Goal: Task Accomplishment & Management: Complete application form

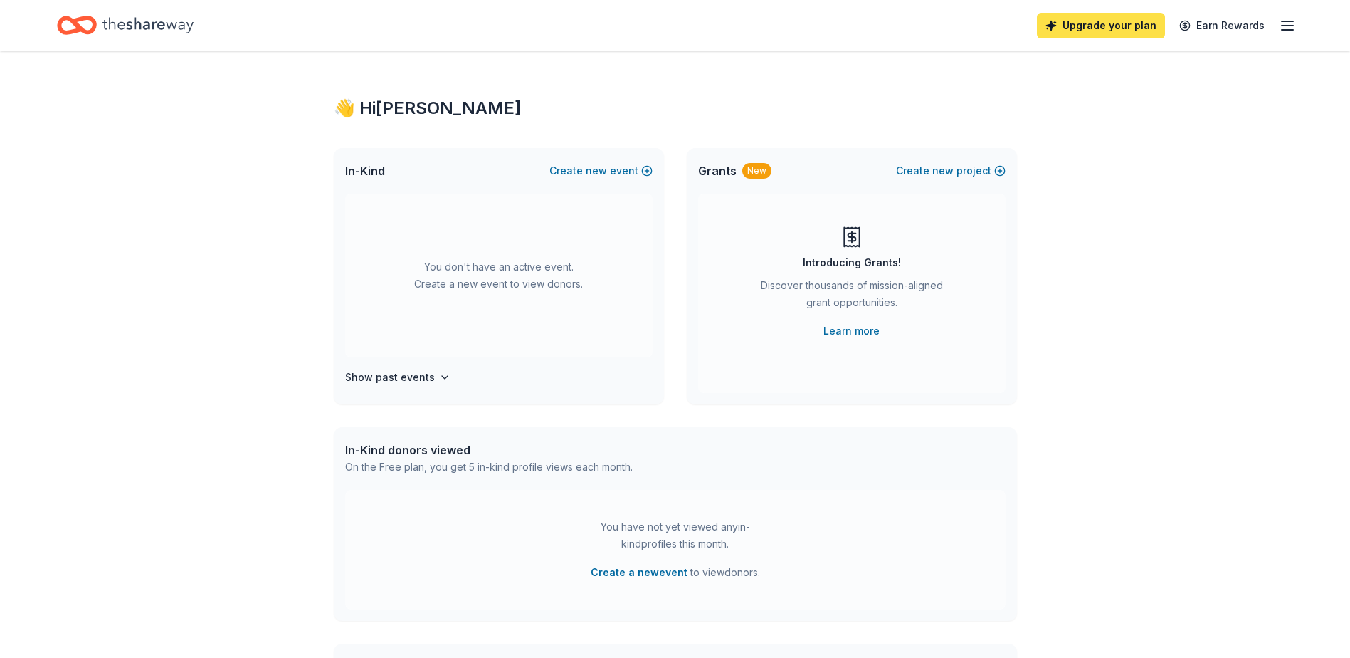
click at [1132, 28] on link "Upgrade your plan" at bounding box center [1101, 26] width 128 height 26
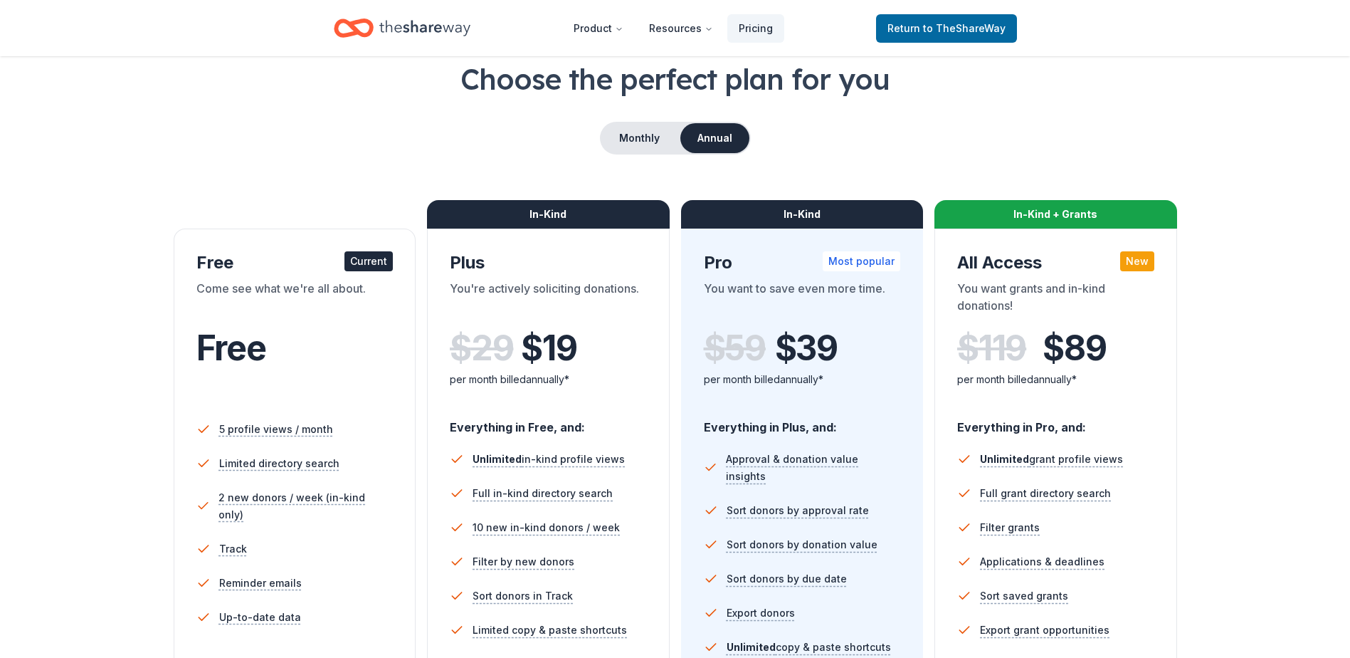
scroll to position [71, 0]
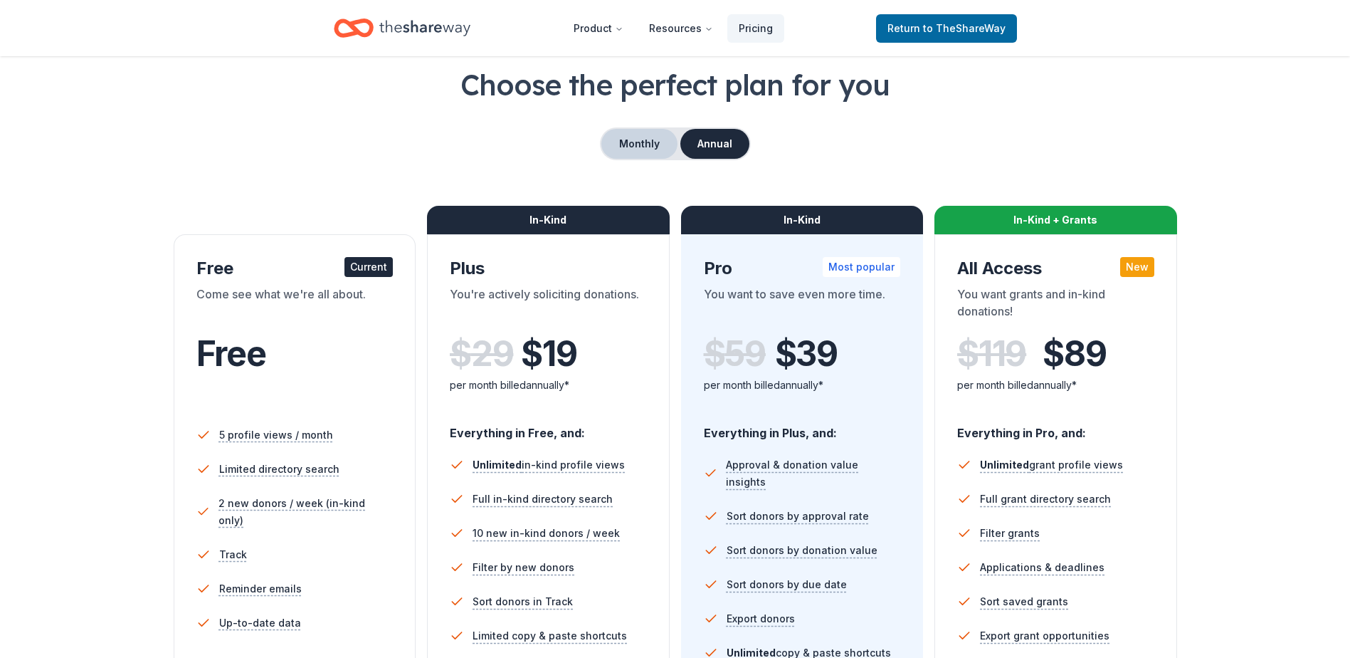
click at [648, 153] on button "Monthly" at bounding box center [639, 144] width 76 height 30
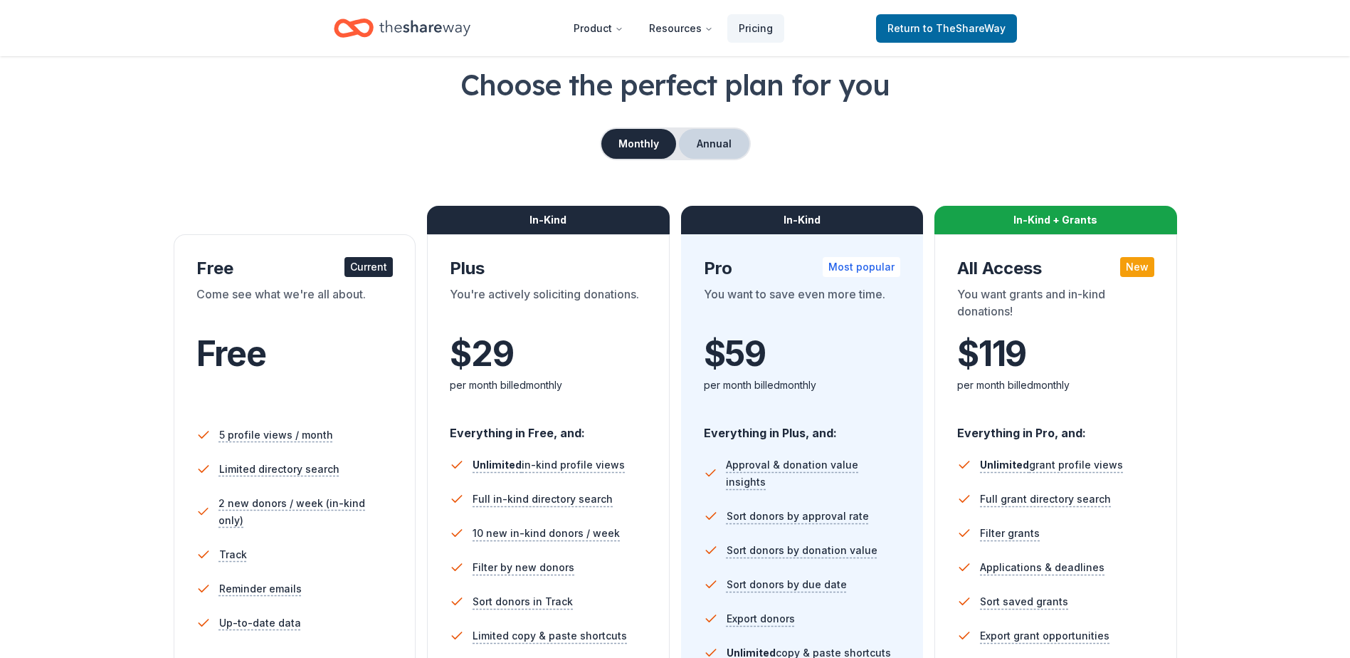
click at [701, 147] on button "Annual" at bounding box center [714, 144] width 70 height 30
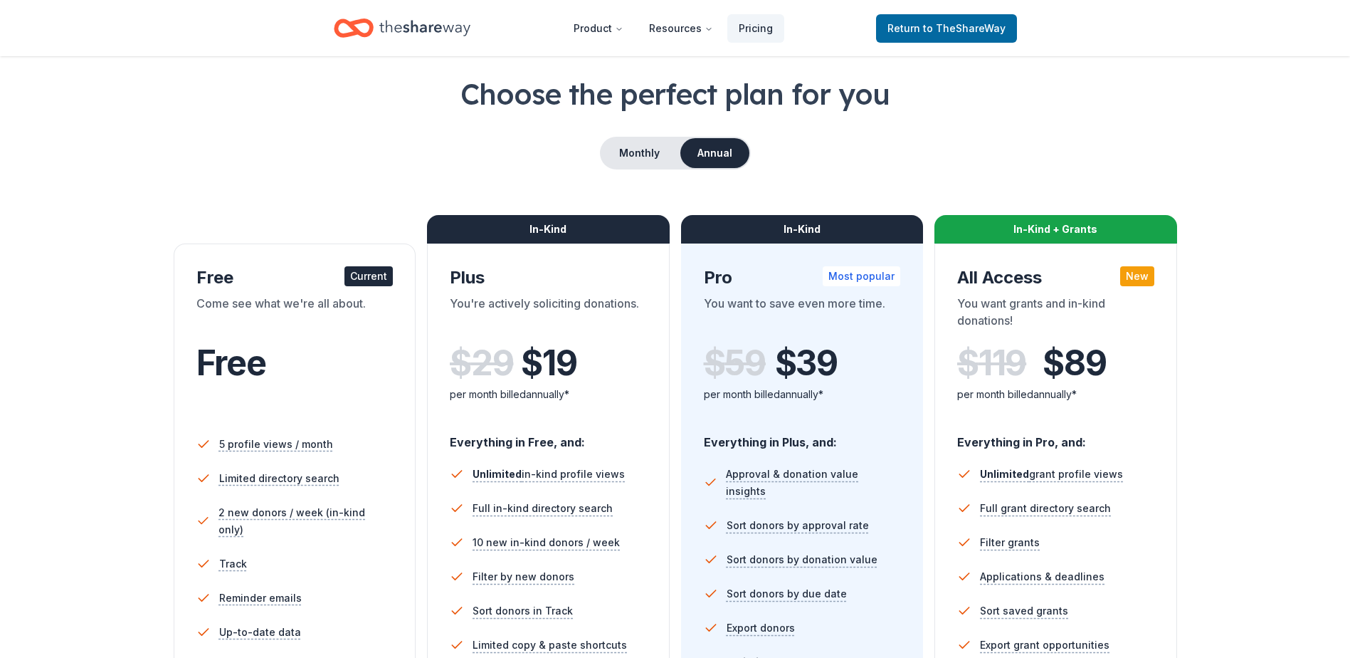
scroll to position [0, 0]
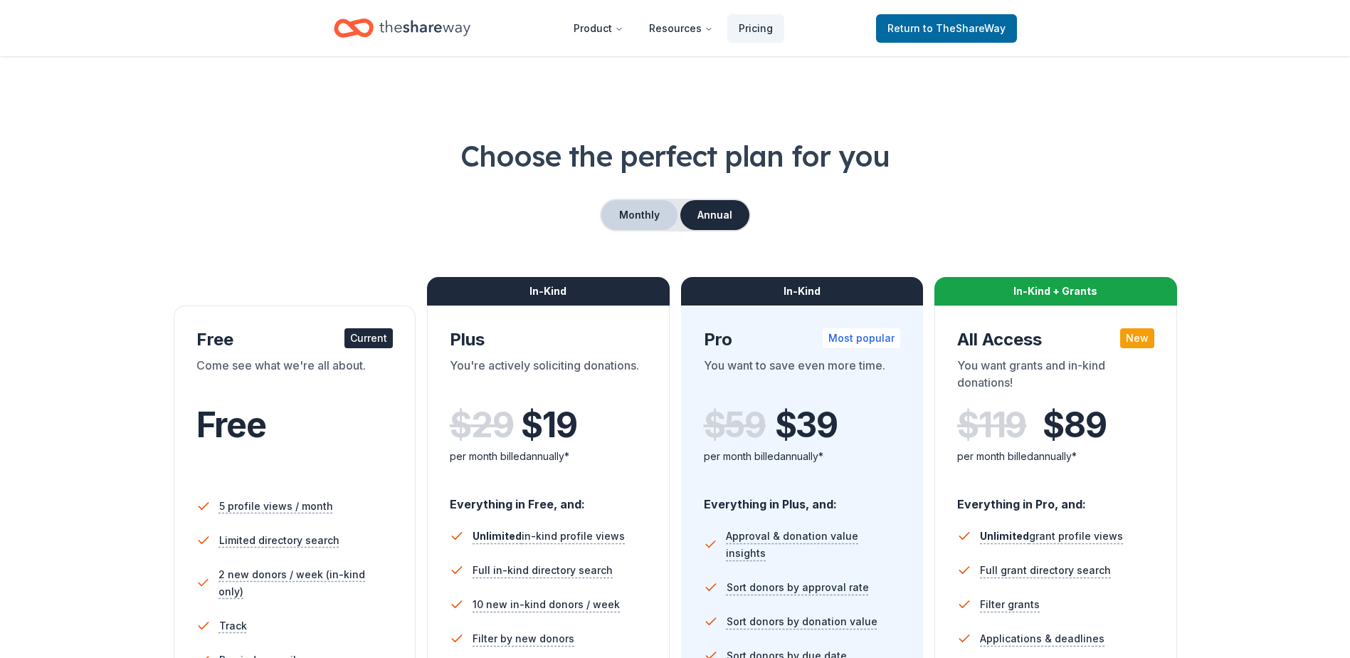
click at [638, 219] on button "Monthly" at bounding box center [639, 215] width 76 height 30
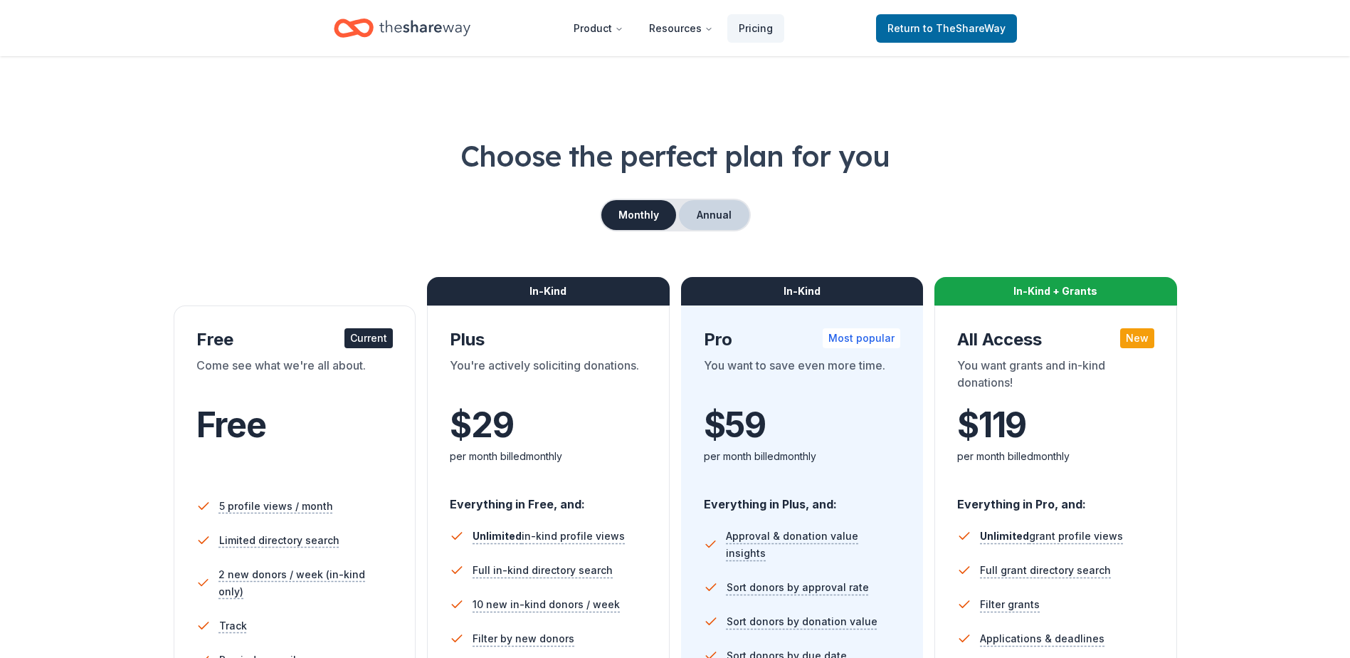
click at [719, 226] on button "Annual" at bounding box center [714, 215] width 70 height 30
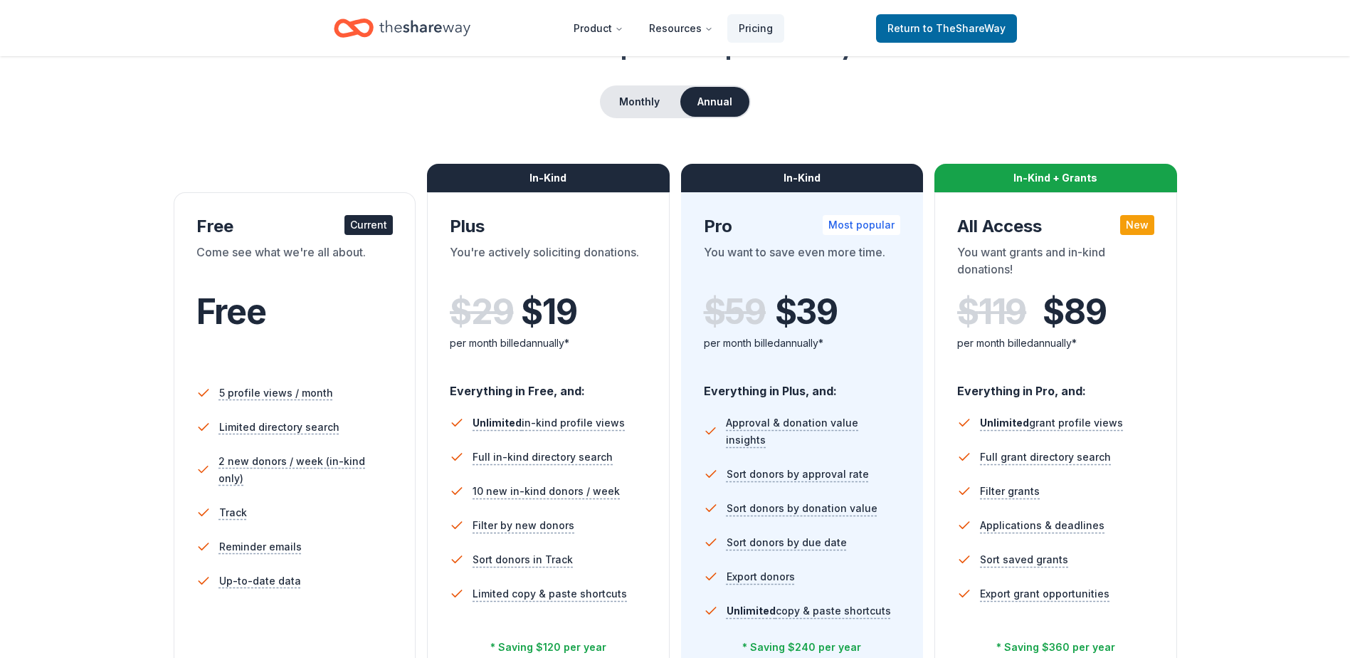
scroll to position [71, 0]
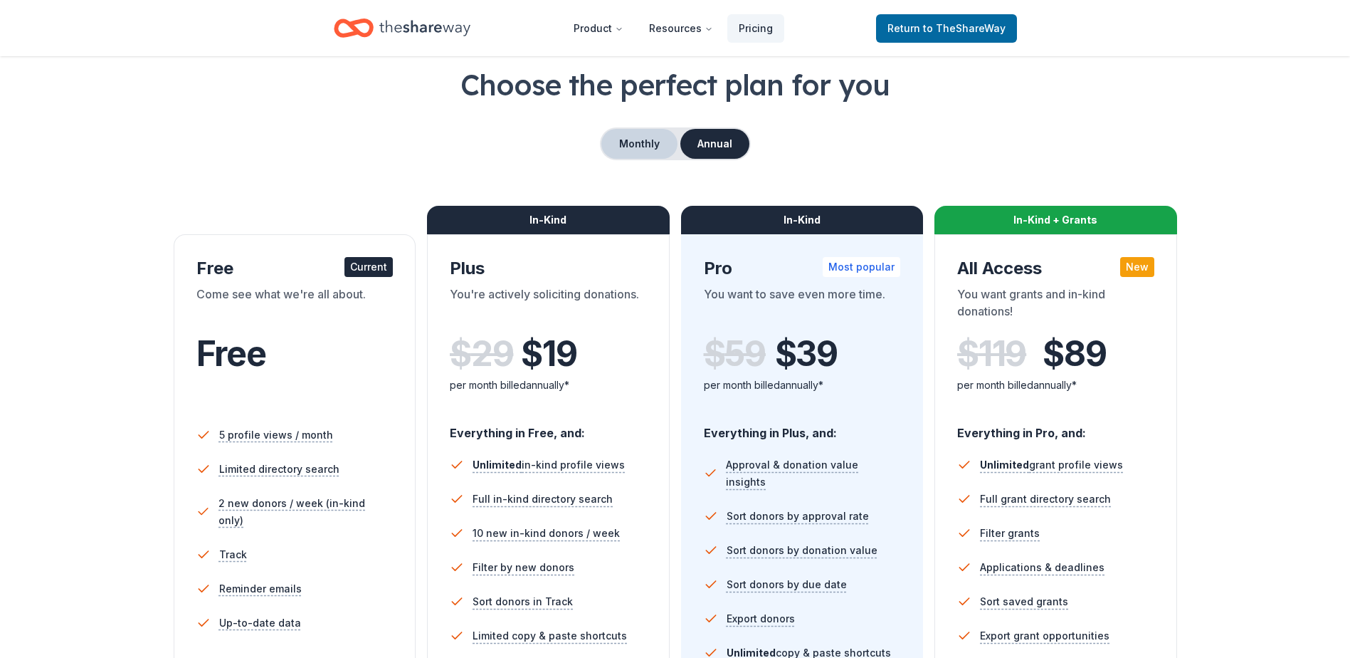
click at [633, 147] on button "Monthly" at bounding box center [639, 144] width 76 height 30
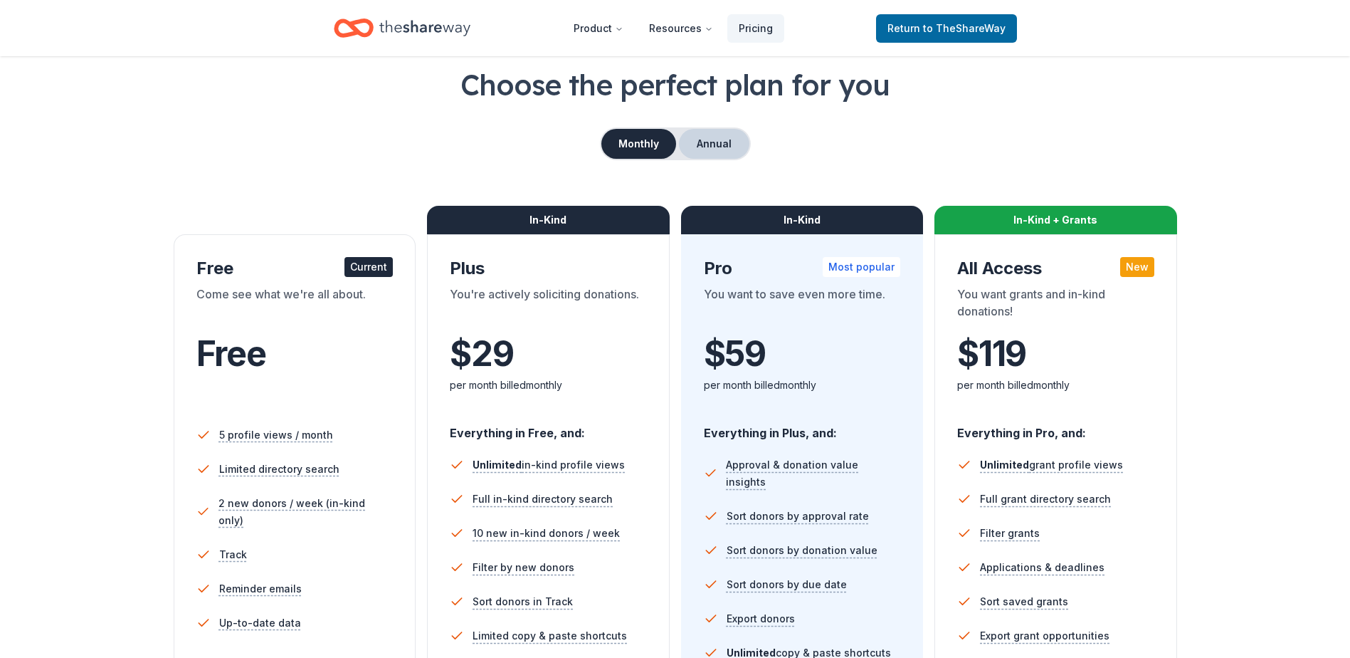
click at [722, 147] on button "Annual" at bounding box center [714, 144] width 70 height 30
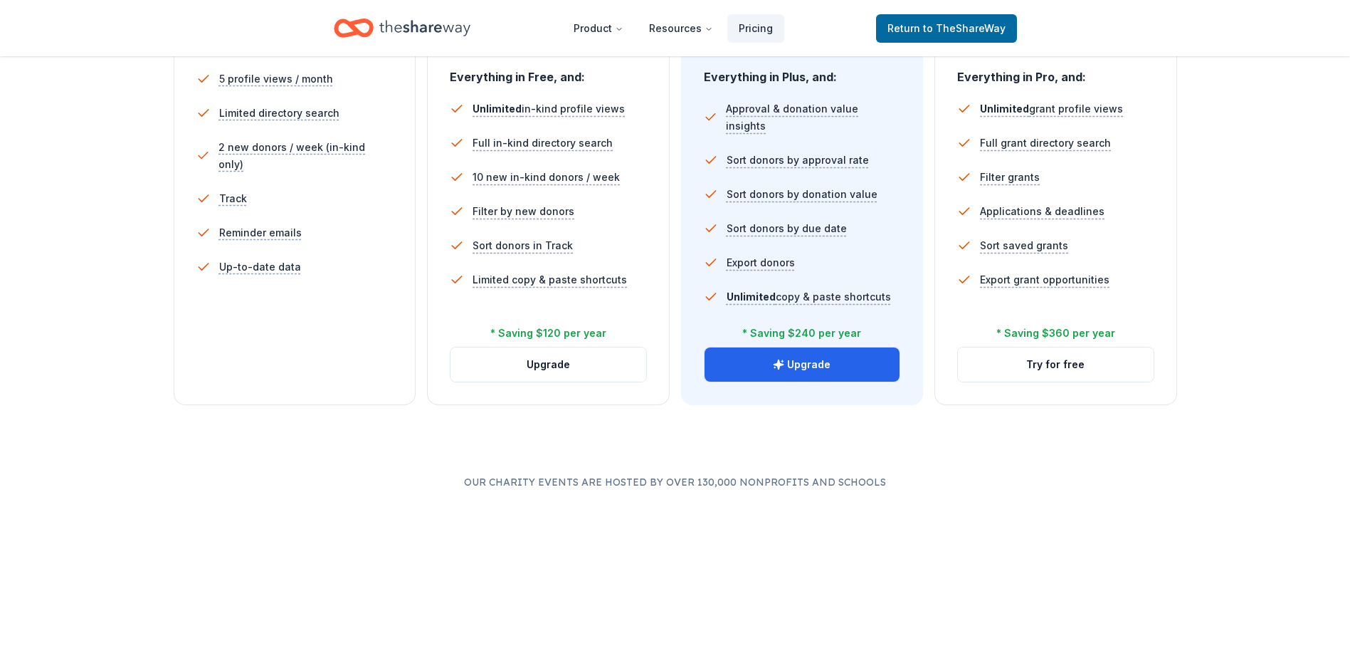
scroll to position [498, 0]
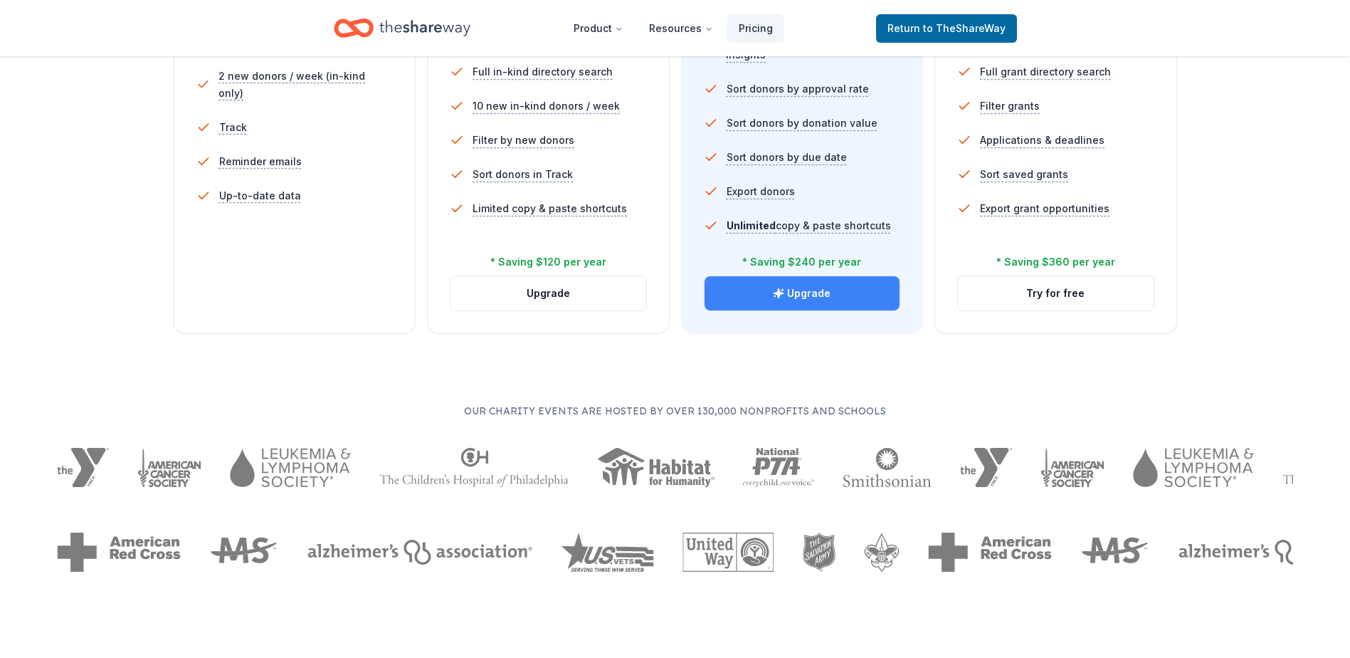
click at [826, 297] on button "Upgrade" at bounding box center [803, 293] width 196 height 34
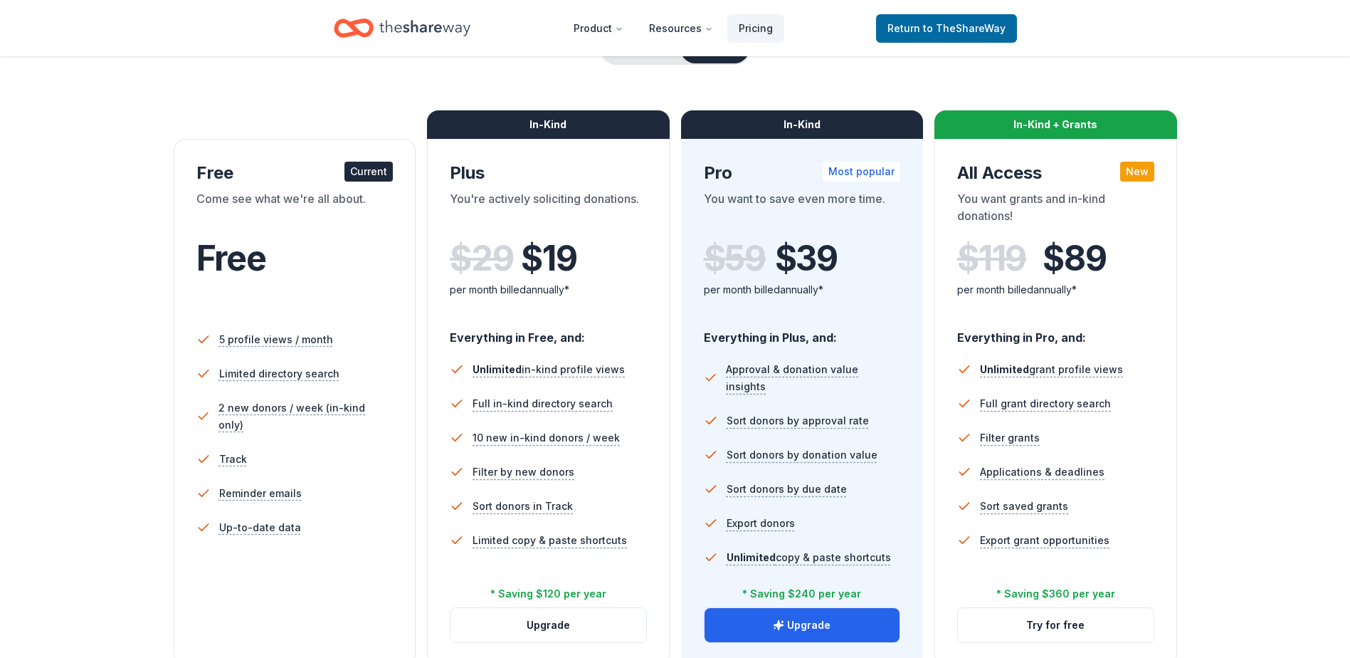
scroll to position [142, 0]
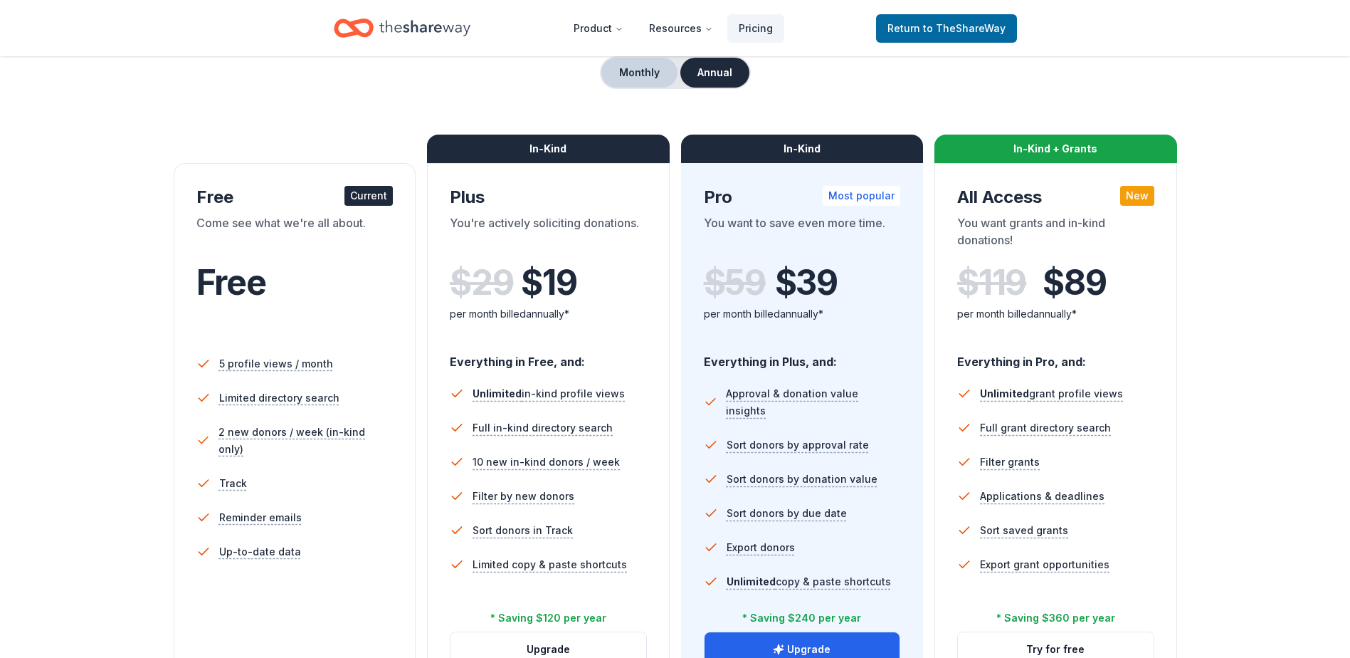
click at [664, 85] on button "Monthly" at bounding box center [639, 73] width 76 height 30
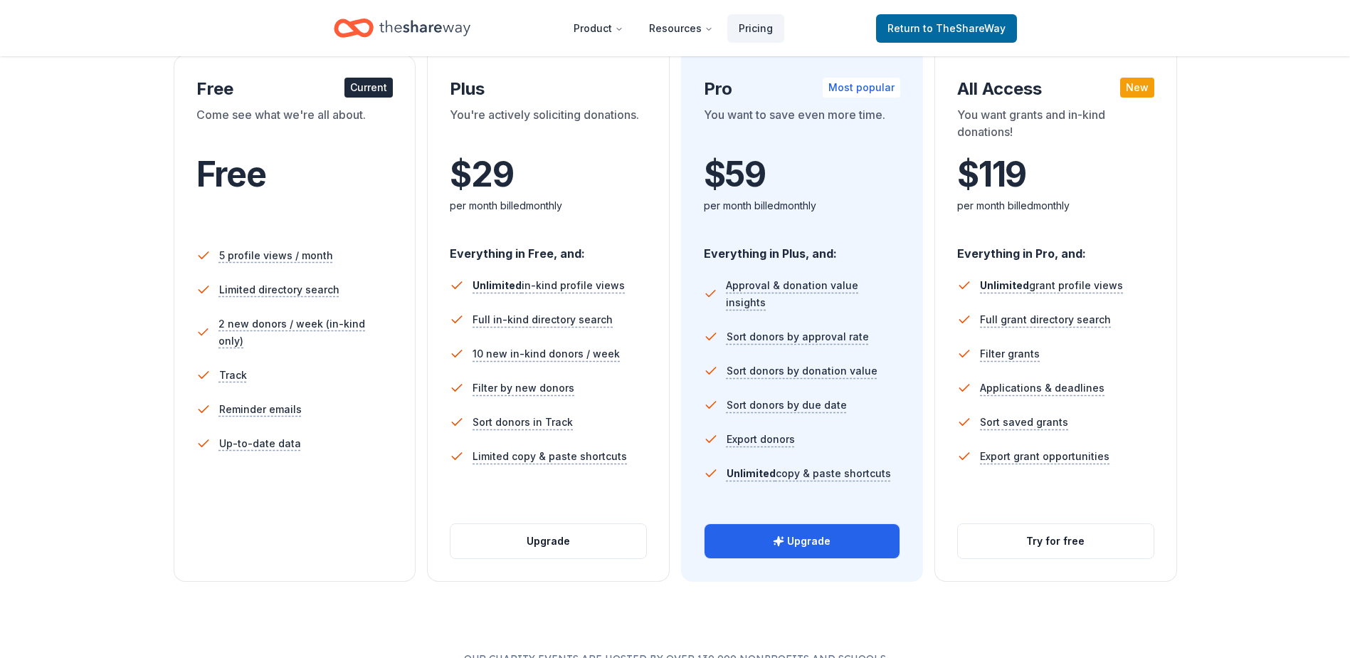
scroll to position [285, 0]
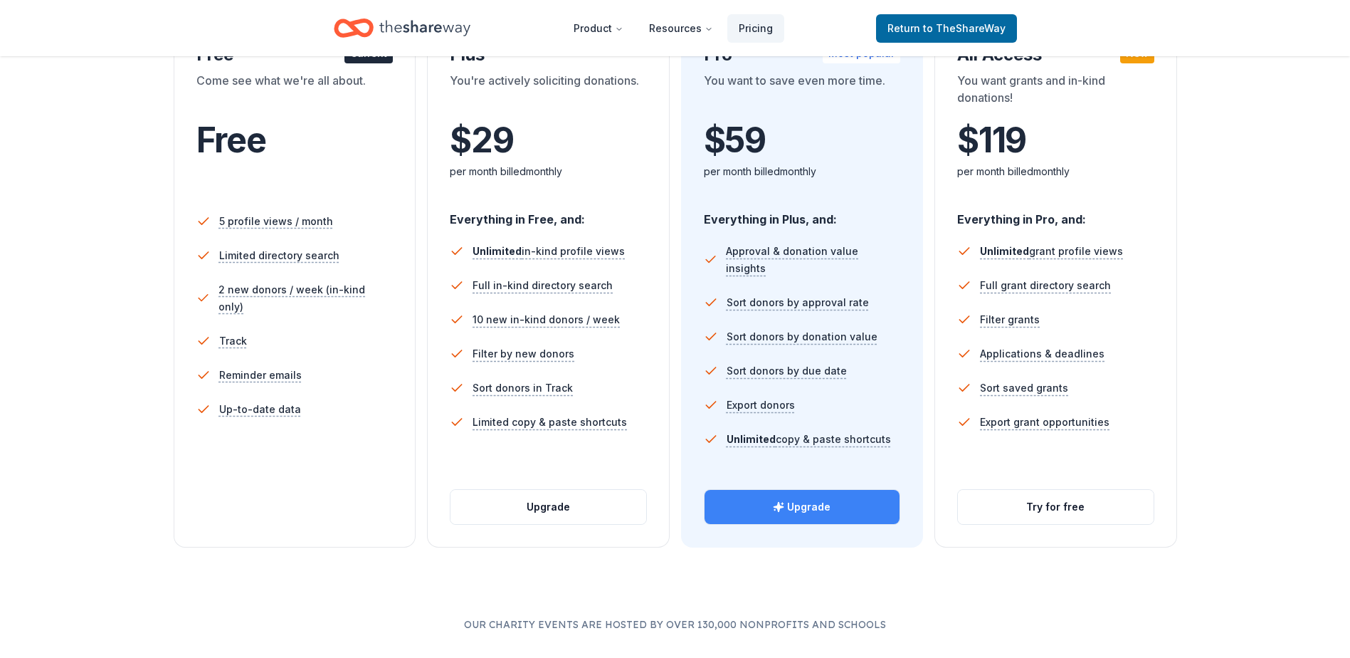
click at [821, 507] on button "Upgrade" at bounding box center [803, 507] width 196 height 34
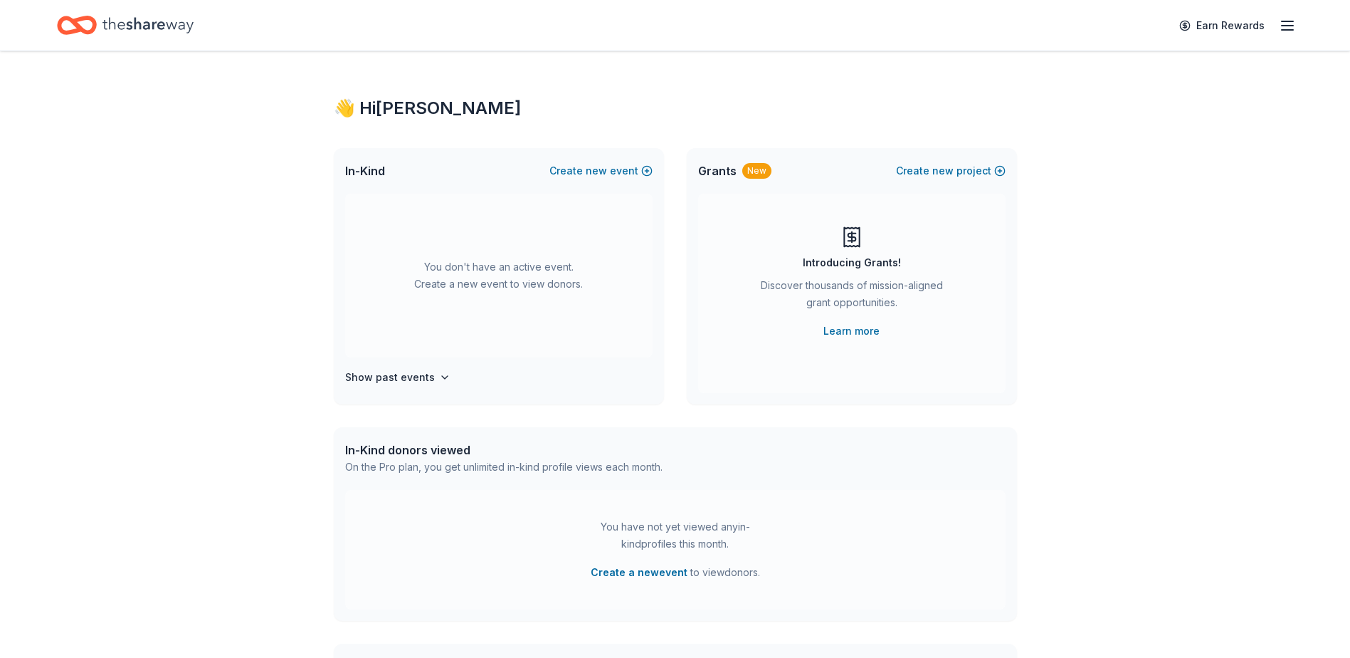
click at [1294, 31] on icon "button" at bounding box center [1287, 25] width 17 height 17
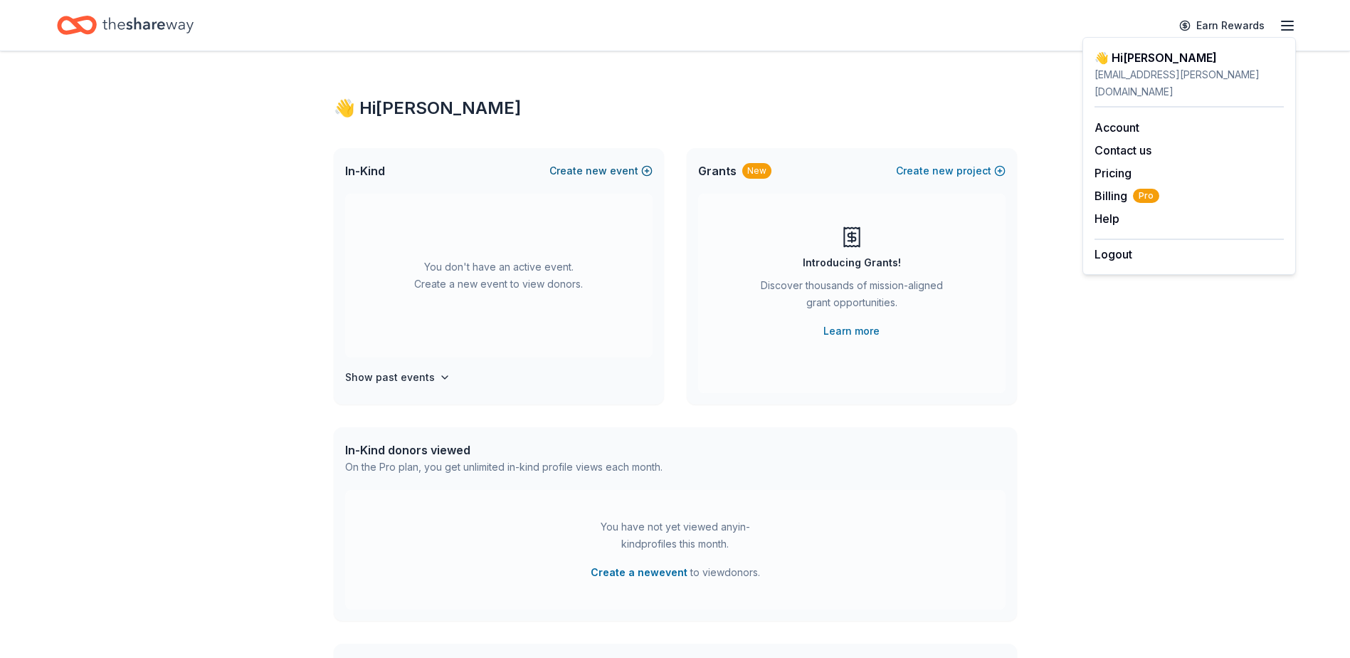
click at [599, 170] on span "new" at bounding box center [596, 170] width 21 height 17
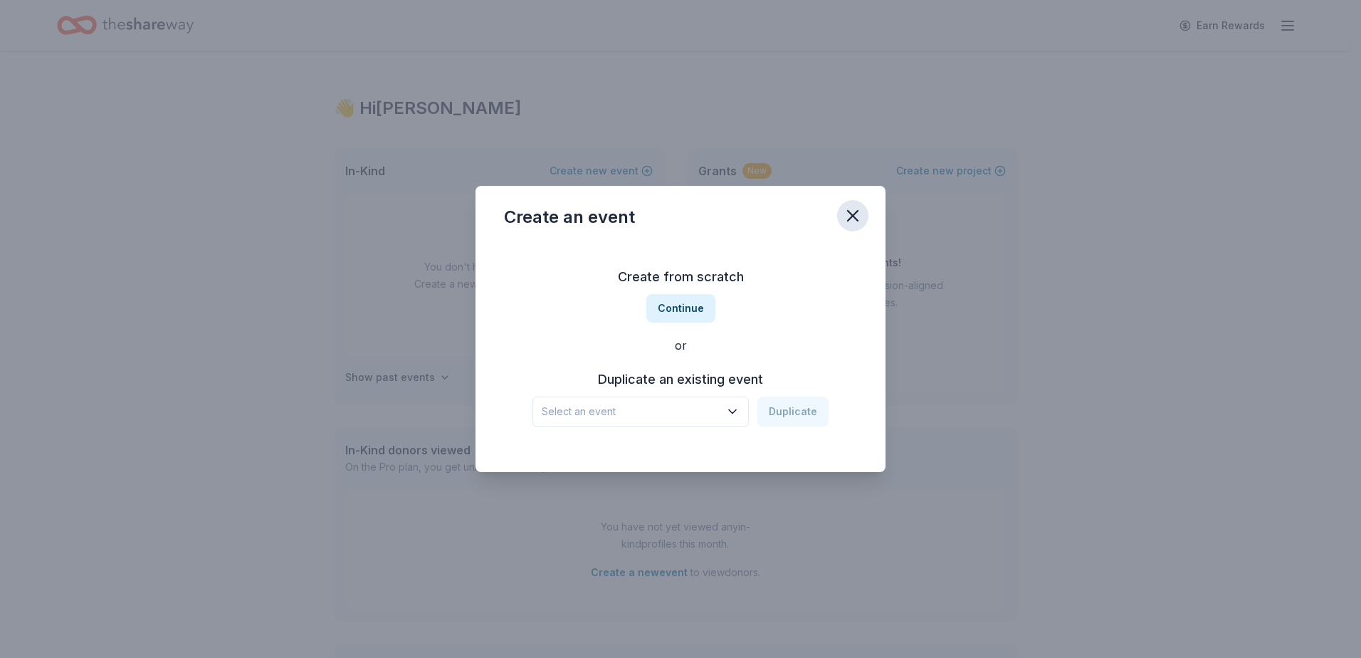
click at [855, 213] on icon "button" at bounding box center [853, 216] width 10 height 10
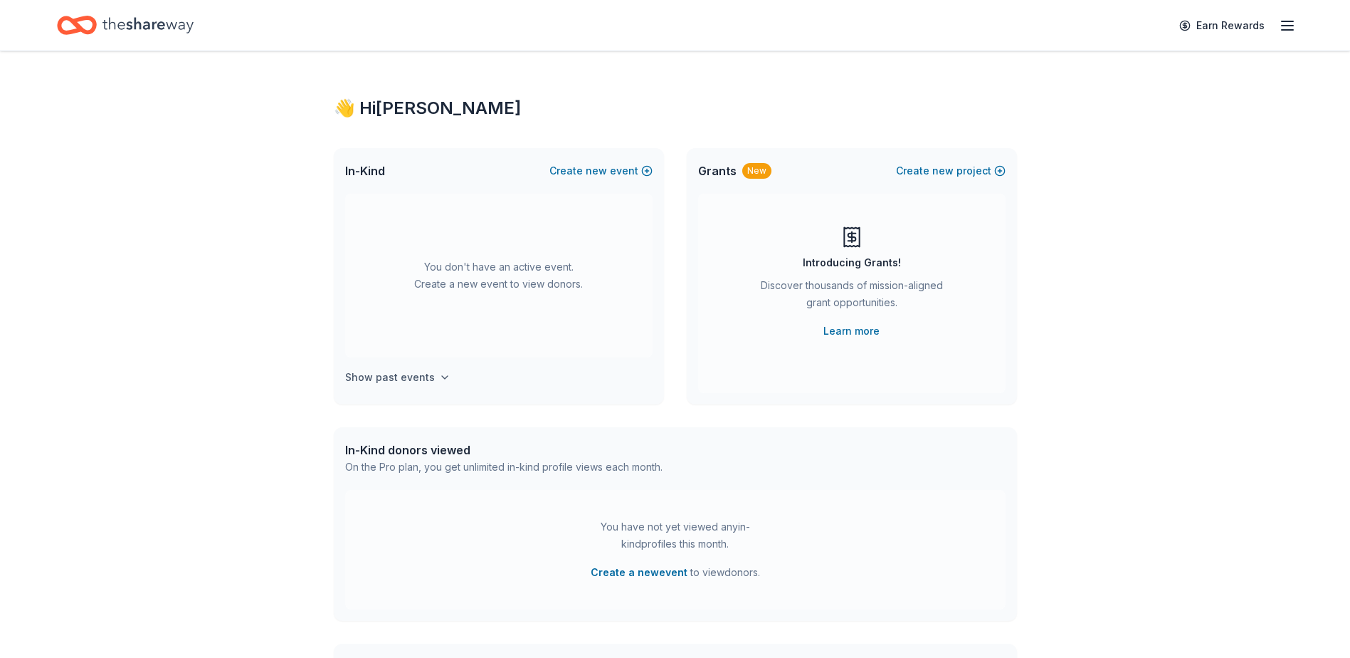
click at [428, 378] on h4 "Show past events" at bounding box center [390, 377] width 90 height 17
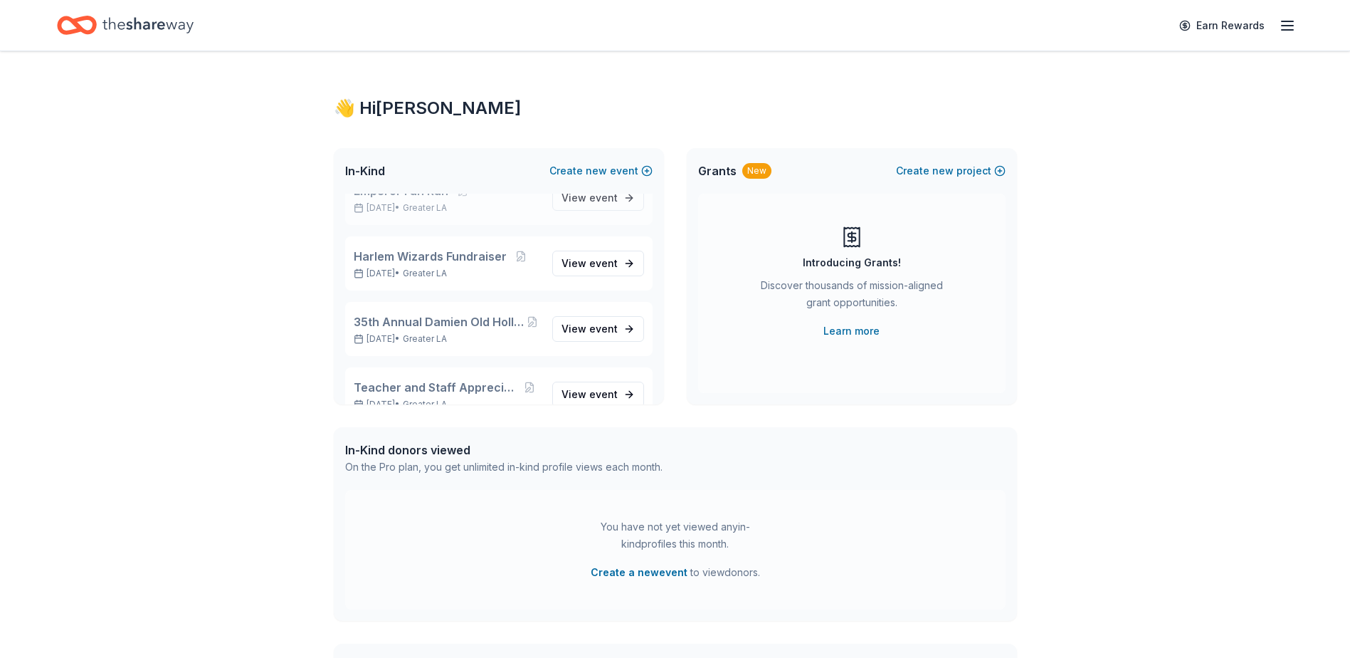
scroll to position [306, 0]
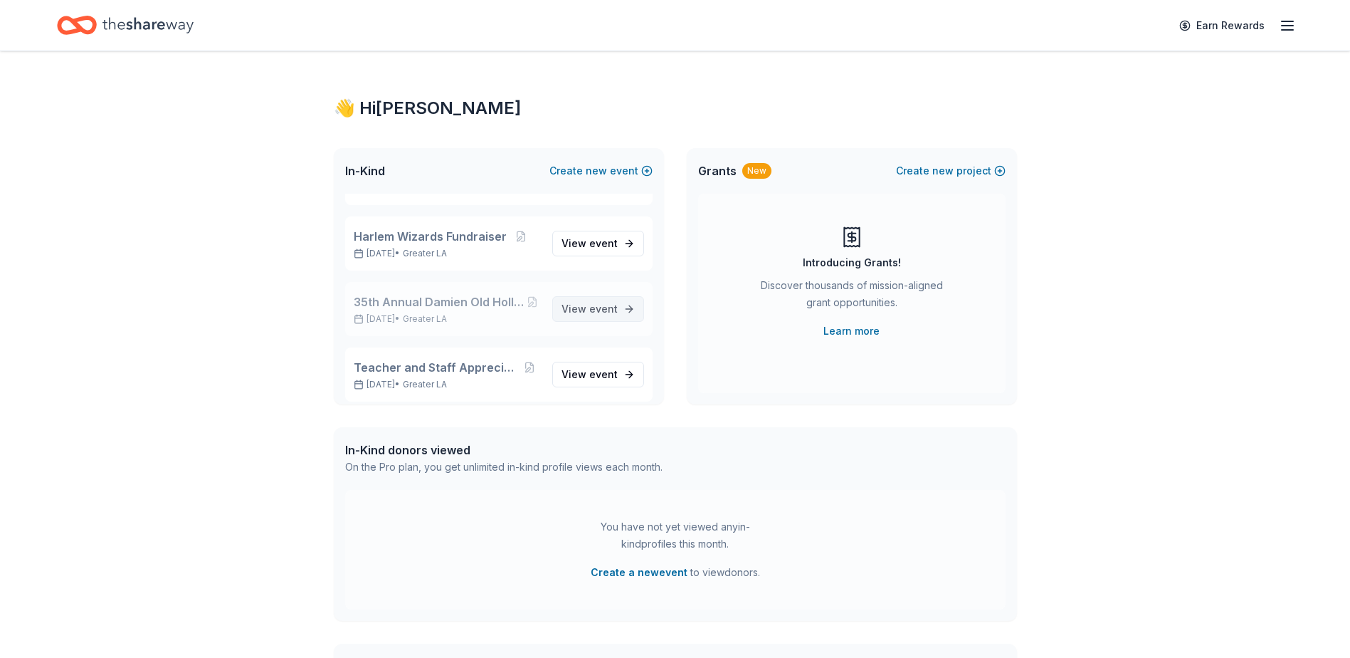
click at [589, 306] on span "event" at bounding box center [603, 308] width 28 height 12
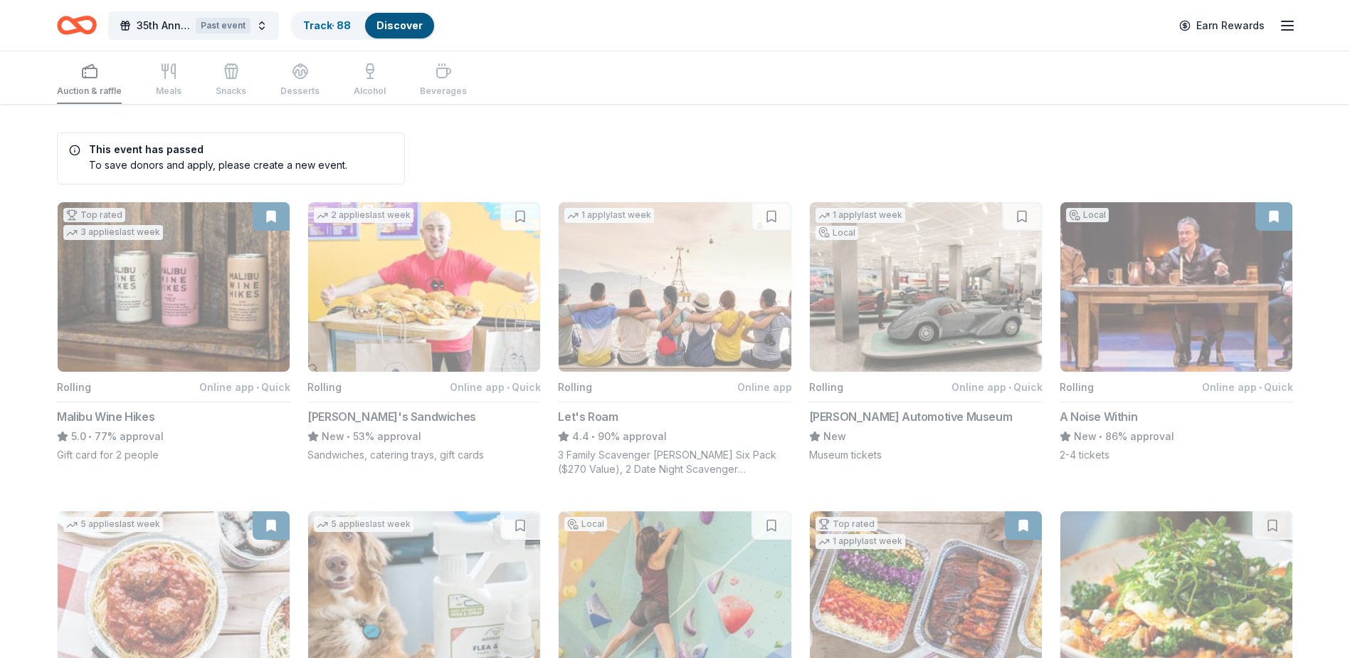
click at [88, 29] on icon "Home" at bounding box center [77, 25] width 40 height 33
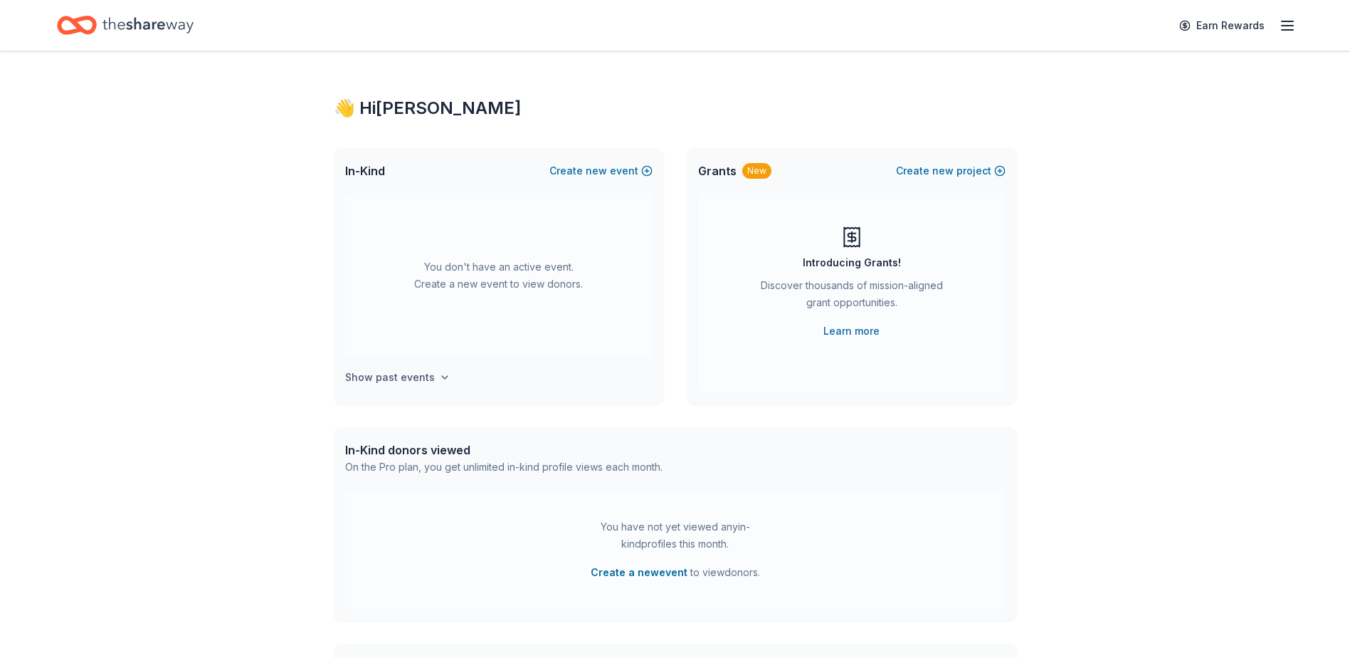
click at [432, 376] on button "Show past events" at bounding box center [397, 377] width 105 height 17
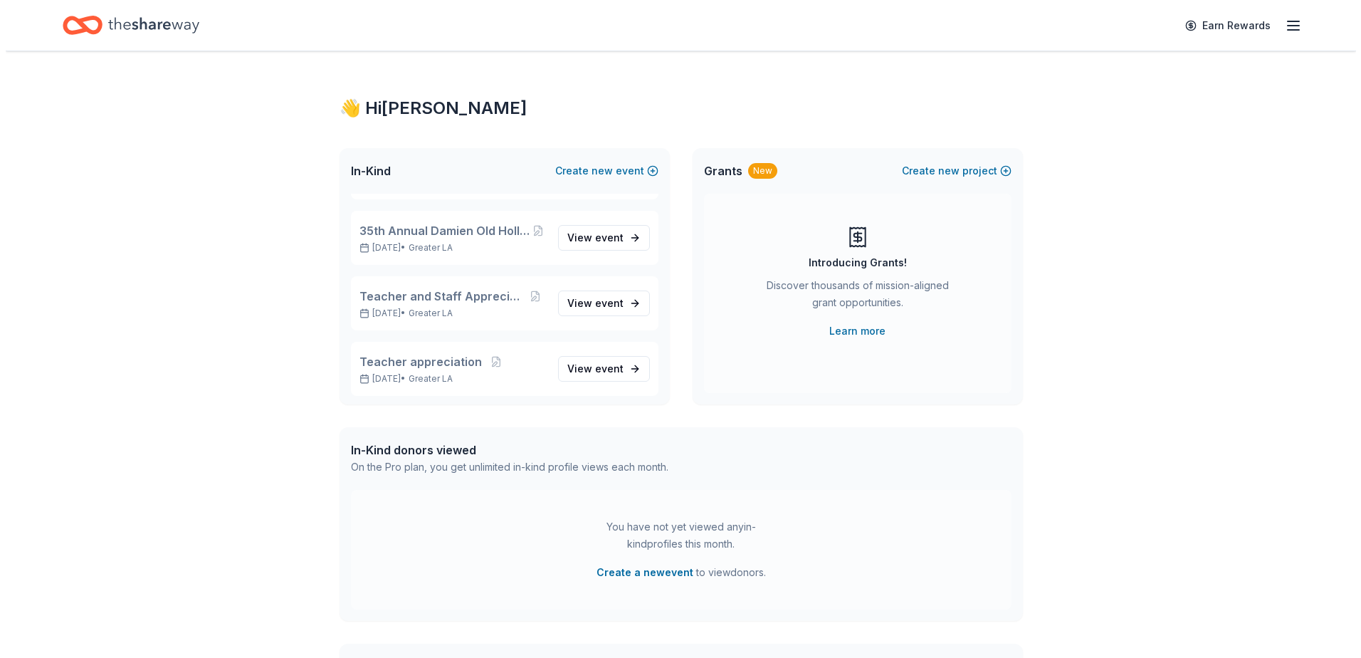
scroll to position [306, 0]
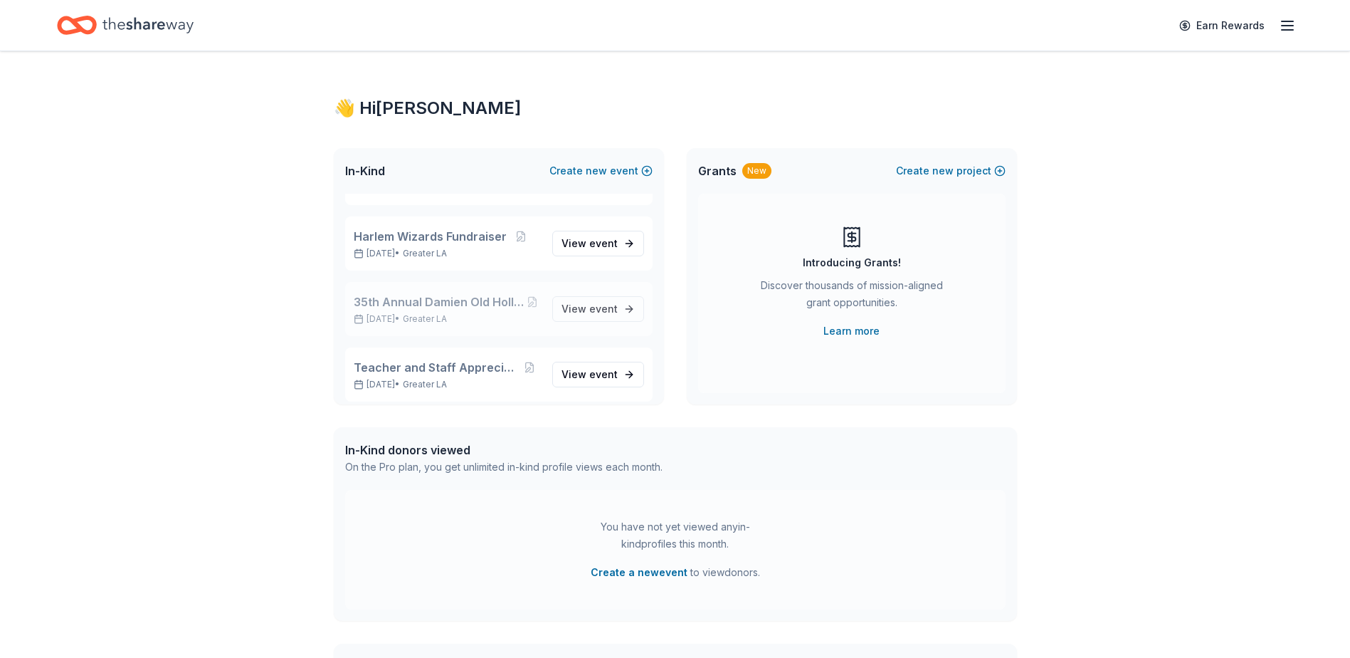
click at [453, 305] on span "35th Annual Damien Old Hollywood Red Carpet Gala" at bounding box center [439, 301] width 171 height 17
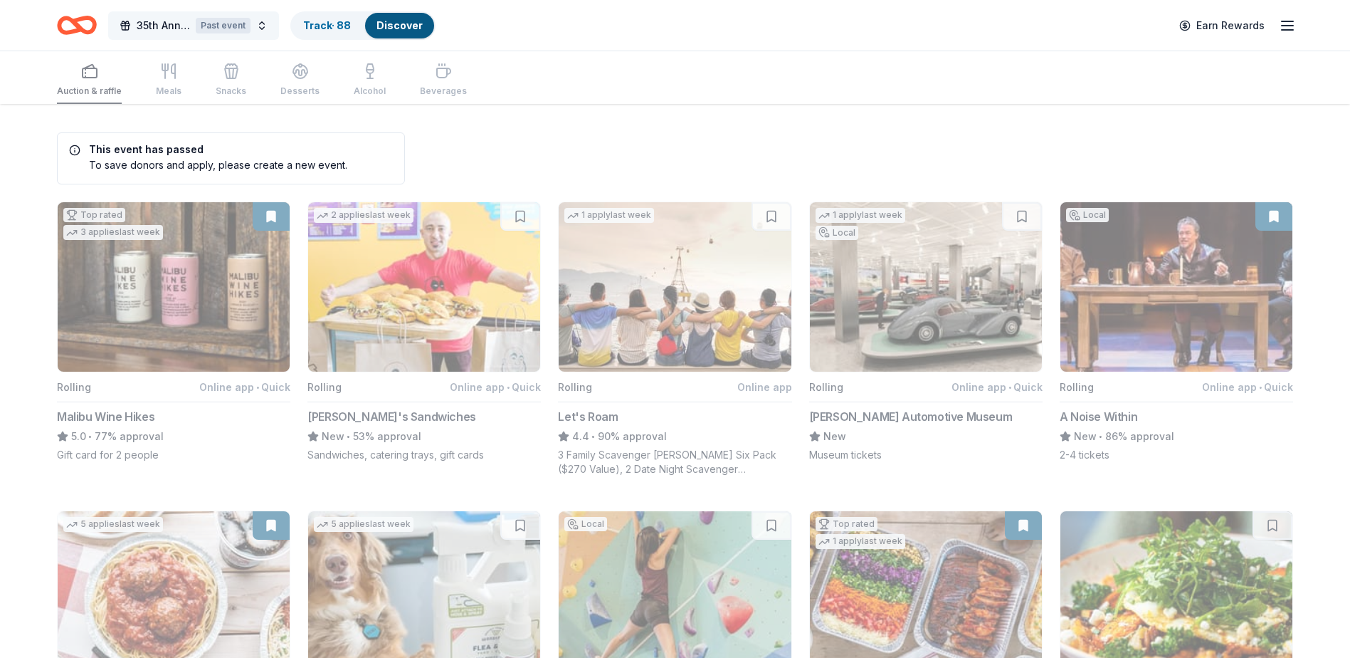
click at [262, 27] on button "35th Annual Damien Old Hollywood Red Carpet Gala Past event" at bounding box center [193, 25] width 171 height 28
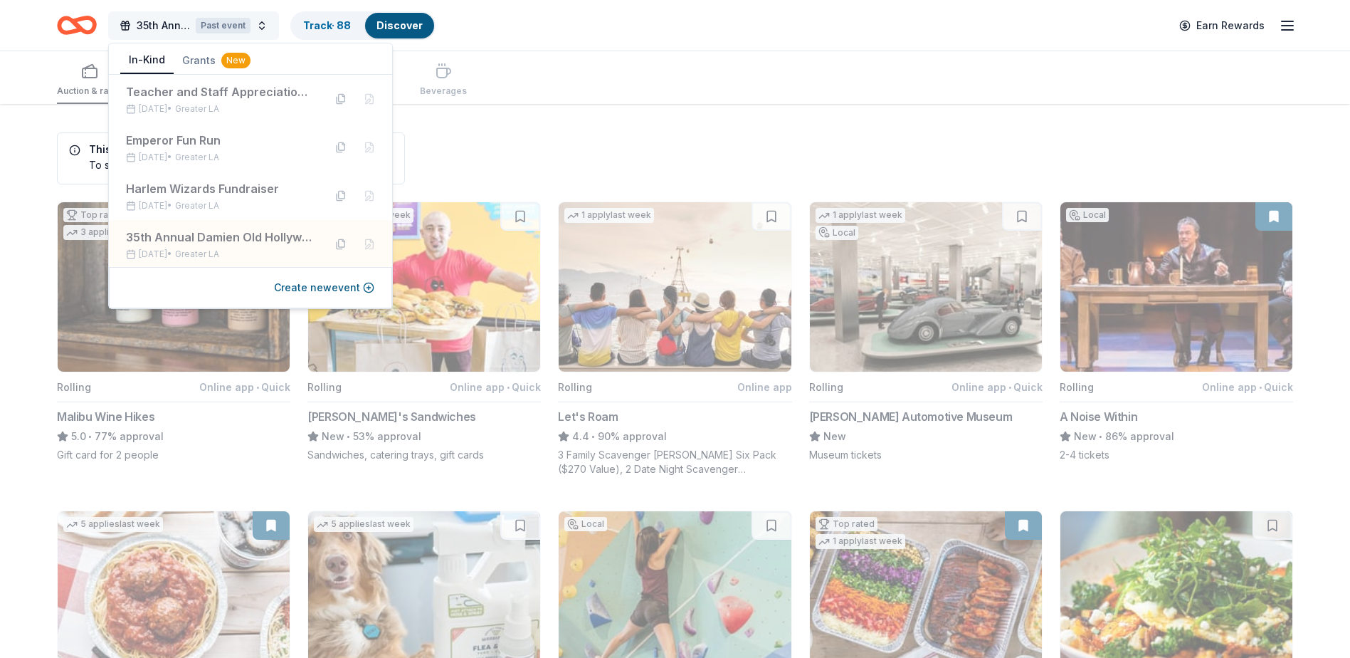
click at [262, 27] on button "35th Annual Damien Old Hollywood Red Carpet Gala Past event" at bounding box center [193, 25] width 171 height 28
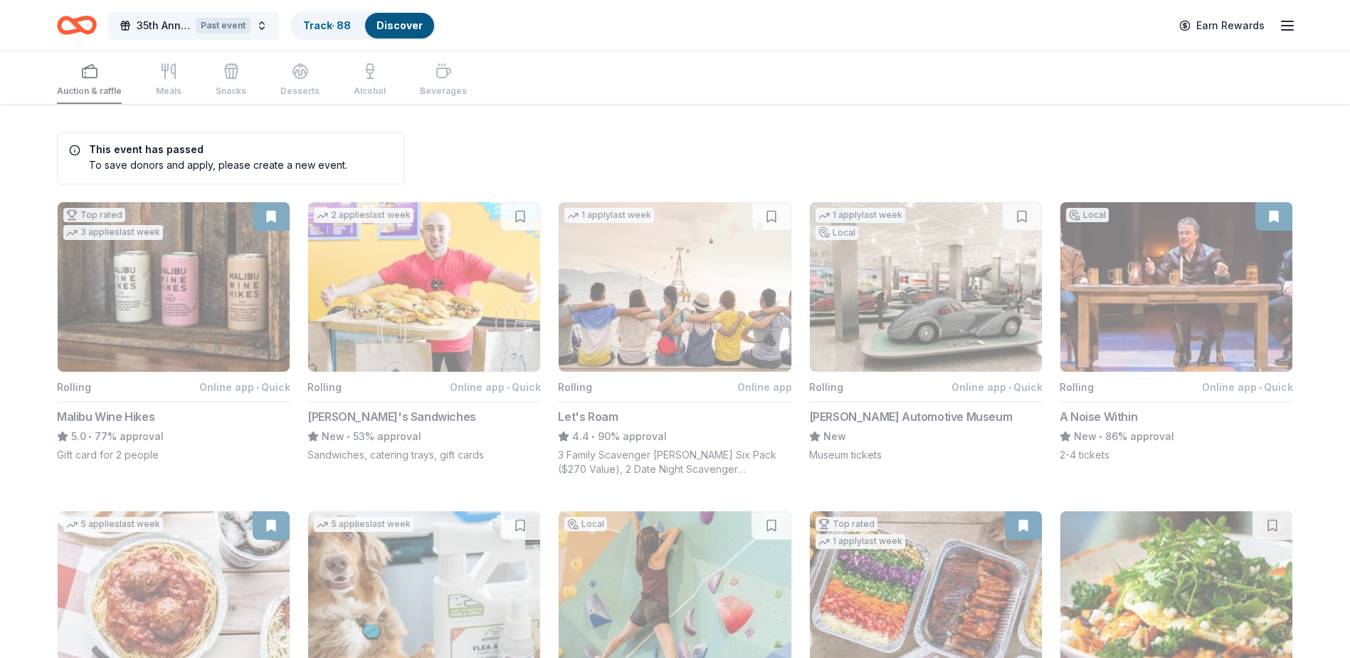
click at [262, 27] on button "35th Annual Damien Old Hollywood Red Carpet Gala Past event" at bounding box center [193, 25] width 171 height 28
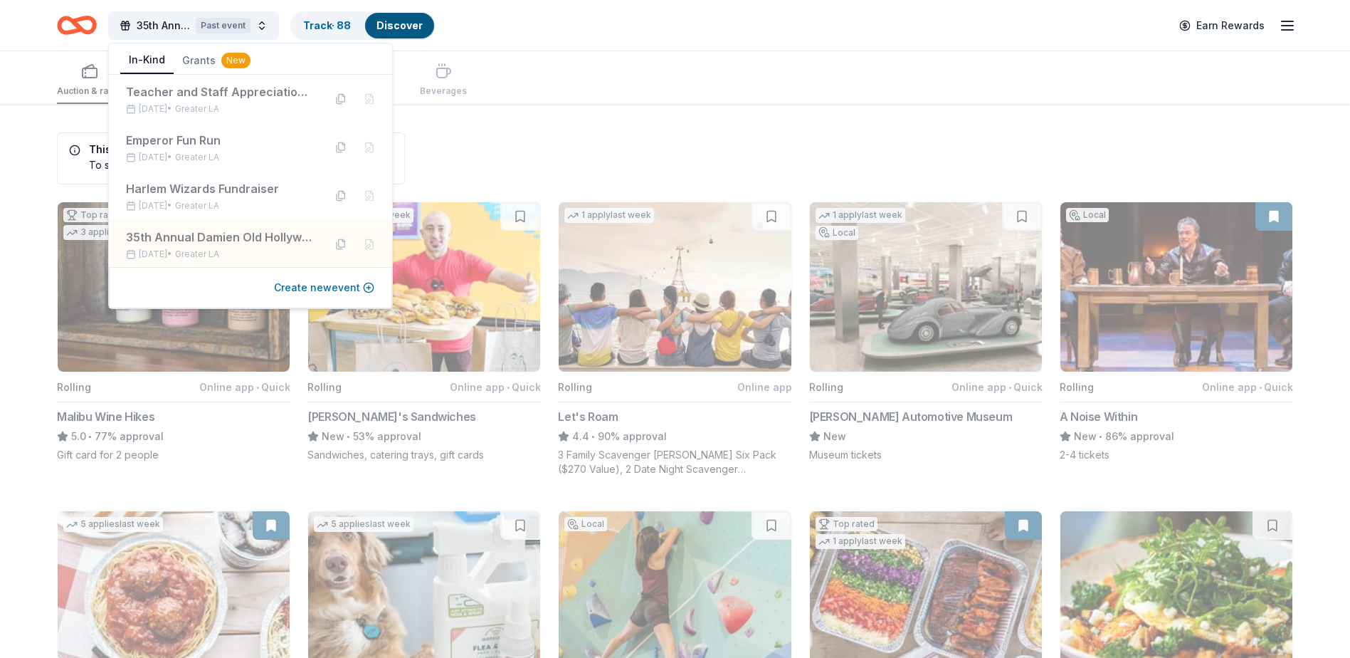
click at [342, 286] on button "Create new event" at bounding box center [324, 287] width 100 height 17
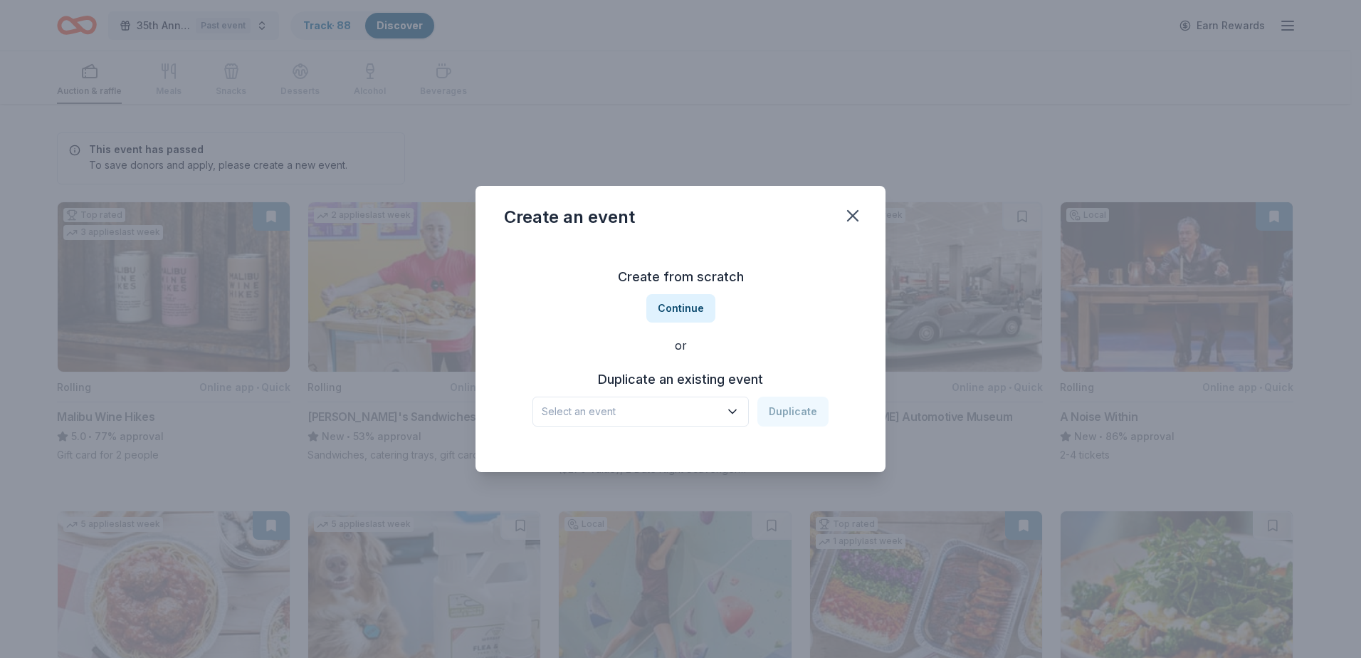
click at [730, 406] on icon "button" at bounding box center [732, 411] width 14 height 14
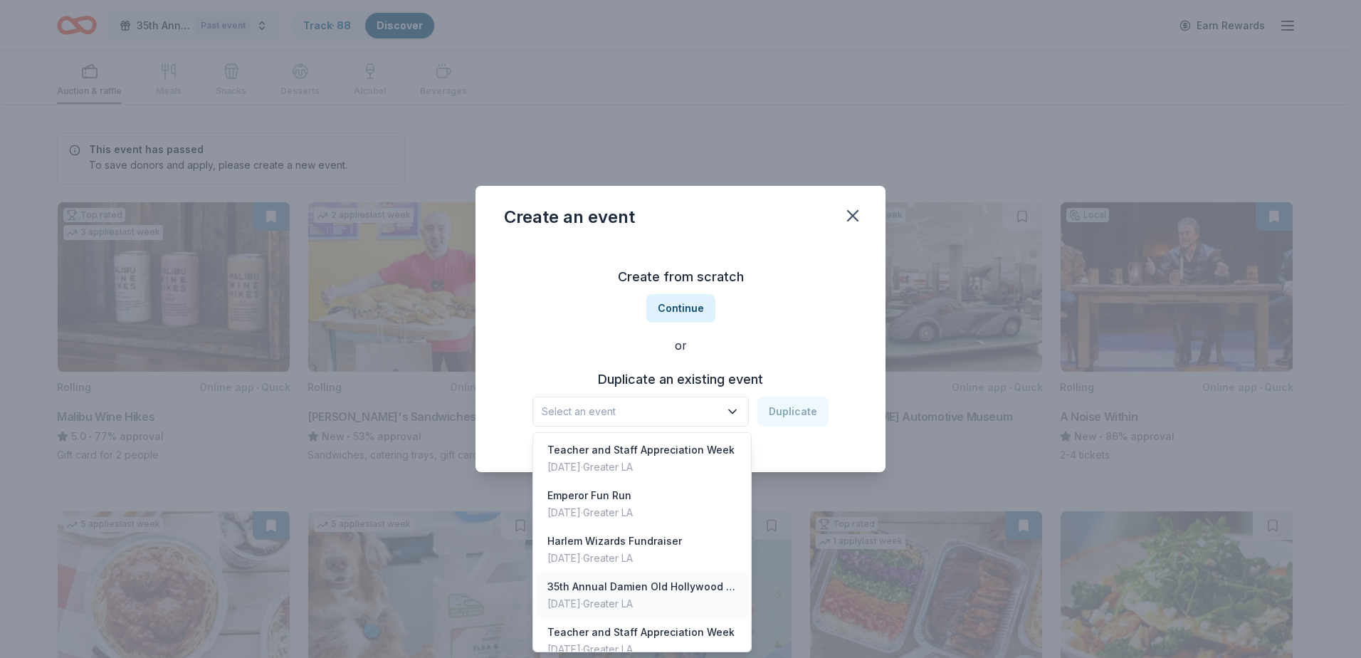
click at [659, 593] on div "35th Annual Damien Old Hollywood Red Carpet Gala" at bounding box center [641, 586] width 189 height 17
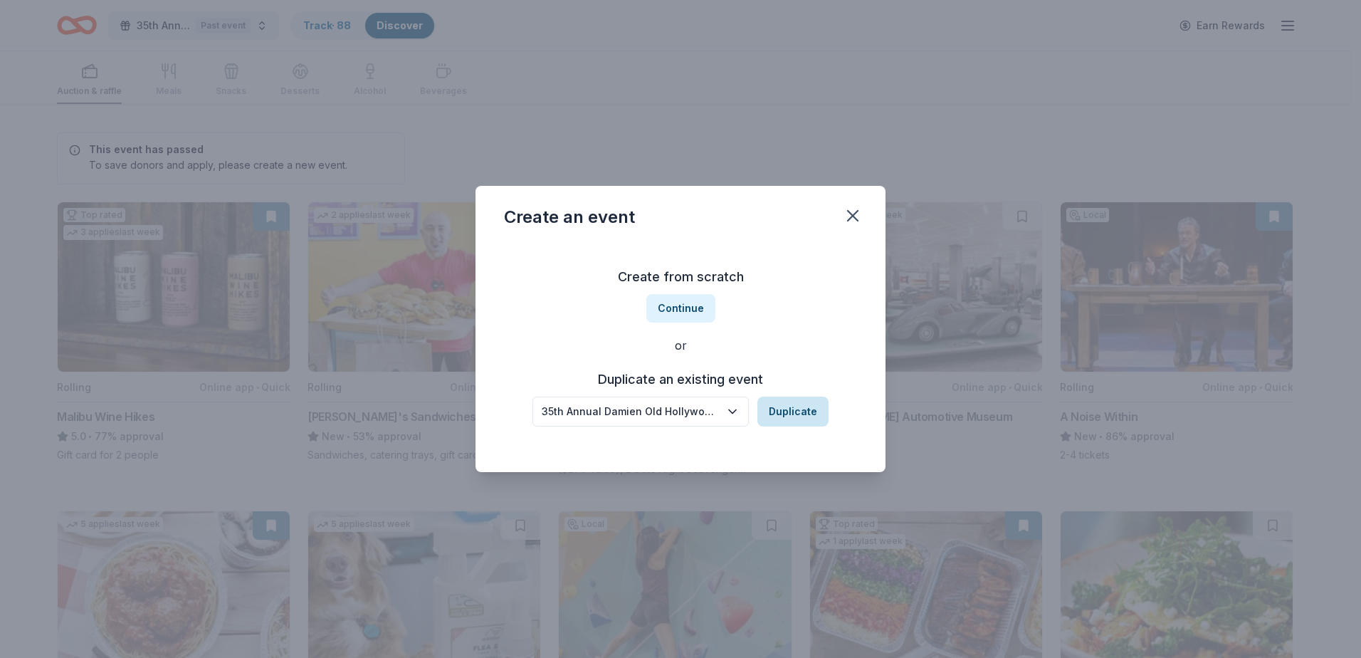
click at [801, 423] on button "Duplicate" at bounding box center [792, 411] width 71 height 30
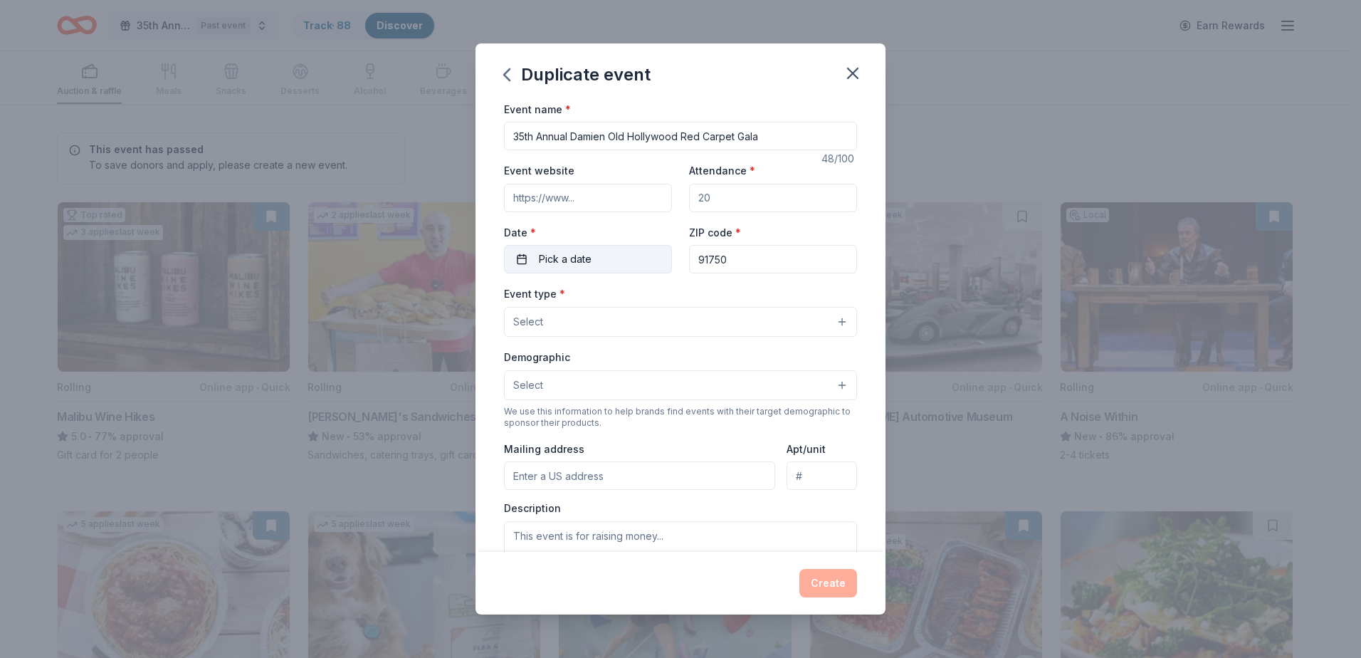
click at [580, 258] on span "Pick a date" at bounding box center [565, 259] width 53 height 17
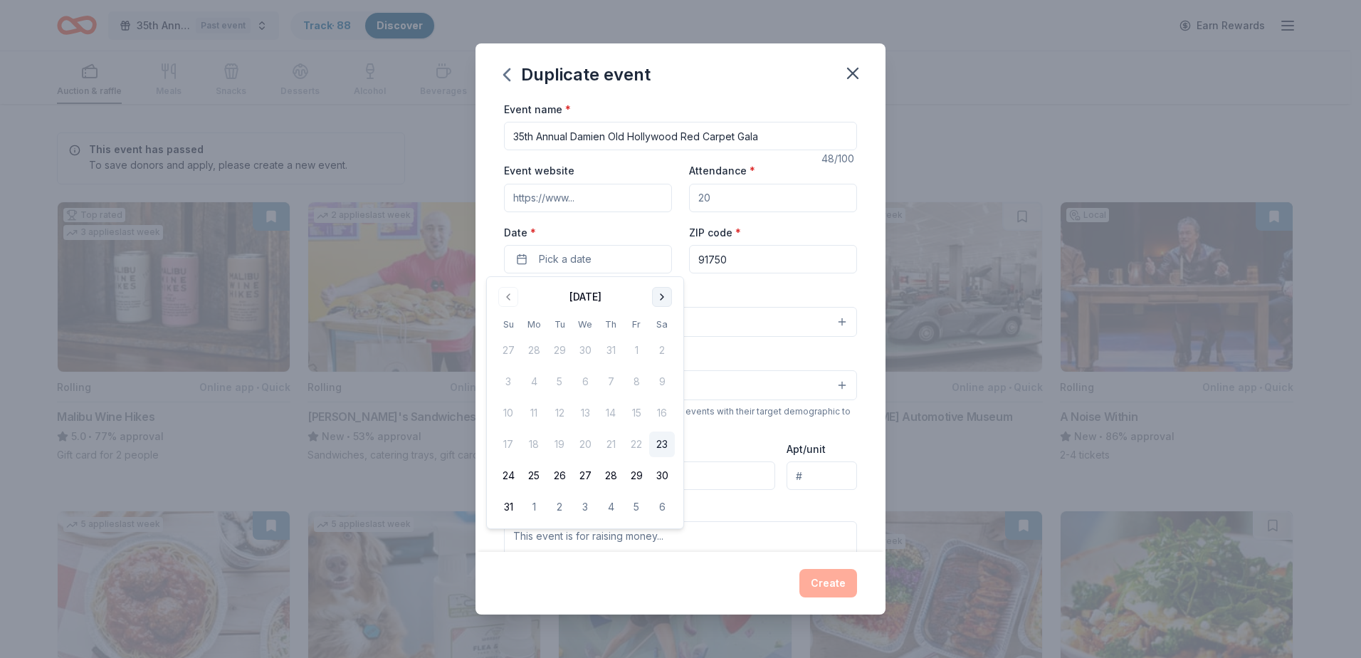
click at [660, 297] on button "Go to next month" at bounding box center [662, 297] width 20 height 20
click at [660, 443] on button "25" at bounding box center [662, 444] width 26 height 26
click at [779, 293] on div "Event type * Select" at bounding box center [680, 311] width 353 height 52
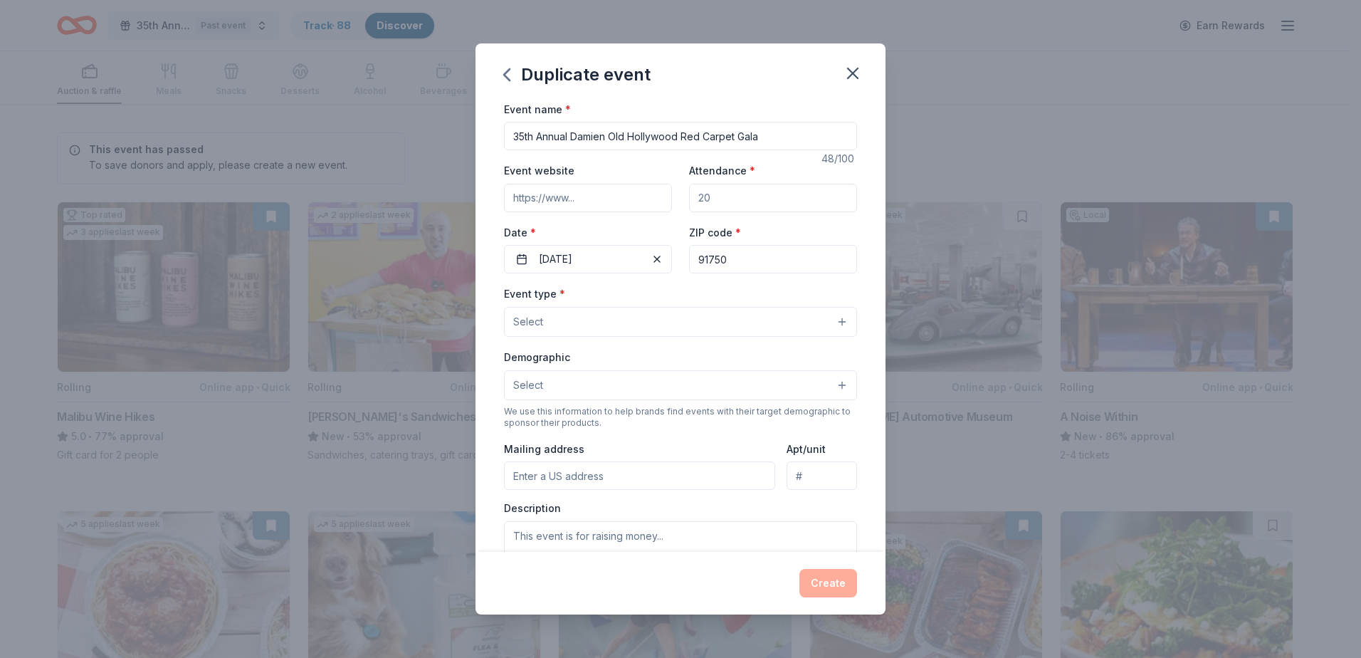
click at [766, 328] on button "Select" at bounding box center [680, 322] width 353 height 30
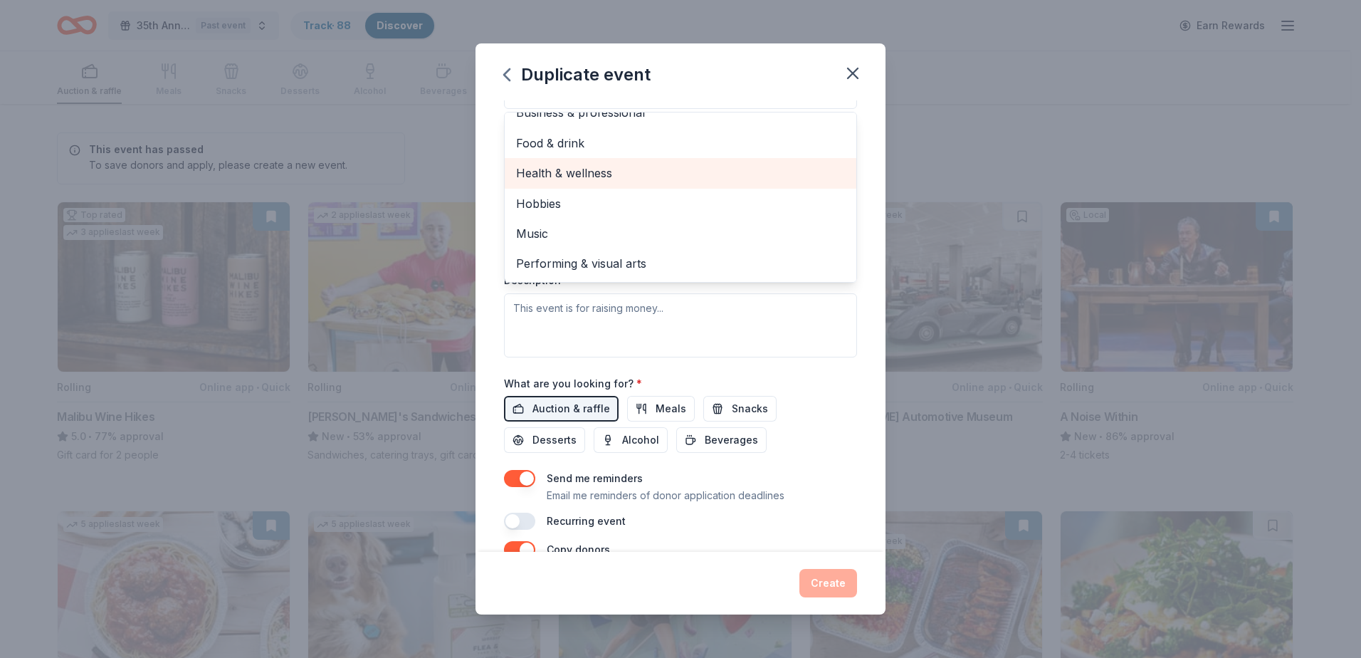
scroll to position [285, 0]
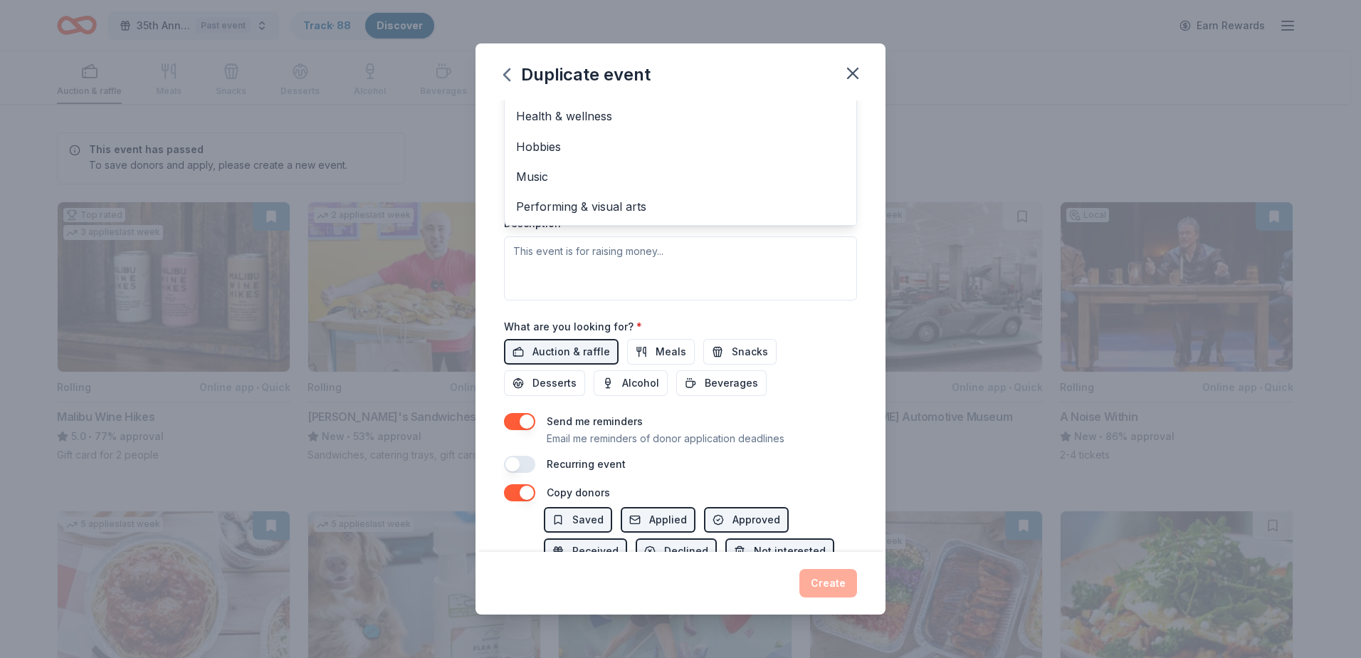
click at [860, 355] on div "Event name * 35th Annual Damien Old Hollywood Red Carpet Gala 48 /100 Event web…" at bounding box center [680, 326] width 410 height 452
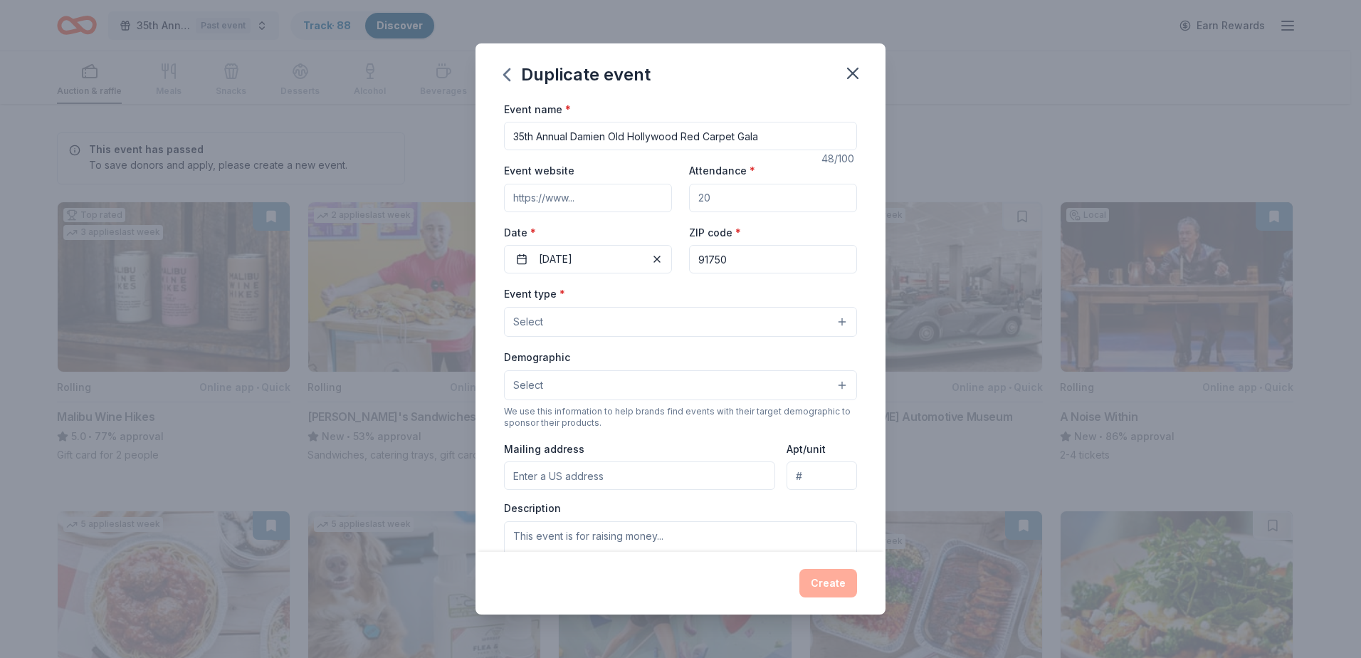
click at [783, 196] on input "Attendance *" at bounding box center [773, 198] width 168 height 28
type input "400"
click at [523, 138] on input "35th Annual Damien Old Hollywood Red Carpet Gala" at bounding box center [680, 136] width 353 height 28
type input "36th Annual Damien Old Hollywood Red Carpet Gala"
click at [616, 320] on button "Select" at bounding box center [680, 322] width 353 height 30
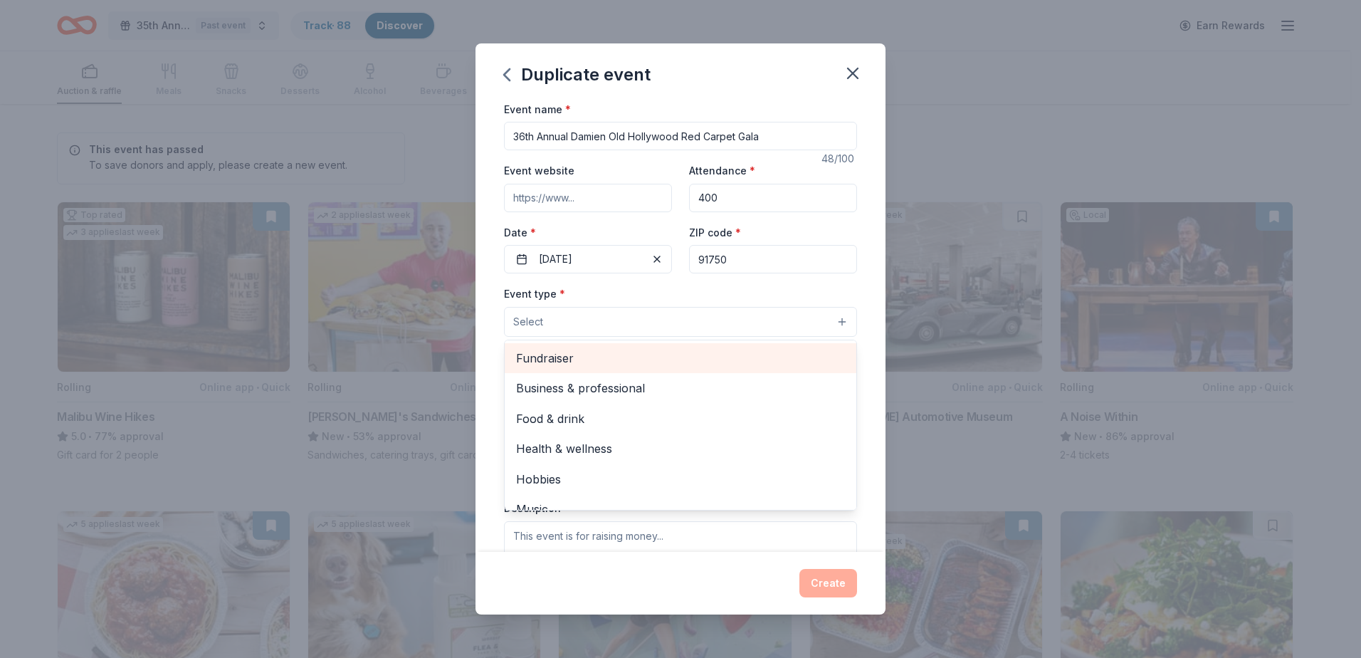
click at [729, 363] on span "Fundraiser" at bounding box center [680, 358] width 329 height 19
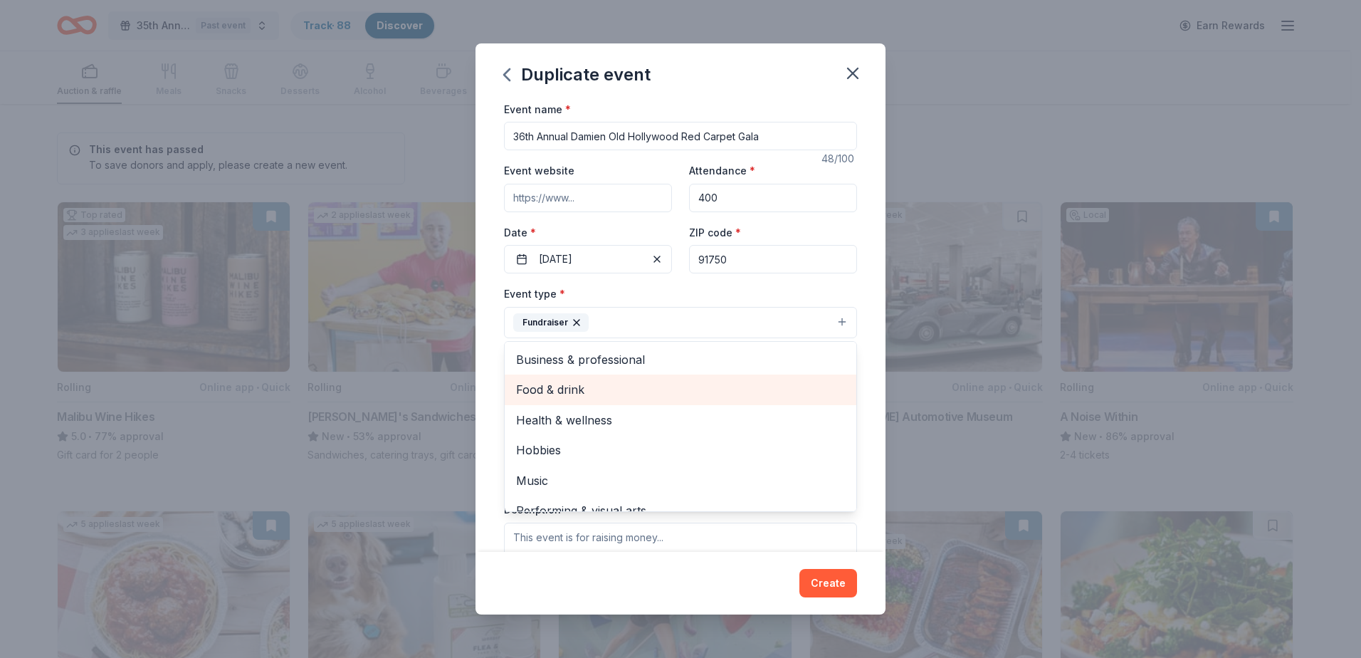
click at [799, 389] on span "Food & drink" at bounding box center [680, 389] width 329 height 19
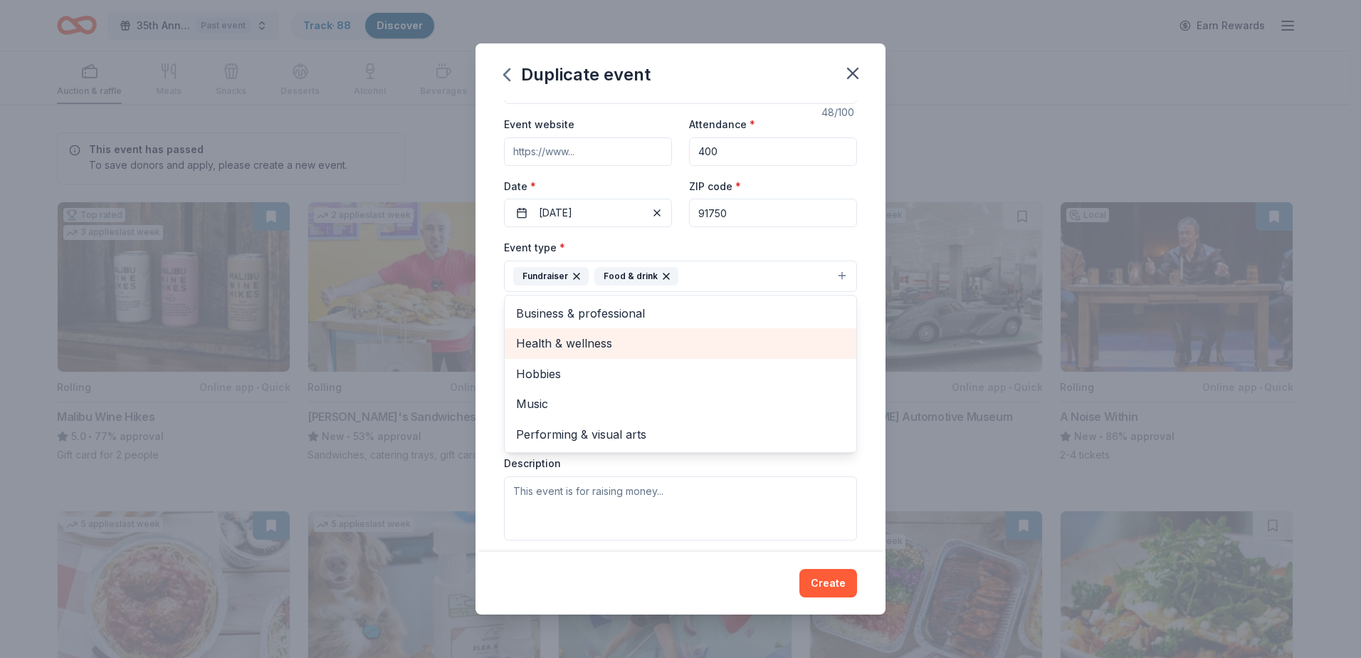
scroll to position [71, 0]
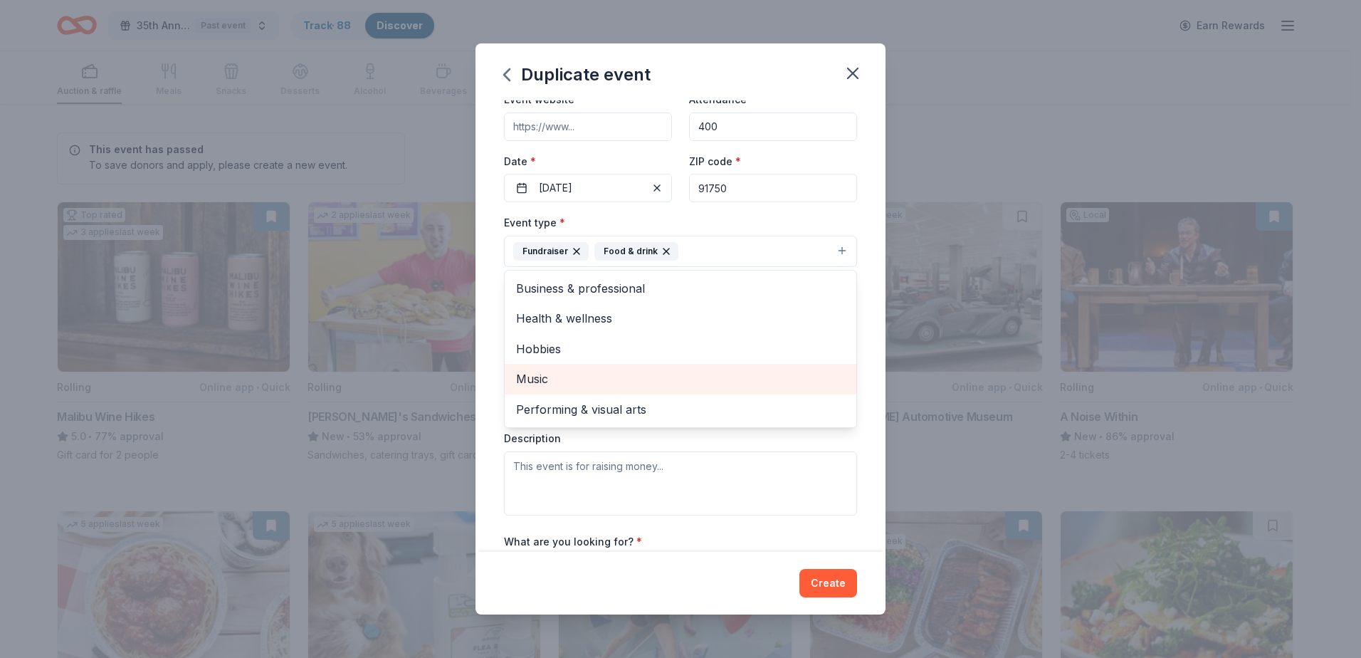
click at [771, 386] on span "Music" at bounding box center [680, 378] width 329 height 19
click at [863, 310] on div "Event name * 36th Annual Damien Old Hollywood Red Carpet Gala 48 /100 Event web…" at bounding box center [680, 326] width 410 height 452
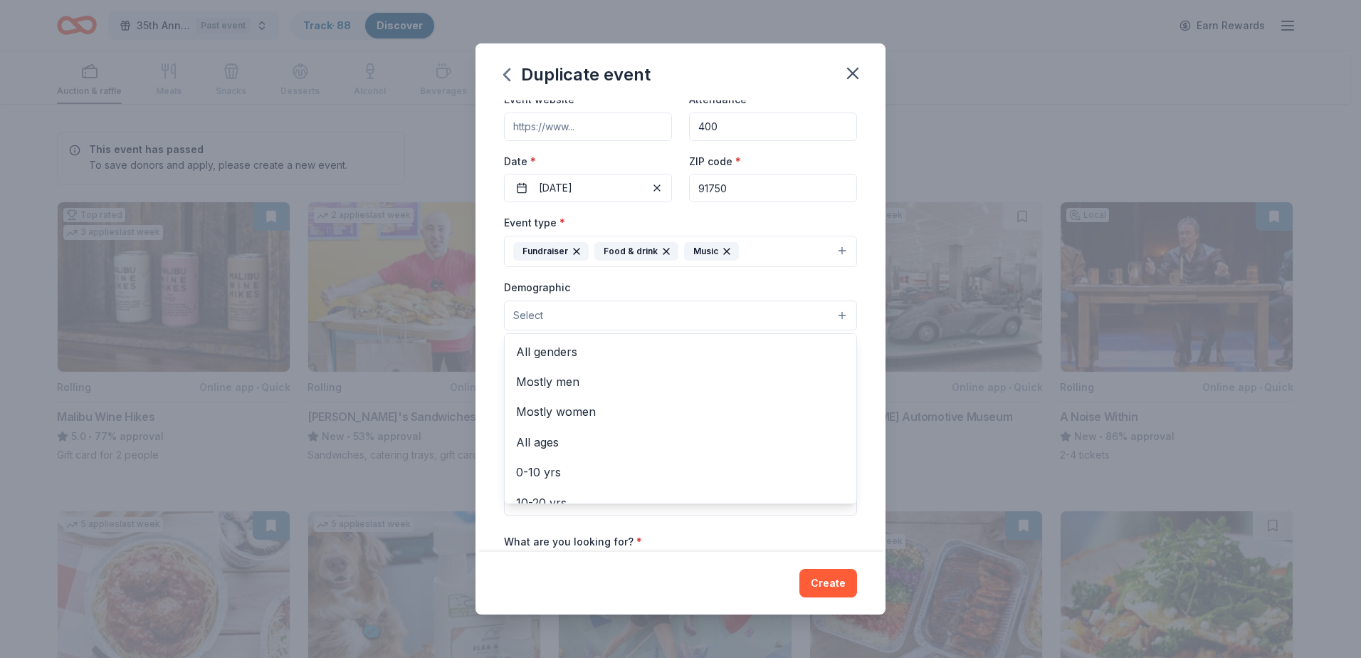
click at [829, 315] on button "Select" at bounding box center [680, 315] width 353 height 30
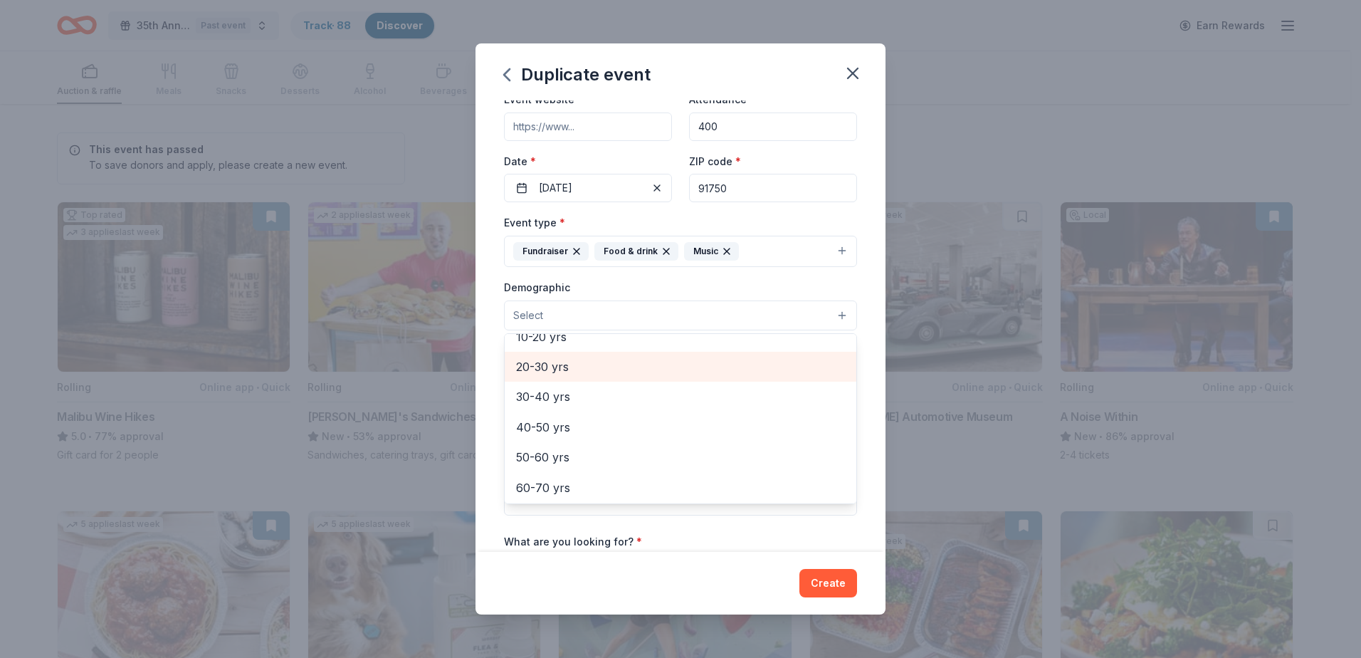
click at [744, 376] on span "20-30 yrs" at bounding box center [680, 366] width 329 height 19
click at [738, 380] on div "30-40 yrs" at bounding box center [681, 368] width 352 height 30
click at [737, 374] on span "40-50 yrs" at bounding box center [680, 368] width 329 height 19
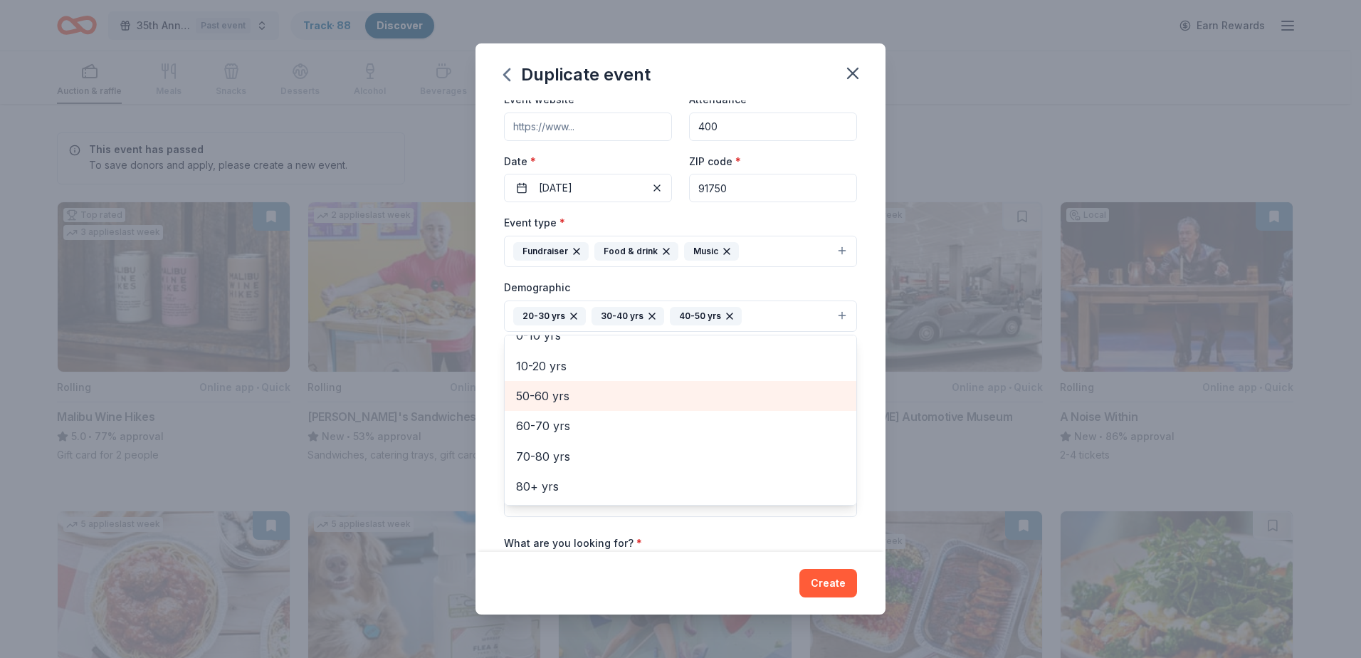
click at [736, 398] on span "50-60 yrs" at bounding box center [680, 395] width 329 height 19
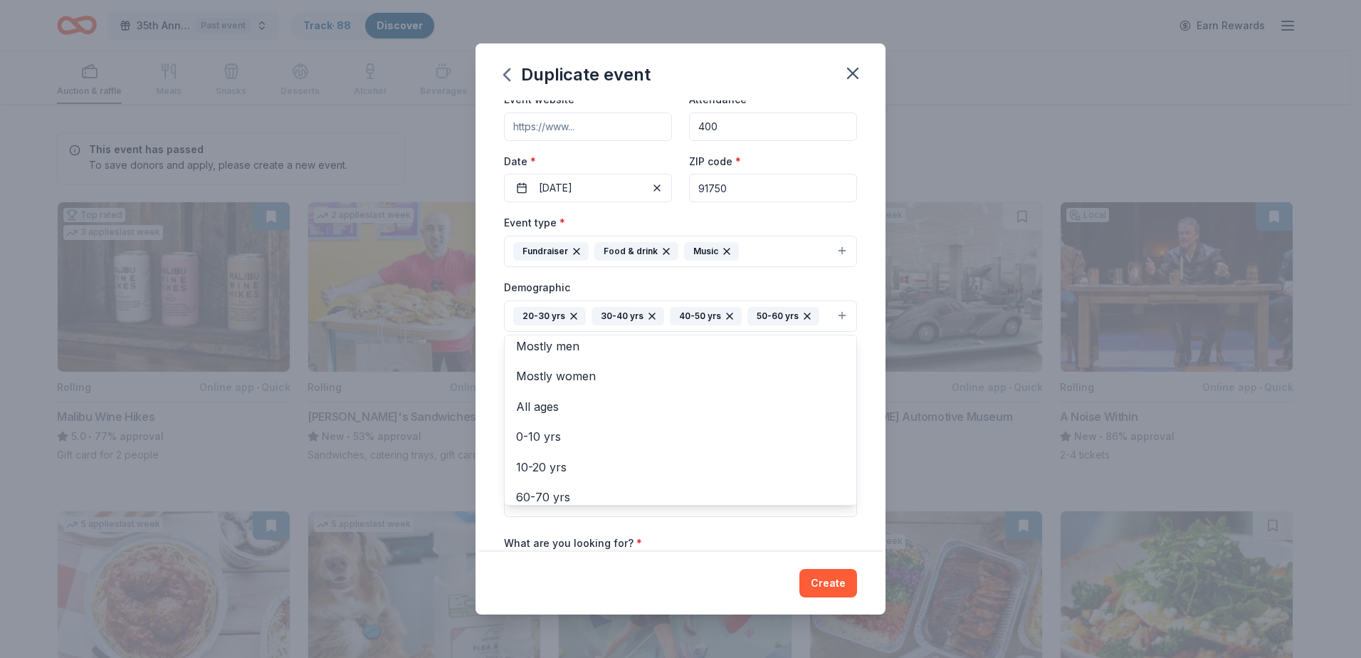
scroll to position [0, 0]
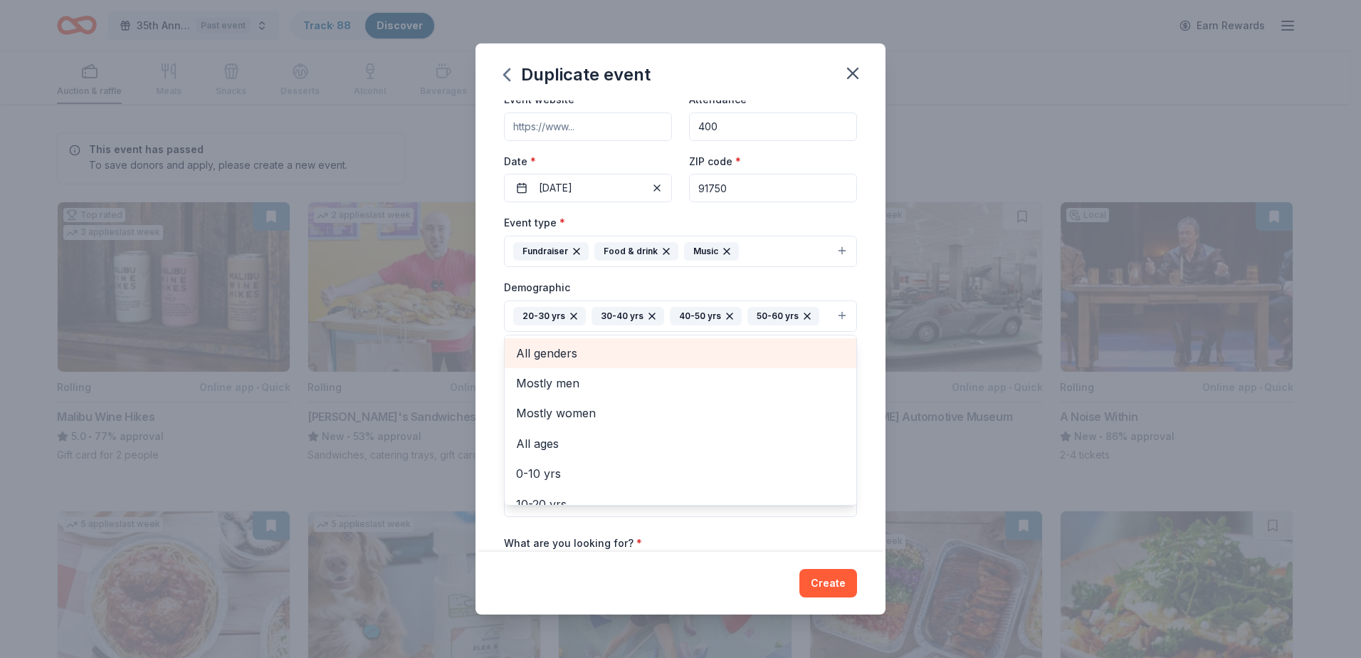
click at [771, 360] on span "All genders" at bounding box center [680, 353] width 329 height 19
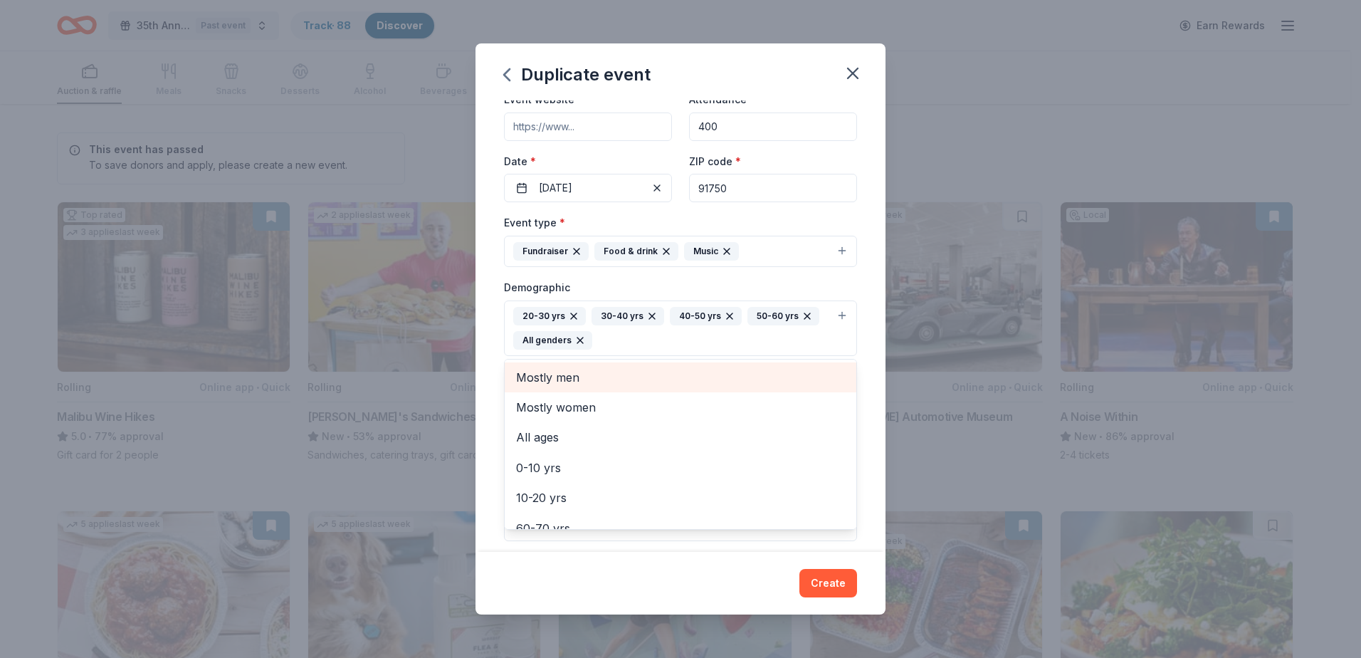
click at [864, 305] on div "Event name * 36th Annual Damien Old Hollywood Red Carpet Gala 48 /100 Event web…" at bounding box center [680, 326] width 410 height 452
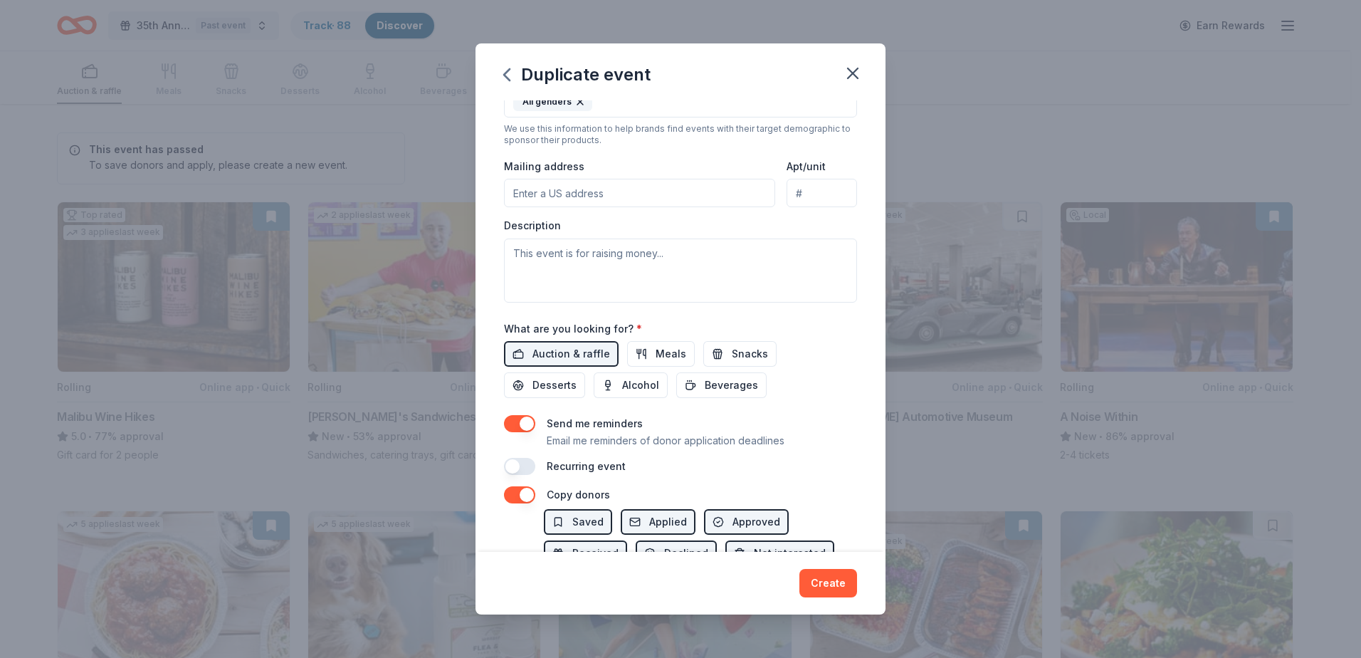
scroll to position [412, 0]
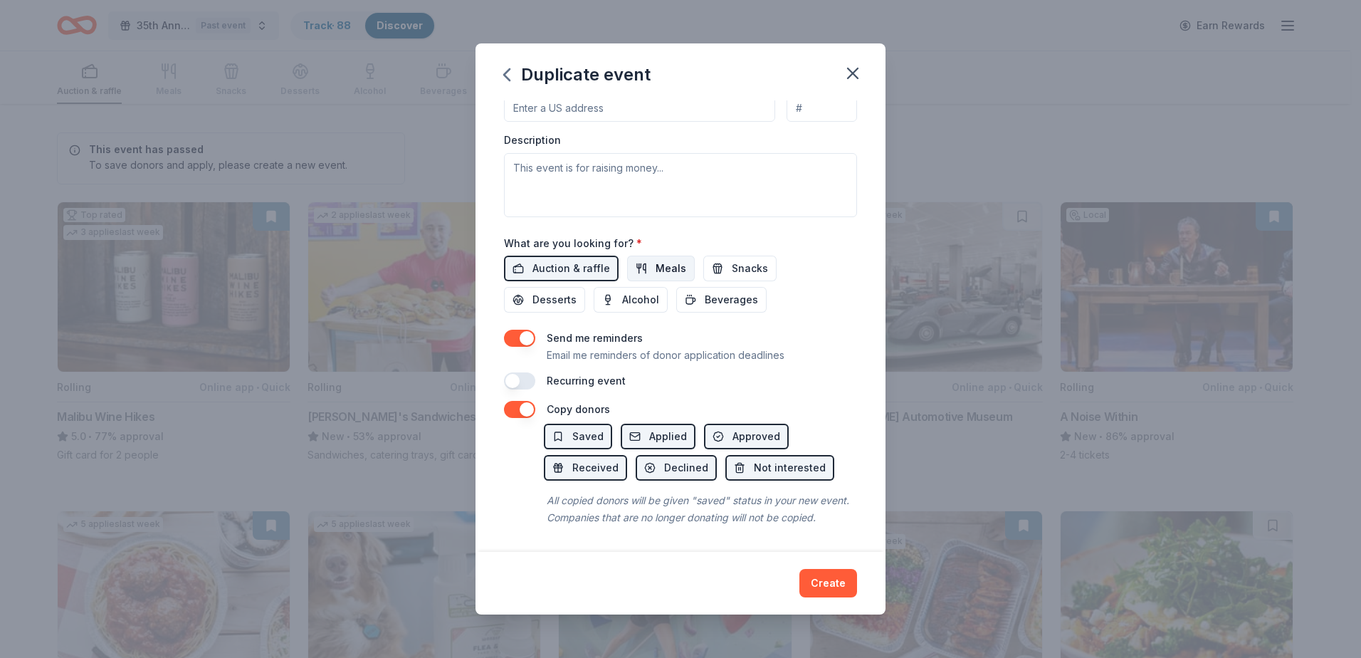
click at [658, 260] on span "Meals" at bounding box center [670, 268] width 31 height 17
click at [532, 287] on button "Desserts" at bounding box center [544, 300] width 81 height 26
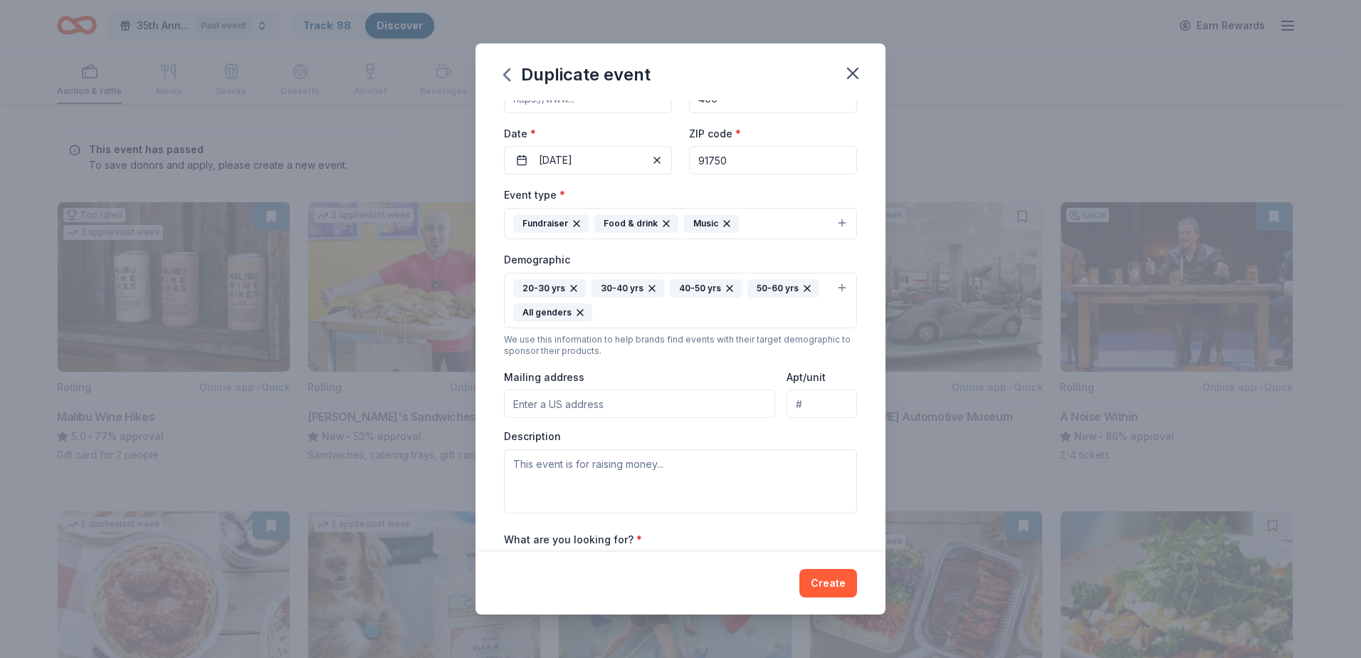
scroll to position [102, 0]
click at [638, 396] on input "Mailing address" at bounding box center [639, 400] width 271 height 28
type input "2280 Damien Avenue La Verne, California 91750"
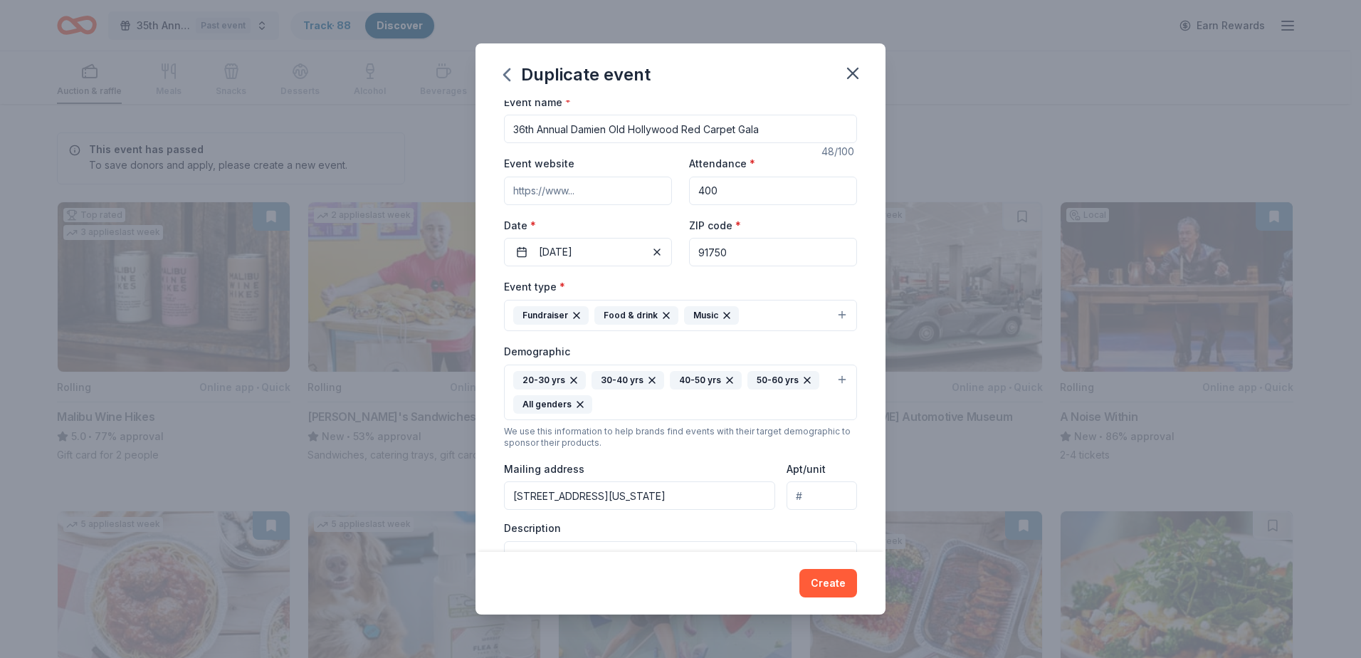
scroll to position [0, 0]
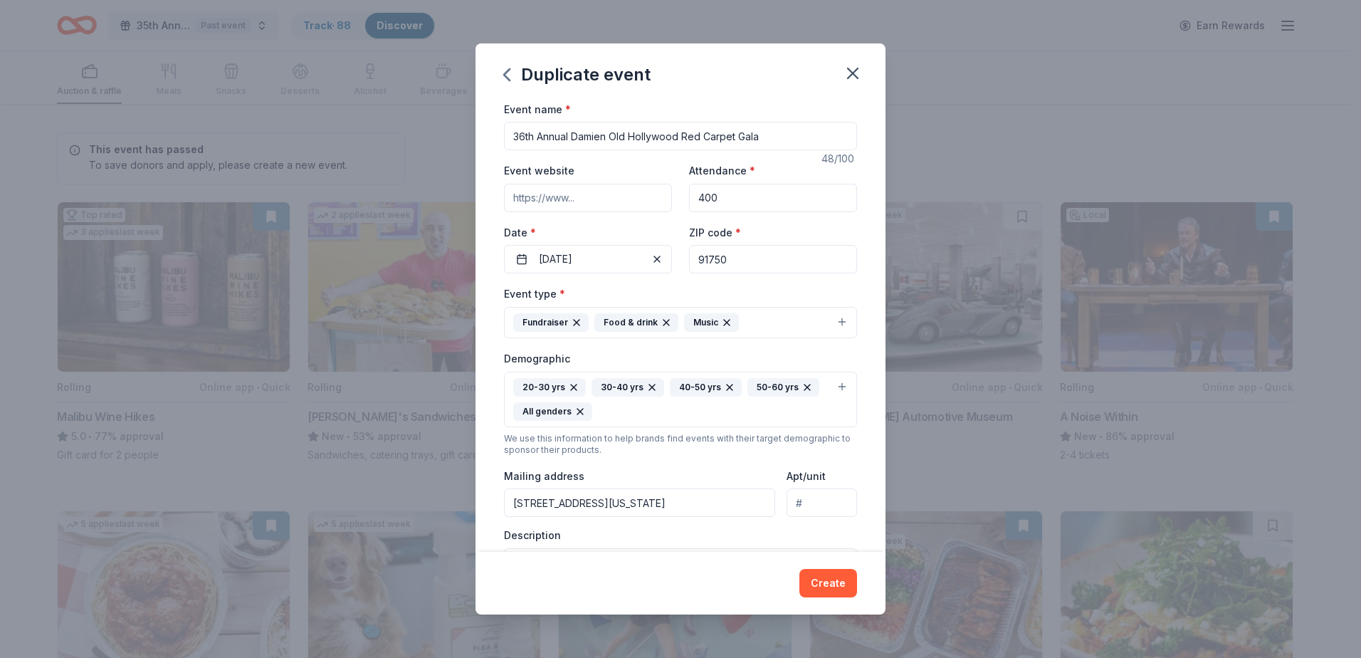
click at [738, 135] on input "36th Annual Damien Old Hollywood Red Carpet Gala" at bounding box center [680, 136] width 353 height 28
type input "36th Annual [PERSON_NAME] & Diamonds Gala"
click at [568, 199] on input "Event website" at bounding box center [588, 198] width 168 height 28
click at [515, 201] on input "www.damien-hs.edu" at bounding box center [588, 198] width 168 height 28
type input "https://www.damien-hs.edu"
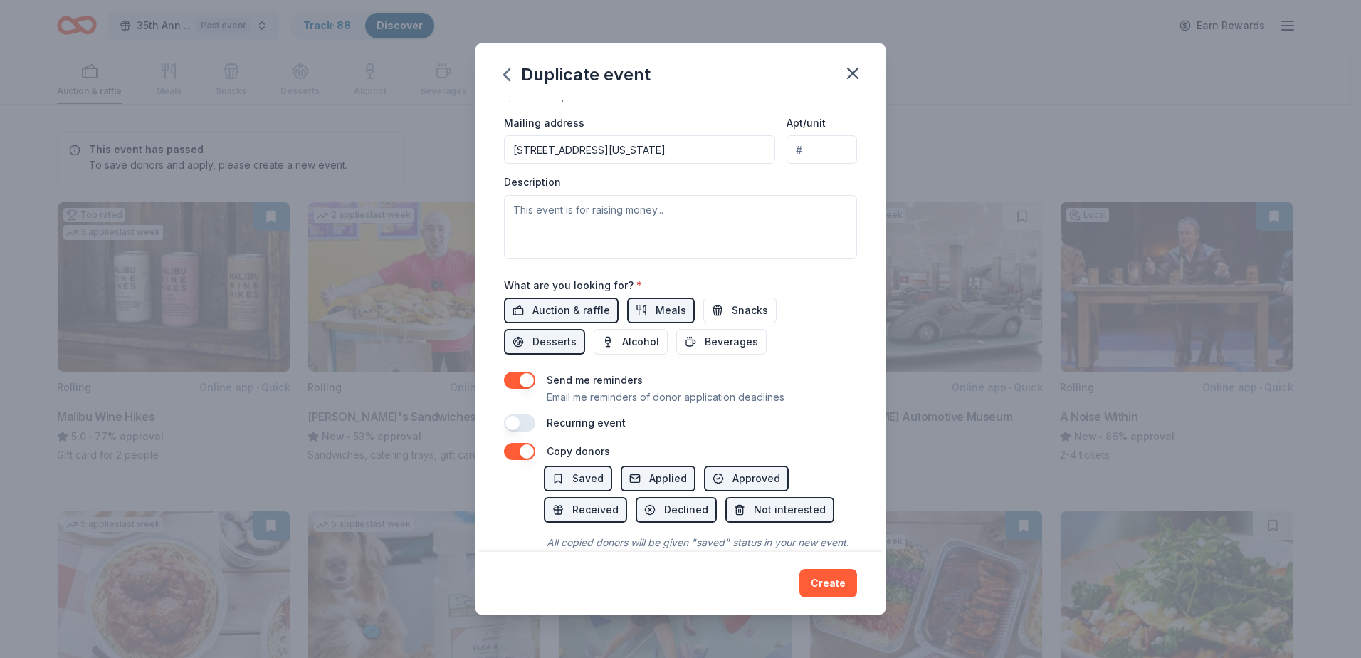
scroll to position [350, 0]
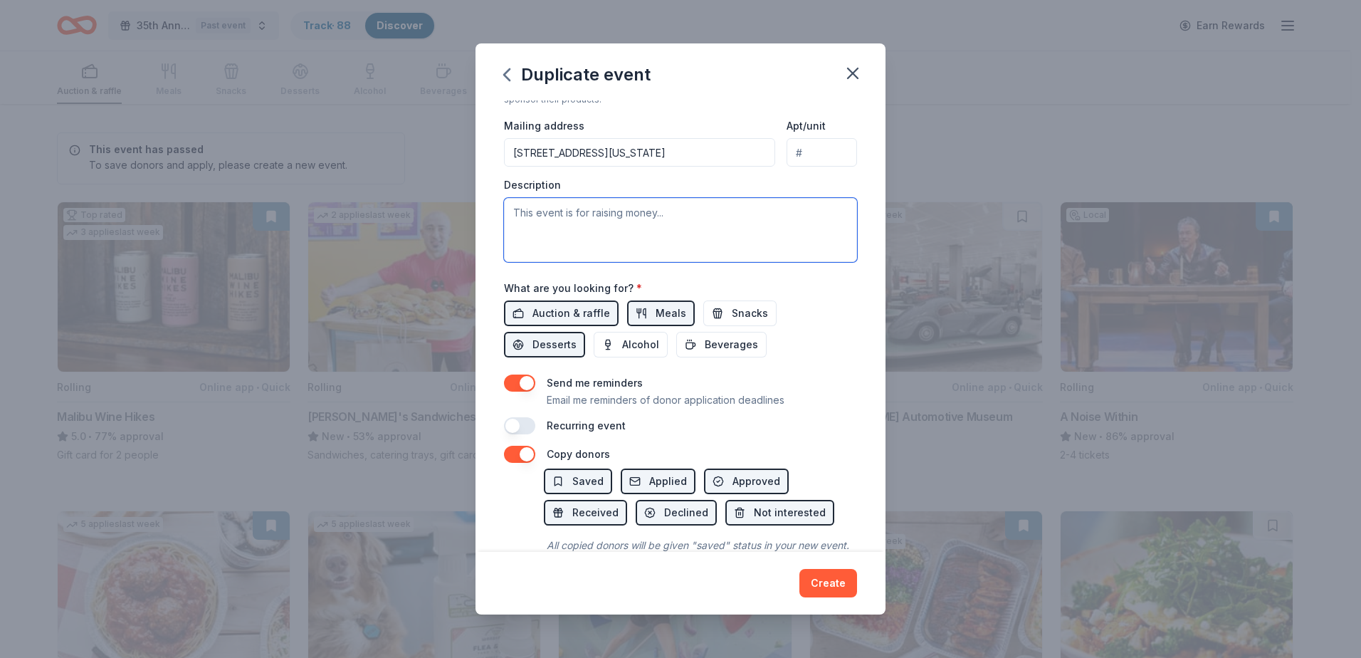
click at [567, 219] on textarea at bounding box center [680, 230] width 353 height 64
paste textarea "Dear Our Friends at Spa Gregorie, The St. Monica's Guild of Damien High School …"
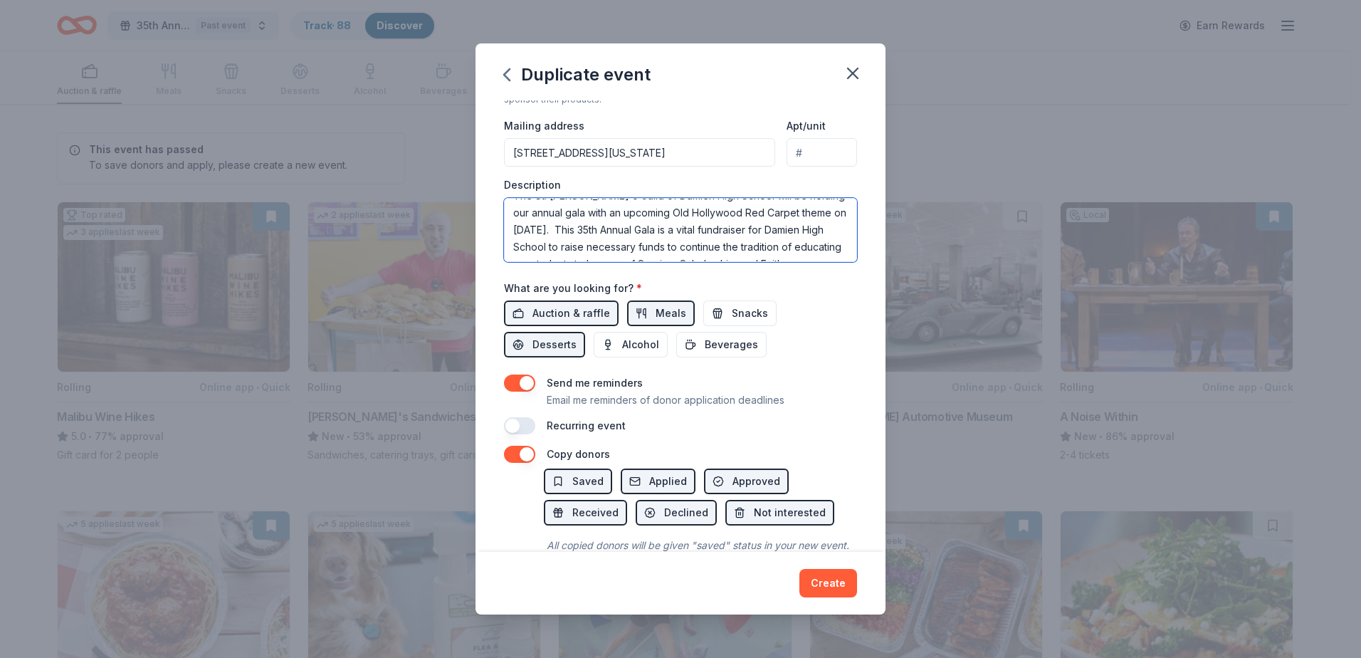
scroll to position [0, 0]
click at [676, 214] on textarea "Dear Our Friends at Spa Gregorie, The St. Monica's Guild of Damien High School …" at bounding box center [680, 230] width 353 height 64
click at [656, 230] on textarea "The St. Monica's Guild of Damien High School will be holding our annual gala wi…" at bounding box center [680, 230] width 353 height 64
click at [599, 246] on textarea "The St. Monica's Guild of Damien High School will be holding our annual gala wi…" at bounding box center [680, 230] width 353 height 64
click at [636, 248] on textarea "The St. Monica's Guild of Damien High School will be holding our annual gala wi…" at bounding box center [680, 230] width 353 height 64
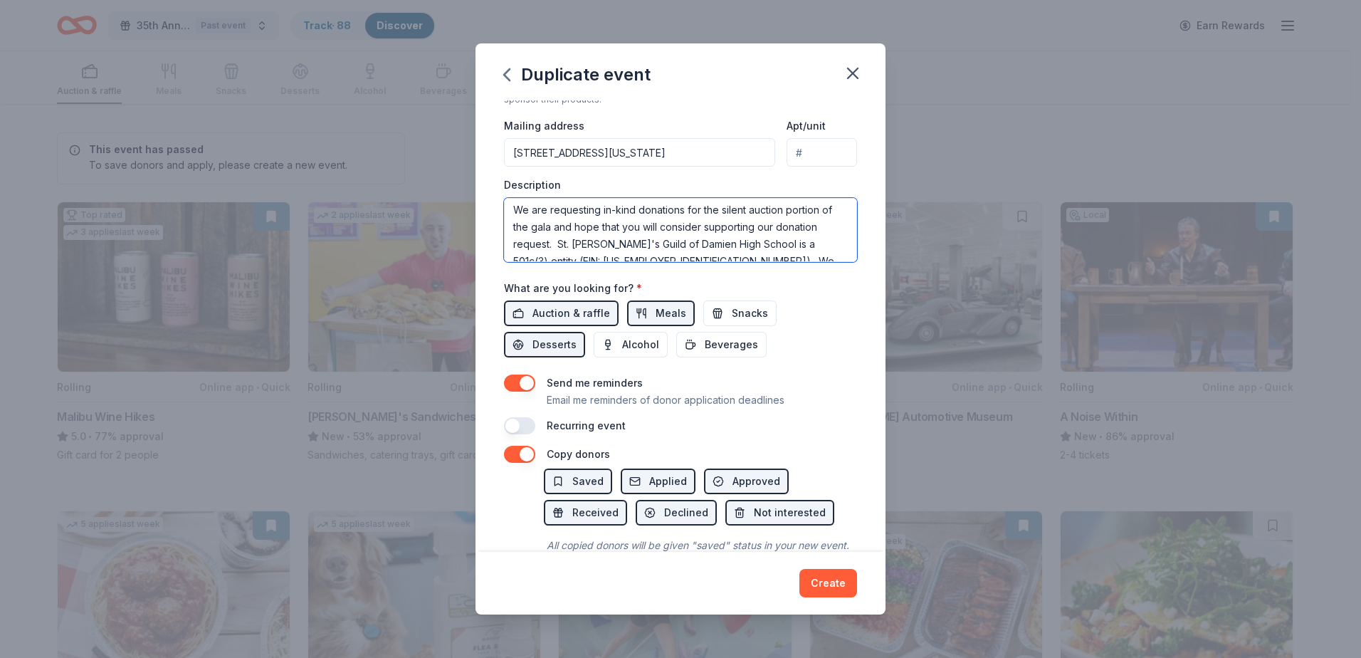
scroll to position [114, 0]
type textarea "The St. Monica's Guild of Damien High School will be holding our annual gala wi…"
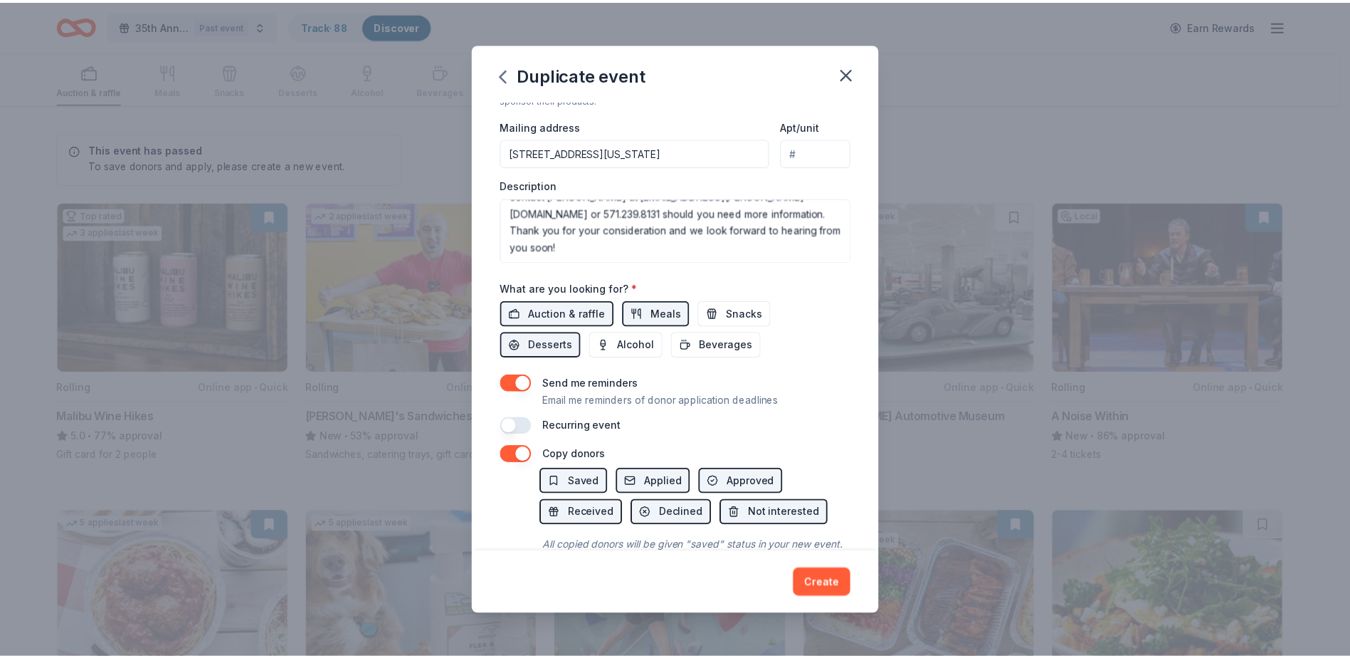
scroll to position [412, 0]
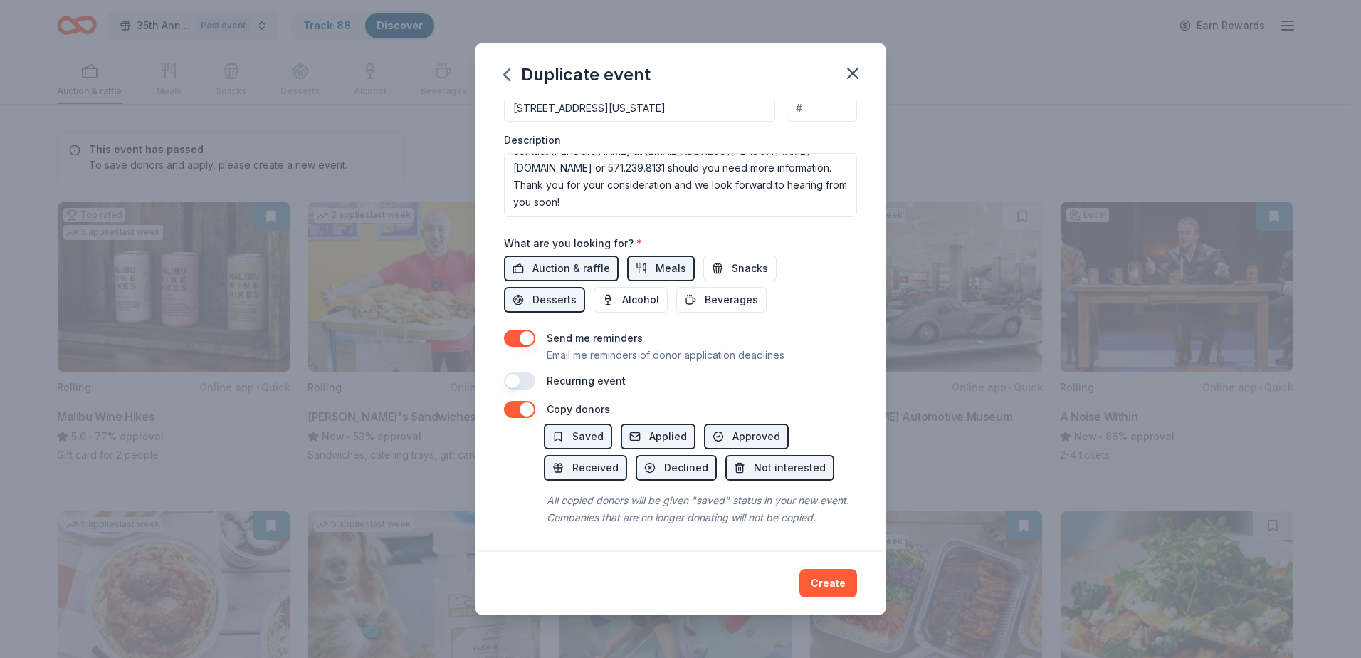
click at [517, 401] on button "button" at bounding box center [519, 409] width 31 height 17
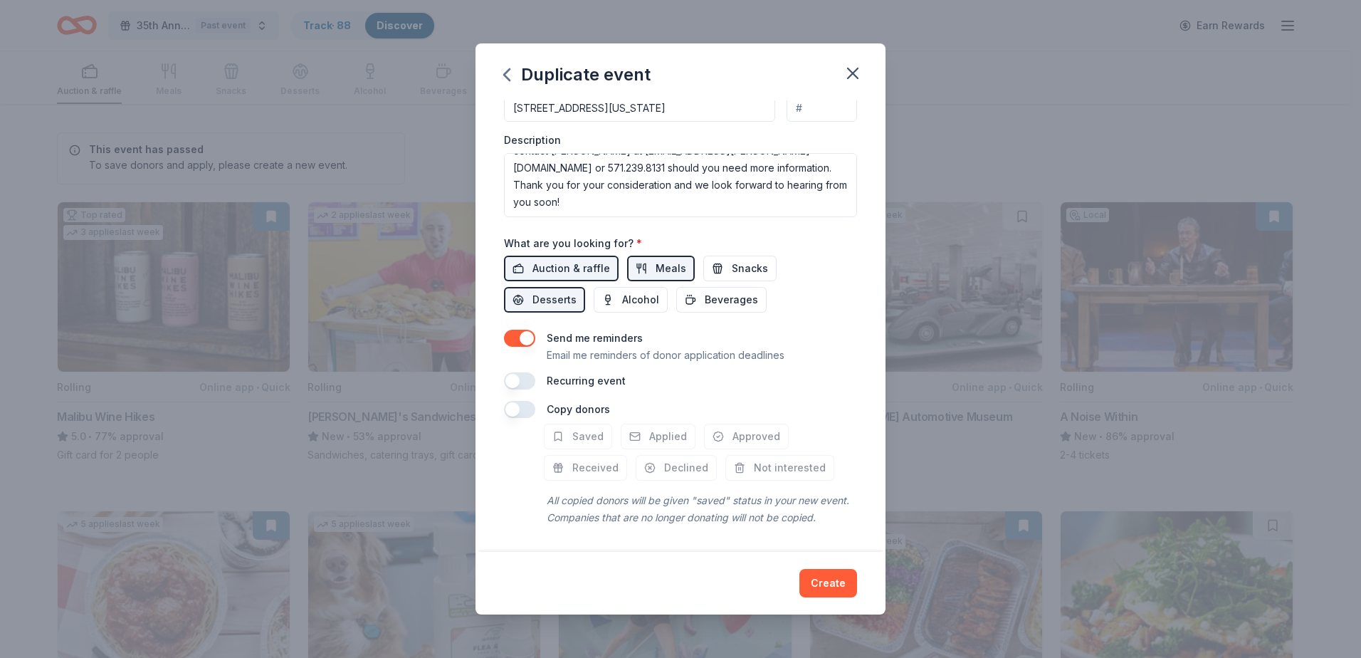
click at [517, 401] on button "button" at bounding box center [519, 409] width 31 height 17
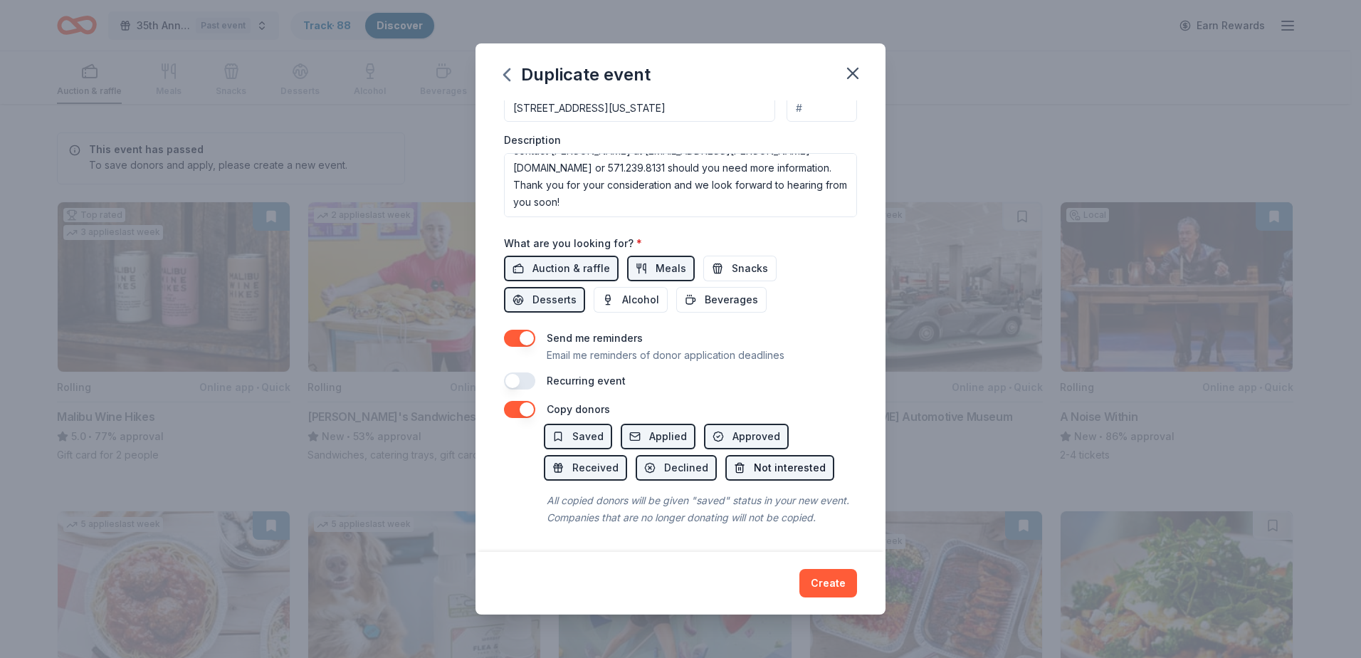
click at [756, 459] on span "Not interested" at bounding box center [790, 467] width 72 height 17
click at [689, 459] on span "Declined" at bounding box center [686, 467] width 44 height 17
click at [660, 428] on span "Applied" at bounding box center [668, 436] width 38 height 17
click at [607, 459] on span "Received" at bounding box center [595, 467] width 46 height 17
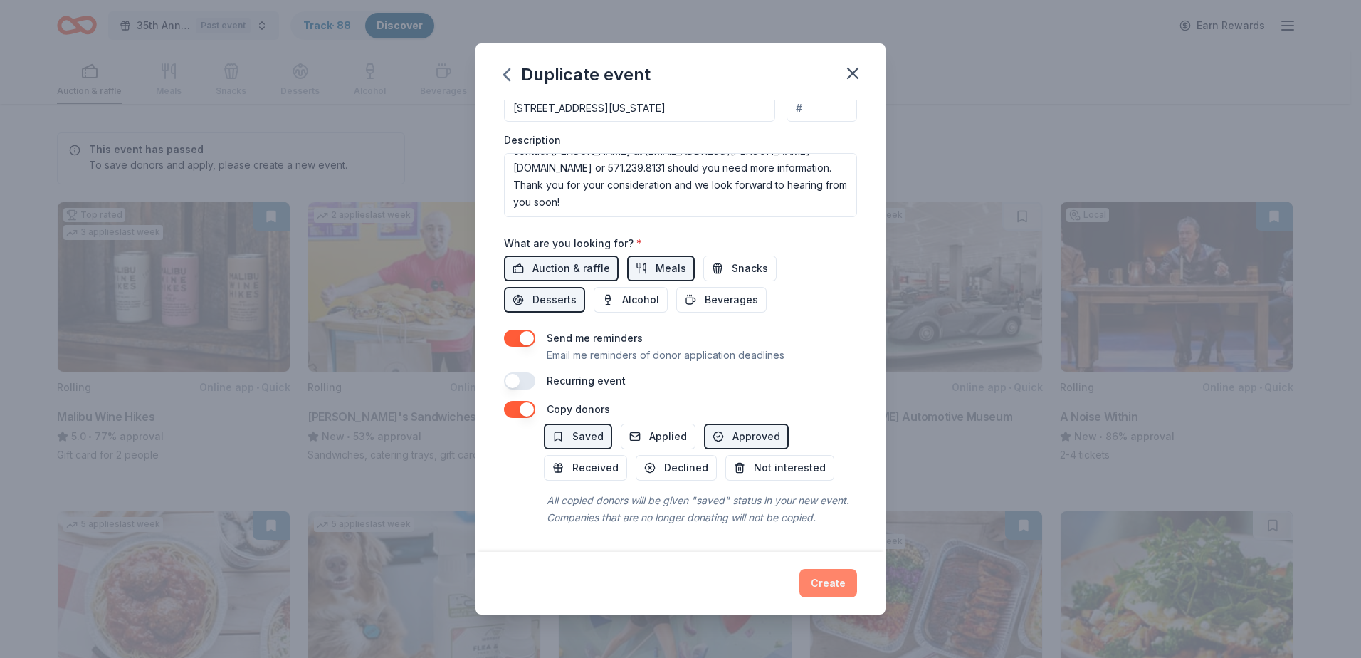
click at [847, 579] on button "Create" at bounding box center [828, 583] width 58 height 28
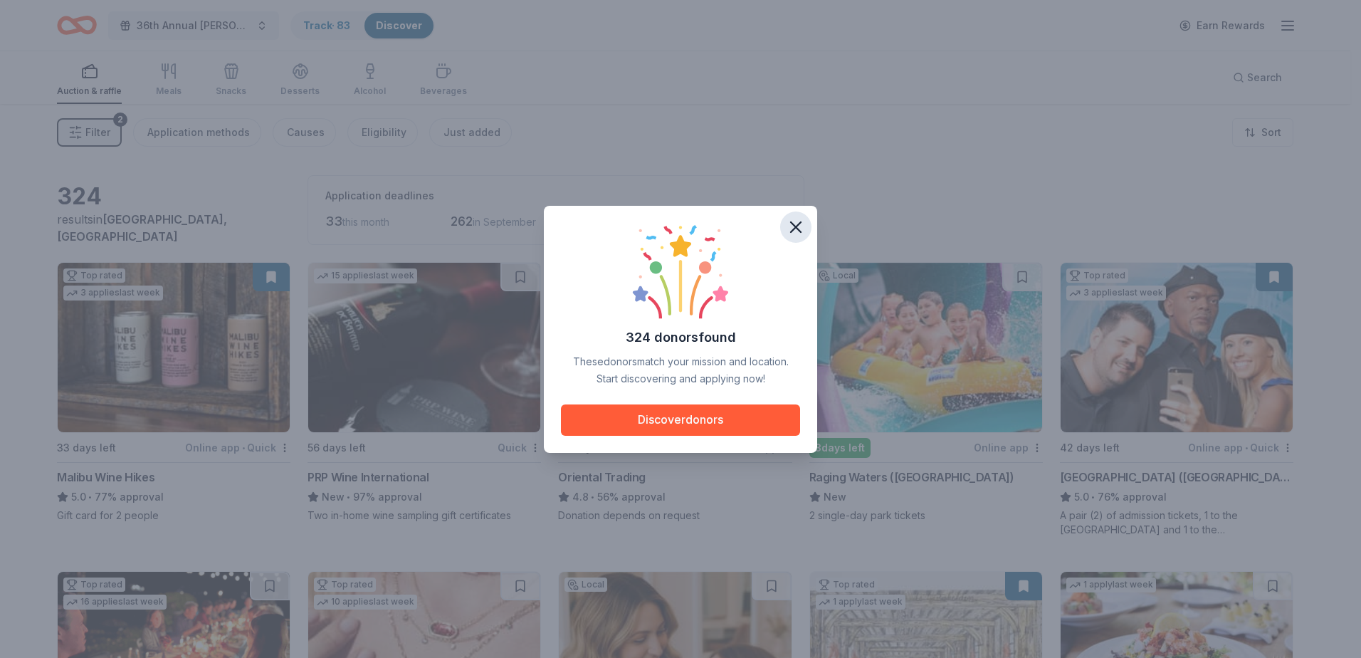
click at [799, 226] on icon "button" at bounding box center [796, 227] width 20 height 20
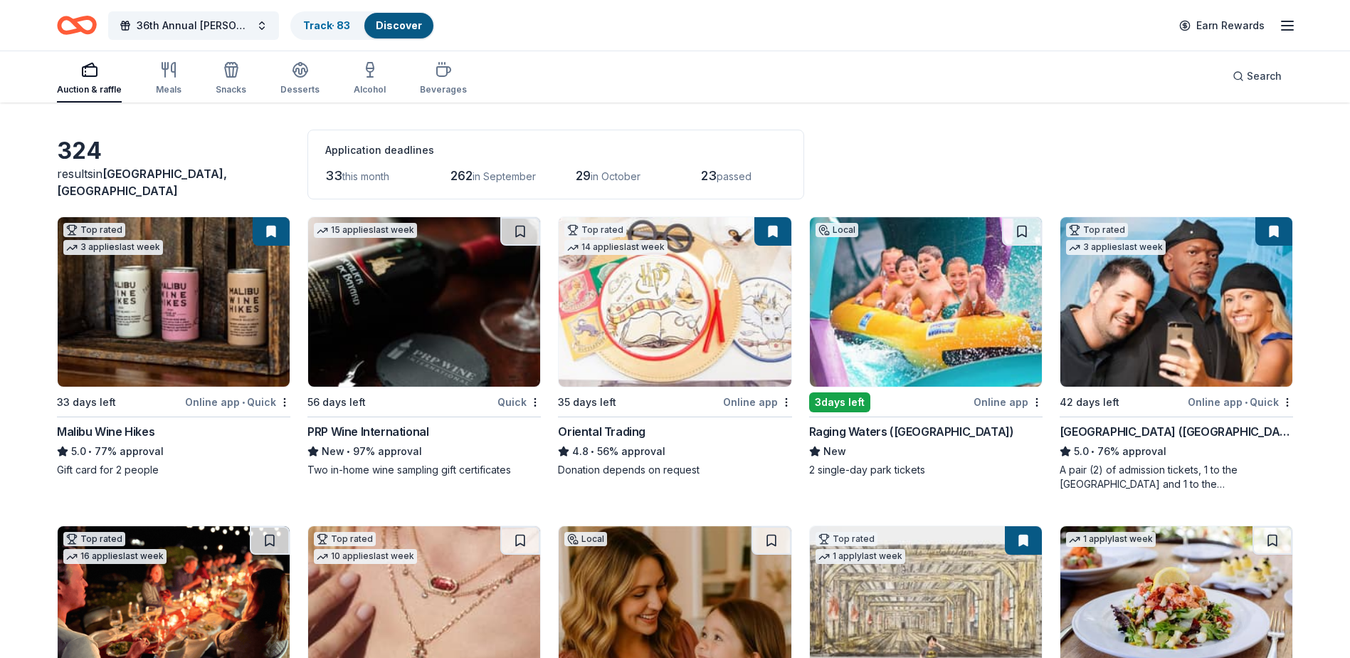
scroll to position [71, 0]
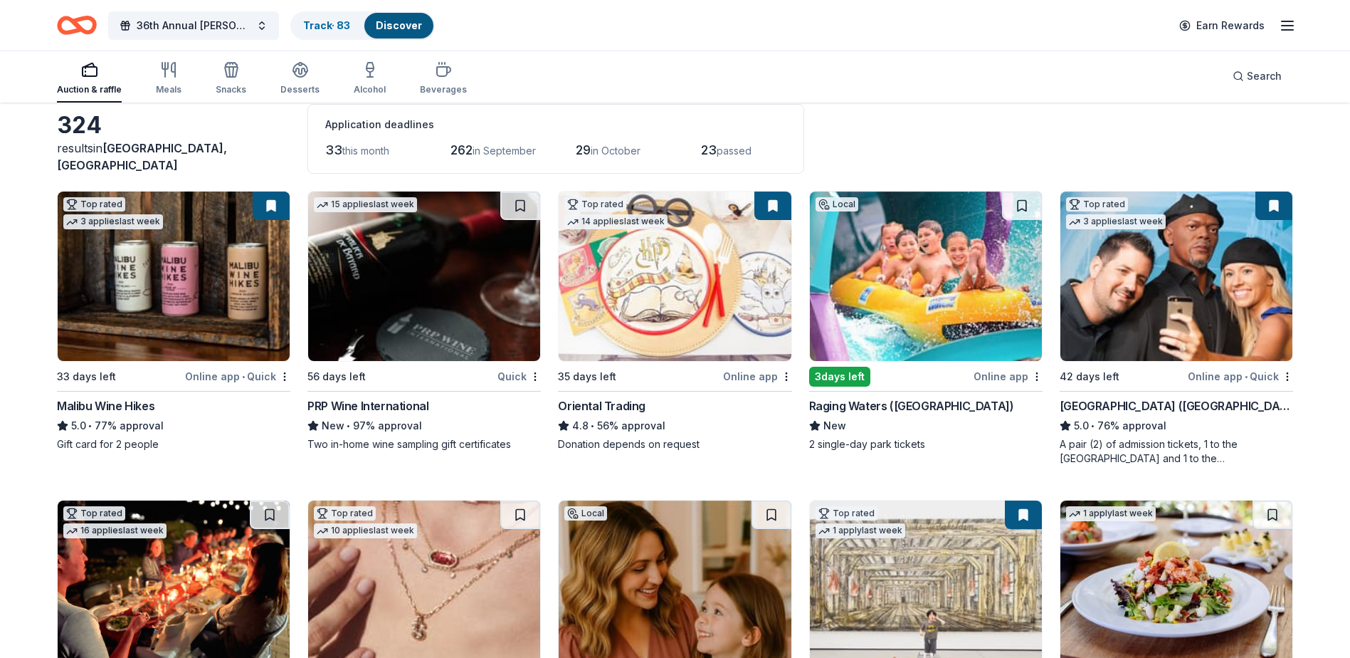
click at [901, 409] on div "Raging Waters ([GEOGRAPHIC_DATA])" at bounding box center [911, 405] width 205 height 17
click at [137, 403] on div "Malibu Wine Hikes" at bounding box center [106, 405] width 98 height 17
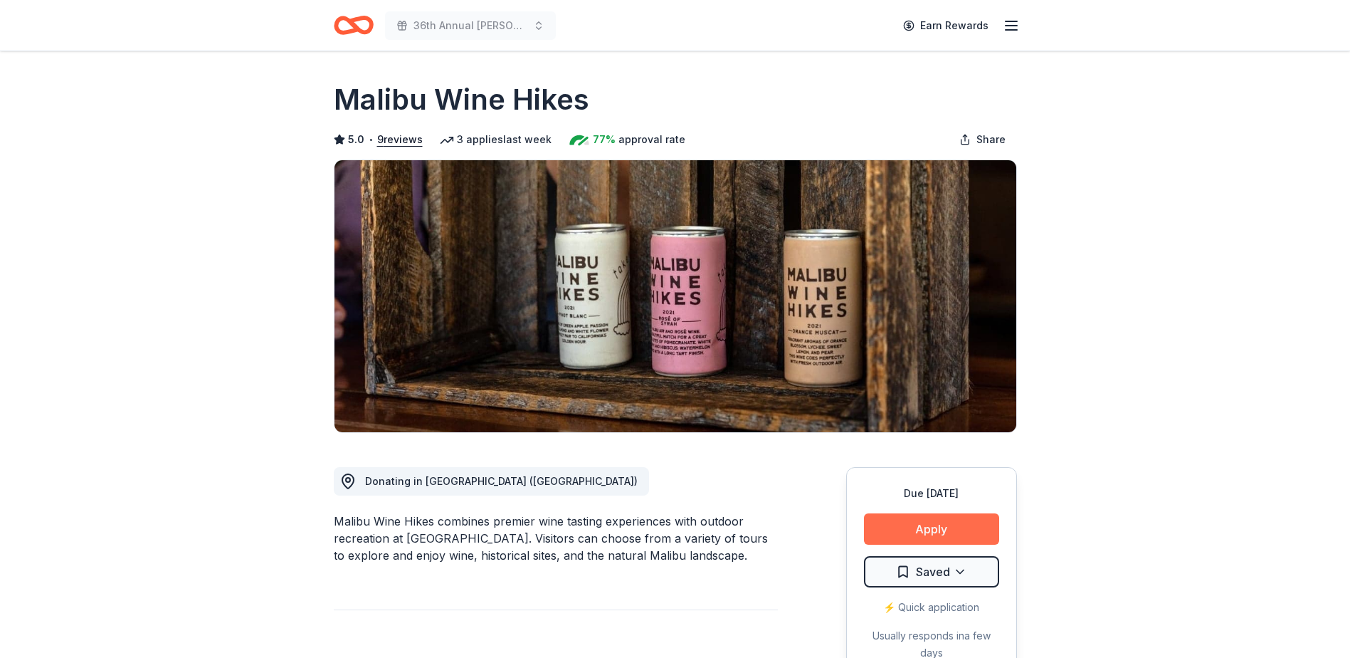
click at [945, 524] on button "Apply" at bounding box center [931, 528] width 135 height 31
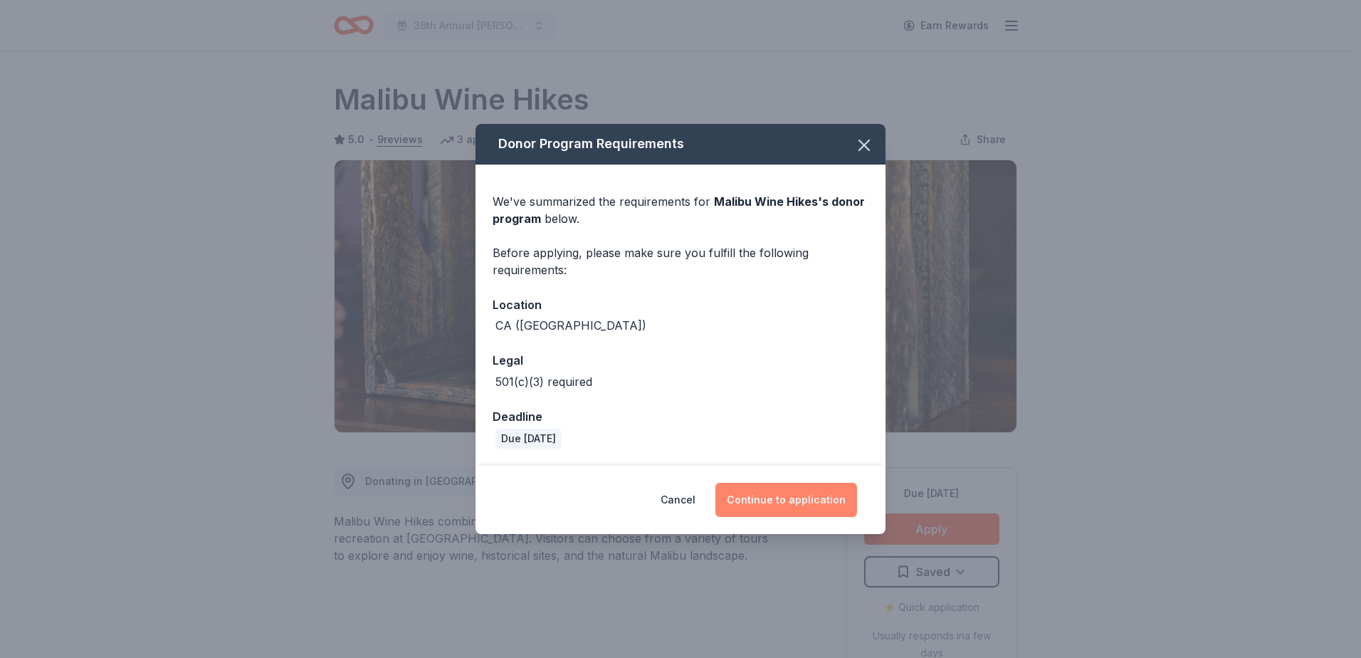
click at [801, 497] on button "Continue to application" at bounding box center [786, 500] width 142 height 34
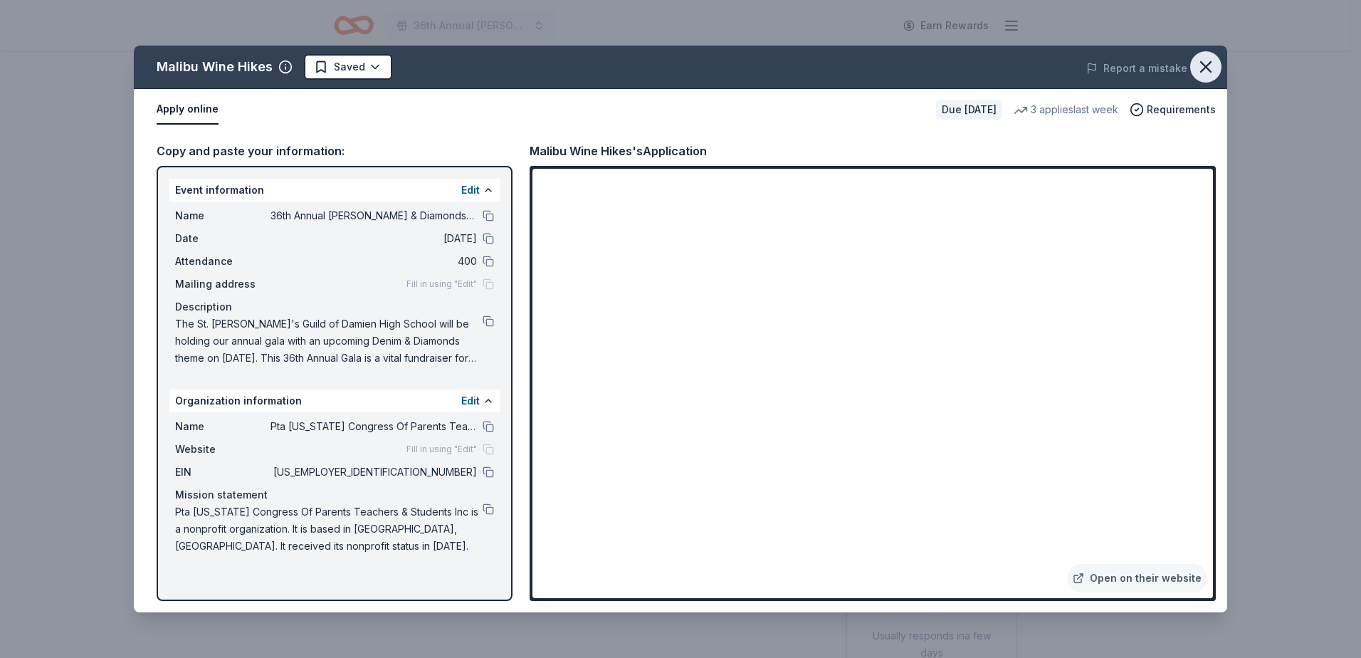
click at [1215, 65] on icon "button" at bounding box center [1206, 67] width 20 height 20
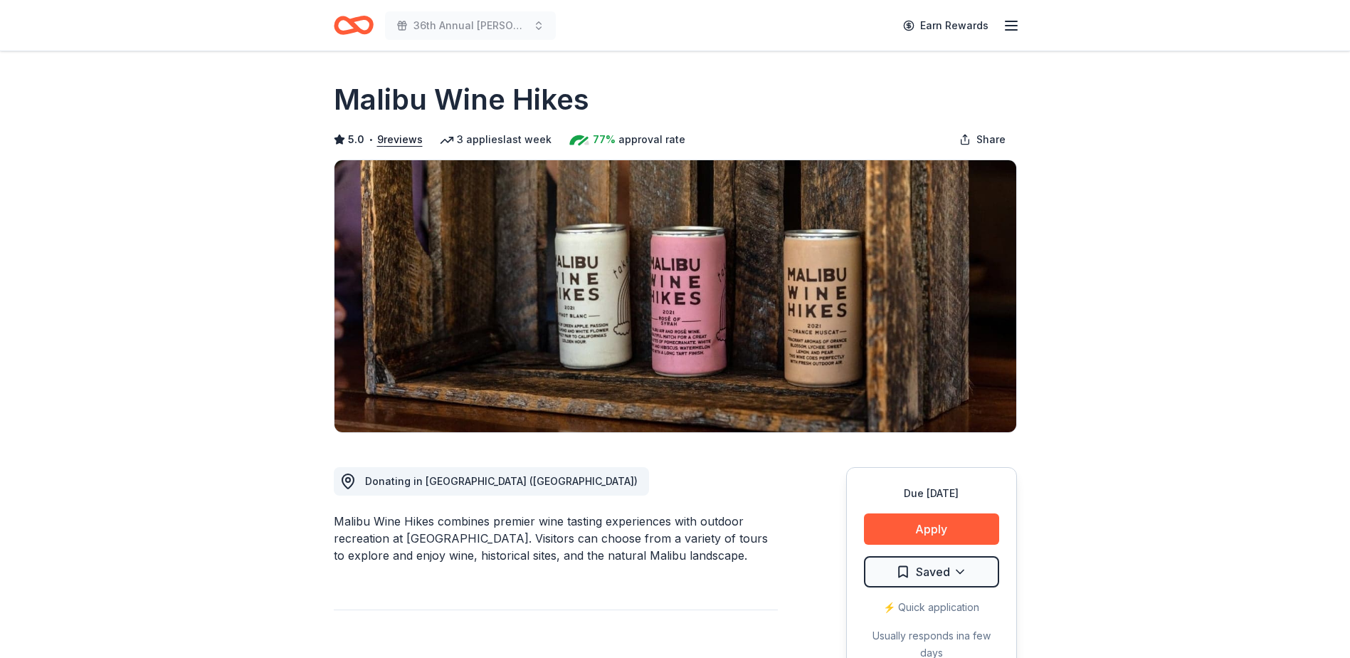
click at [359, 28] on icon "Home" at bounding box center [360, 25] width 22 height 14
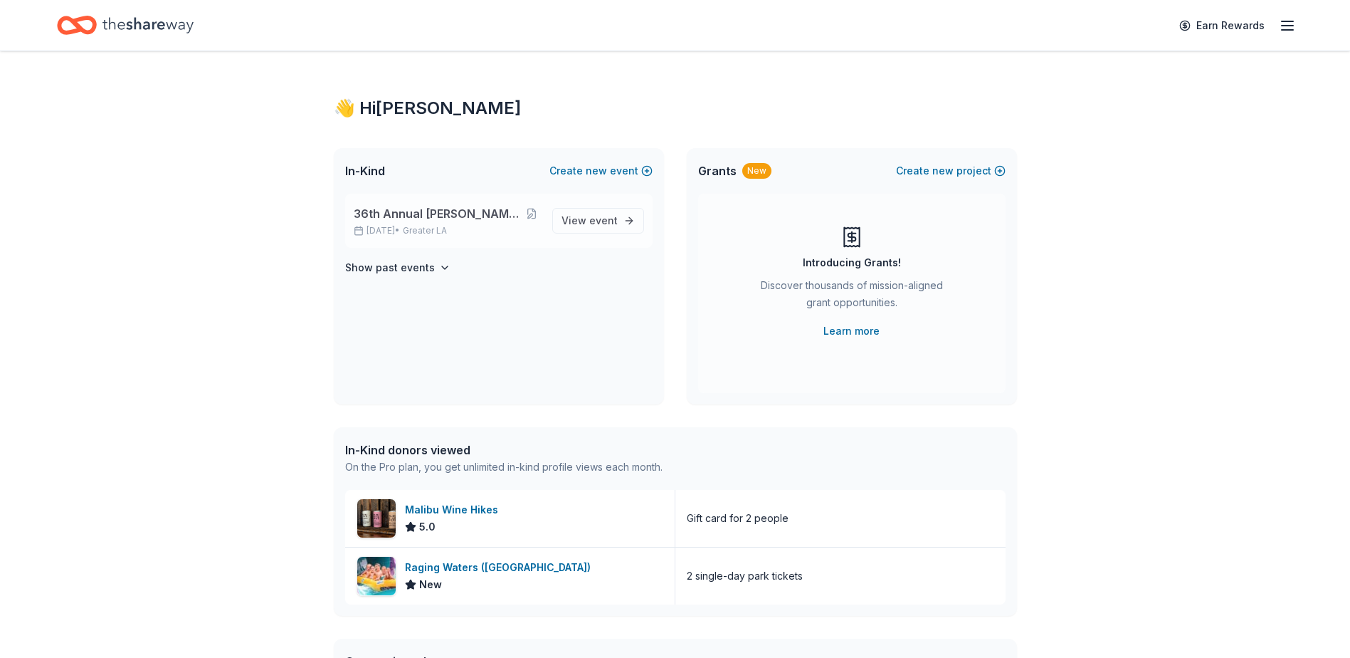
click at [455, 215] on span "36th Annual [PERSON_NAME] & Diamonds Gala" at bounding box center [438, 213] width 169 height 17
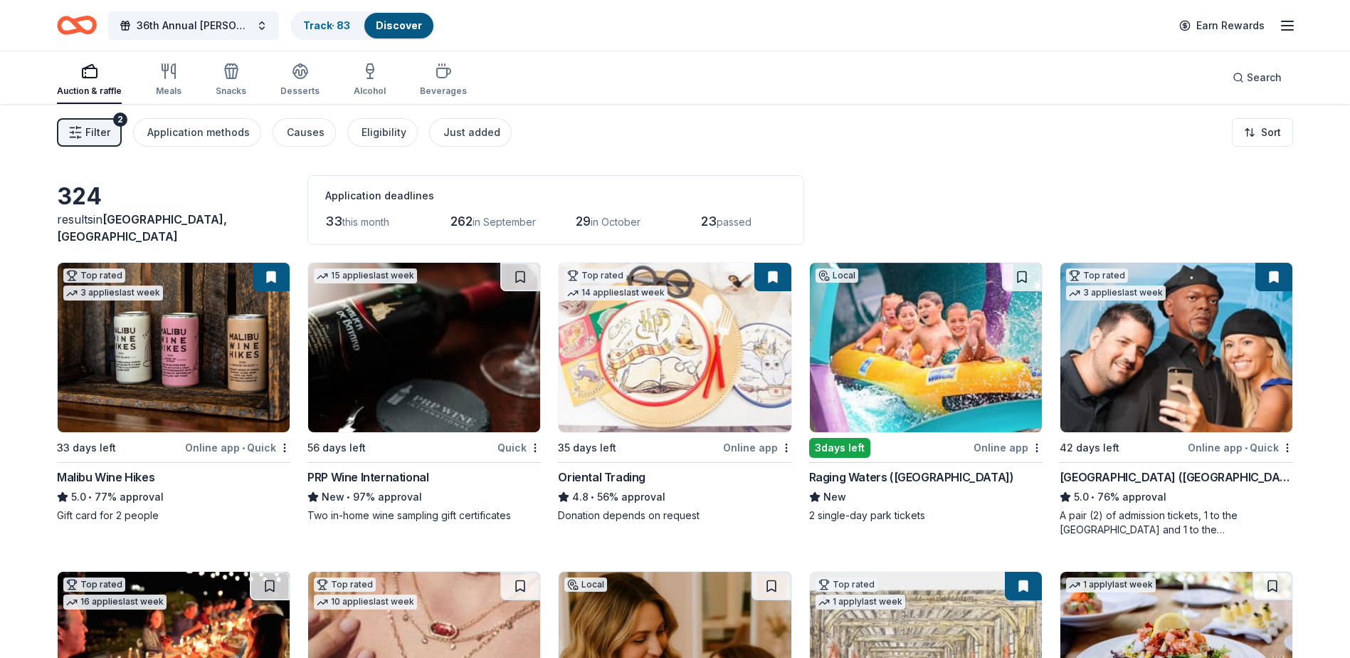
click at [766, 275] on button at bounding box center [772, 277] width 37 height 28
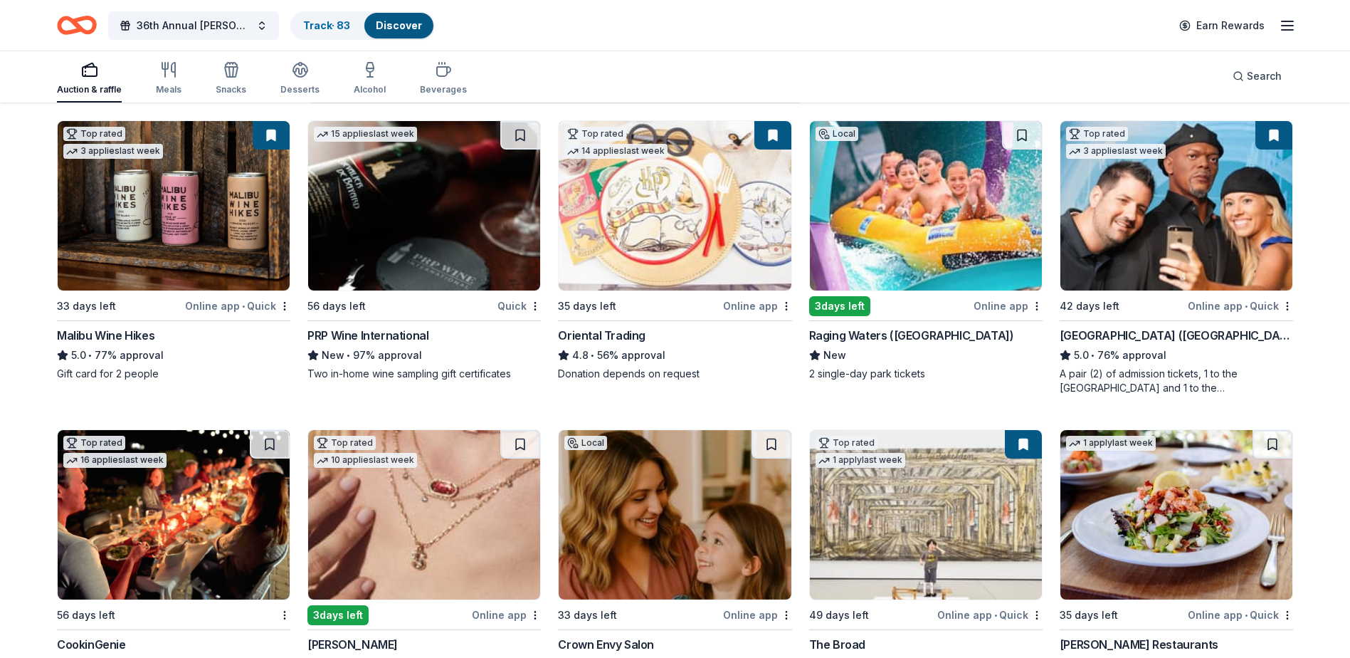
scroll to position [142, 0]
click at [1023, 446] on button at bounding box center [1023, 443] width 37 height 28
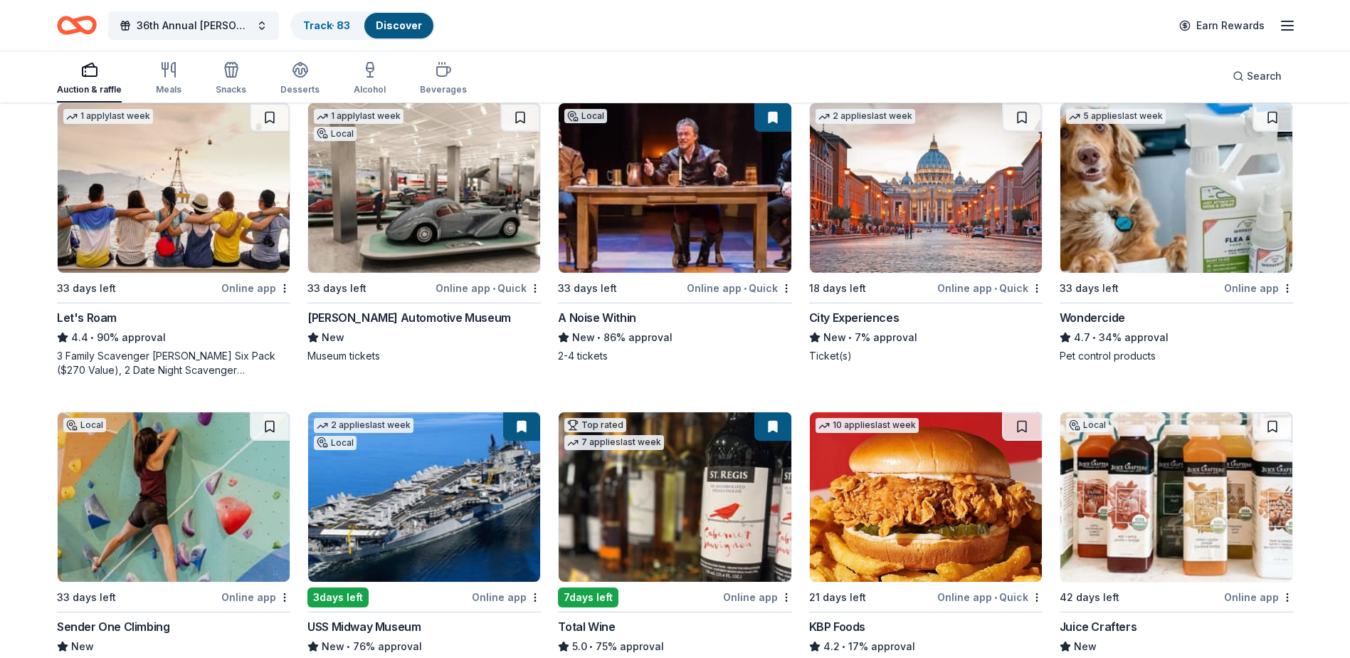
scroll to position [706, 0]
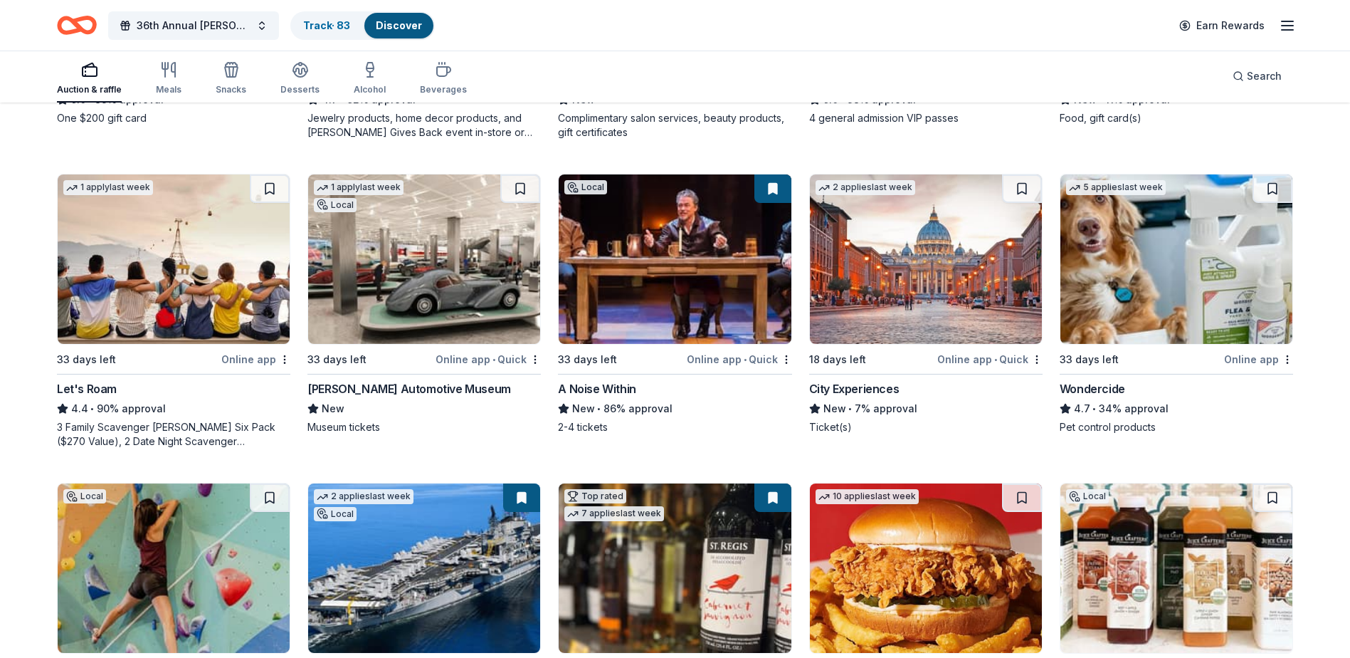
click at [858, 385] on div "City Experiences" at bounding box center [854, 388] width 90 height 17
click at [1021, 186] on button at bounding box center [1022, 188] width 40 height 28
click at [774, 190] on button at bounding box center [772, 188] width 37 height 28
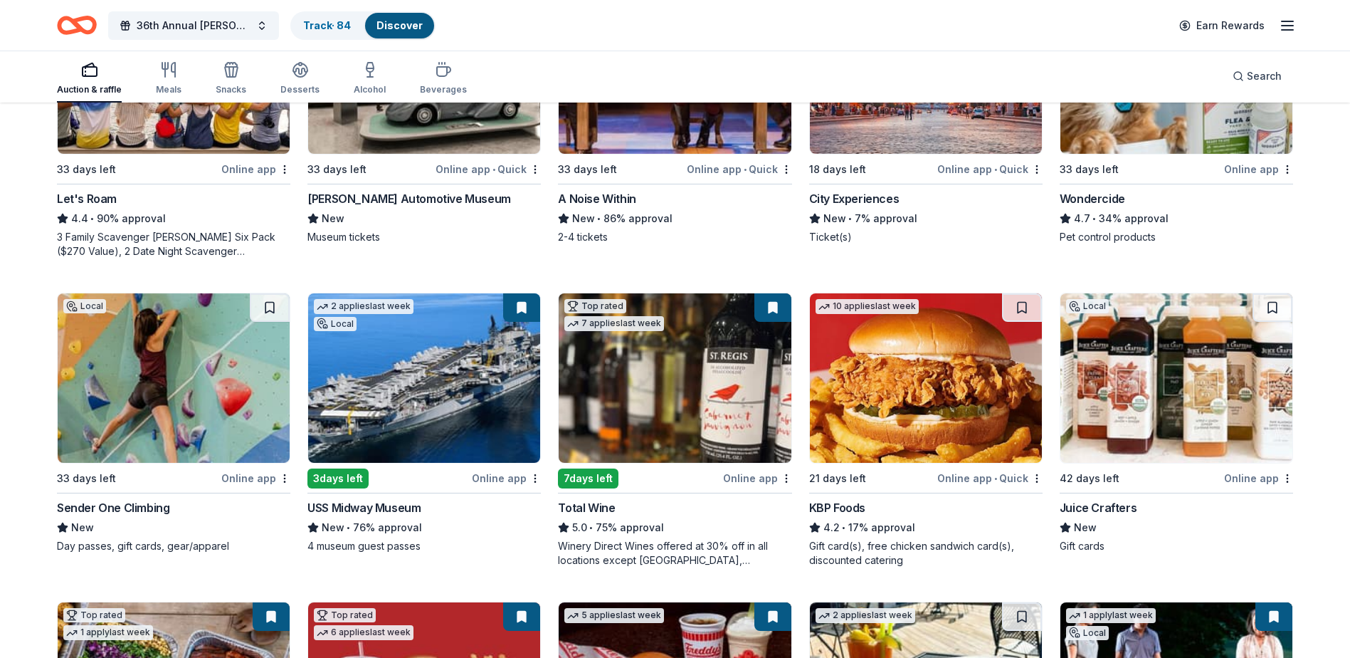
scroll to position [920, 0]
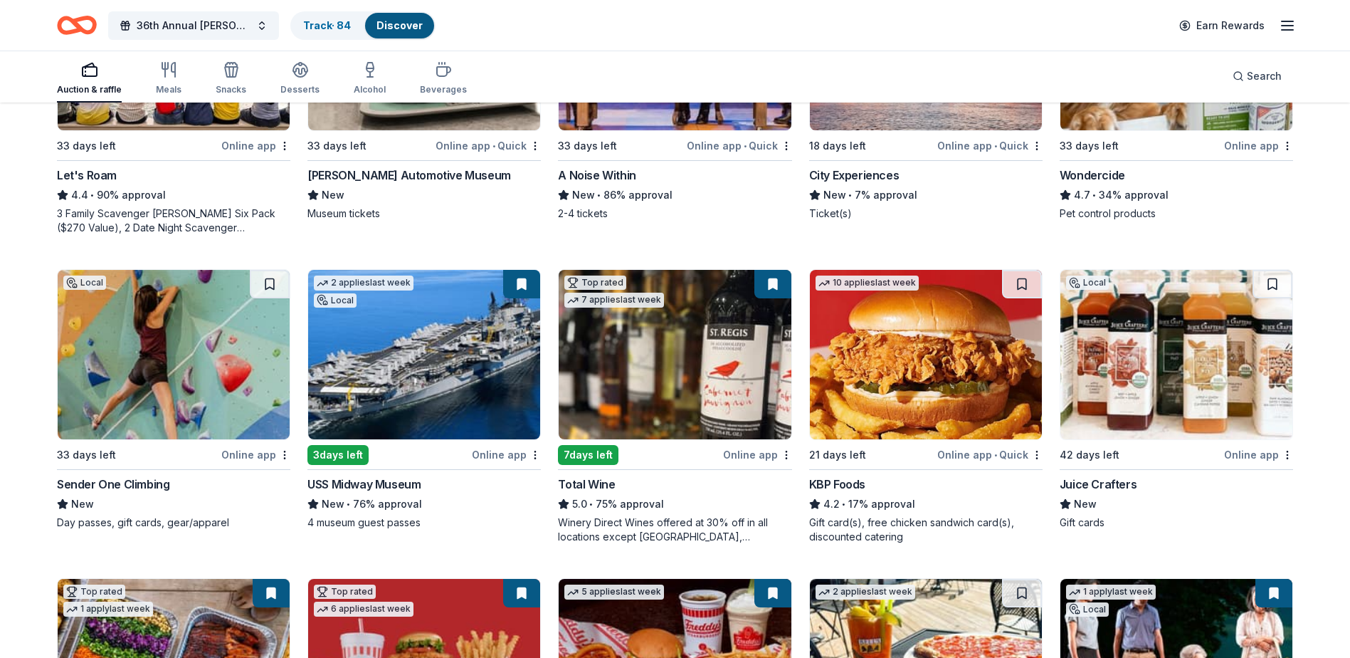
click at [594, 482] on div "Total Wine" at bounding box center [586, 483] width 57 height 17
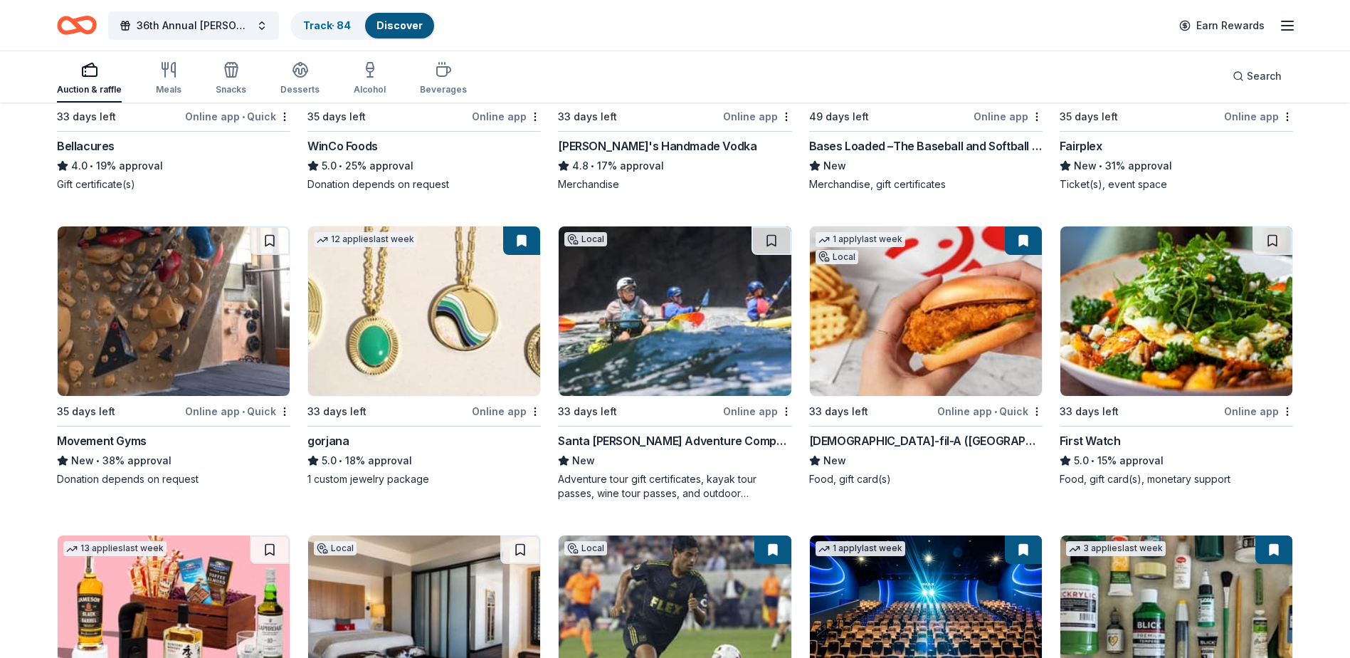
scroll to position [2770, 0]
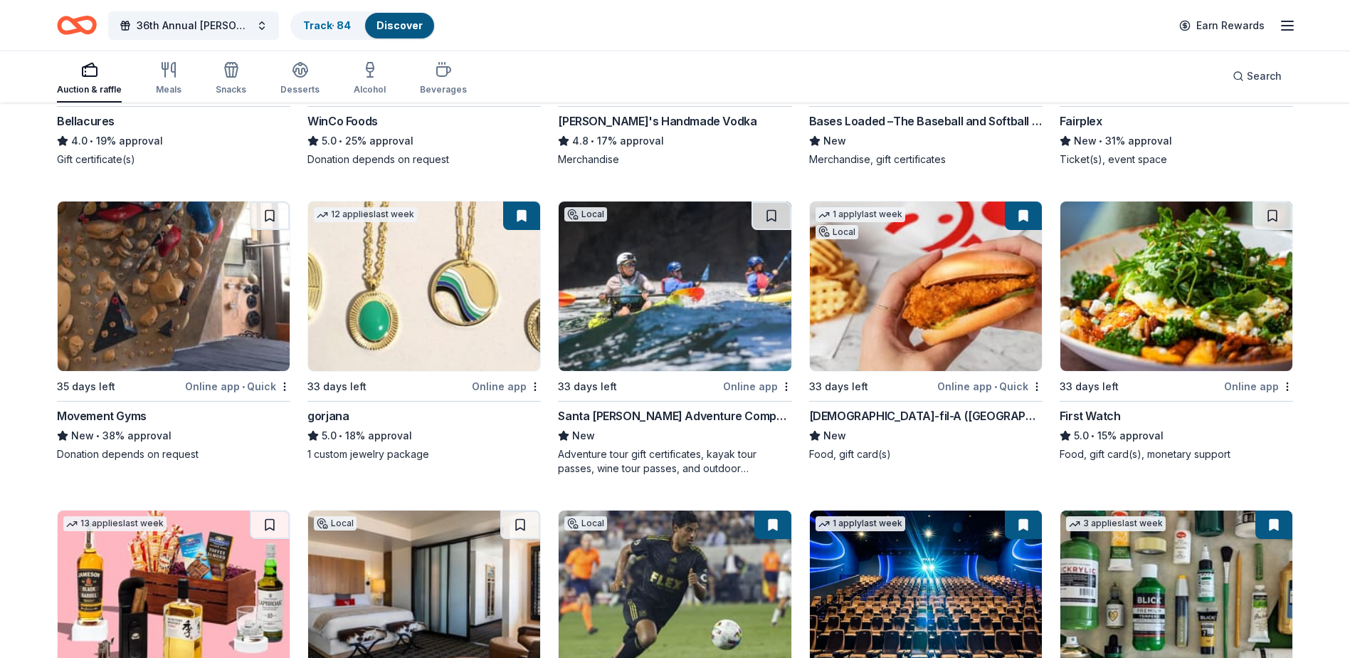
click at [691, 413] on div "Santa [PERSON_NAME] Adventure Company" at bounding box center [674, 415] width 233 height 17
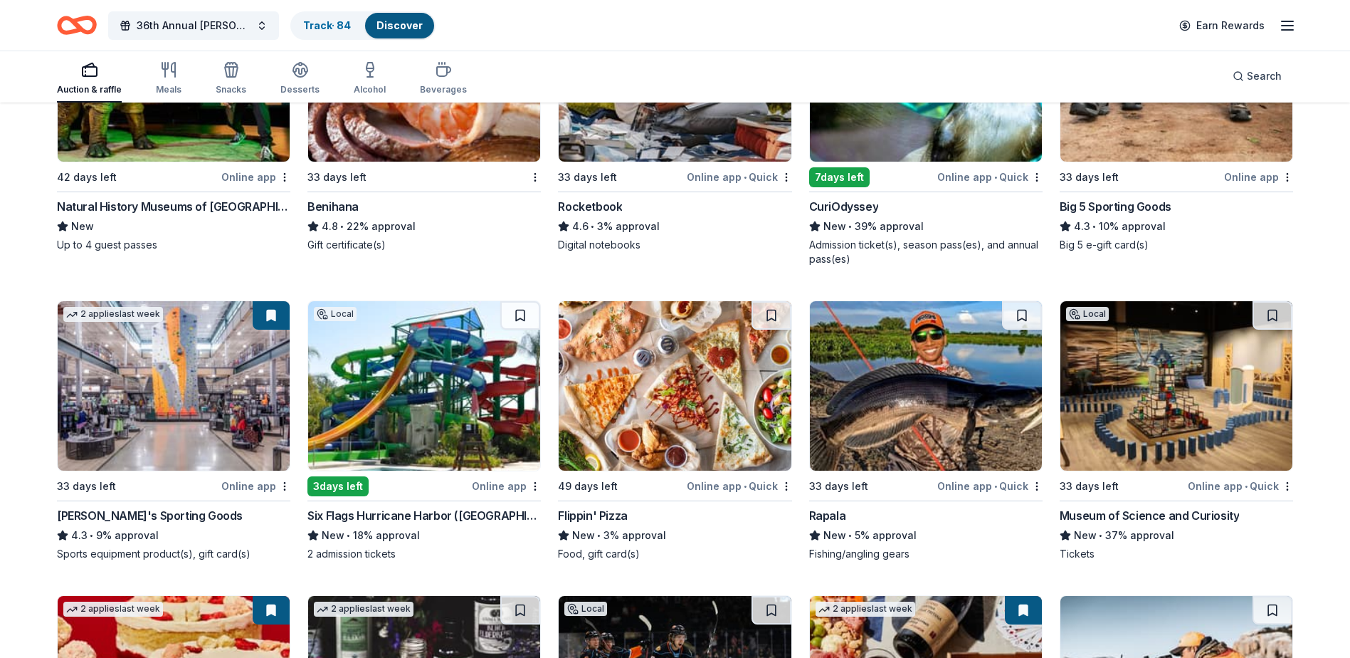
scroll to position [6750, 0]
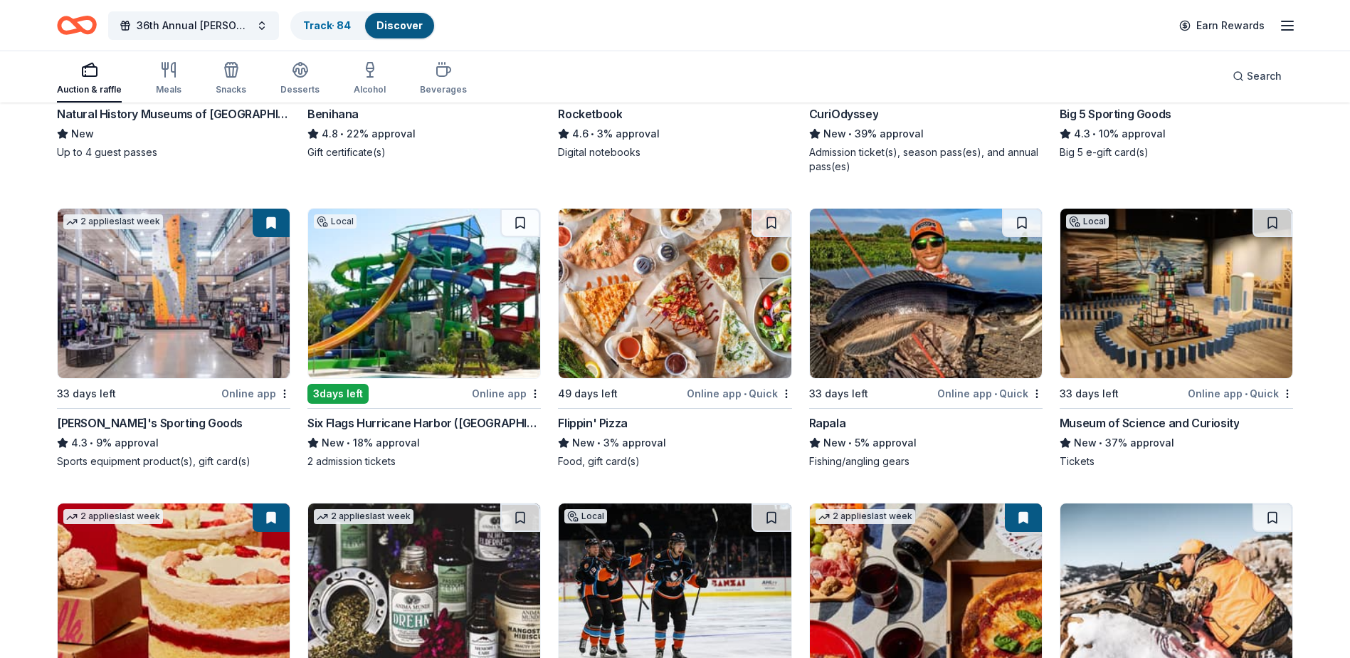
click at [480, 431] on div "Six Flags Hurricane Harbor ([GEOGRAPHIC_DATA])" at bounding box center [423, 422] width 233 height 17
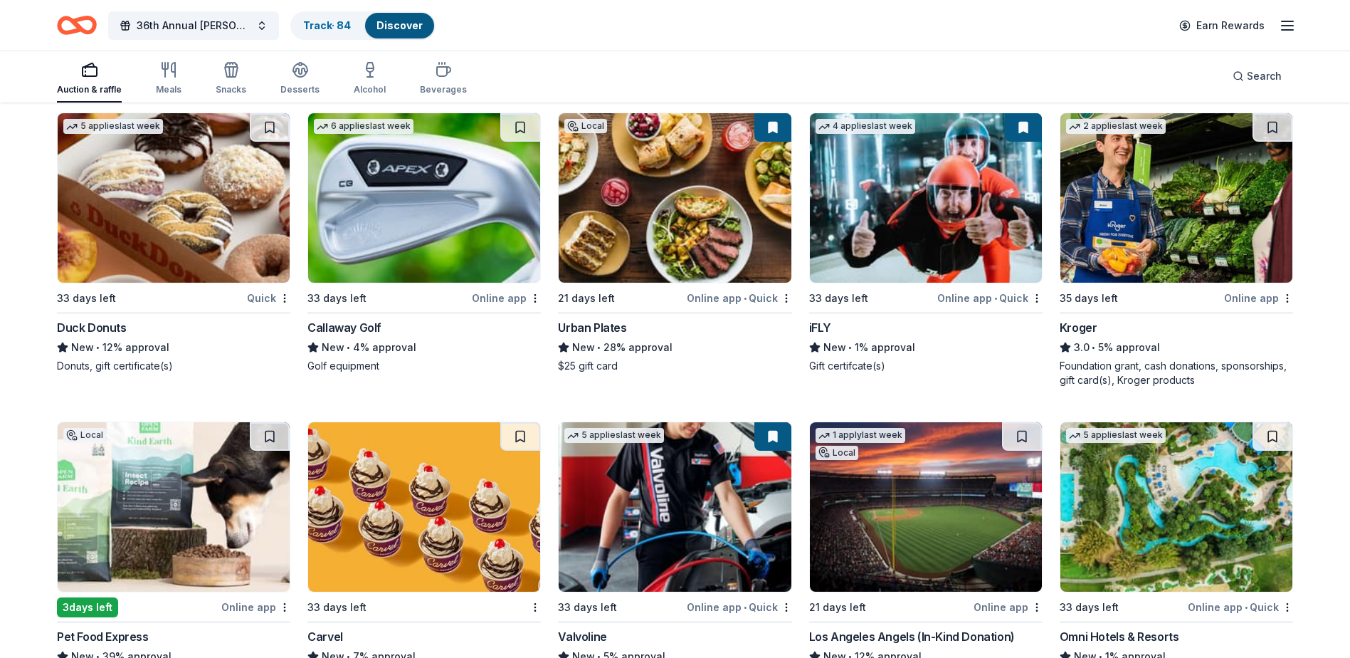
scroll to position [9150, 0]
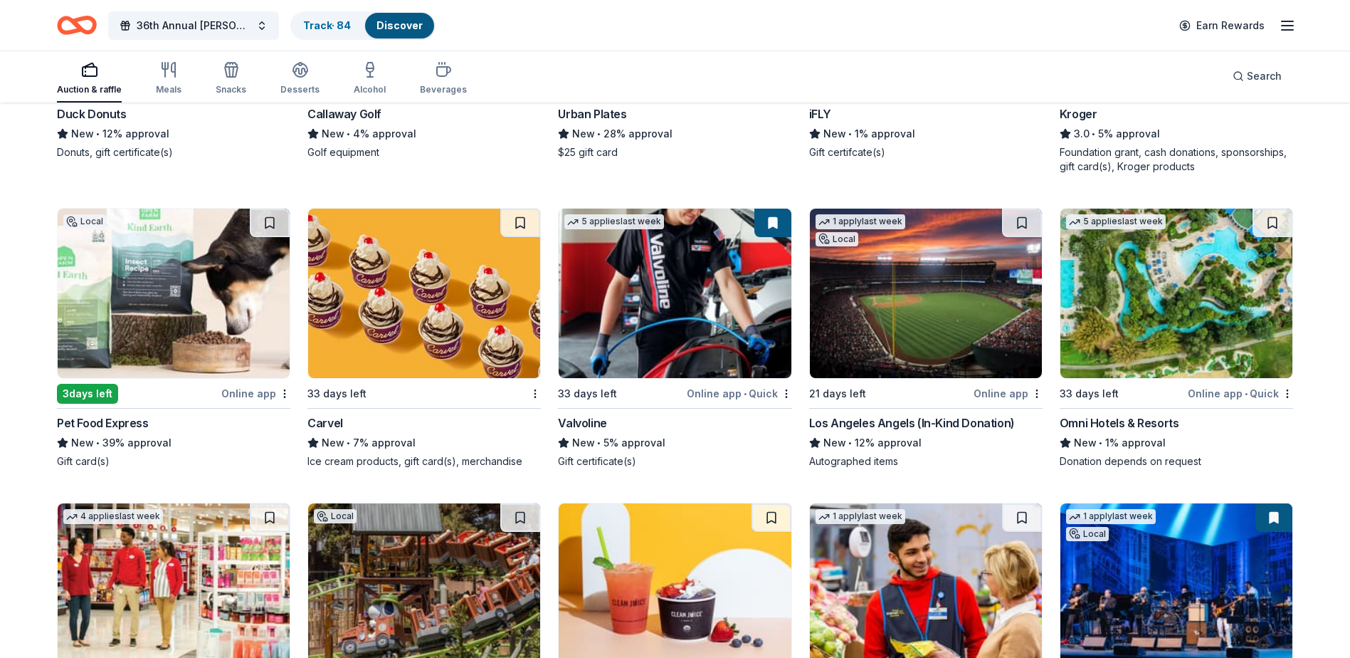
click at [870, 431] on div "Los Angeles Angels (In-Kind Donation)" at bounding box center [912, 422] width 206 height 17
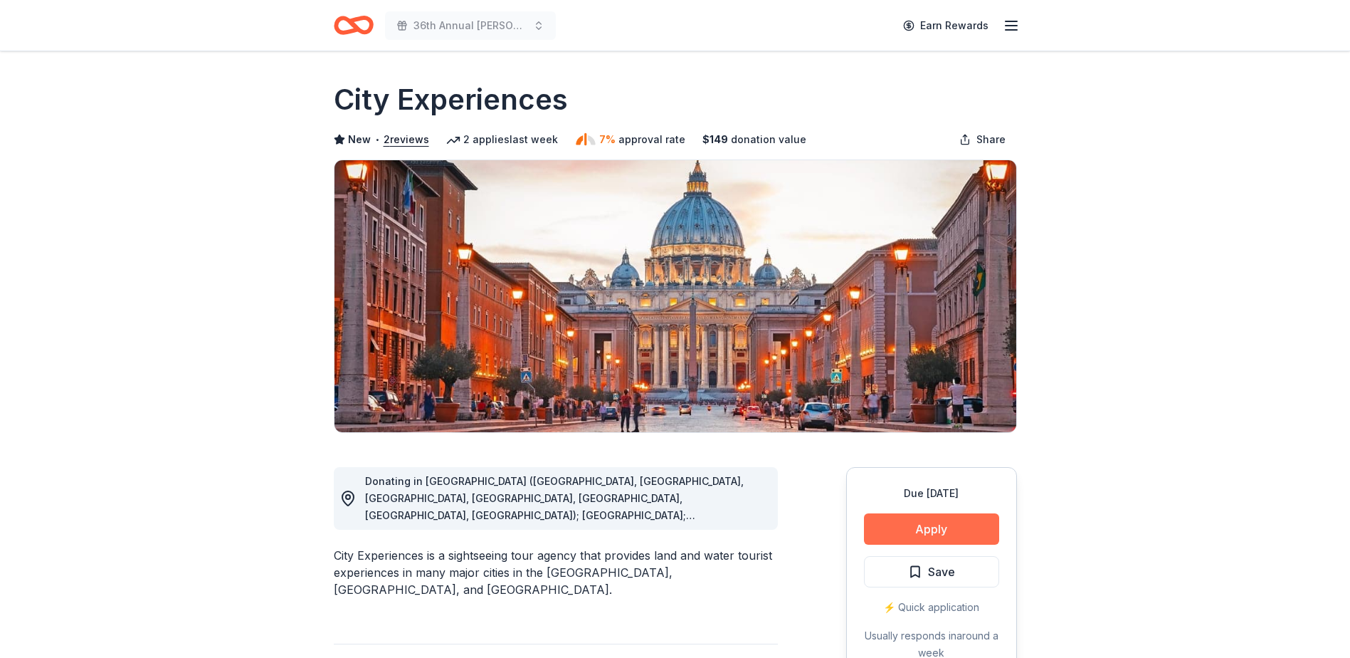
click at [903, 531] on button "Apply" at bounding box center [931, 528] width 135 height 31
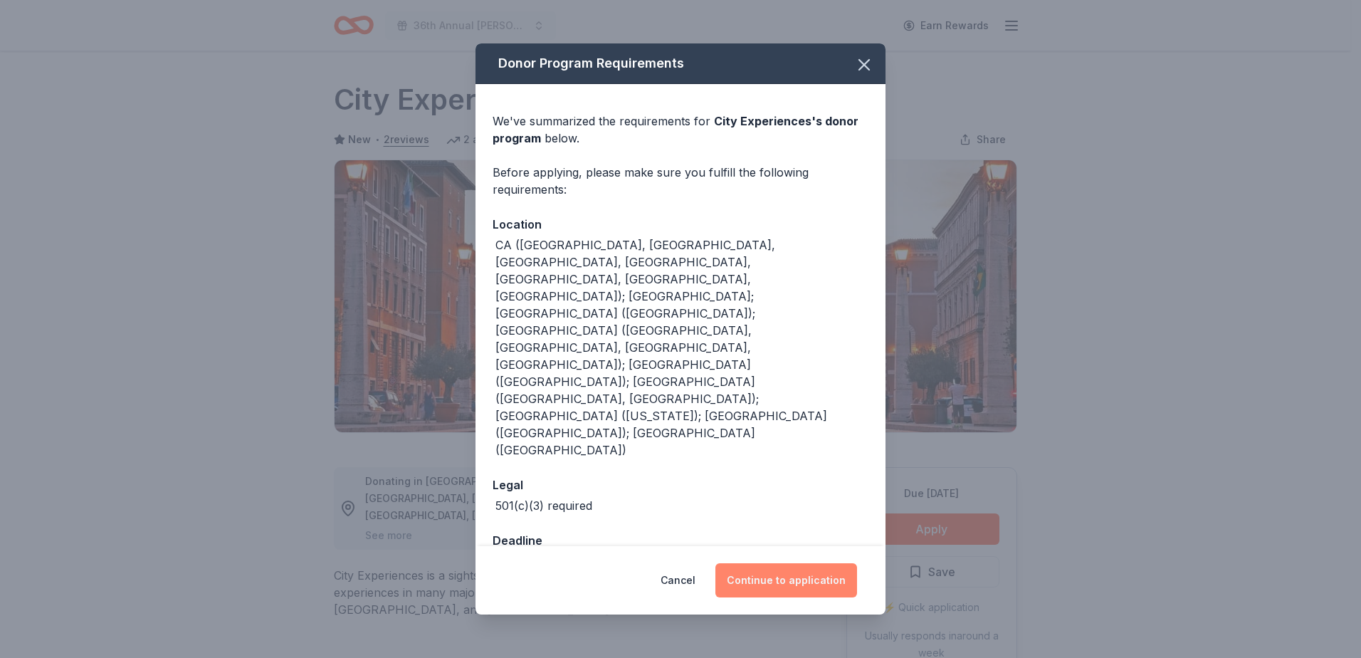
click at [788, 563] on button "Continue to application" at bounding box center [786, 580] width 142 height 34
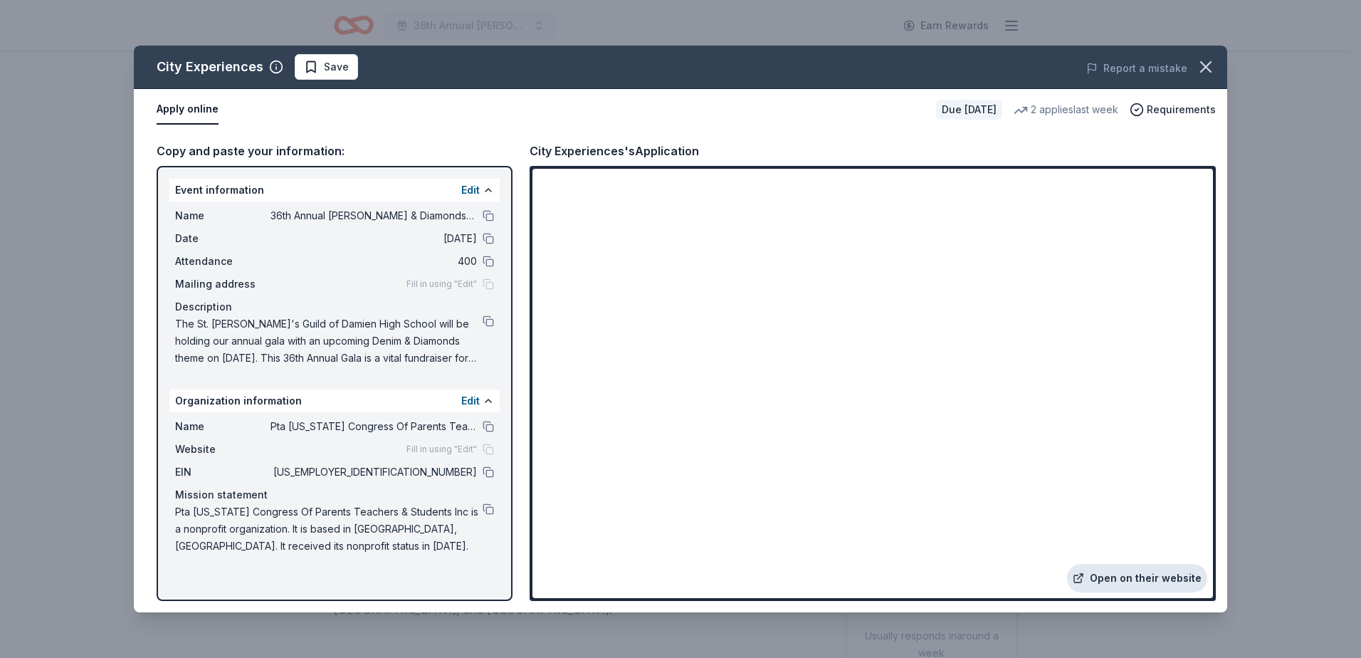
click at [1163, 582] on link "Open on their website" at bounding box center [1137, 578] width 140 height 28
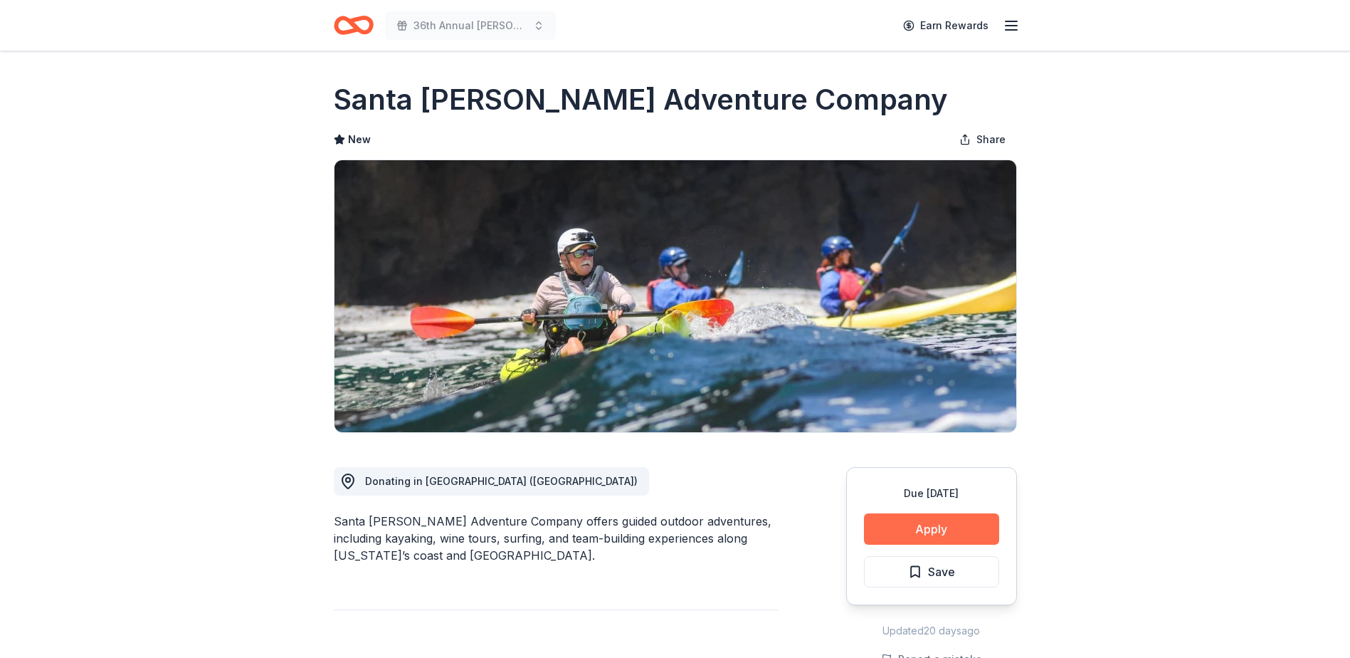
click at [960, 527] on button "Apply" at bounding box center [931, 528] width 135 height 31
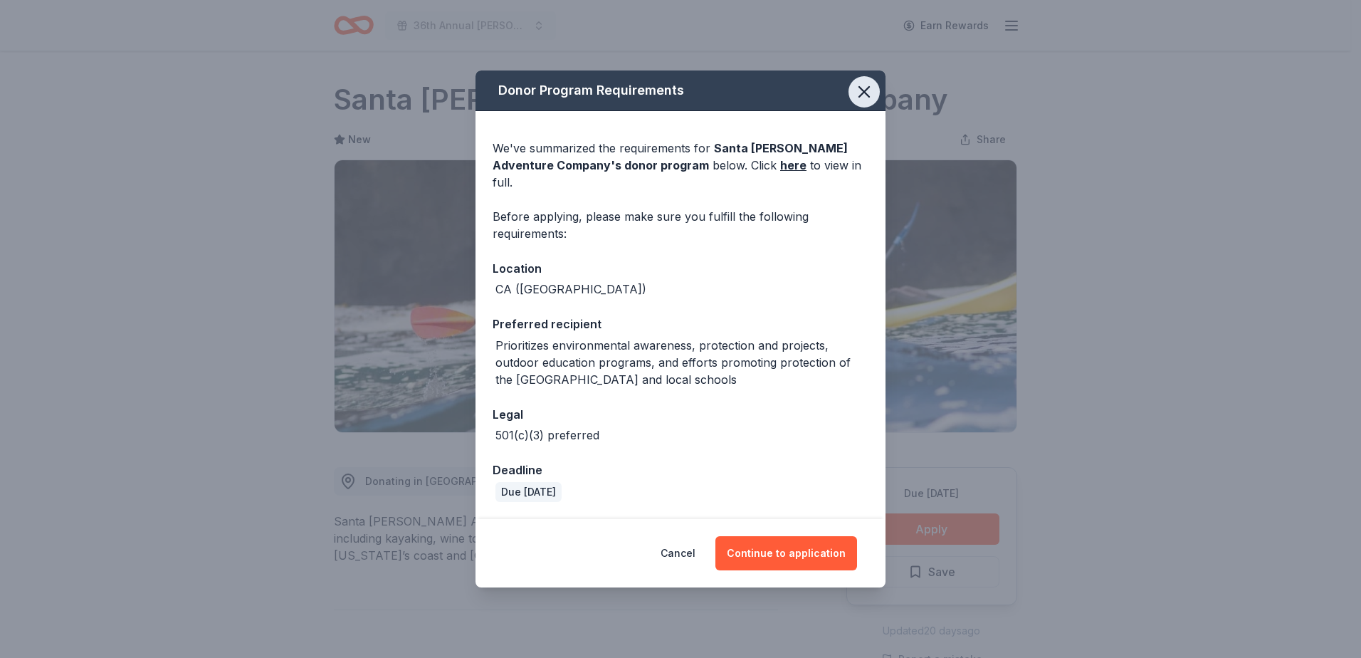
click at [858, 102] on icon "button" at bounding box center [864, 92] width 20 height 20
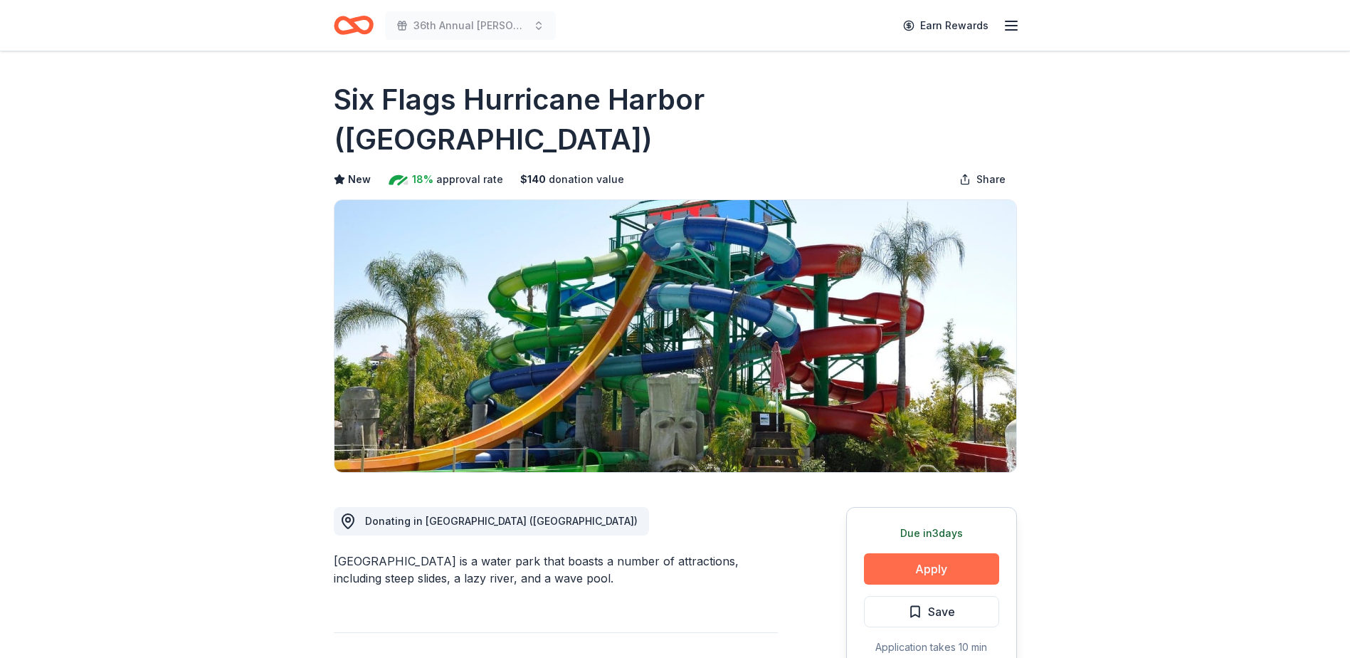
click at [908, 553] on button "Apply" at bounding box center [931, 568] width 135 height 31
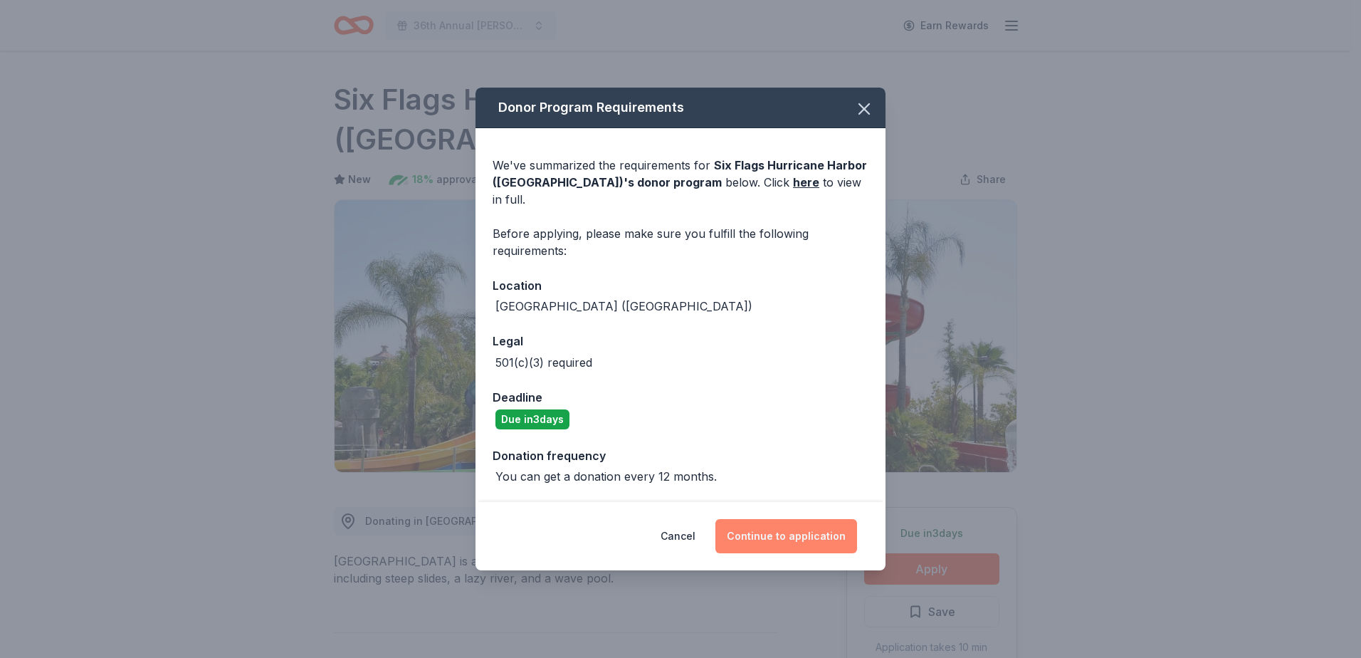
click at [816, 529] on button "Continue to application" at bounding box center [786, 536] width 142 height 34
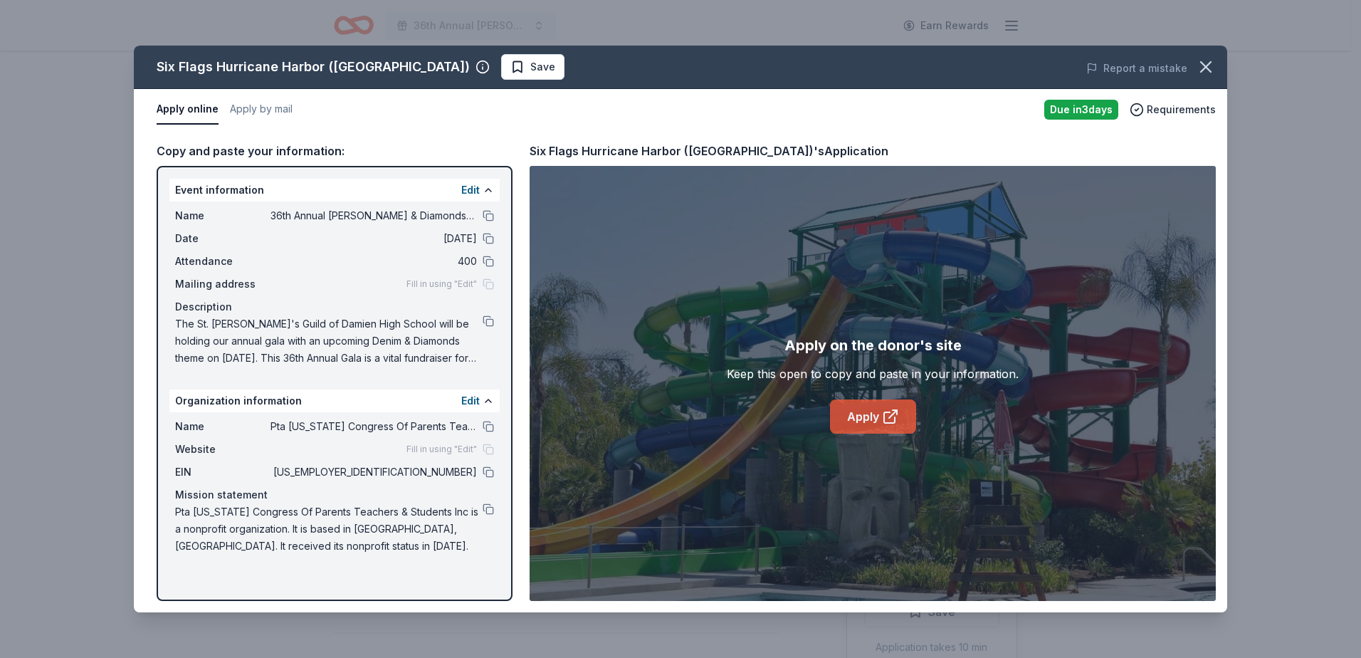
click at [861, 418] on link "Apply" at bounding box center [873, 416] width 86 height 34
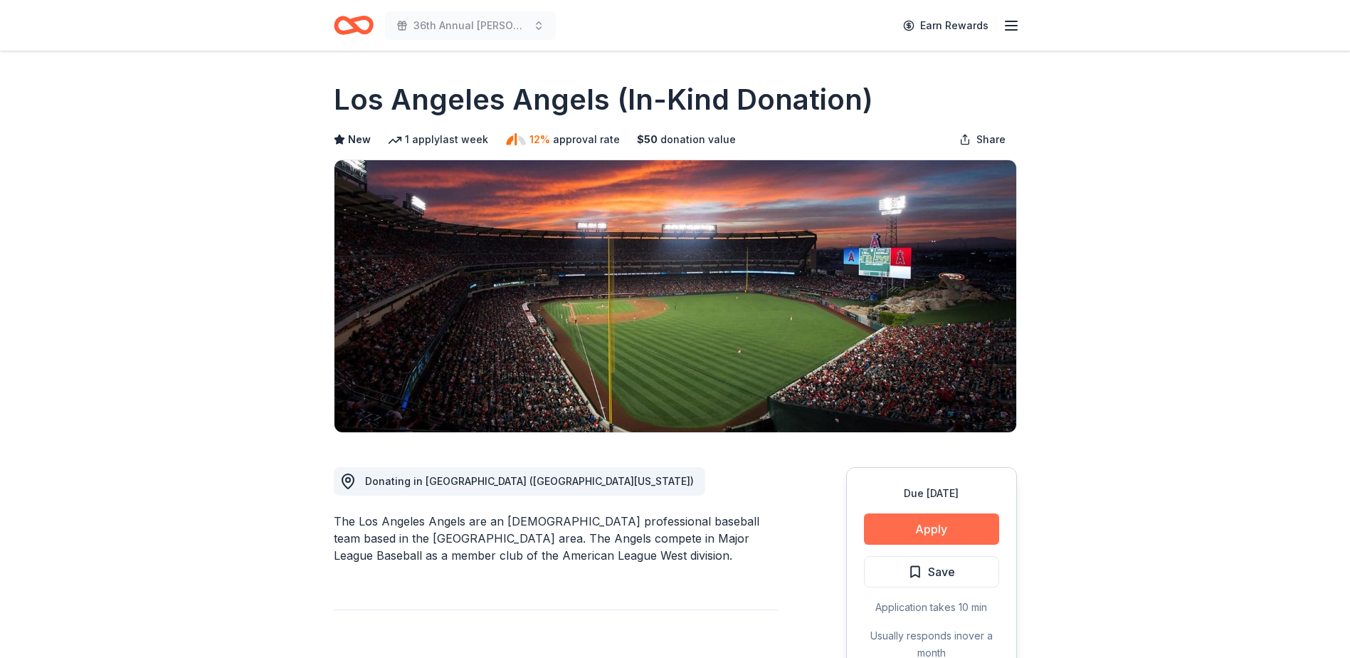
click at [932, 532] on button "Apply" at bounding box center [931, 528] width 135 height 31
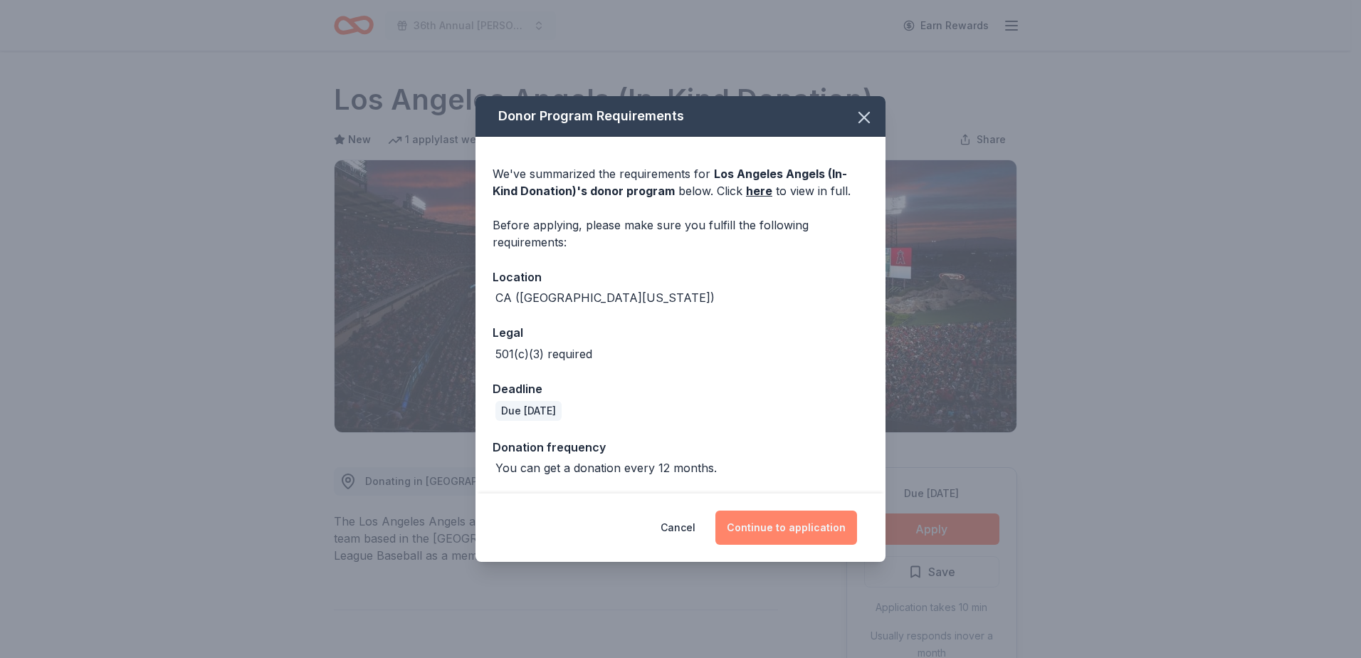
click at [773, 524] on button "Continue to application" at bounding box center [786, 527] width 142 height 34
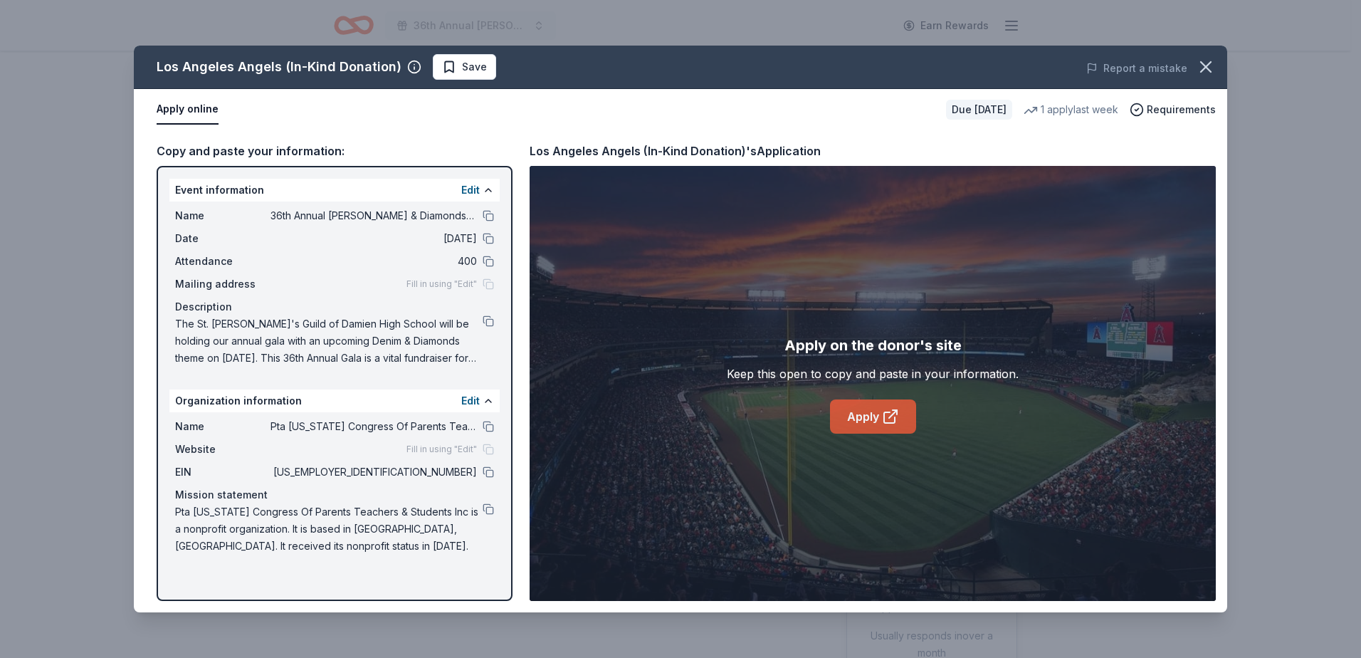
click at [885, 411] on icon at bounding box center [890, 416] width 17 height 17
click at [485, 64] on button "Save" at bounding box center [464, 67] width 63 height 26
click at [1206, 70] on icon "button" at bounding box center [1206, 67] width 20 height 20
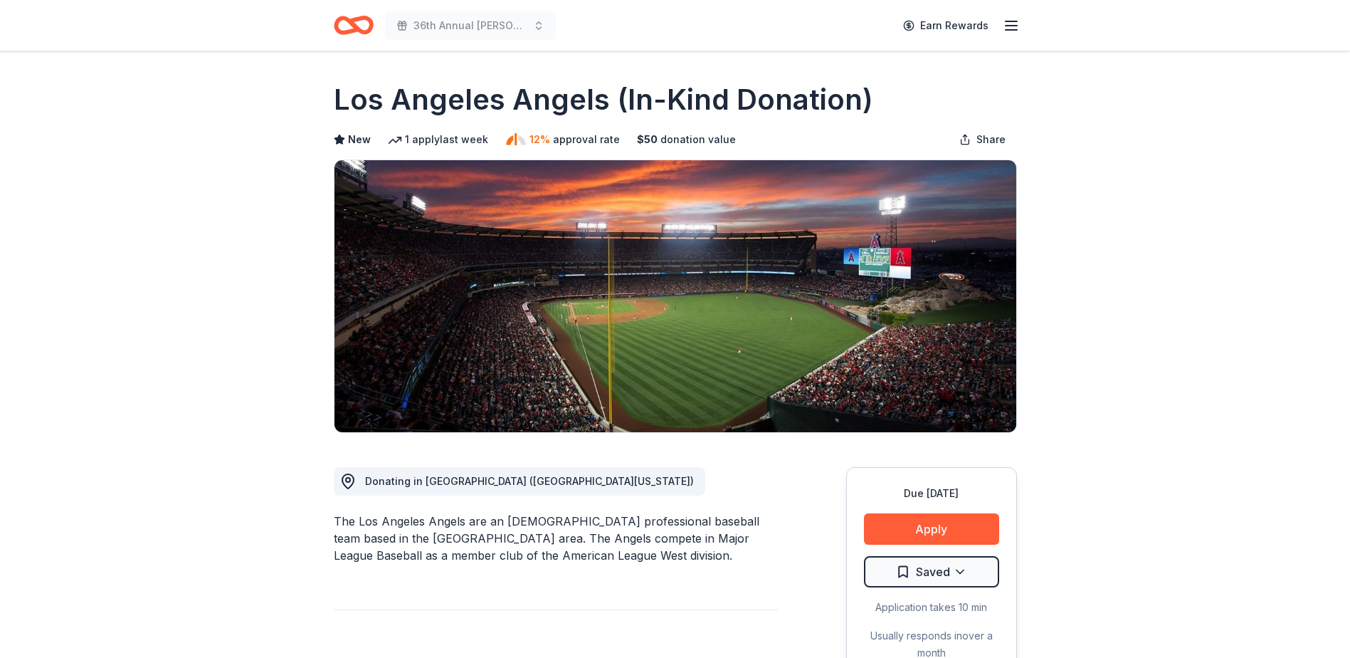
click at [352, 29] on icon "Home" at bounding box center [347, 25] width 22 height 14
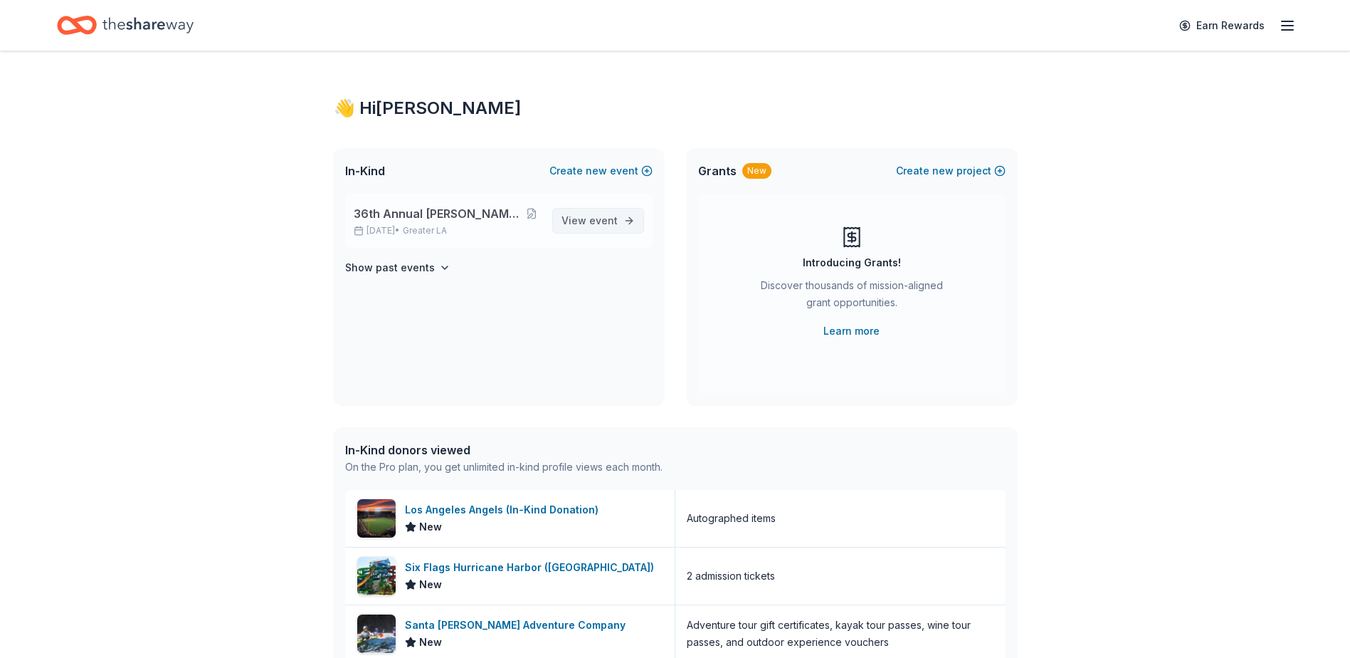
click at [611, 222] on span "event" at bounding box center [603, 220] width 28 height 12
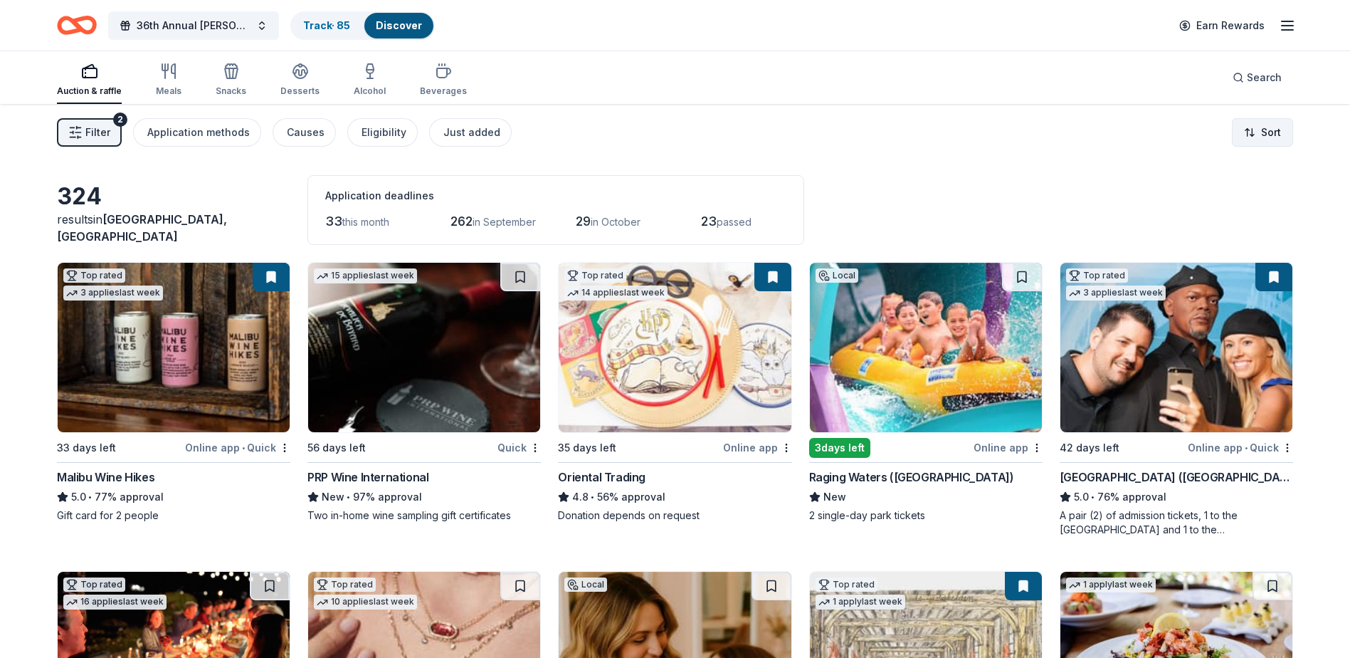
click at [1270, 142] on html "<1% 36th Annual [PERSON_NAME] & Diamonds Gala Track · 85 Discover Earn Rewards …" at bounding box center [675, 329] width 1350 height 658
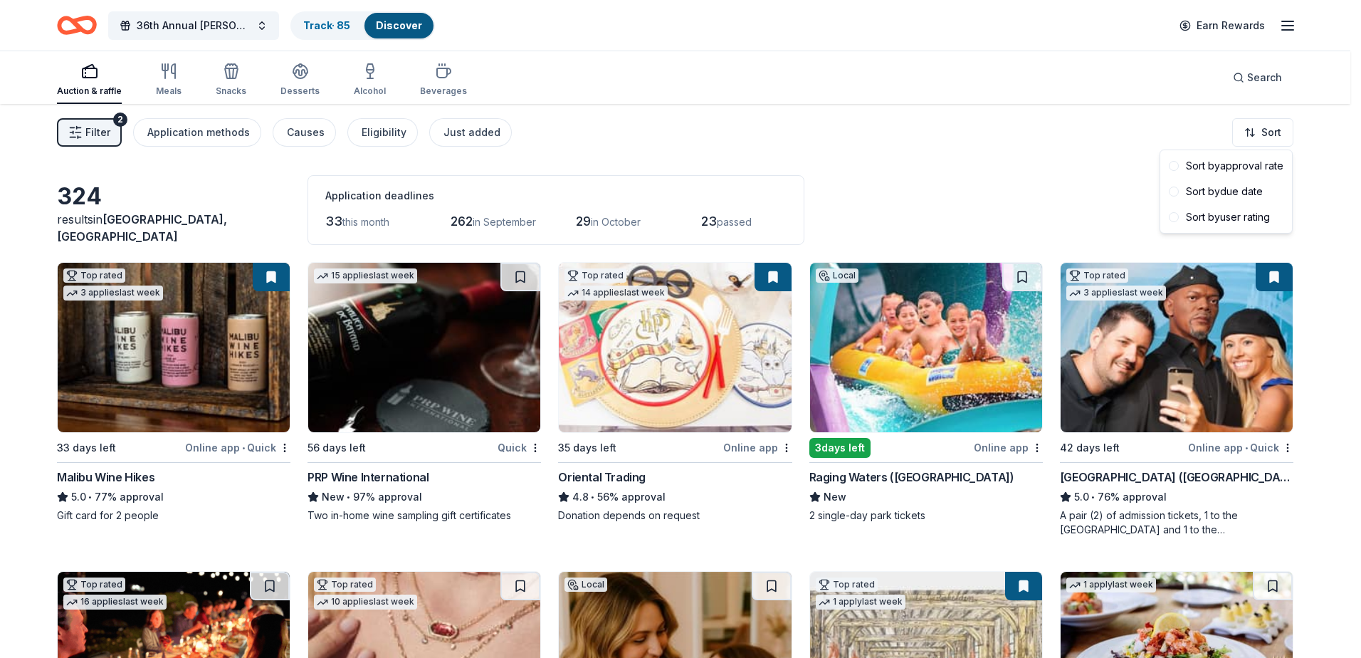
click at [1050, 156] on html "<1% 36th Annual [PERSON_NAME] & Diamonds Gala Track · 85 Discover Earn Rewards …" at bounding box center [680, 329] width 1361 height 658
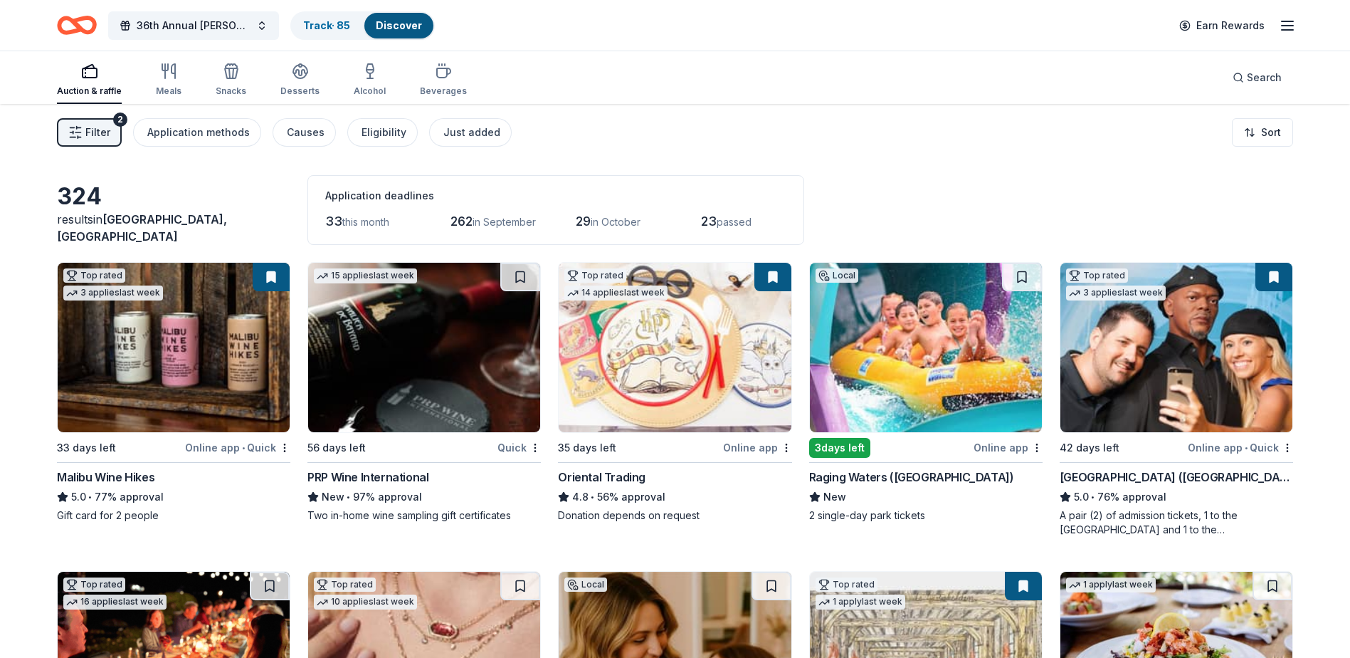
click at [768, 273] on button at bounding box center [772, 277] width 37 height 28
click at [787, 454] on div "Online app" at bounding box center [757, 447] width 69 height 18
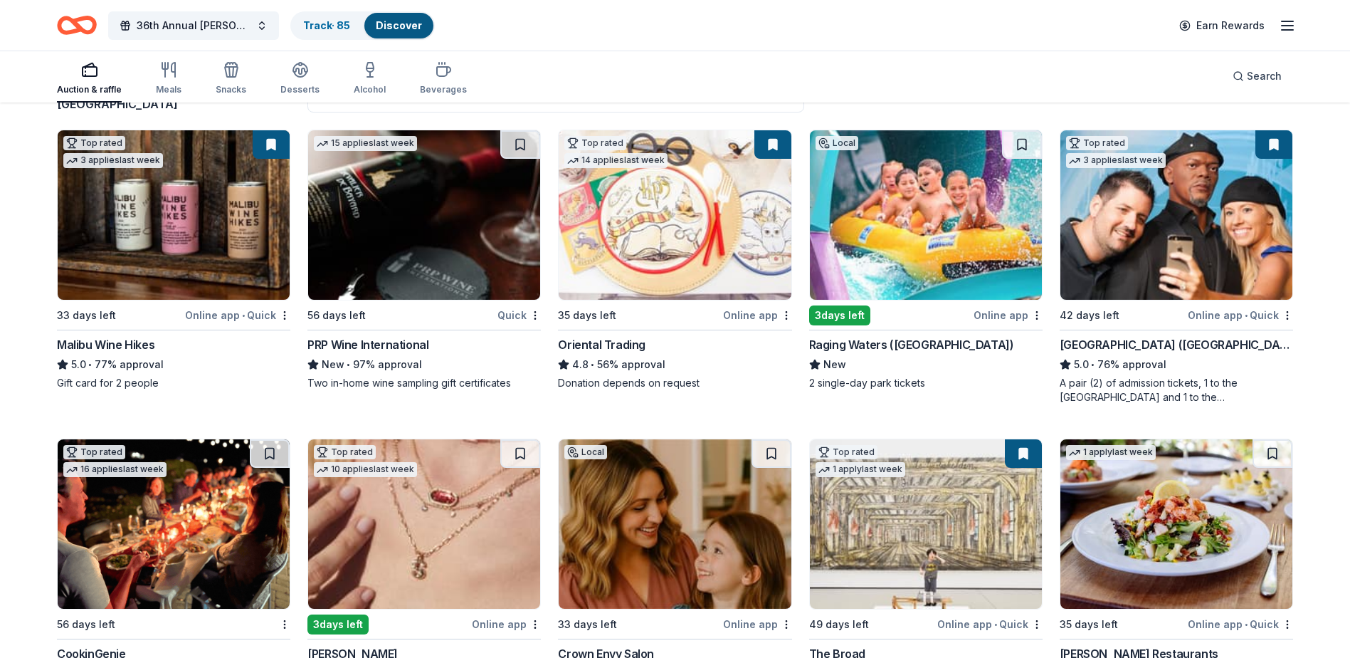
scroll to position [142, 0]
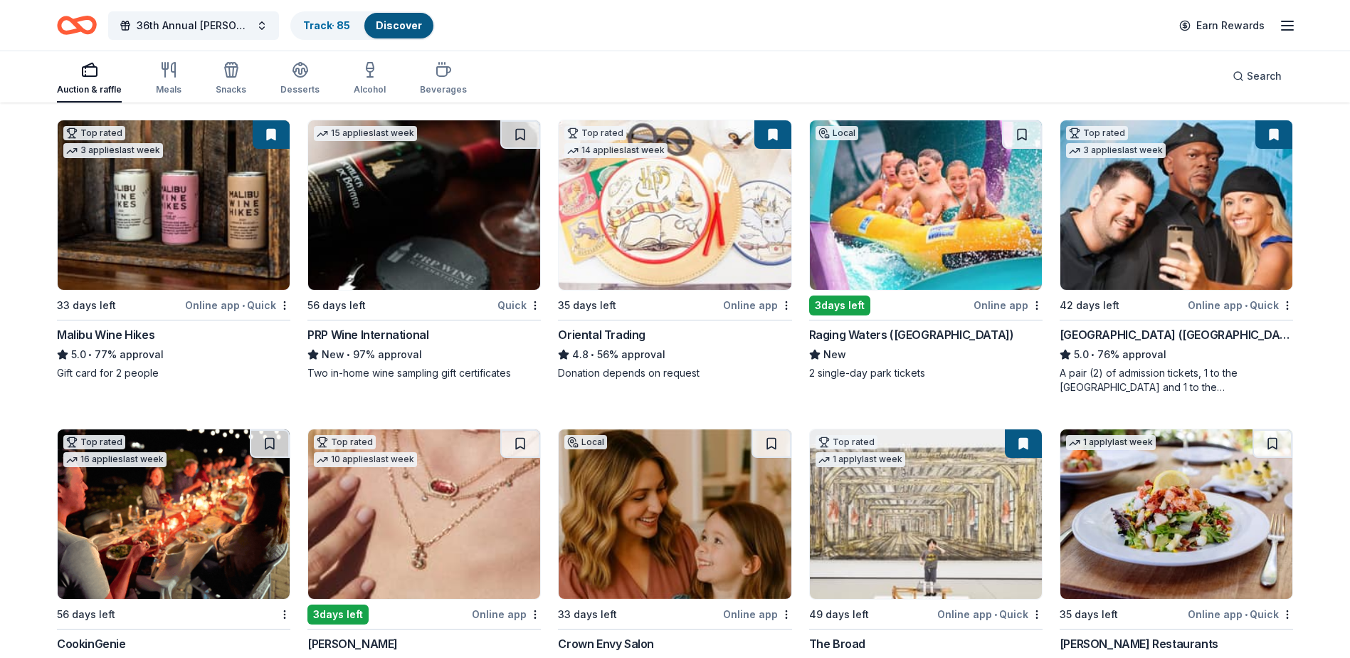
click at [1101, 330] on div "[GEOGRAPHIC_DATA] ([GEOGRAPHIC_DATA])" at bounding box center [1176, 334] width 233 height 17
click at [389, 335] on div "PRP Wine International" at bounding box center [367, 334] width 121 height 17
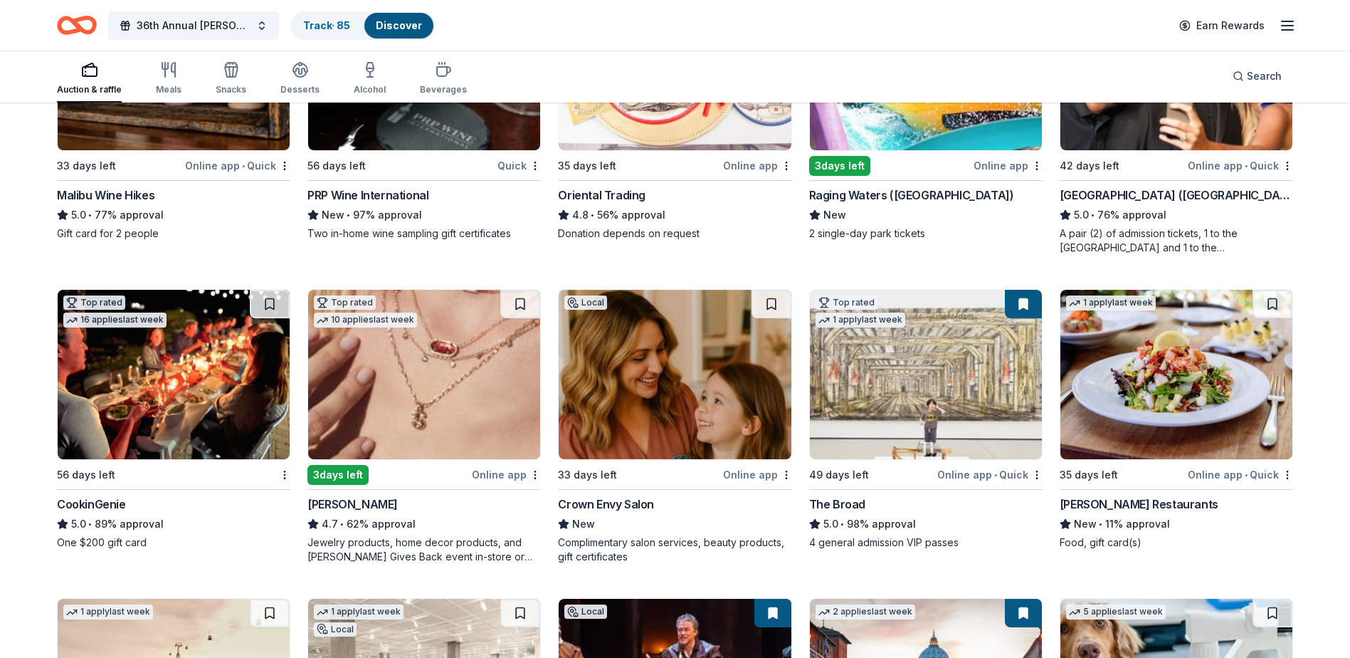
scroll to position [356, 0]
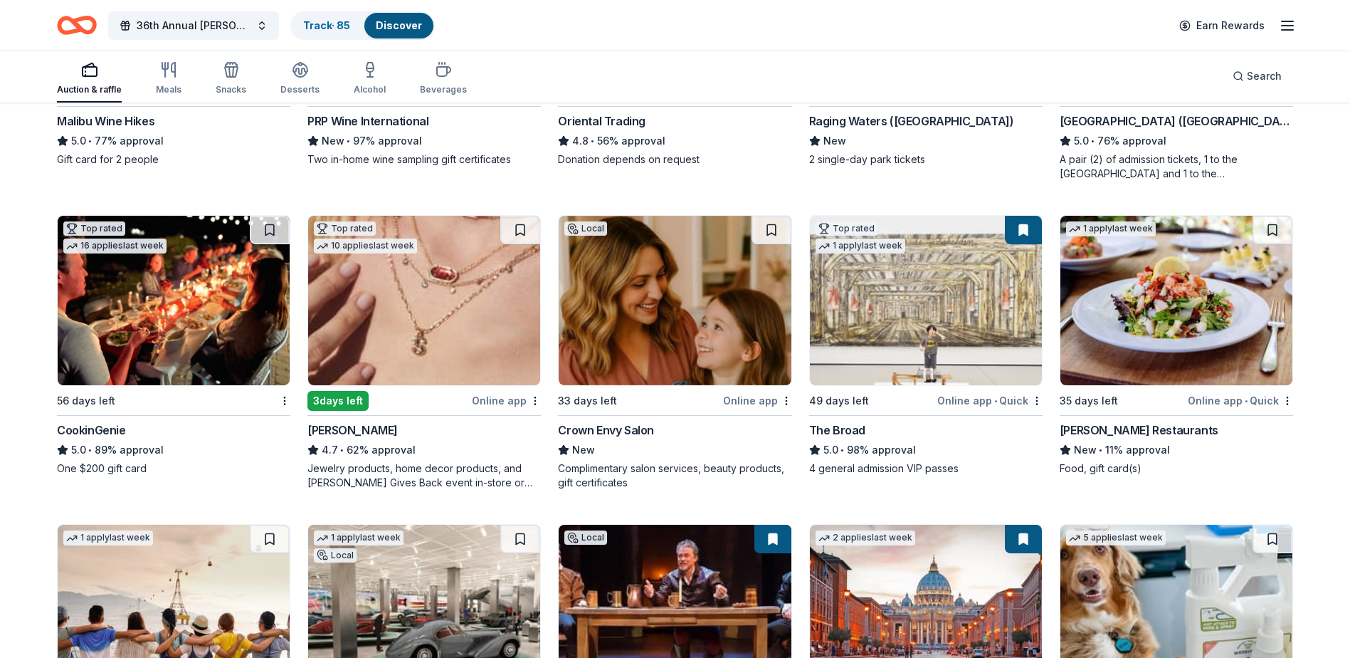
click at [102, 427] on div "CookinGenie" at bounding box center [91, 429] width 69 height 17
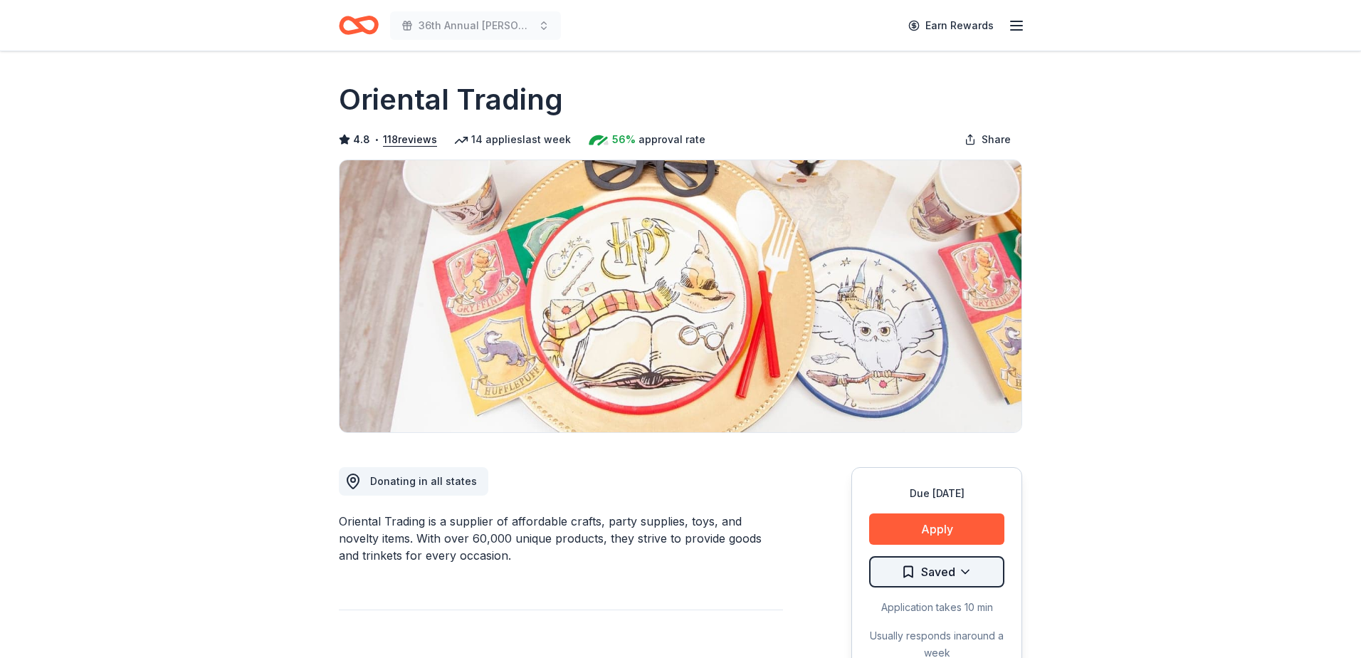
click at [967, 572] on html "36th Annual Damien Denim & Diamonds Gala Earn Rewards Due in 35 days Share Orie…" at bounding box center [680, 329] width 1361 height 658
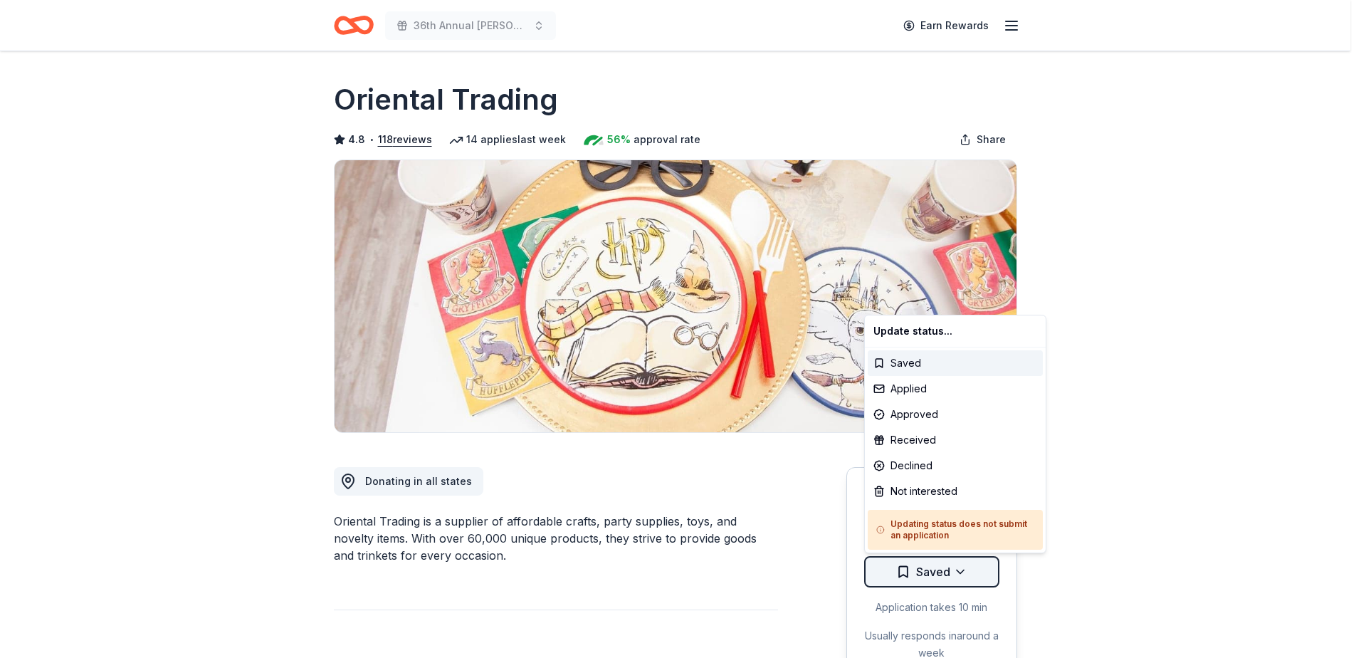
click at [902, 576] on html "36th Annual Damien Denim & Diamonds Gala Earn Rewards Due in 35 days Share Orie…" at bounding box center [680, 329] width 1361 height 658
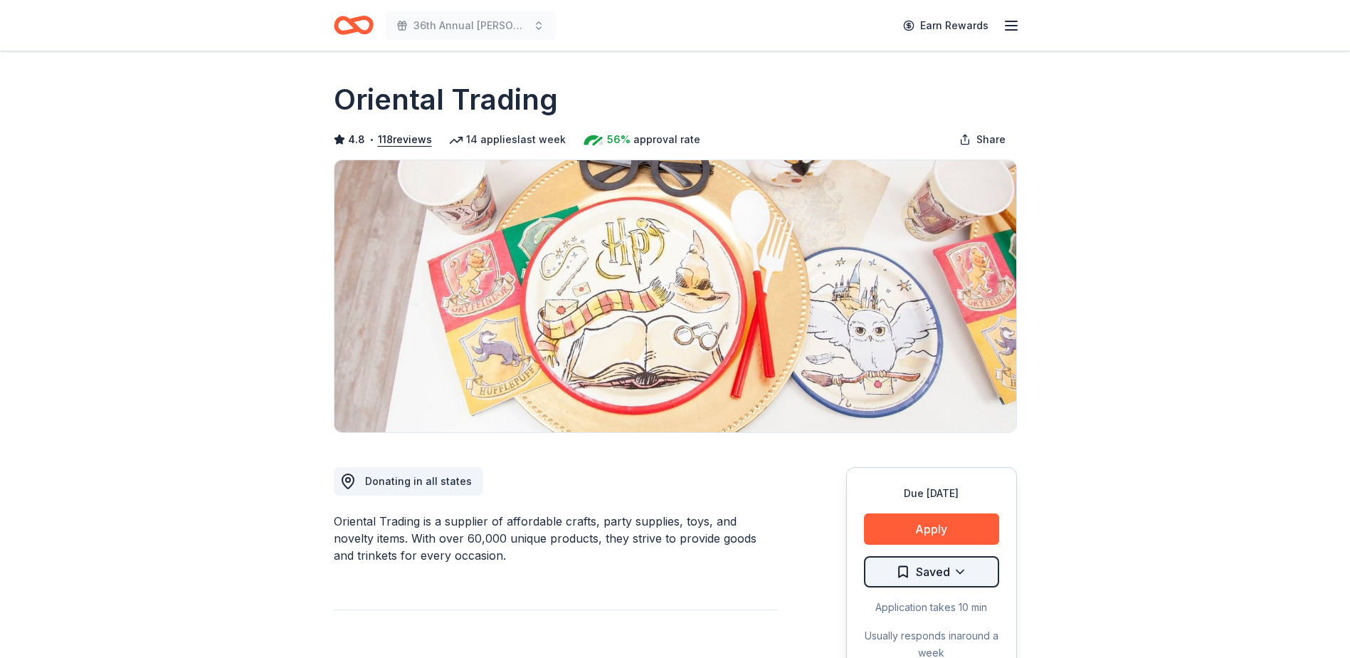
click at [902, 576] on html "36th Annual Damien Denim & Diamonds Gala Earn Rewards Due in 35 days Share Orie…" at bounding box center [675, 329] width 1350 height 658
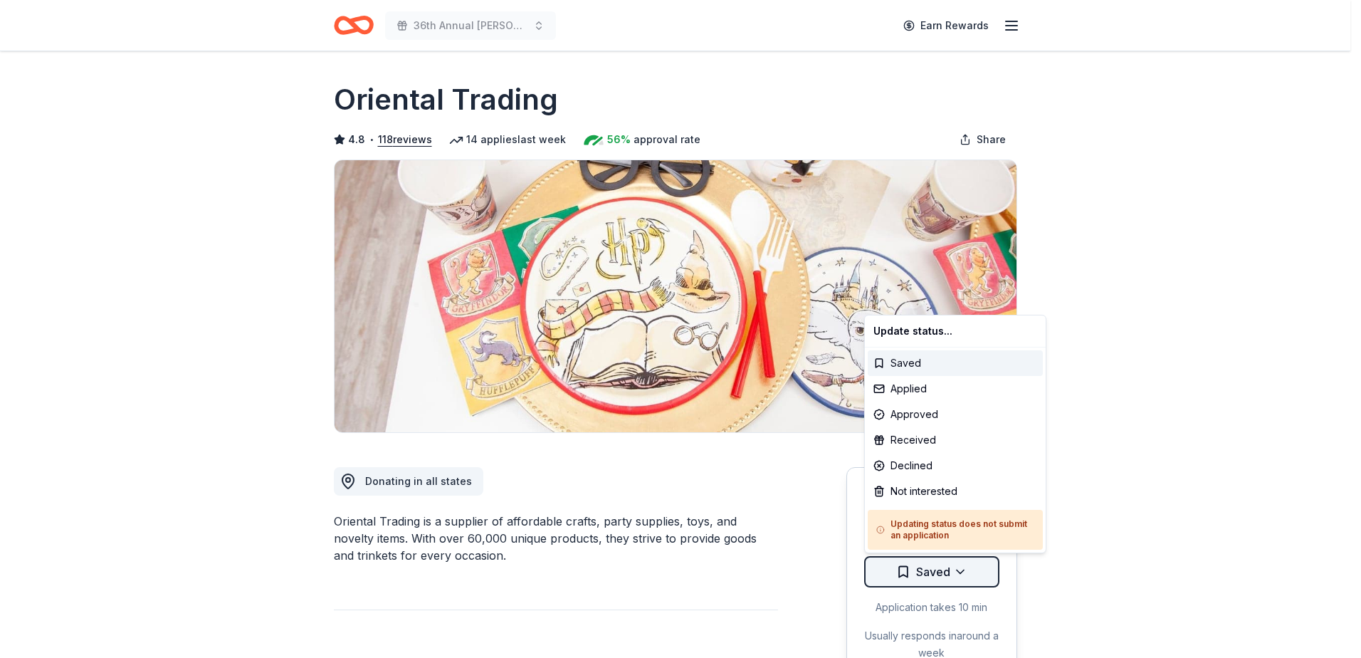
click at [902, 576] on html "36th Annual Damien Denim & Diamonds Gala Earn Rewards Due in 35 days Share Orie…" at bounding box center [680, 329] width 1361 height 658
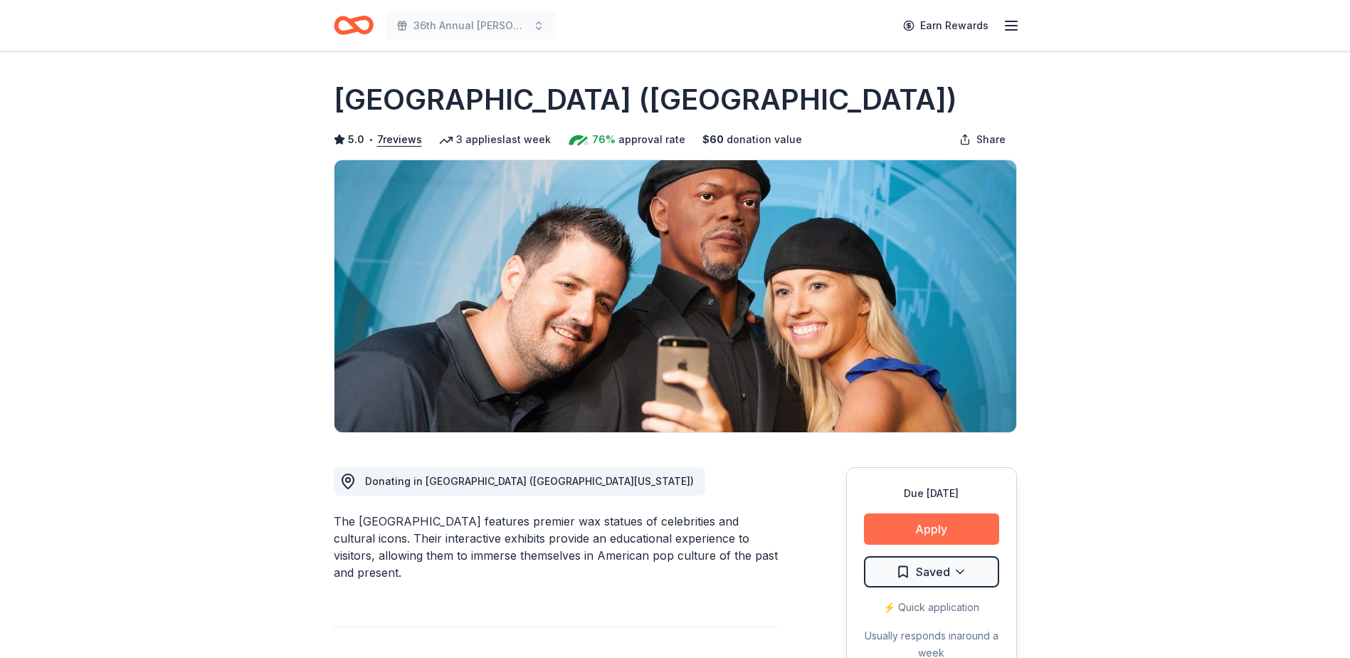
click at [939, 527] on button "Apply" at bounding box center [931, 528] width 135 height 31
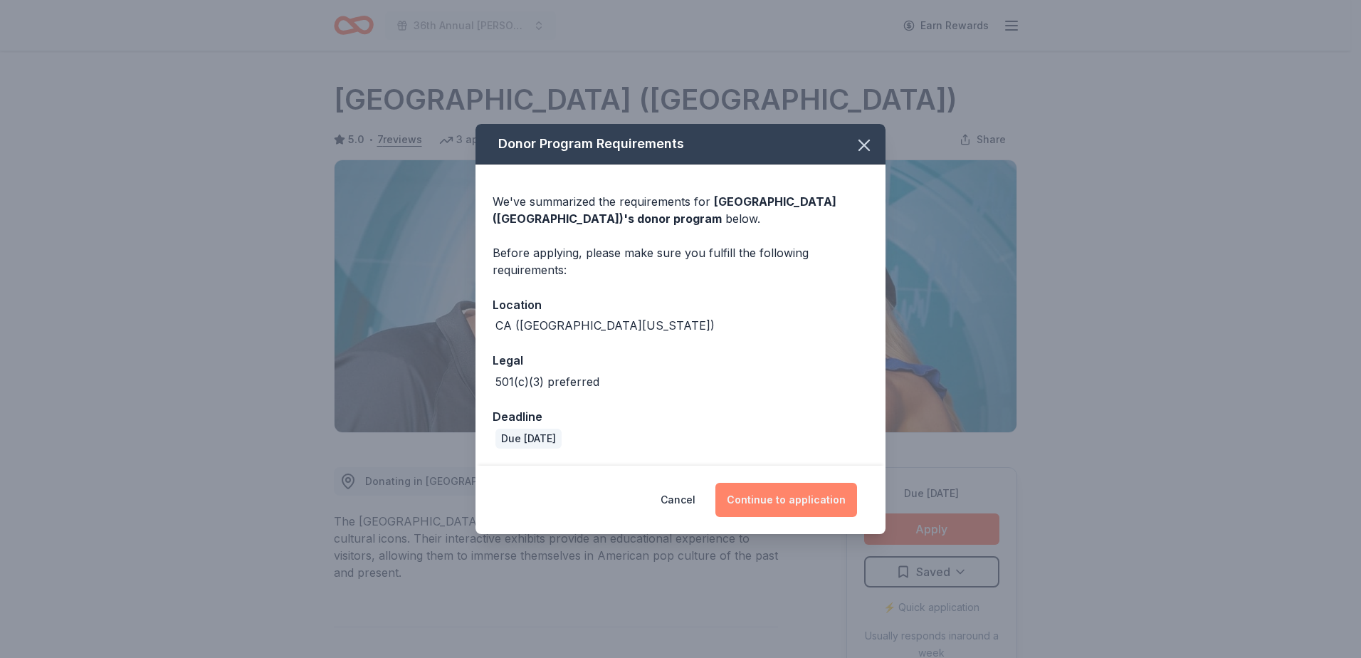
click at [801, 499] on button "Continue to application" at bounding box center [786, 500] width 142 height 34
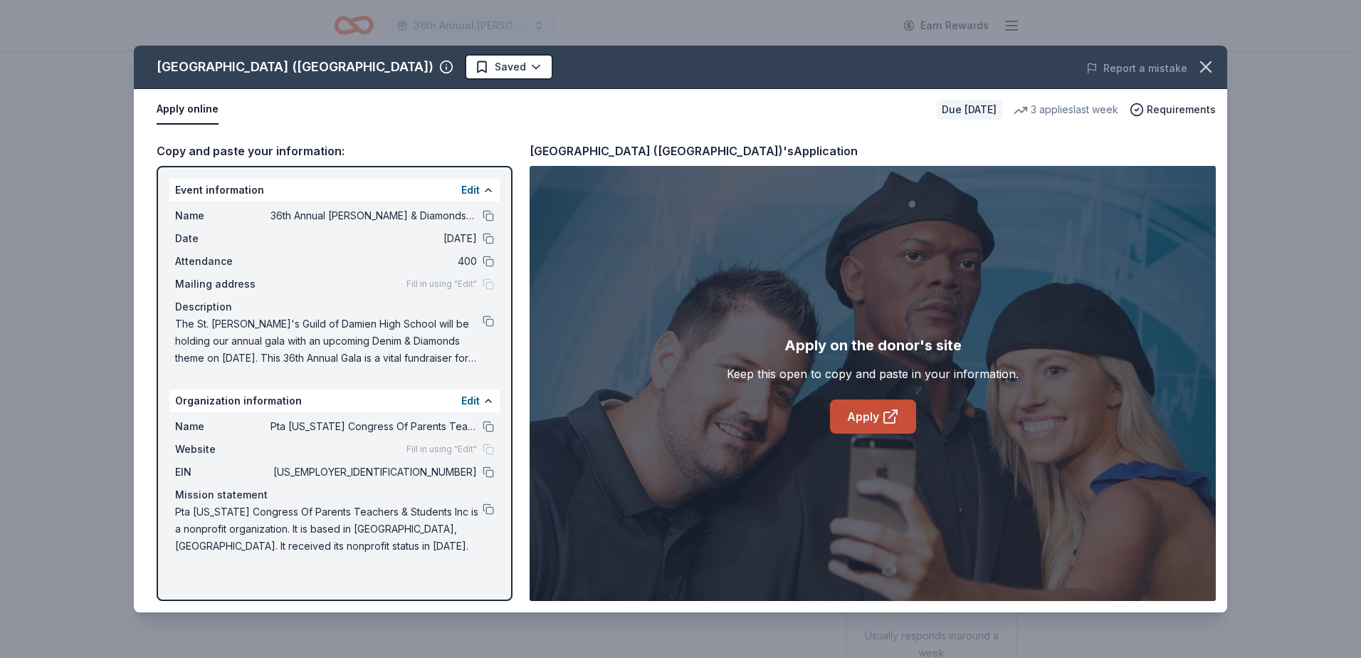
click at [894, 418] on icon at bounding box center [889, 417] width 11 height 11
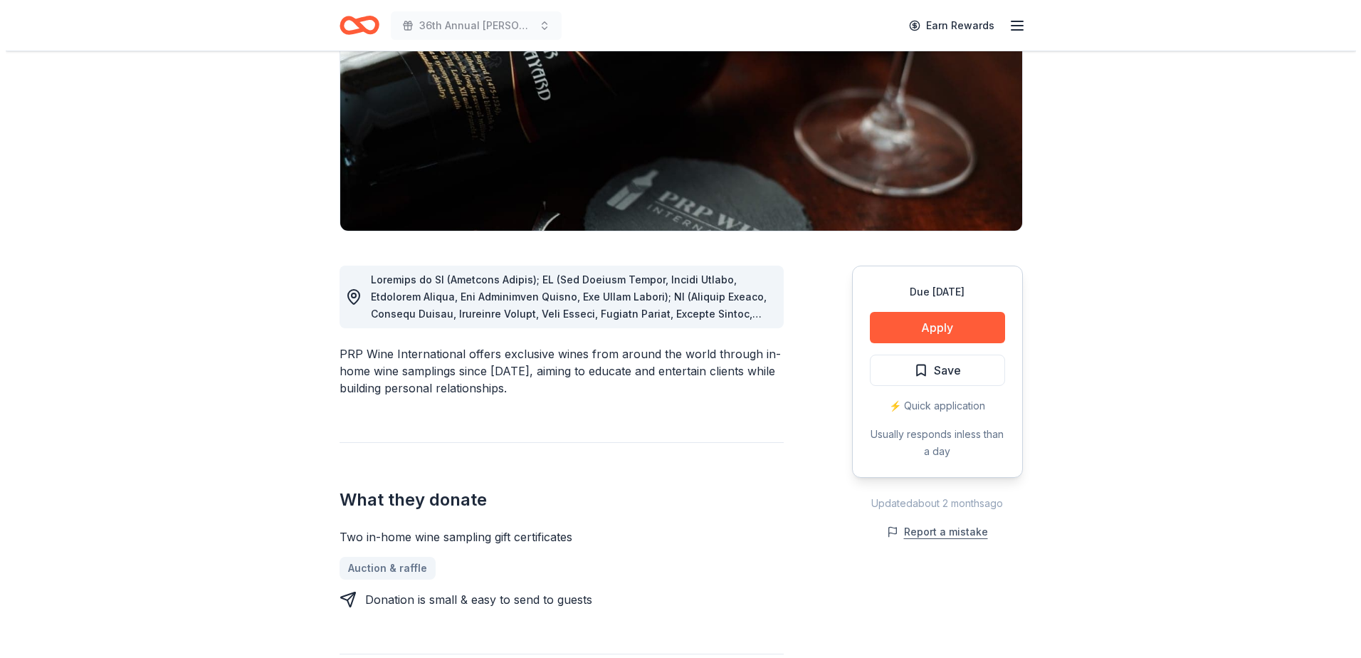
scroll to position [214, 0]
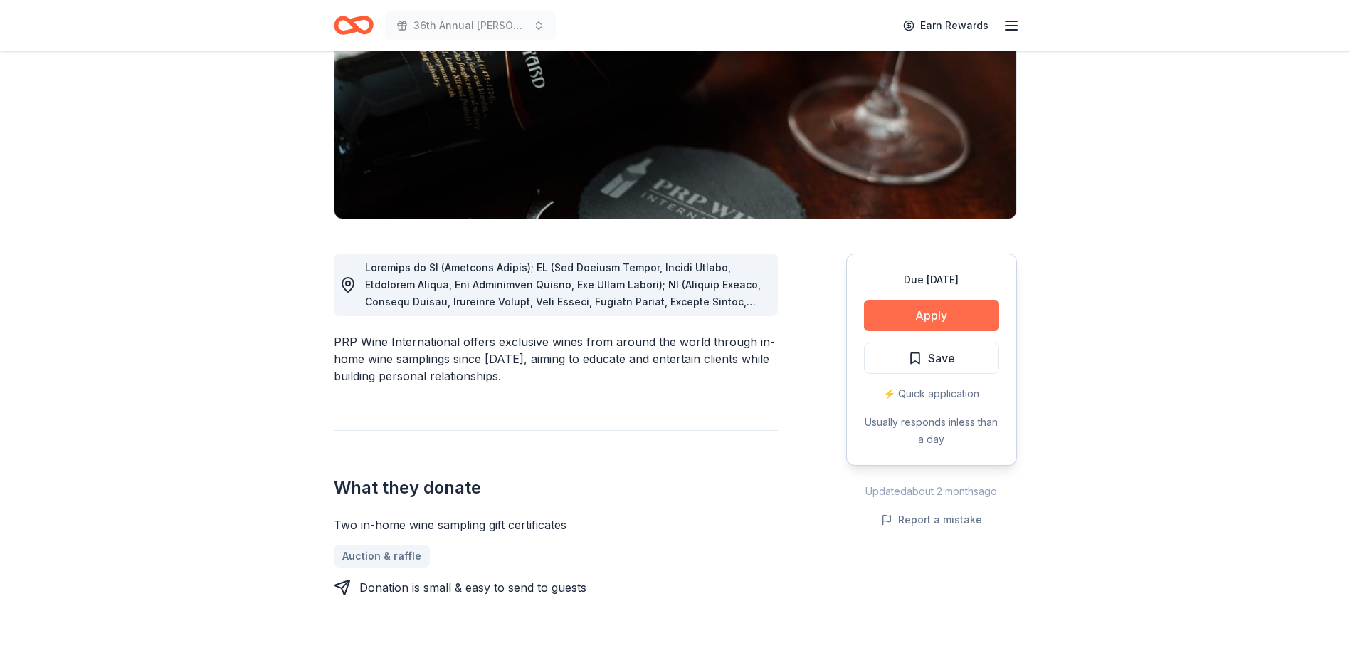
click at [942, 314] on button "Apply" at bounding box center [931, 315] width 135 height 31
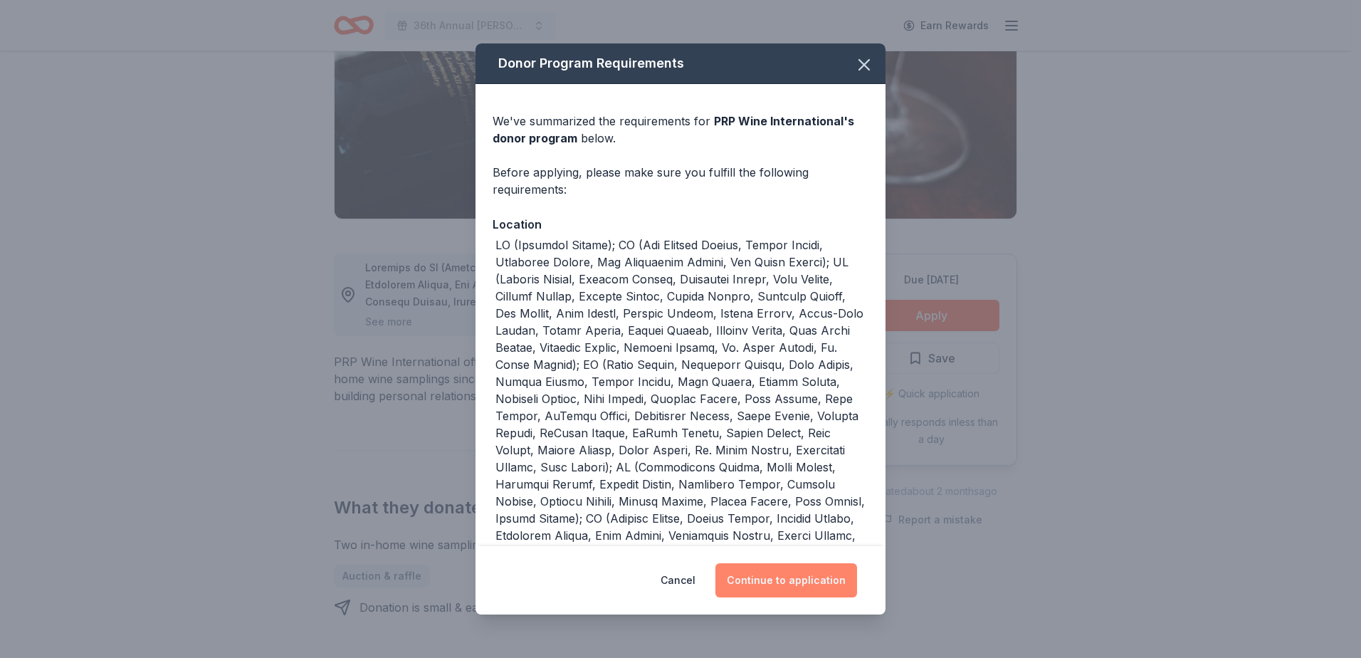
click at [789, 582] on button "Continue to application" at bounding box center [786, 580] width 142 height 34
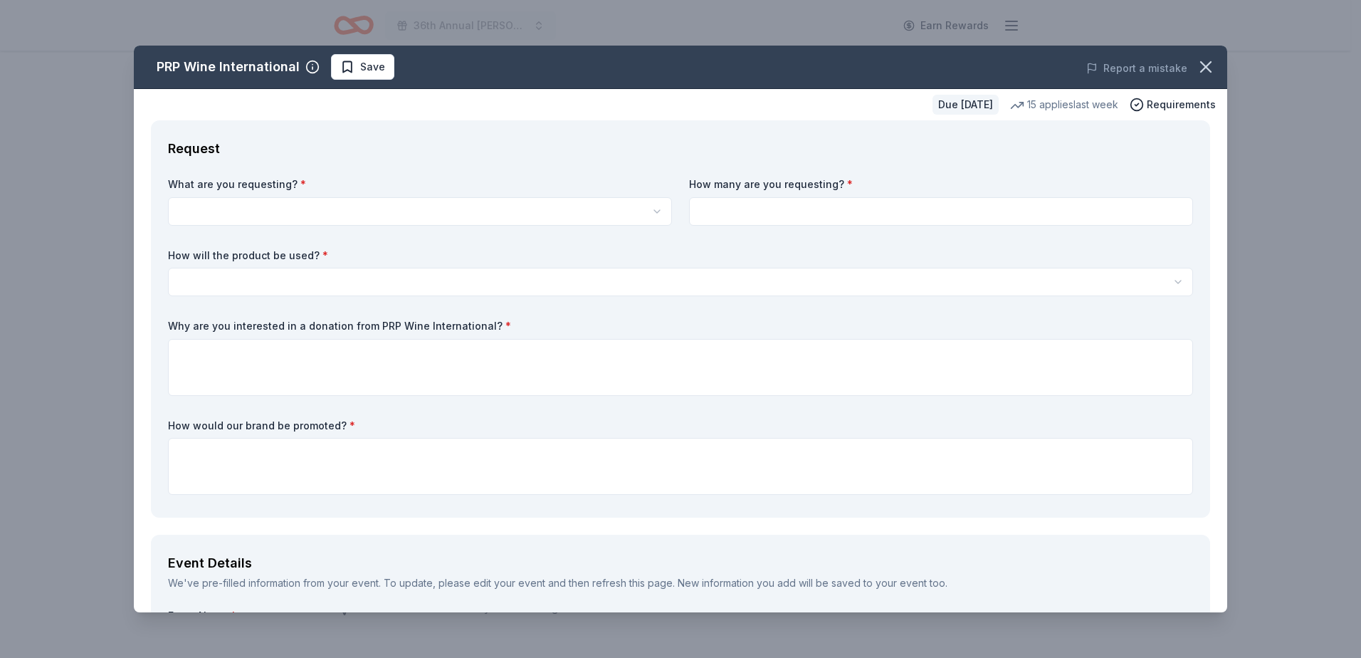
scroll to position [0, 0]
click at [425, 216] on html "36th Annual Damien Denim & Diamonds Gala Earn Rewards Due in 56 days Share PRP …" at bounding box center [680, 329] width 1361 height 658
select select "Two in-home wine sampling gift certificates"
click at [743, 219] on input at bounding box center [941, 211] width 504 height 28
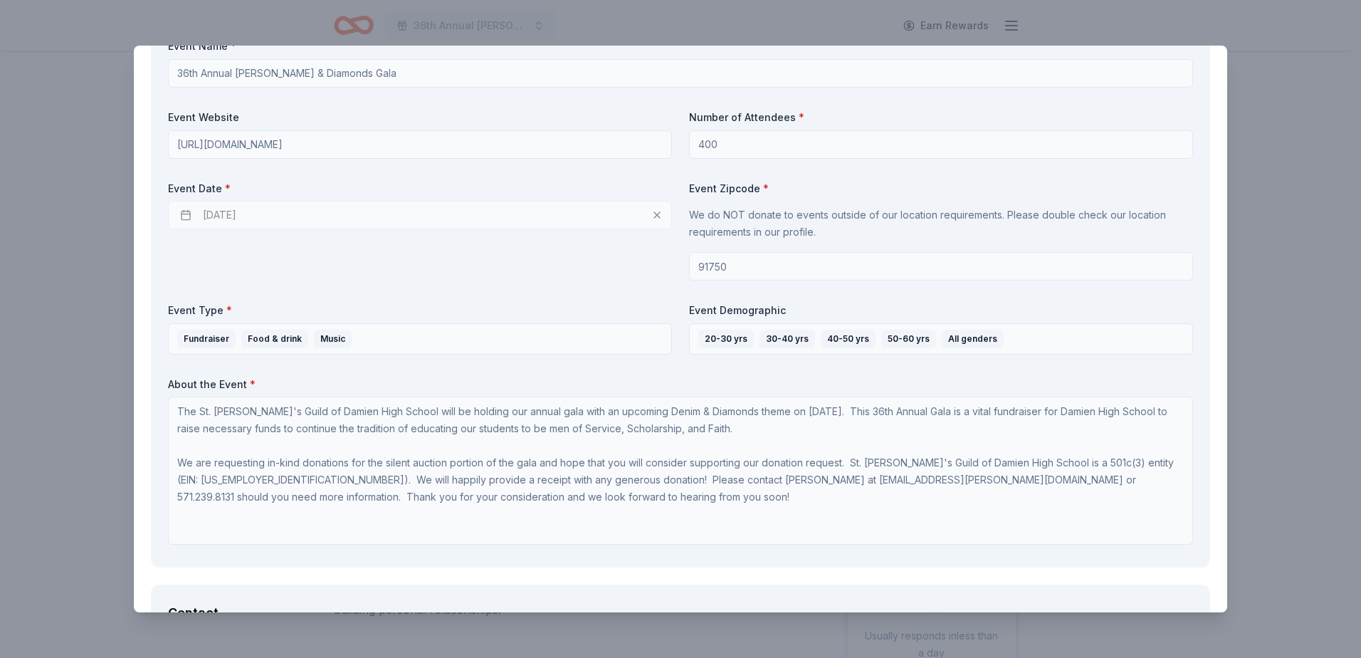
scroll to position [1, 0]
type input "1"
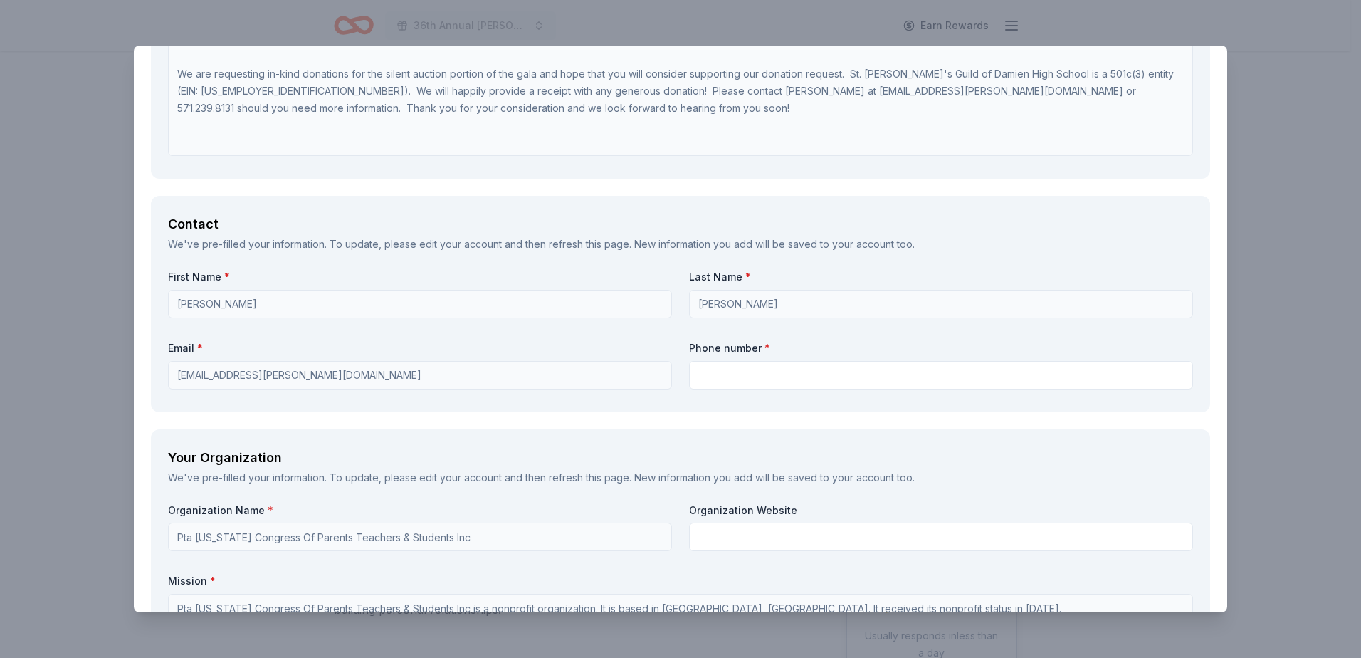
scroll to position [970, 0]
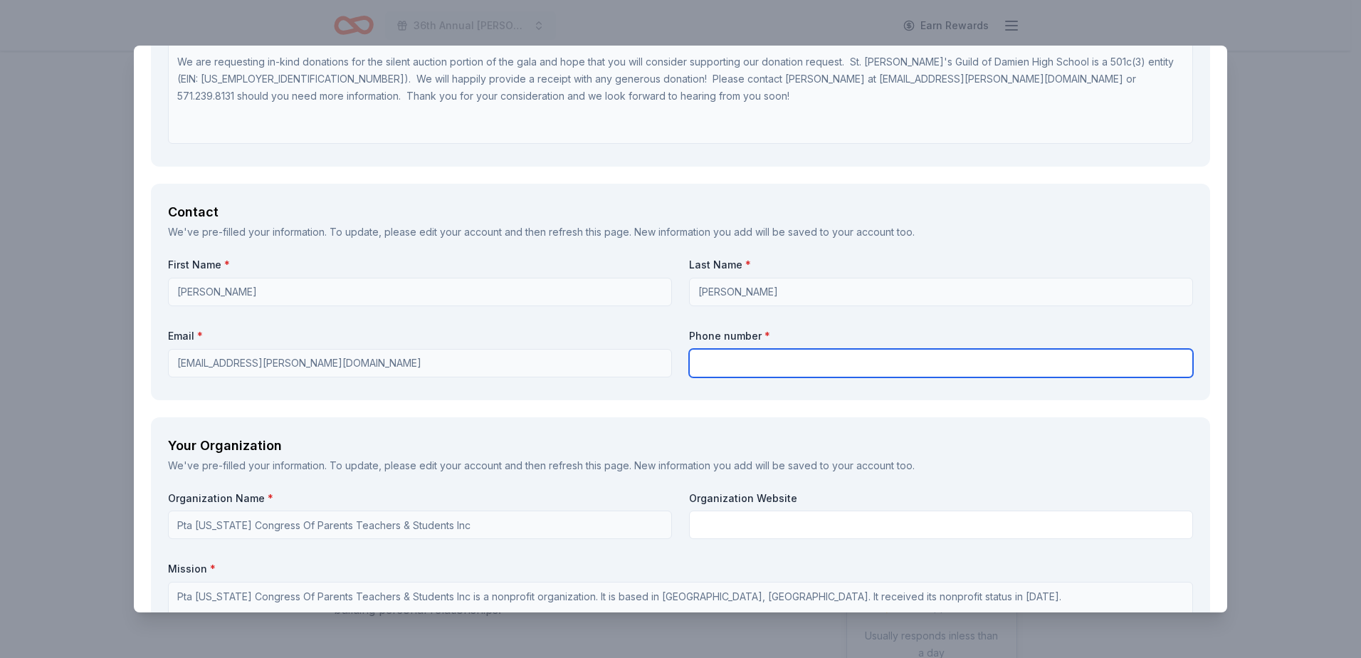
click at [896, 358] on input "text" at bounding box center [941, 363] width 504 height 28
type input "5712398131"
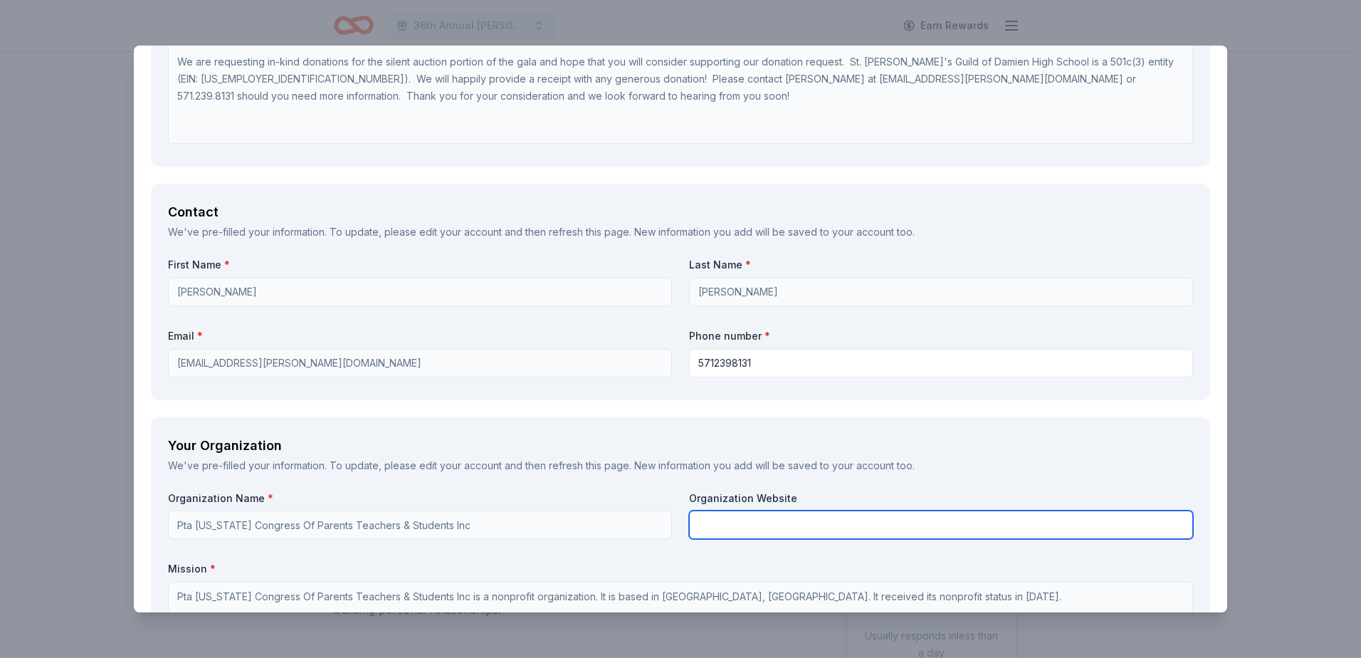
type input "St. Monica's Guild of Damien High School"
click at [642, 517] on div "Organization Name * Pta California Congress Of Parents Teachers & Students Inc …" at bounding box center [680, 656] width 1025 height 330
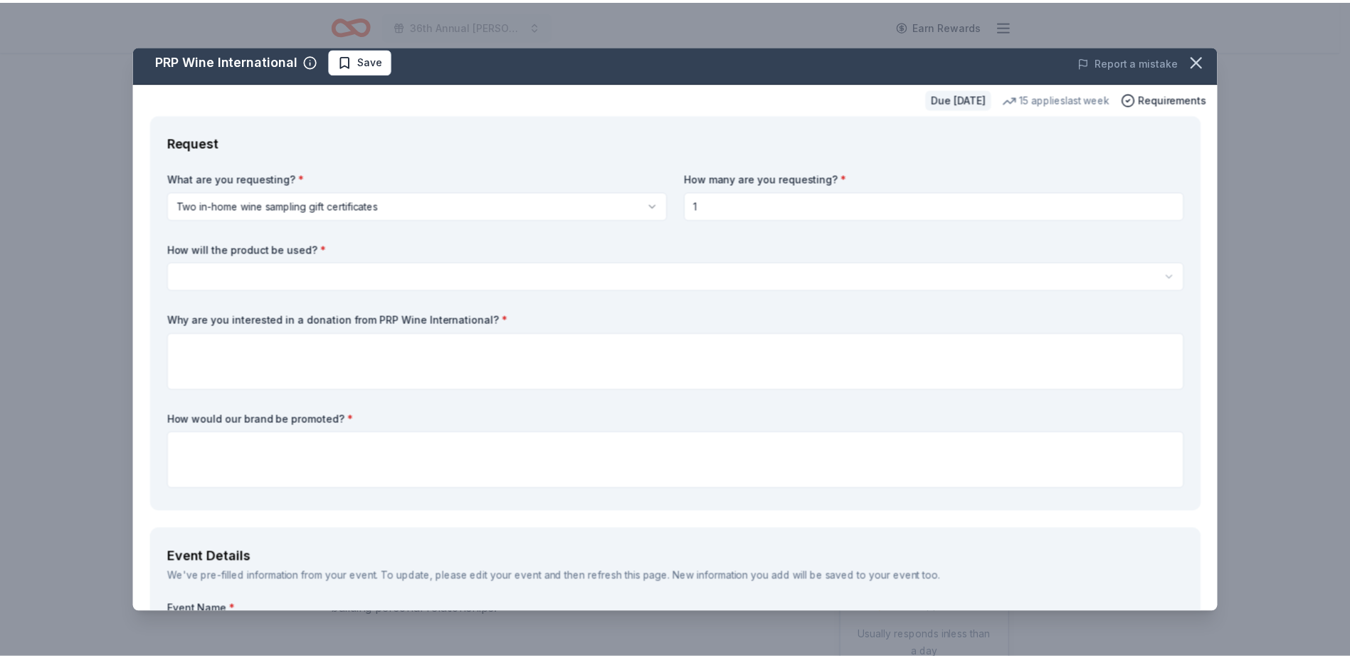
scroll to position [0, 0]
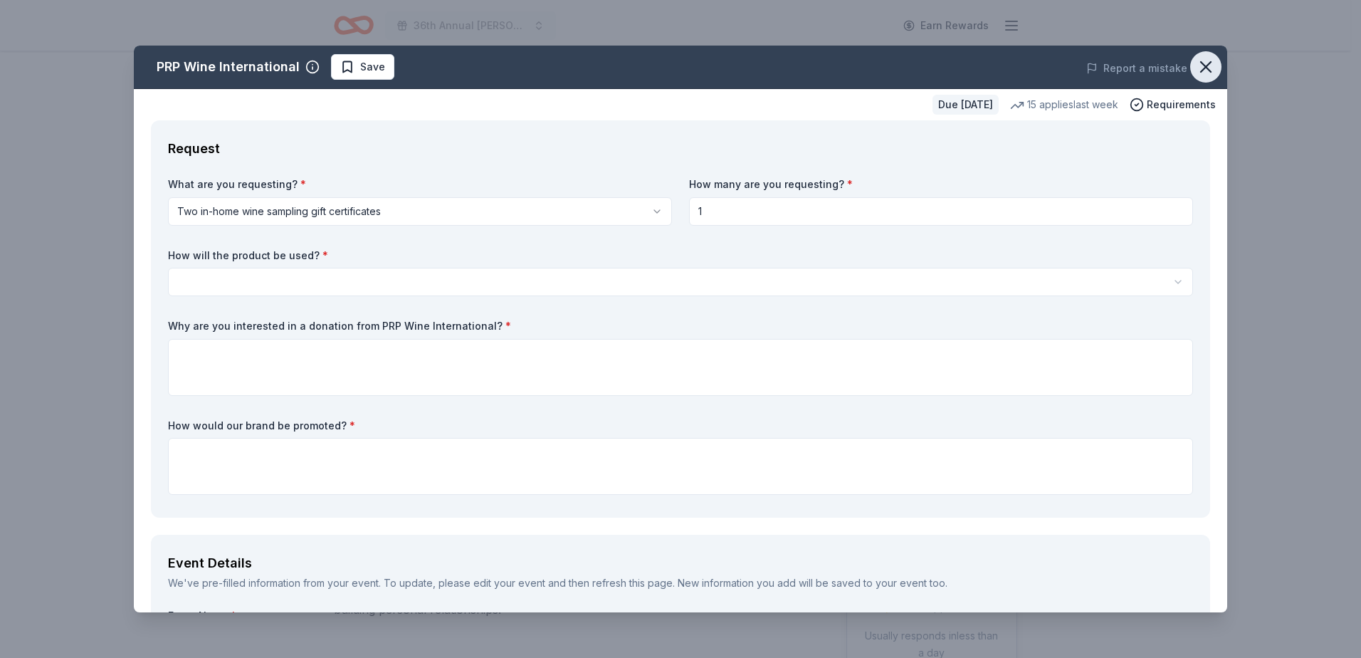
click at [1196, 71] on icon "button" at bounding box center [1206, 67] width 20 height 20
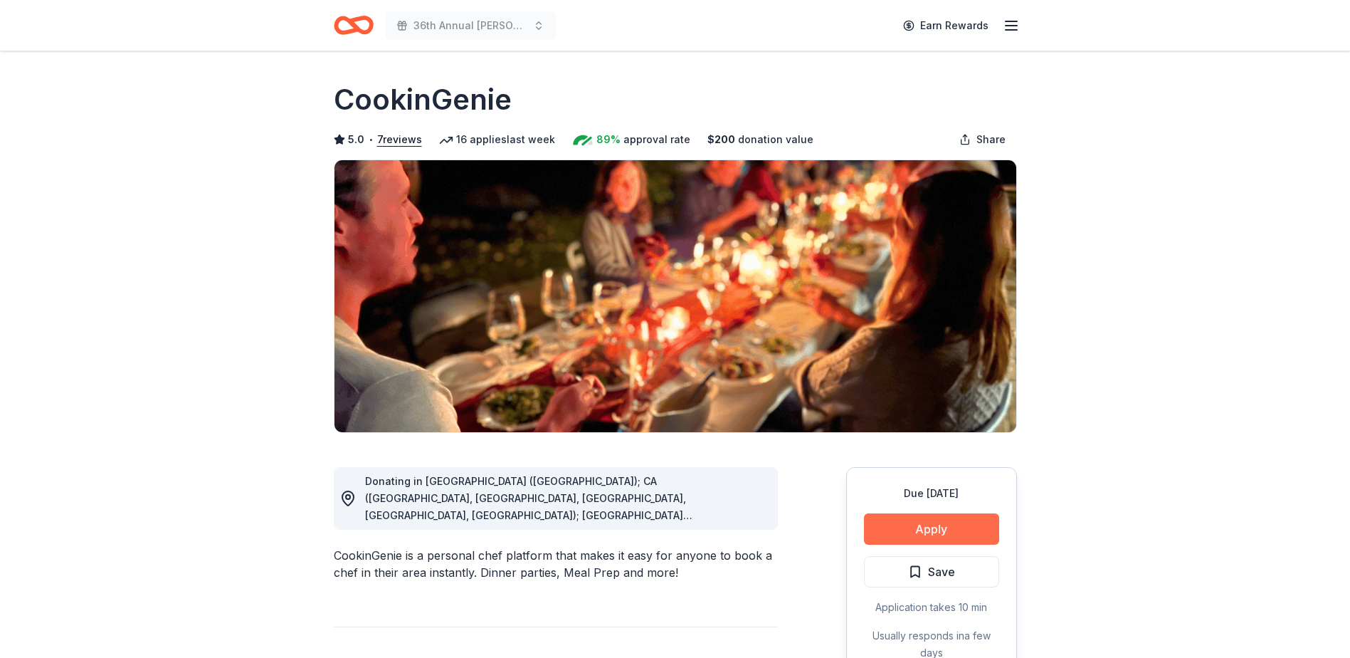
click at [912, 522] on button "Apply" at bounding box center [931, 528] width 135 height 31
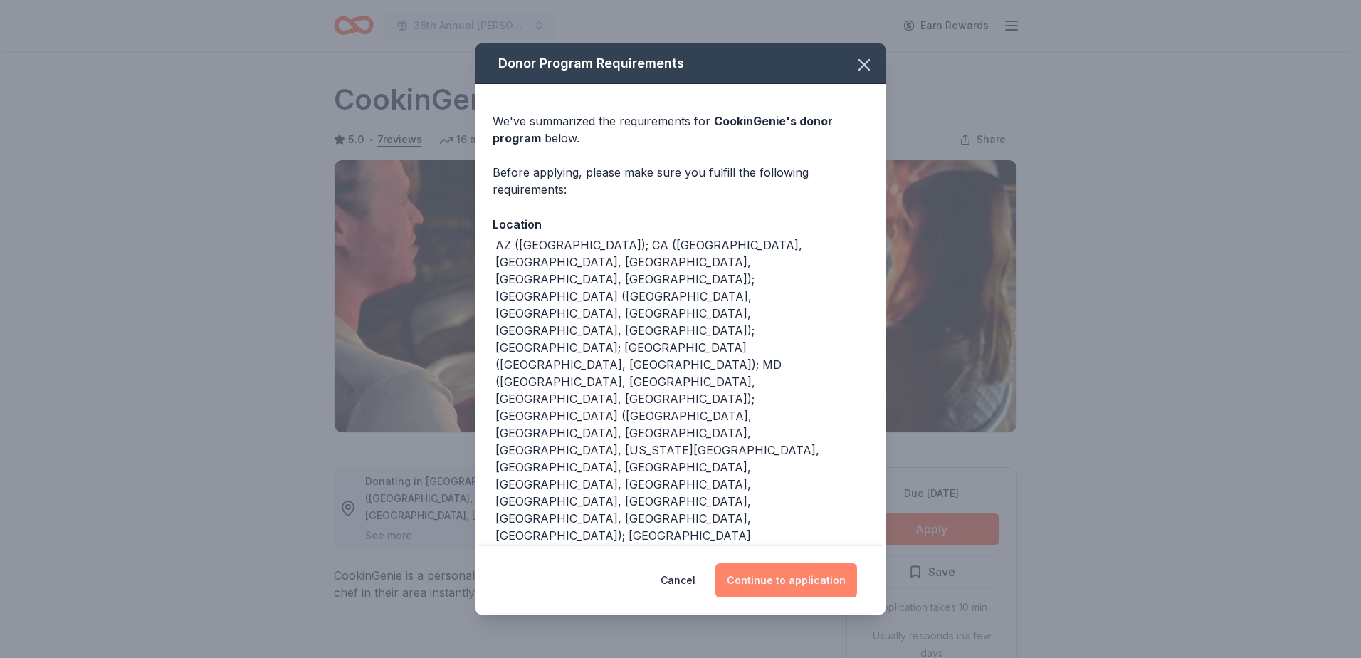
click at [798, 577] on button "Continue to application" at bounding box center [786, 580] width 142 height 34
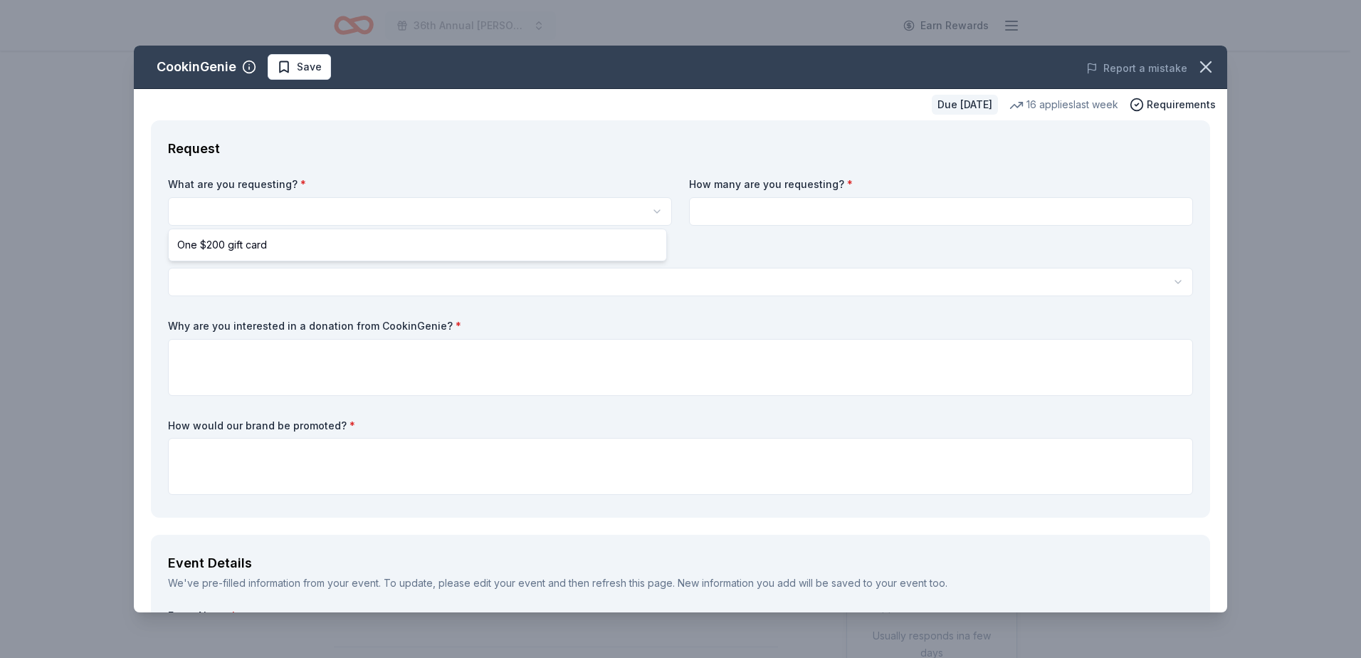
click at [381, 213] on html "36th Annual Damien Denim & Diamonds Gala Earn Rewards Due in 56 days Share Cook…" at bounding box center [680, 329] width 1361 height 658
select select "One $200 gift card"
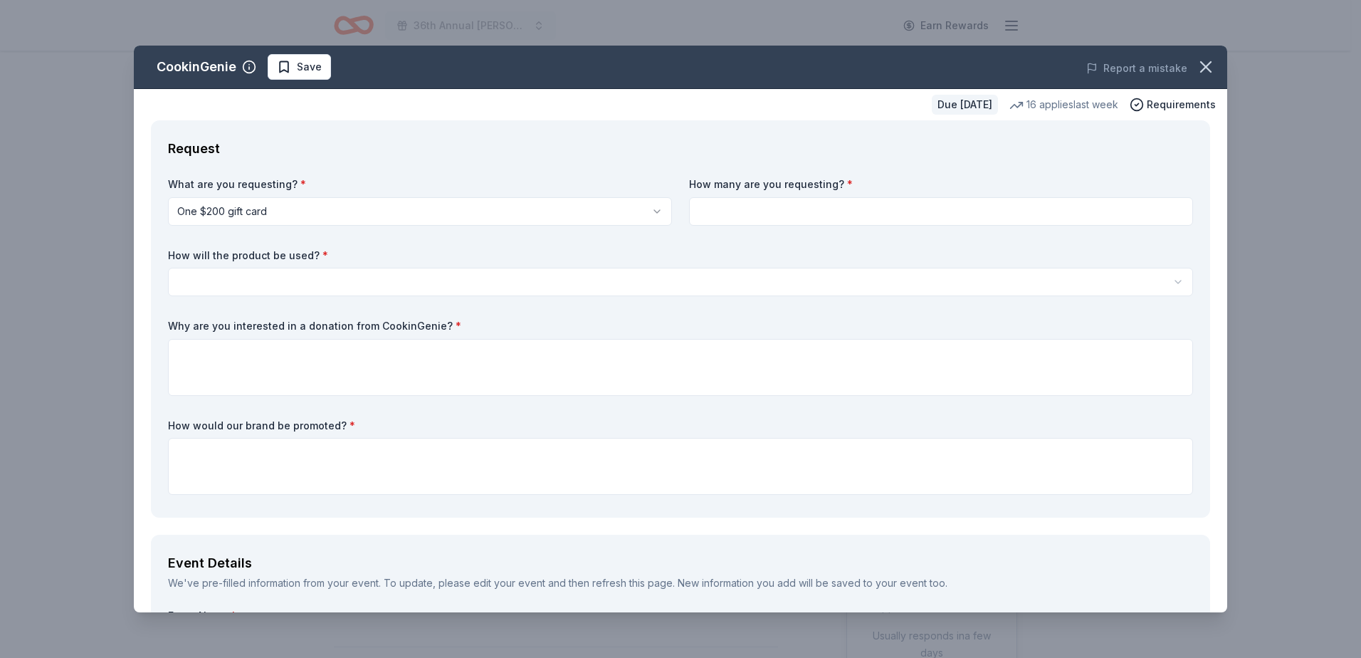
click at [722, 217] on input at bounding box center [941, 211] width 504 height 28
type input "1"
click at [1201, 70] on icon "button" at bounding box center [1206, 67] width 10 height 10
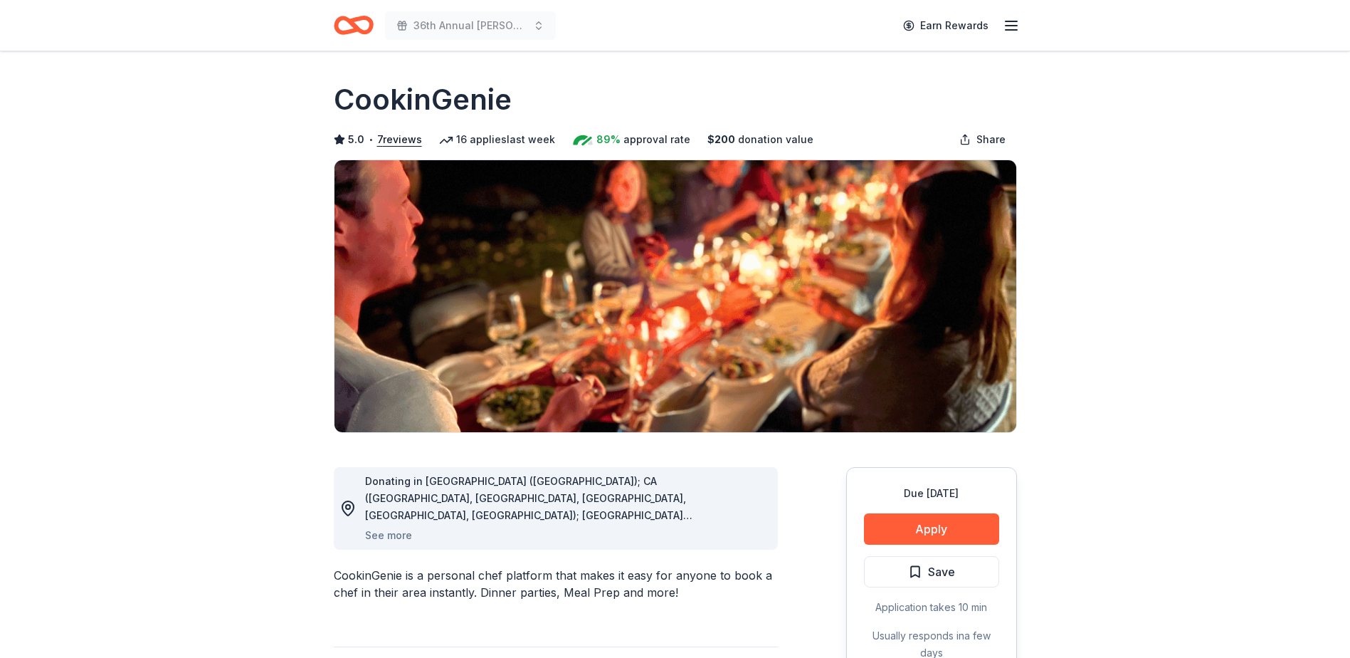
click at [352, 18] on icon "Home" at bounding box center [354, 25] width 40 height 33
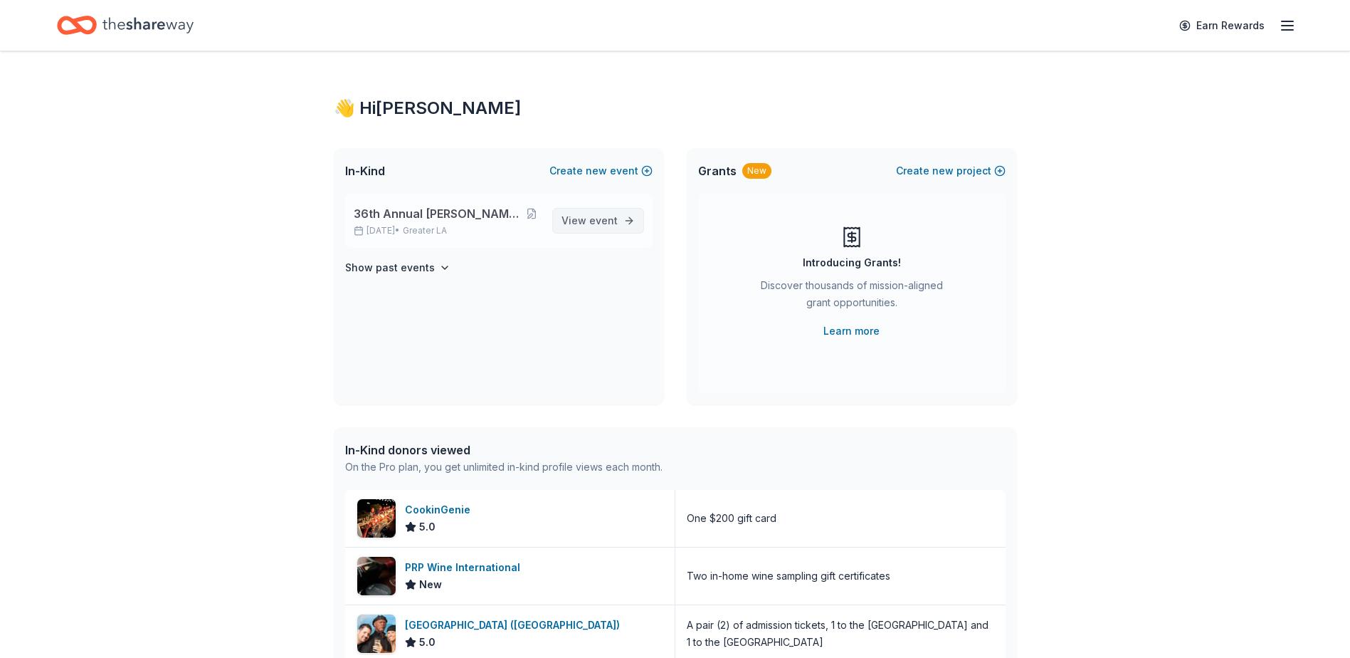
click at [605, 224] on span "event" at bounding box center [603, 220] width 28 height 12
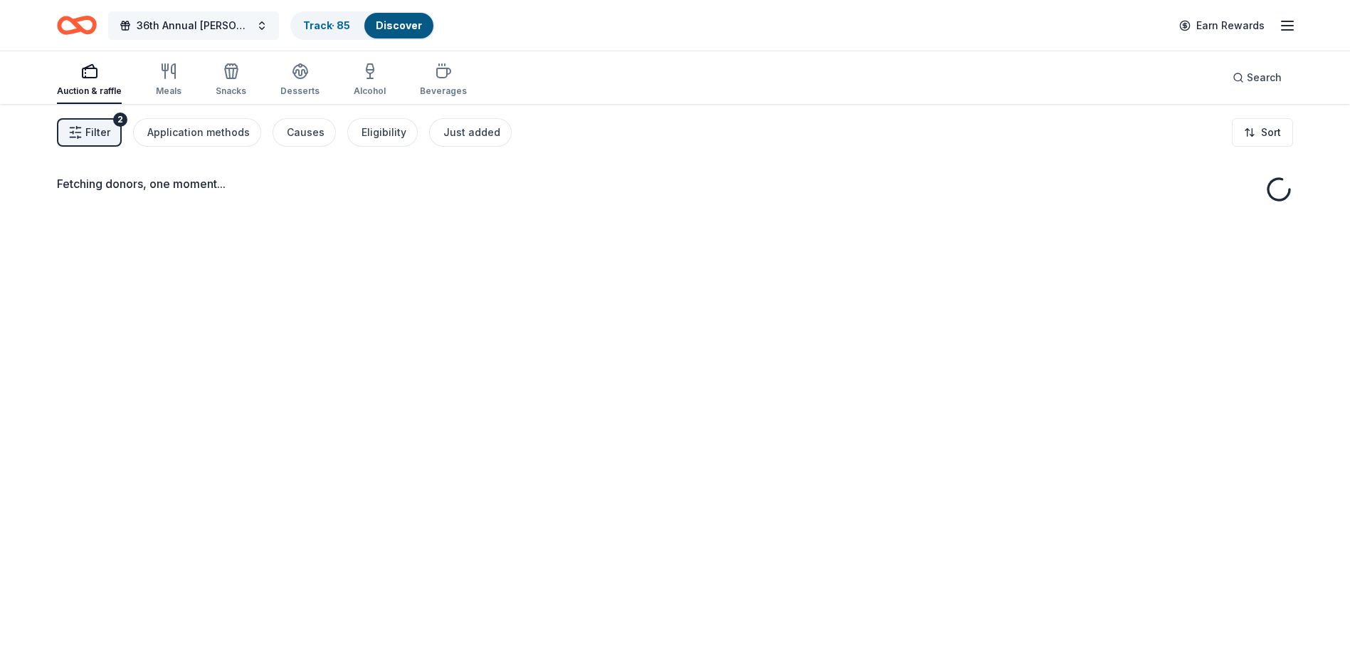
click at [258, 23] on button "36th Annual [PERSON_NAME] & Diamonds Gala" at bounding box center [193, 25] width 171 height 28
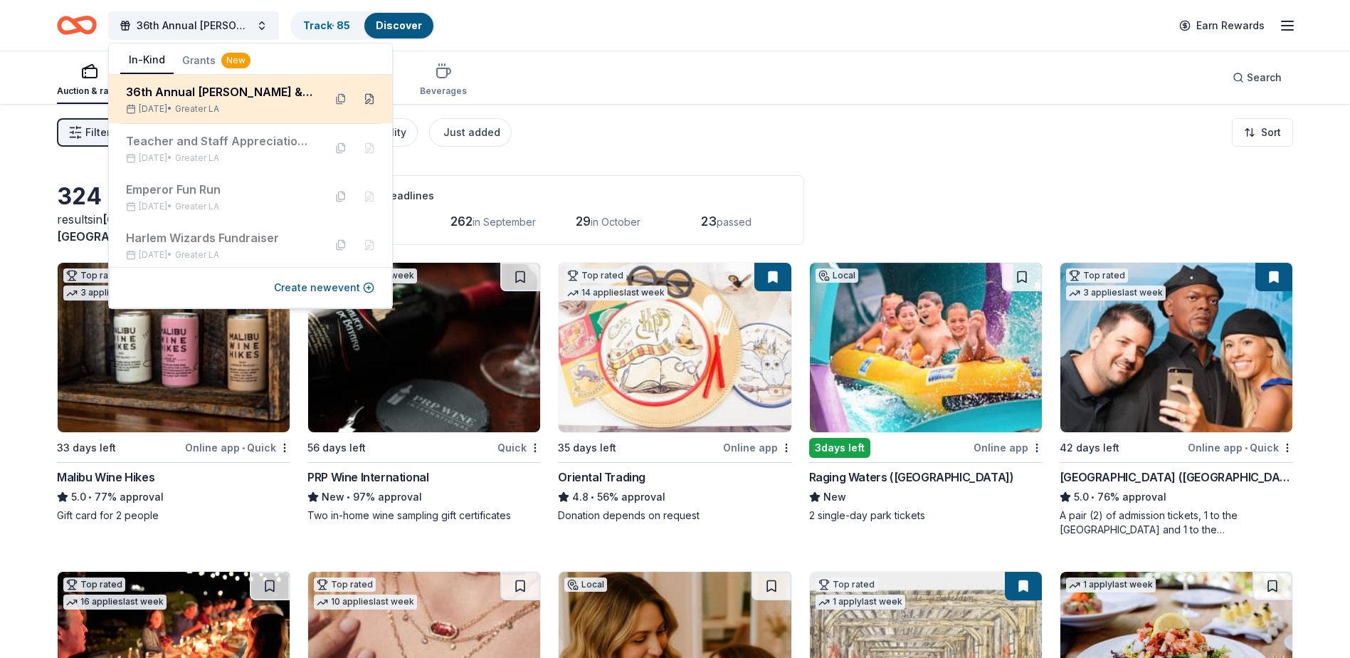
click at [362, 103] on button at bounding box center [369, 99] width 23 height 23
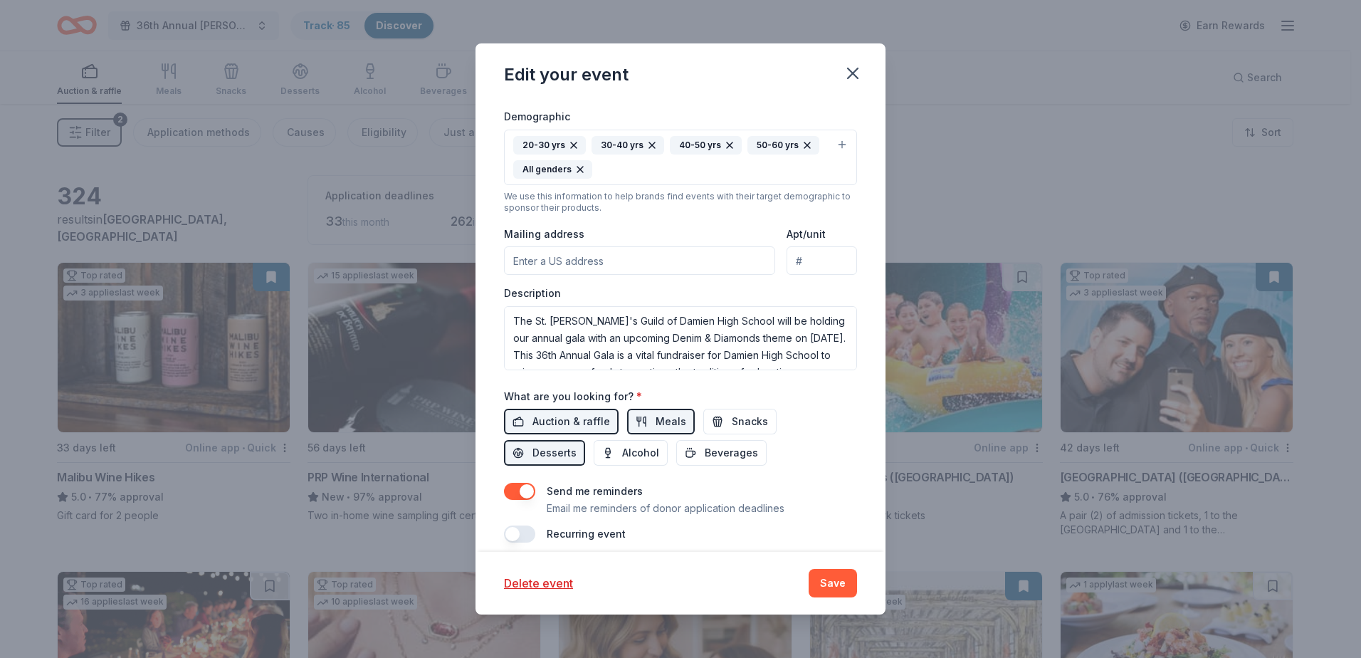
scroll to position [344, 0]
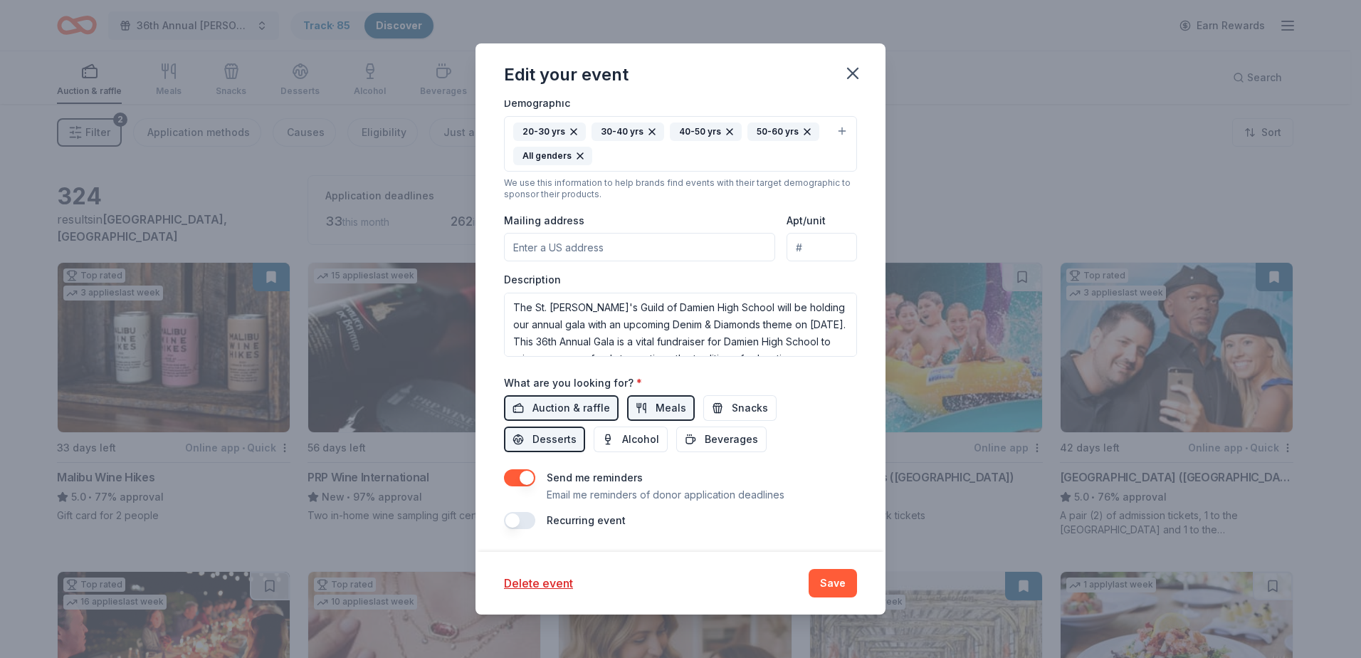
click at [622, 246] on input "Mailing address" at bounding box center [639, 247] width 271 height 28
type input "2280 Damien Avenue La Verne, California 91750"
click at [736, 413] on span "Snacks" at bounding box center [750, 407] width 36 height 17
click at [647, 438] on span "Alcohol" at bounding box center [640, 439] width 37 height 17
click at [725, 441] on span "Beverages" at bounding box center [731, 439] width 53 height 17
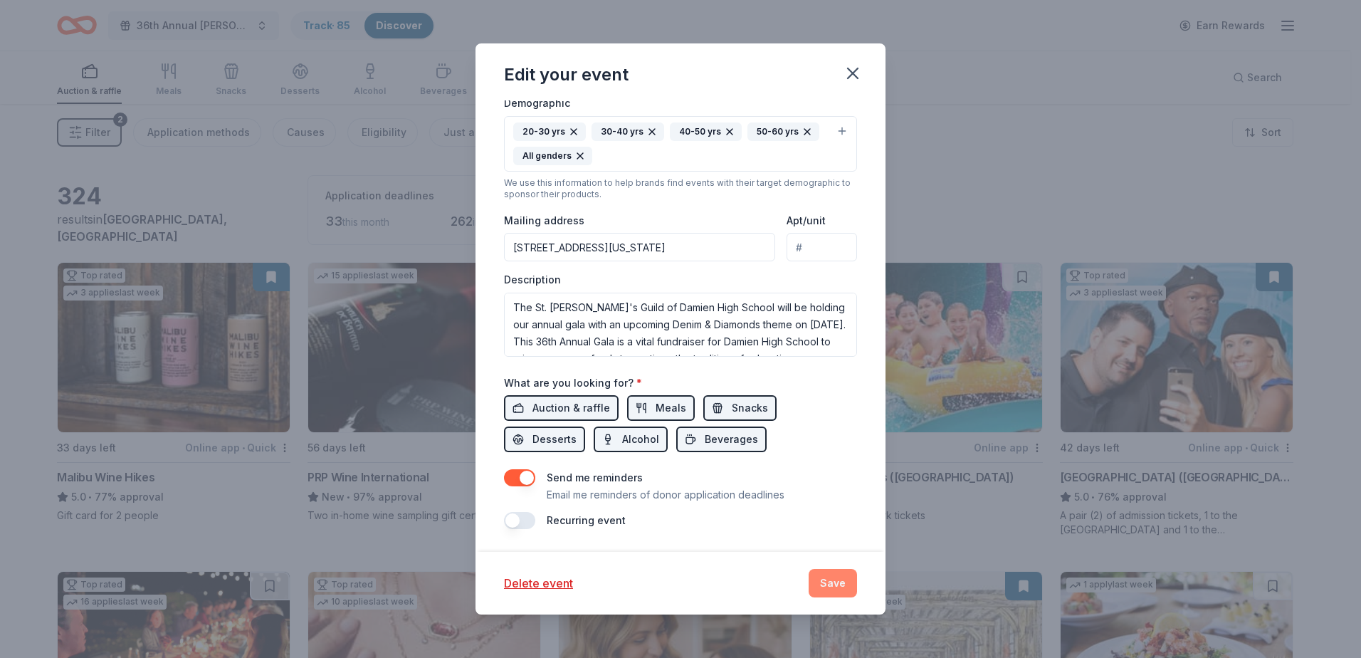
click at [842, 584] on button "Save" at bounding box center [832, 583] width 48 height 28
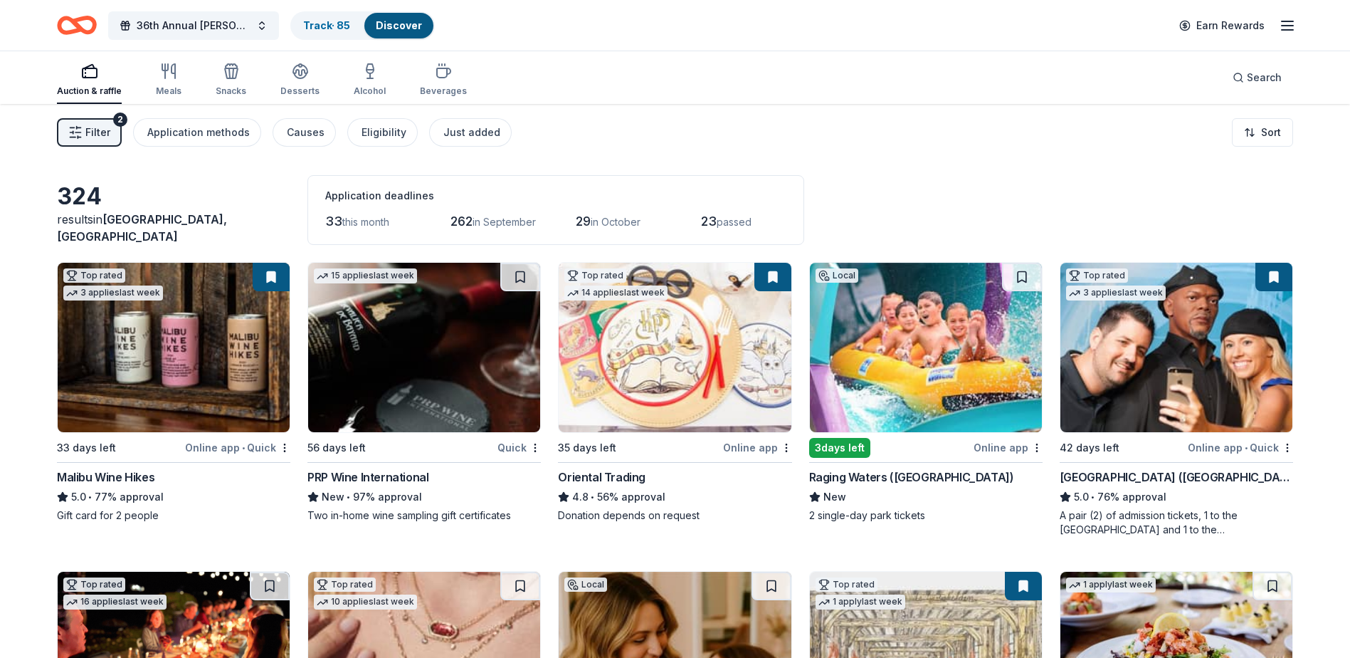
click at [334, 221] on span "33" at bounding box center [333, 221] width 17 height 15
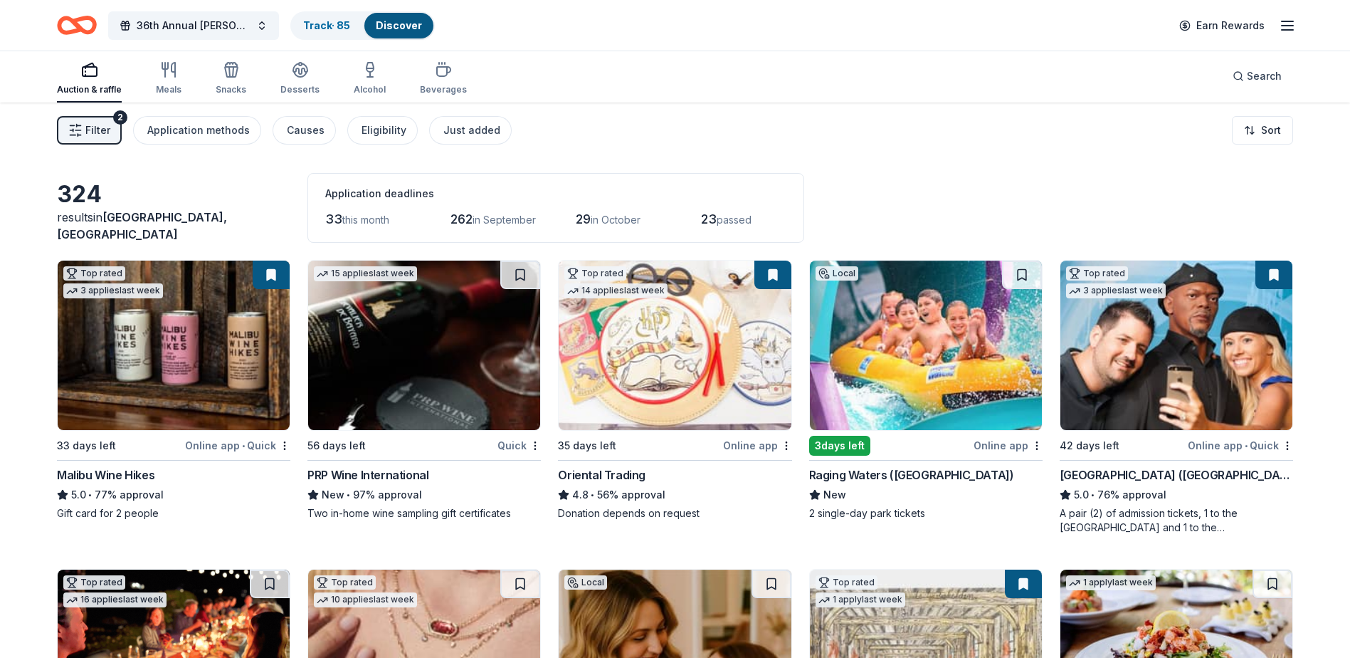
scroll to position [0, 0]
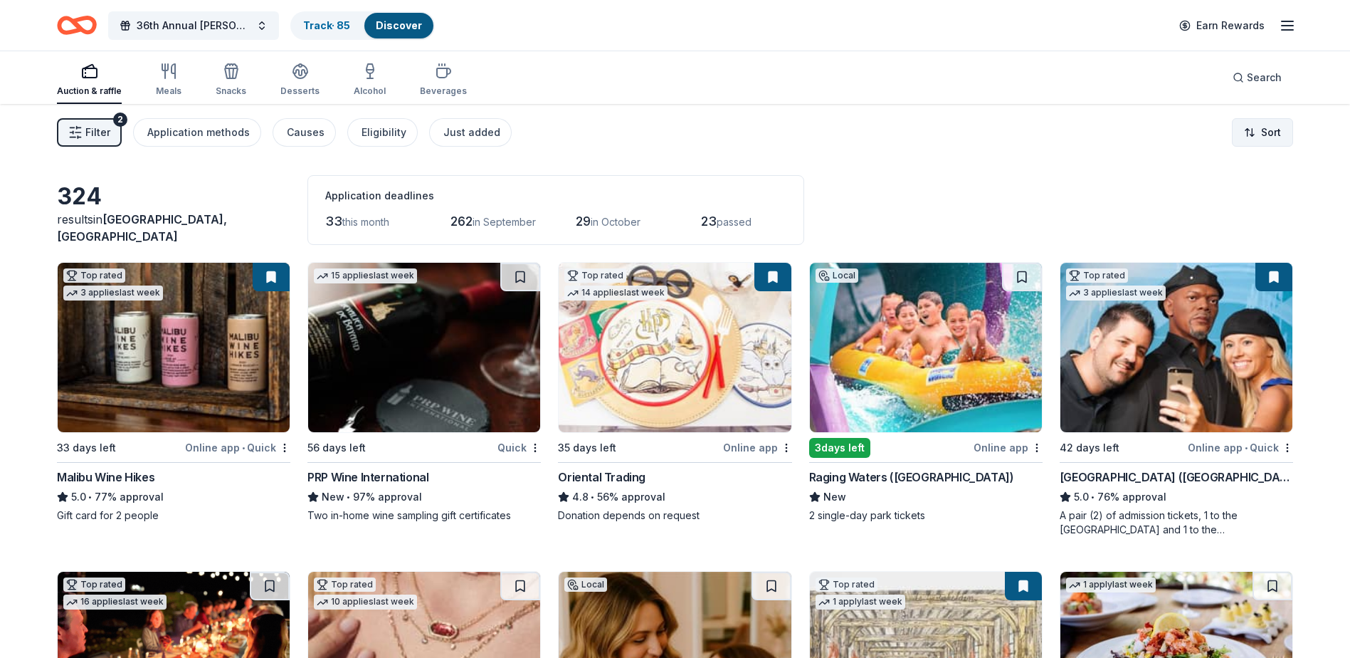
click at [1257, 124] on html "2% 36th Annual Damien Denim & Diamonds Gala Track · 85 Discover Earn Rewards Au…" at bounding box center [675, 329] width 1350 height 658
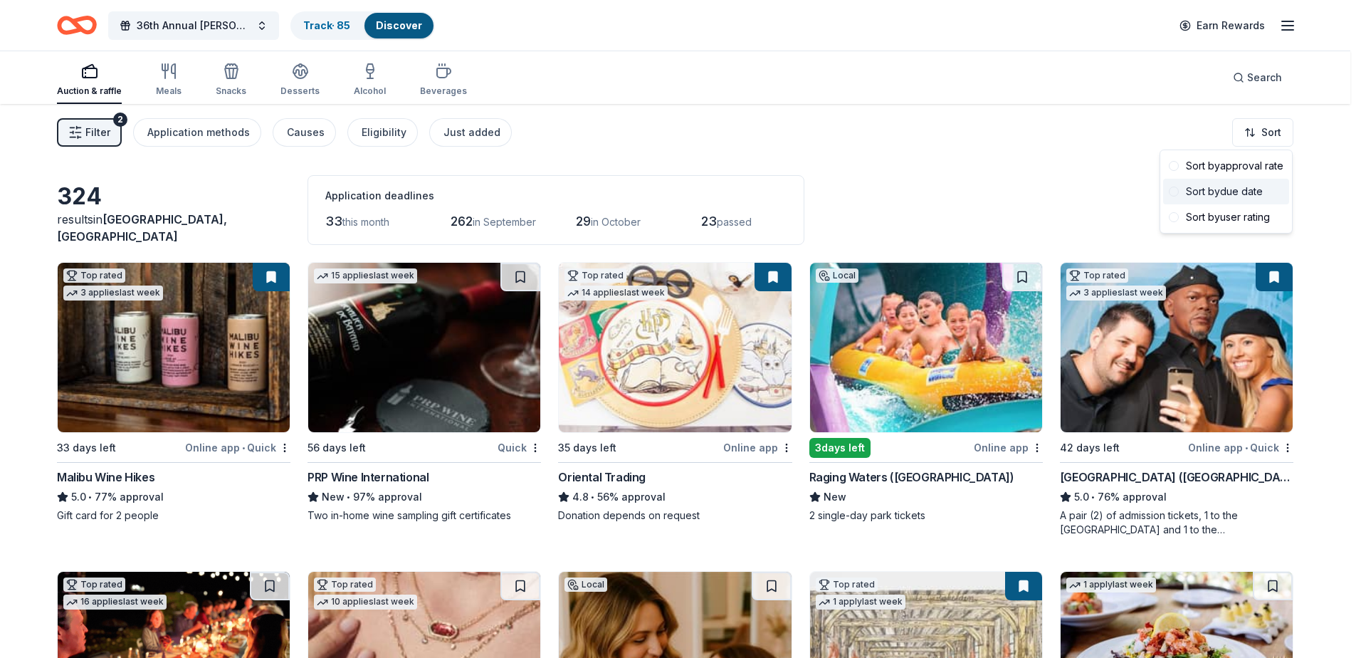
click at [1223, 190] on div "Sort by due date" at bounding box center [1226, 192] width 126 height 26
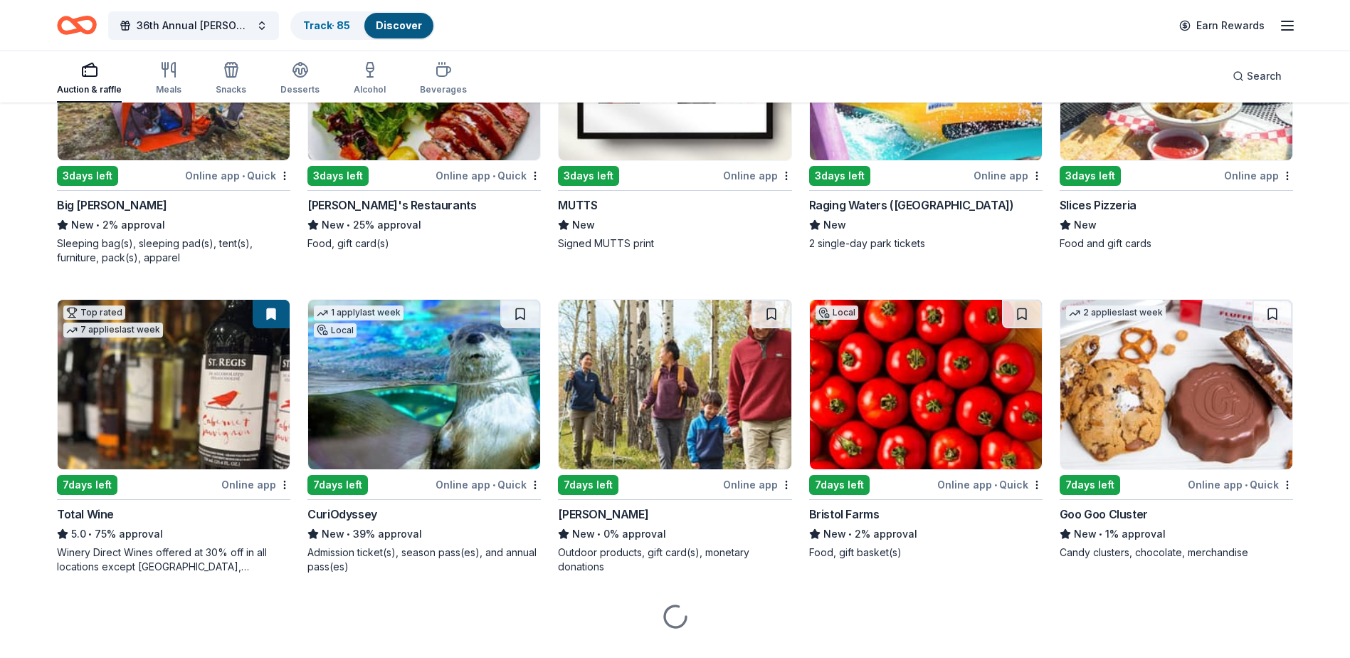
scroll to position [1495, 0]
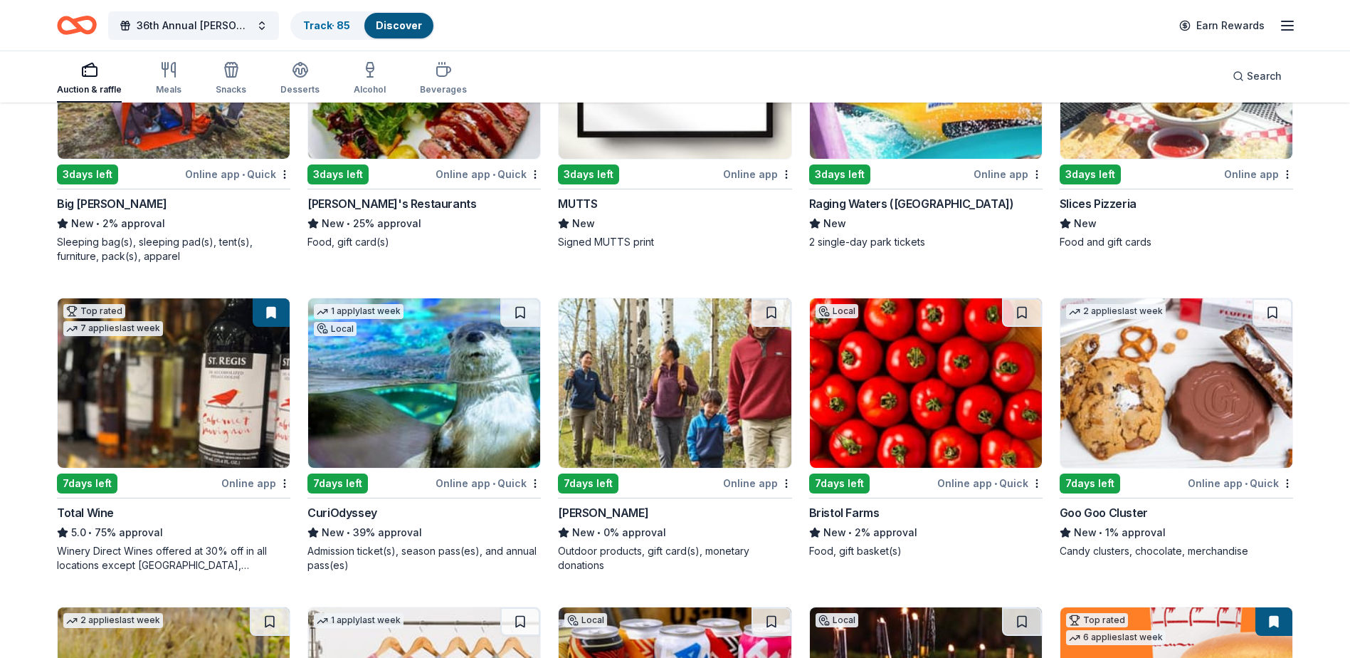
click at [96, 515] on div "Total Wine" at bounding box center [85, 512] width 57 height 17
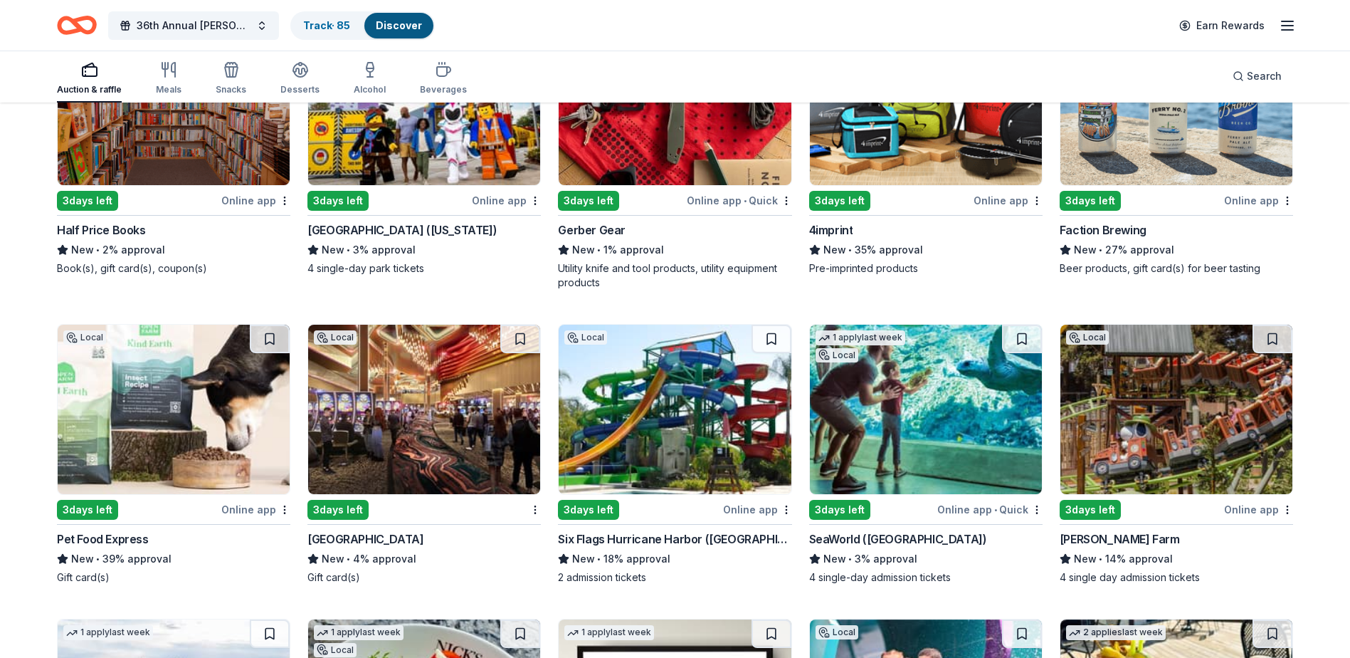
scroll to position [925, 0]
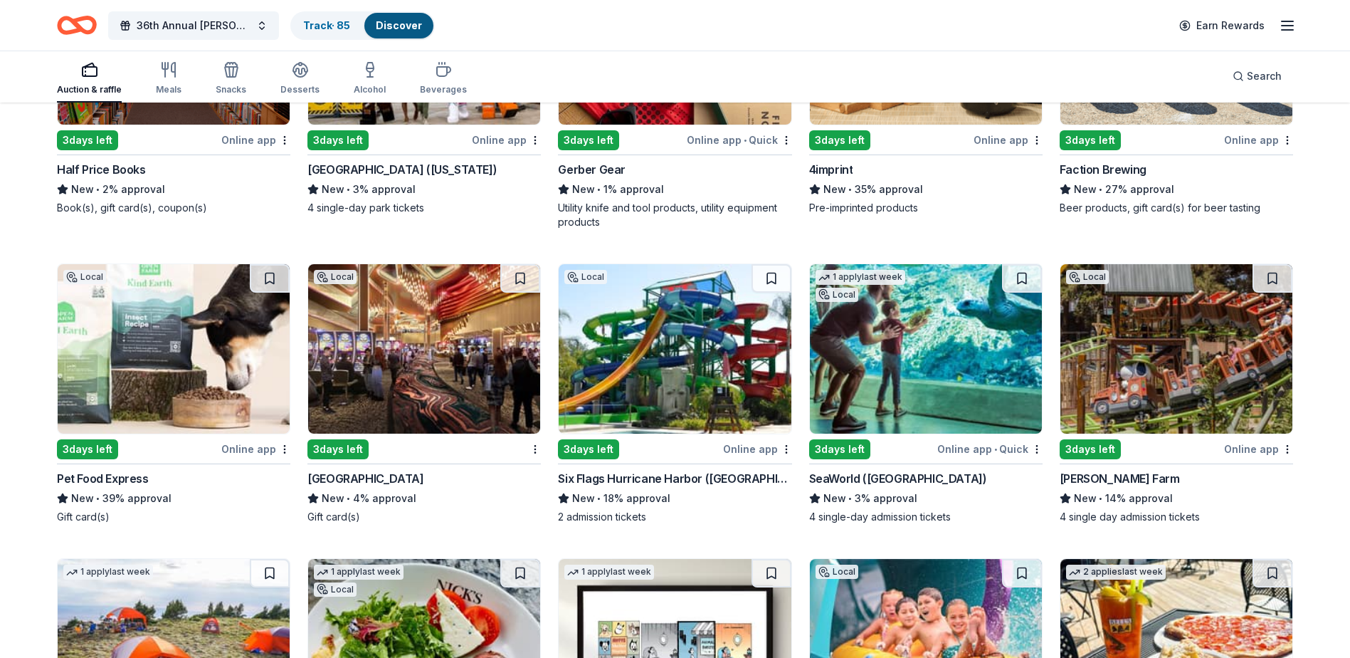
click at [1127, 477] on div "Knott's Berry Farm" at bounding box center [1120, 478] width 120 height 17
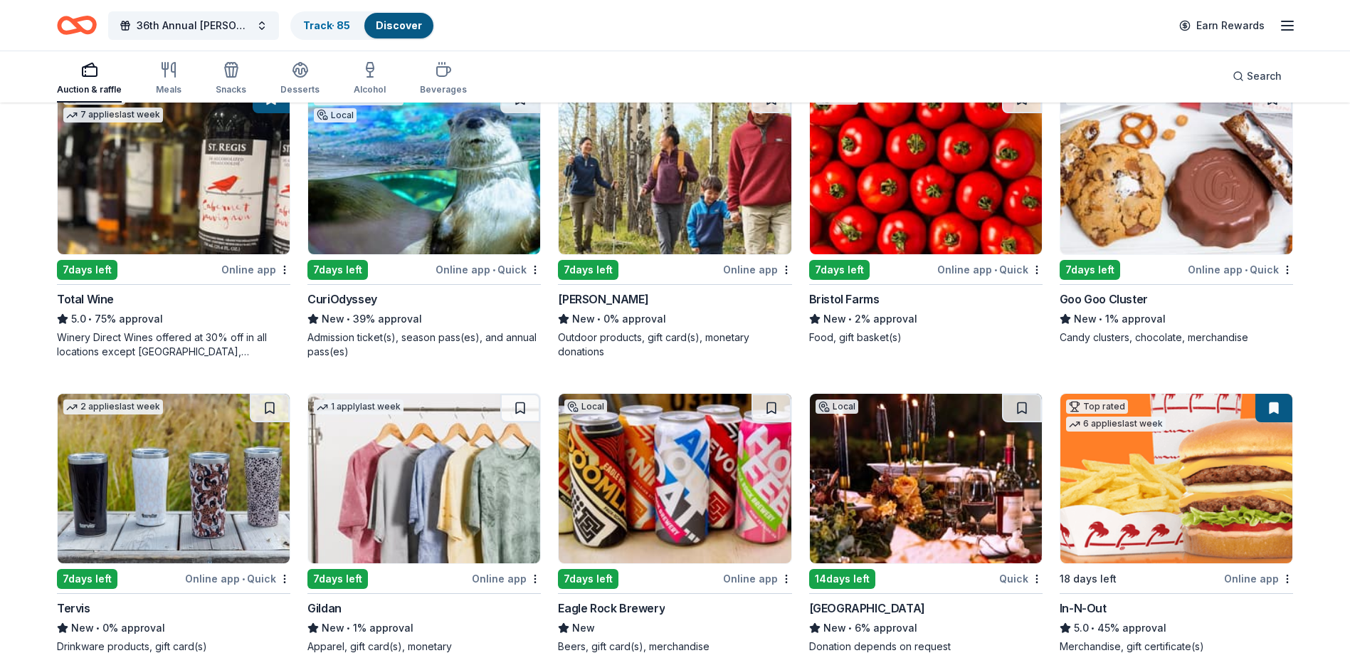
scroll to position [1922, 0]
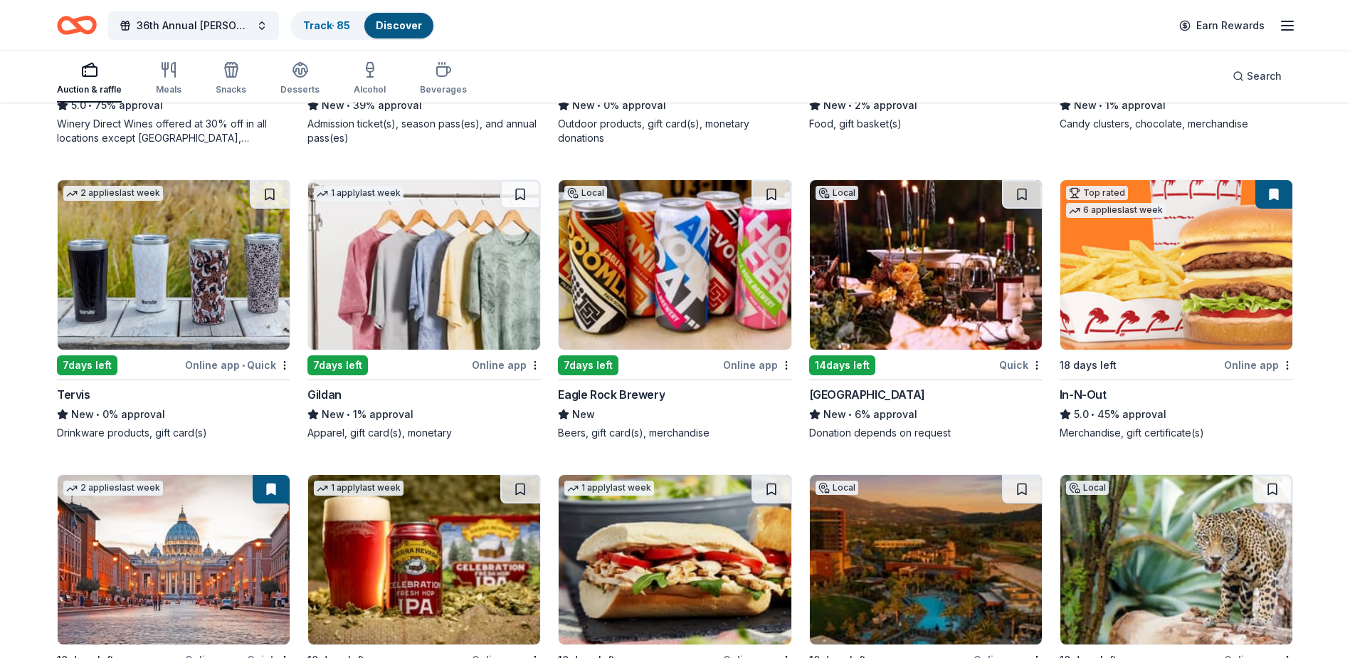
click at [1074, 395] on div "In-N-Out" at bounding box center [1083, 394] width 47 height 17
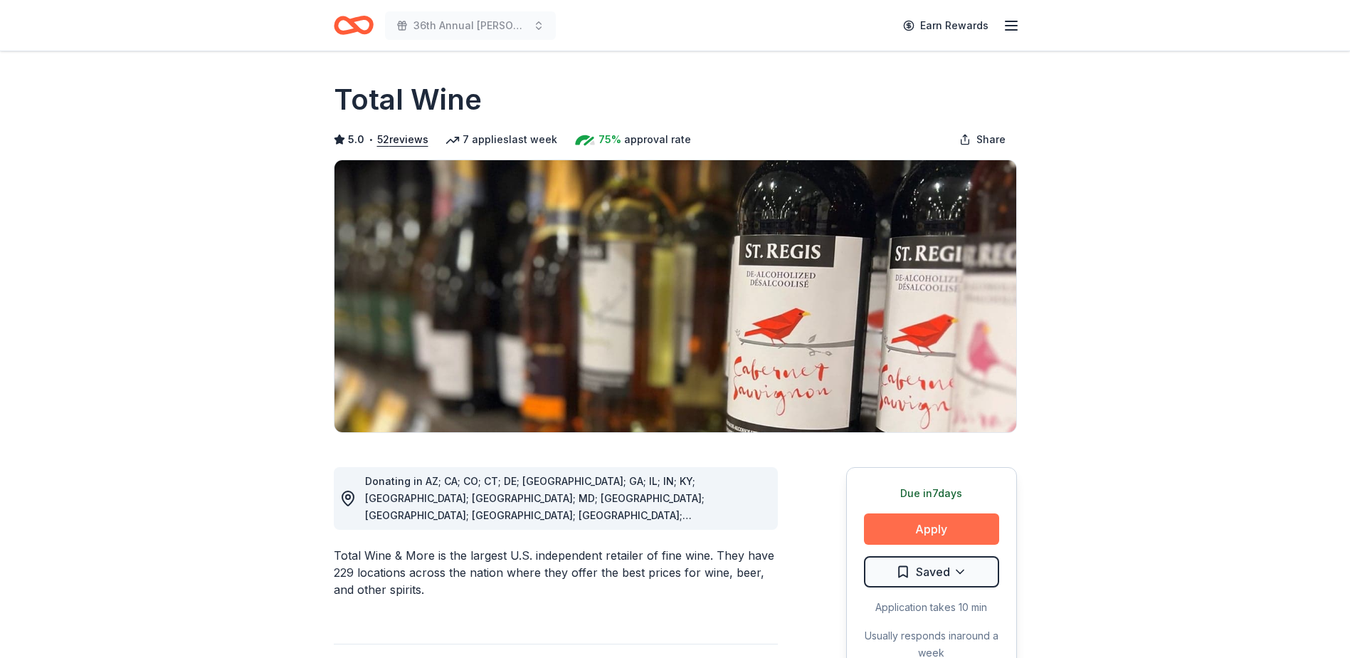
click at [925, 529] on button "Apply" at bounding box center [931, 528] width 135 height 31
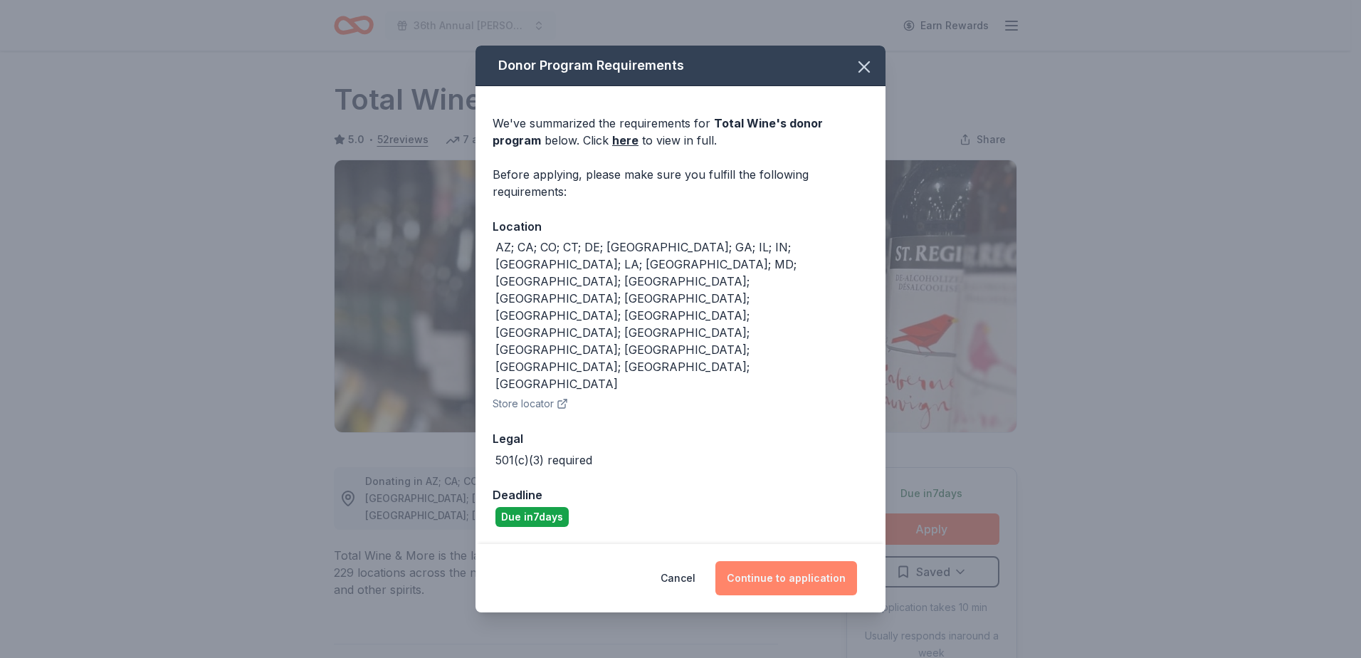
click at [816, 561] on button "Continue to application" at bounding box center [786, 578] width 142 height 34
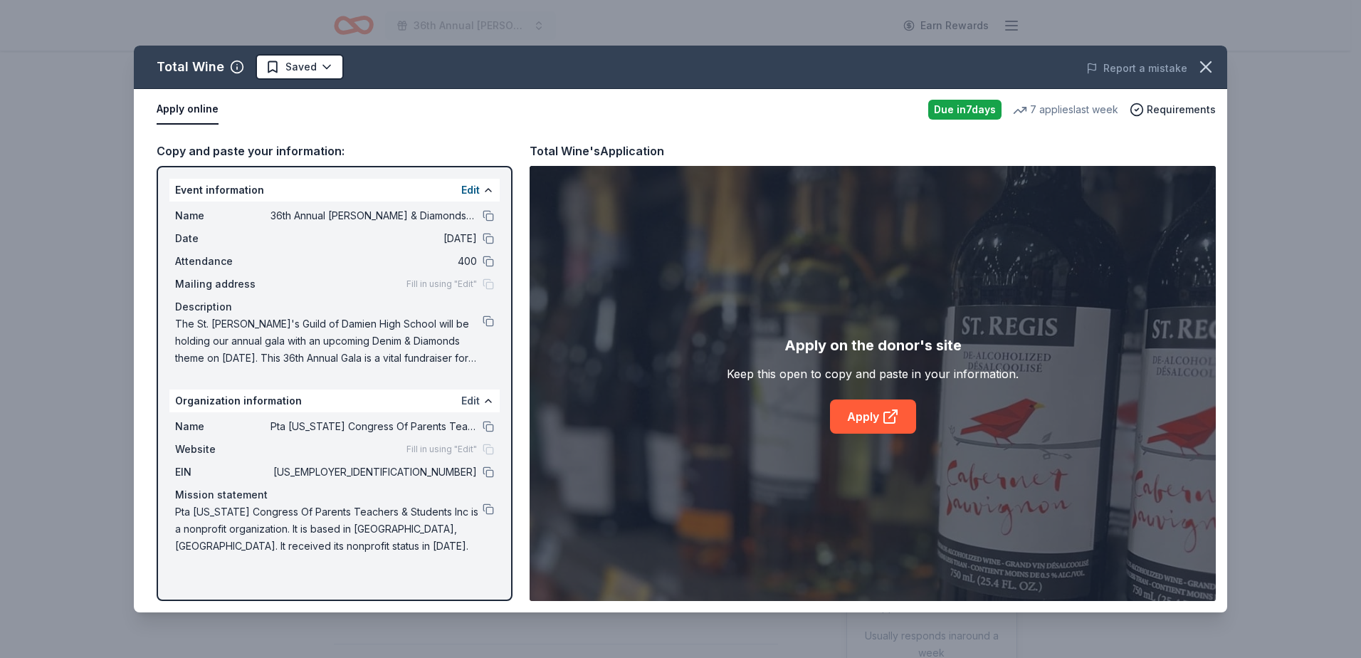
click at [468, 400] on button "Edit" at bounding box center [470, 400] width 19 height 17
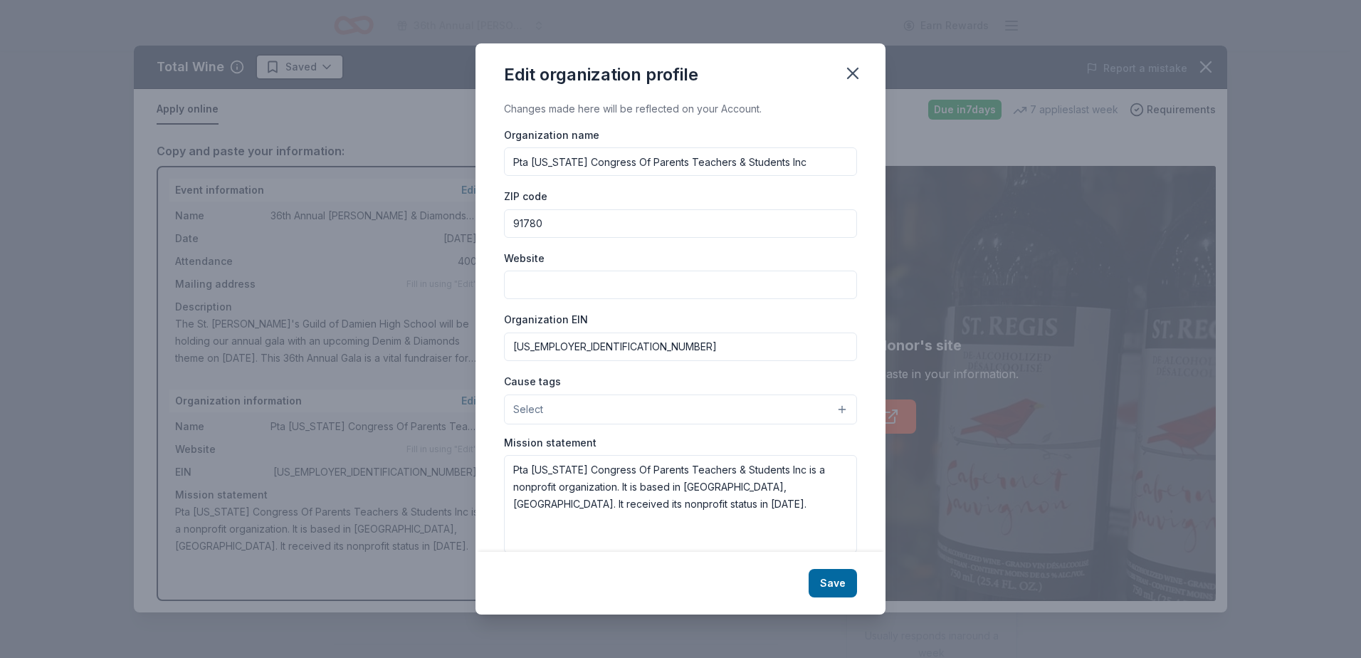
drag, startPoint x: 820, startPoint y: 167, endPoint x: 460, endPoint y: 160, distance: 360.2
click at [460, 160] on div "Edit organization profile Changes made here will be reflected on your Account. …" at bounding box center [680, 329] width 1361 height 658
type input "St. Monica's Guild of [GEOGRAPHIC_DATA]"
click at [615, 226] on input "91780" at bounding box center [680, 223] width 353 height 28
drag, startPoint x: 612, startPoint y: 344, endPoint x: 316, endPoint y: 342, distance: 296.1
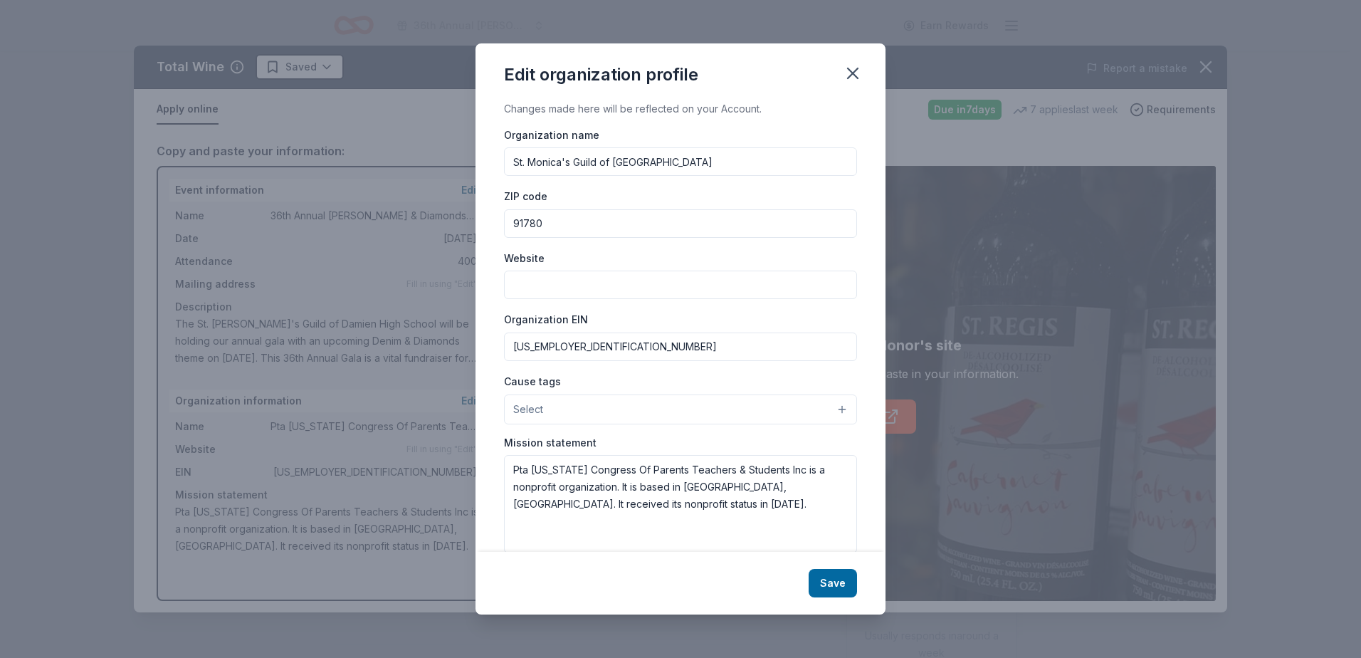
click at [316, 342] on div "Edit organization profile Changes made here will be reflected on your Account. …" at bounding box center [680, 329] width 1361 height 658
paste input "2044453"
type input "95-2044453"
click at [642, 405] on button "Select" at bounding box center [680, 409] width 353 height 30
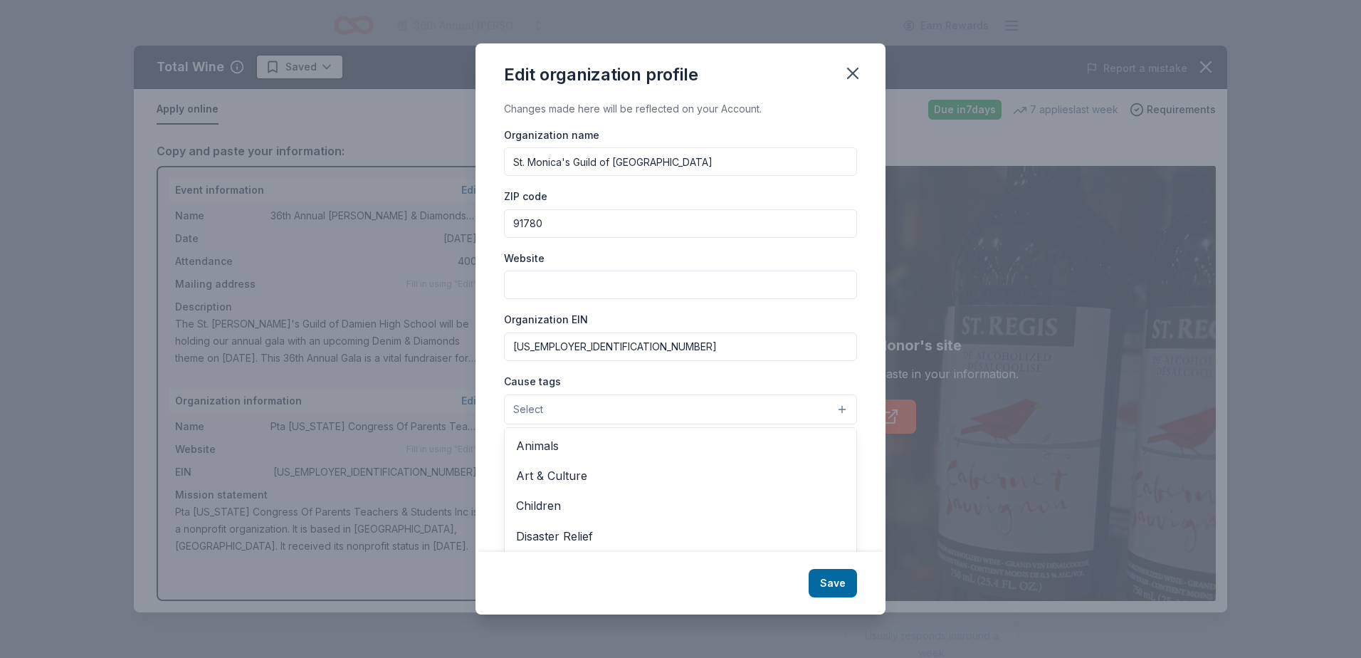
click at [670, 306] on div "Organization name St. Monica's Guild of Damien High School ZIP code 91780 Websi…" at bounding box center [680, 340] width 353 height 428
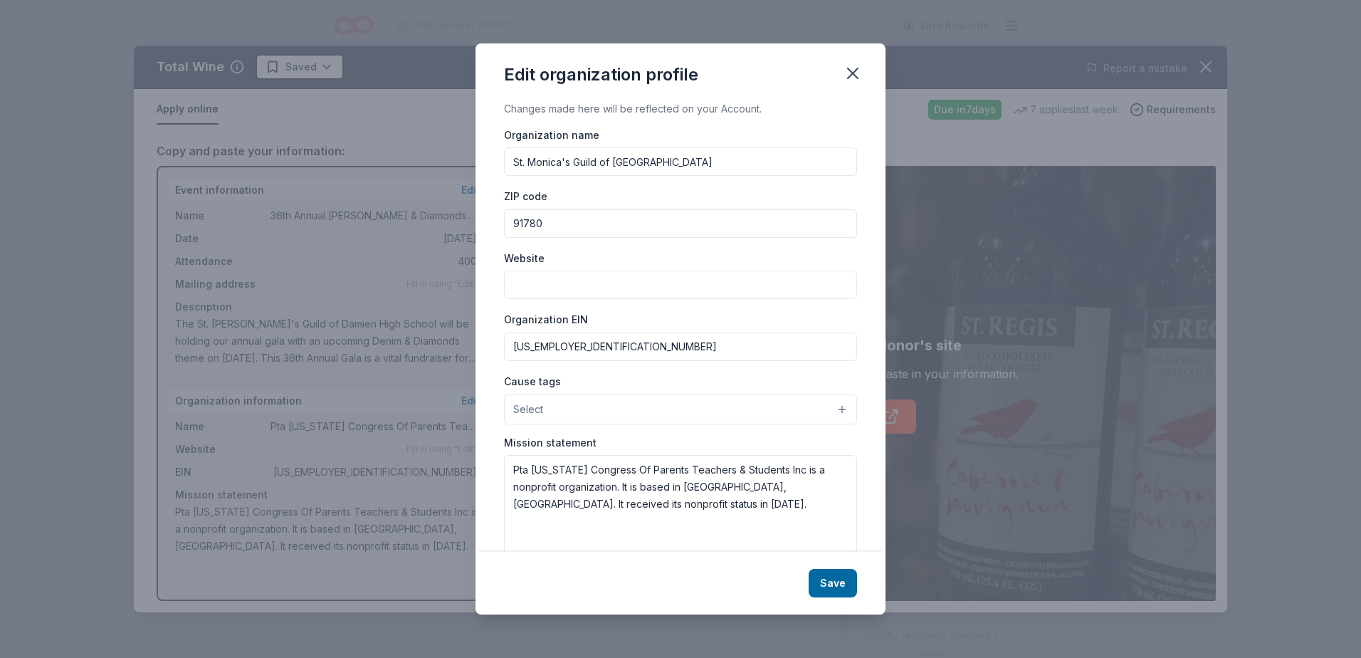
click at [662, 289] on input "Website" at bounding box center [680, 284] width 353 height 28
type input "[URL][DOMAIN_NAME]"
click at [633, 220] on input "91780" at bounding box center [680, 223] width 353 height 28
drag, startPoint x: 650, startPoint y: 509, endPoint x: 464, endPoint y: 449, distance: 195.1
click at [464, 449] on div "Edit organization profile Changes made here will be reflected on your Account. …" at bounding box center [680, 329] width 1361 height 658
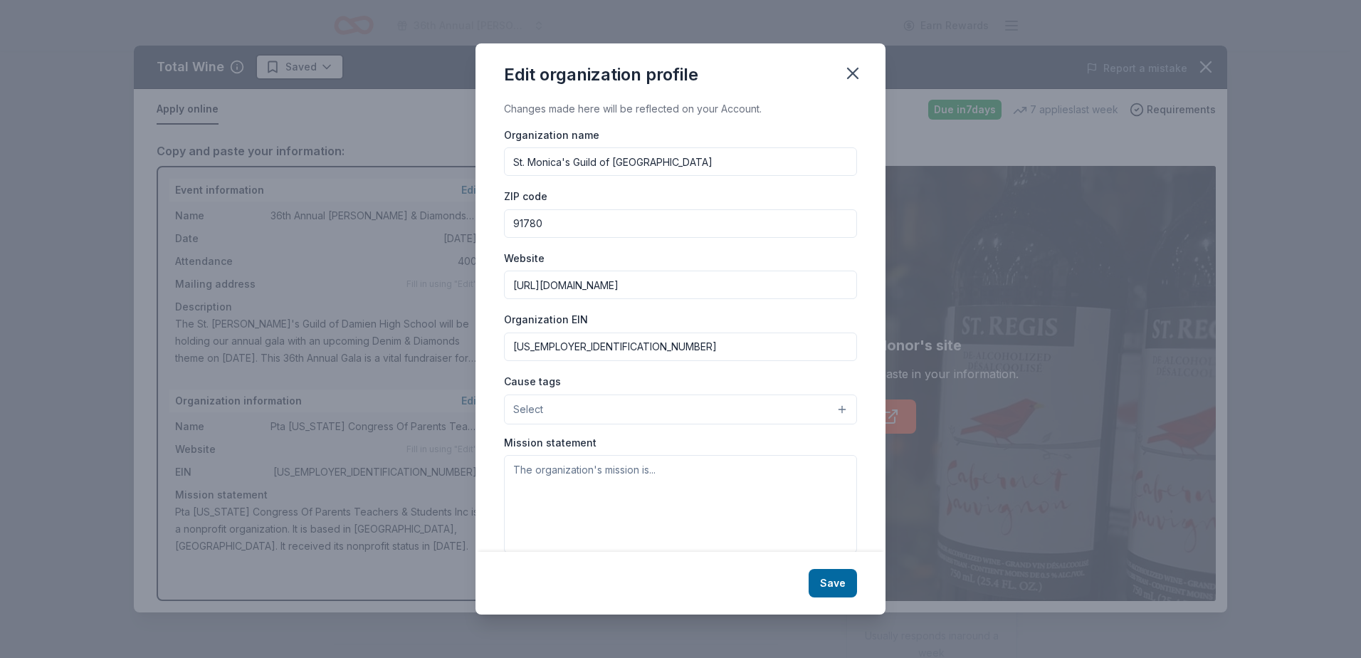
click at [638, 231] on input "91780" at bounding box center [680, 223] width 353 height 28
type input "91750"
click at [788, 412] on button "Select" at bounding box center [680, 409] width 353 height 30
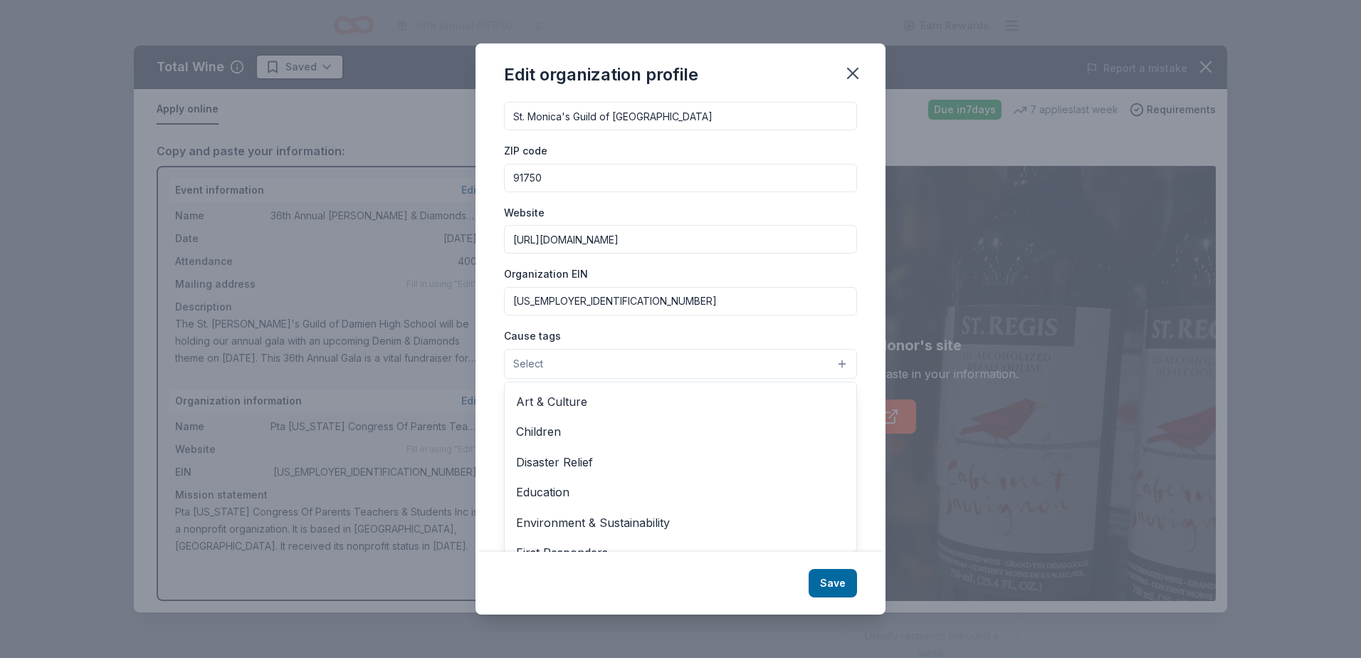
scroll to position [40, 0]
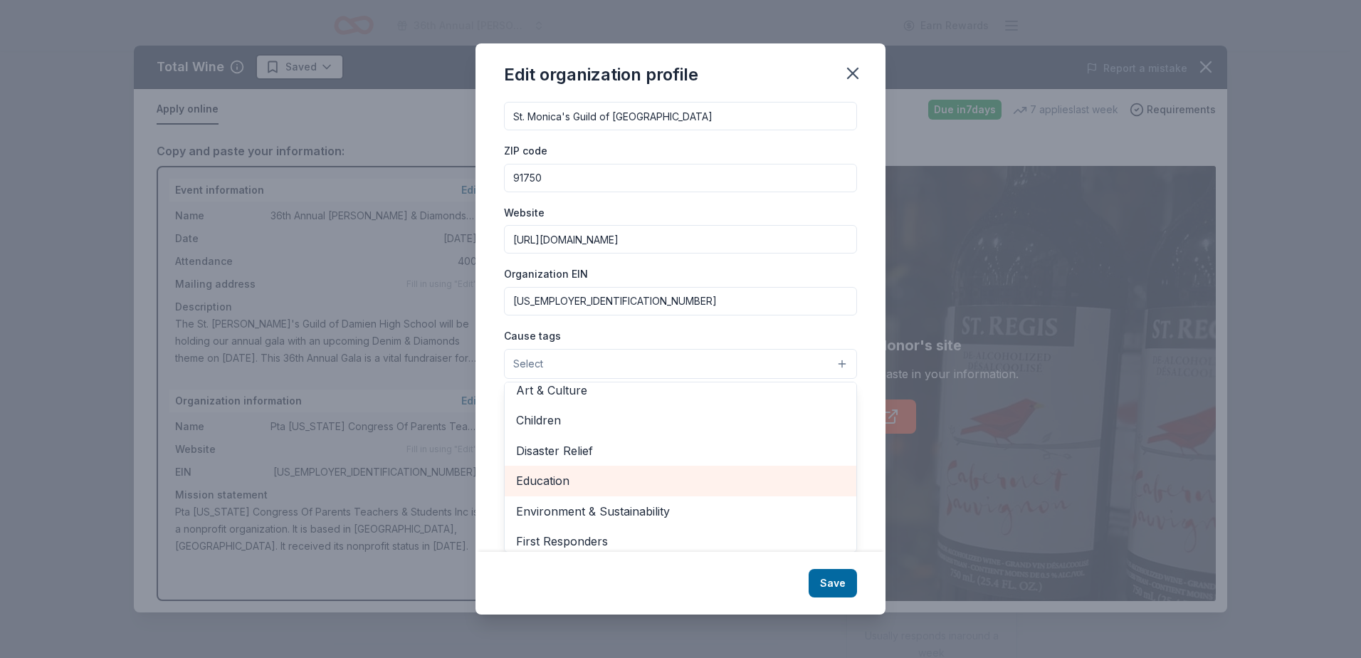
click at [771, 485] on span "Education" at bounding box center [680, 480] width 329 height 19
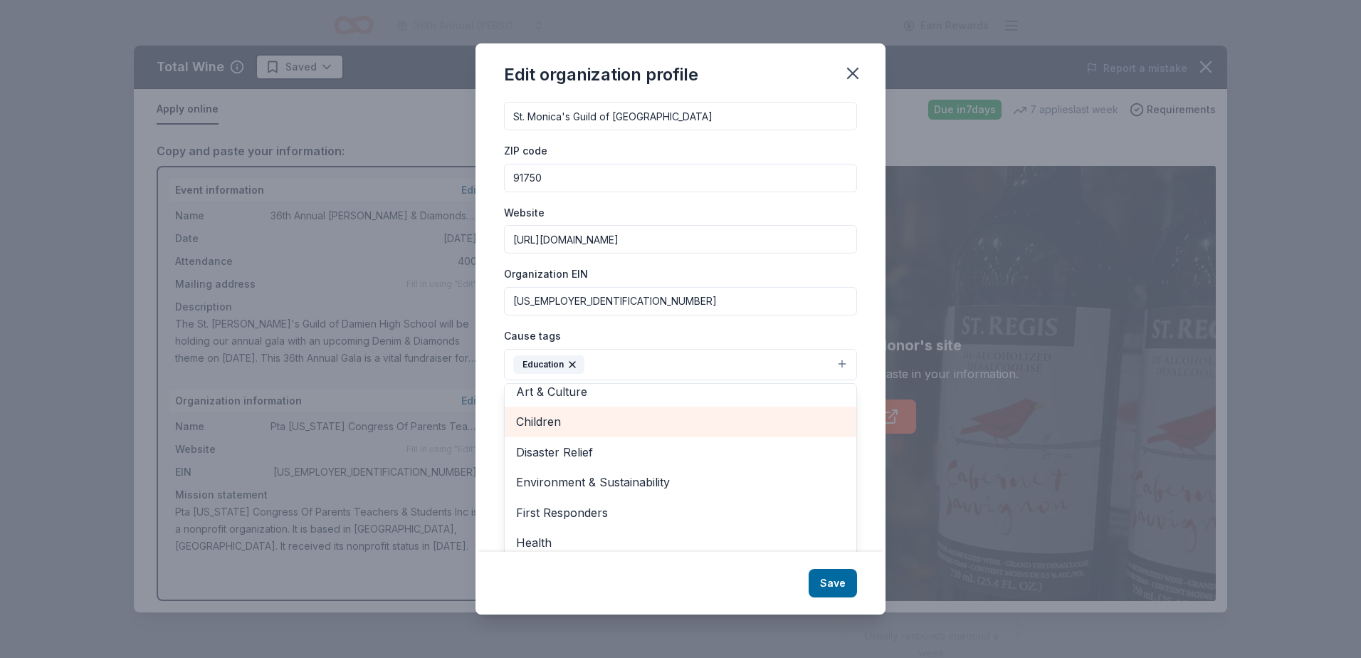
click at [749, 426] on span "Children" at bounding box center [680, 421] width 329 height 19
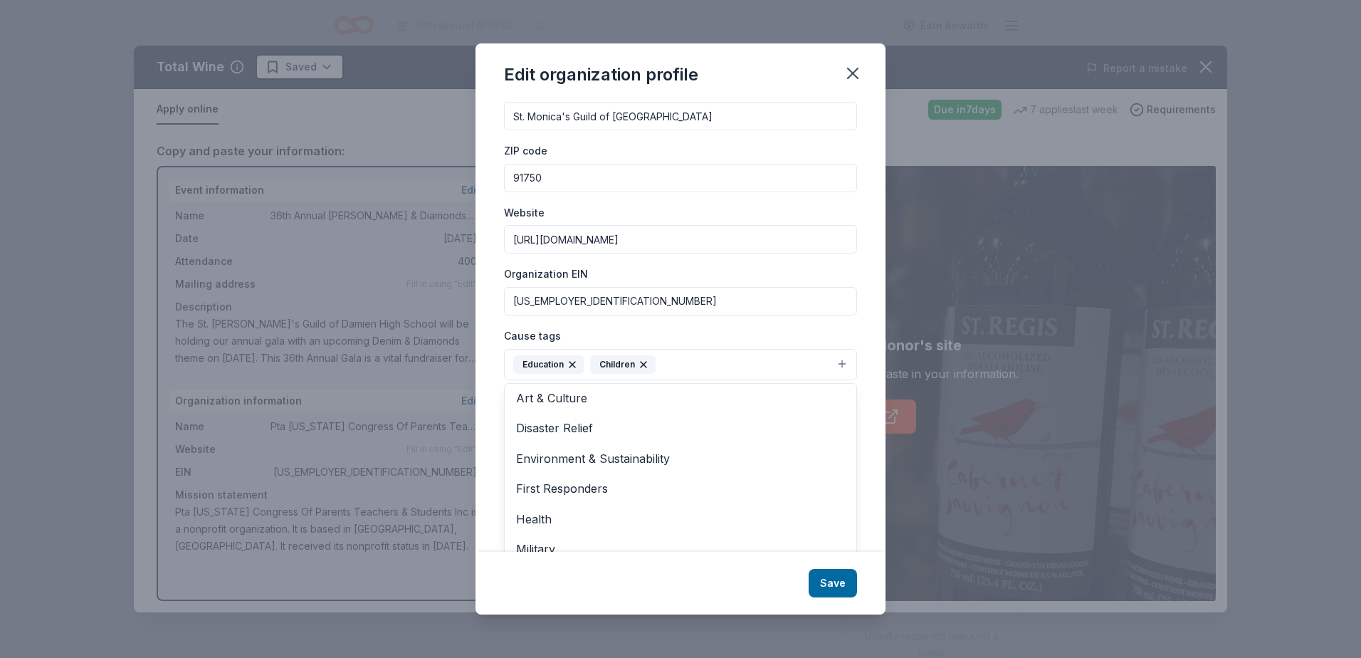
scroll to position [0, 0]
click at [867, 339] on div "Changes made here will be reflected on your Account. Organization name St. Moni…" at bounding box center [680, 326] width 410 height 452
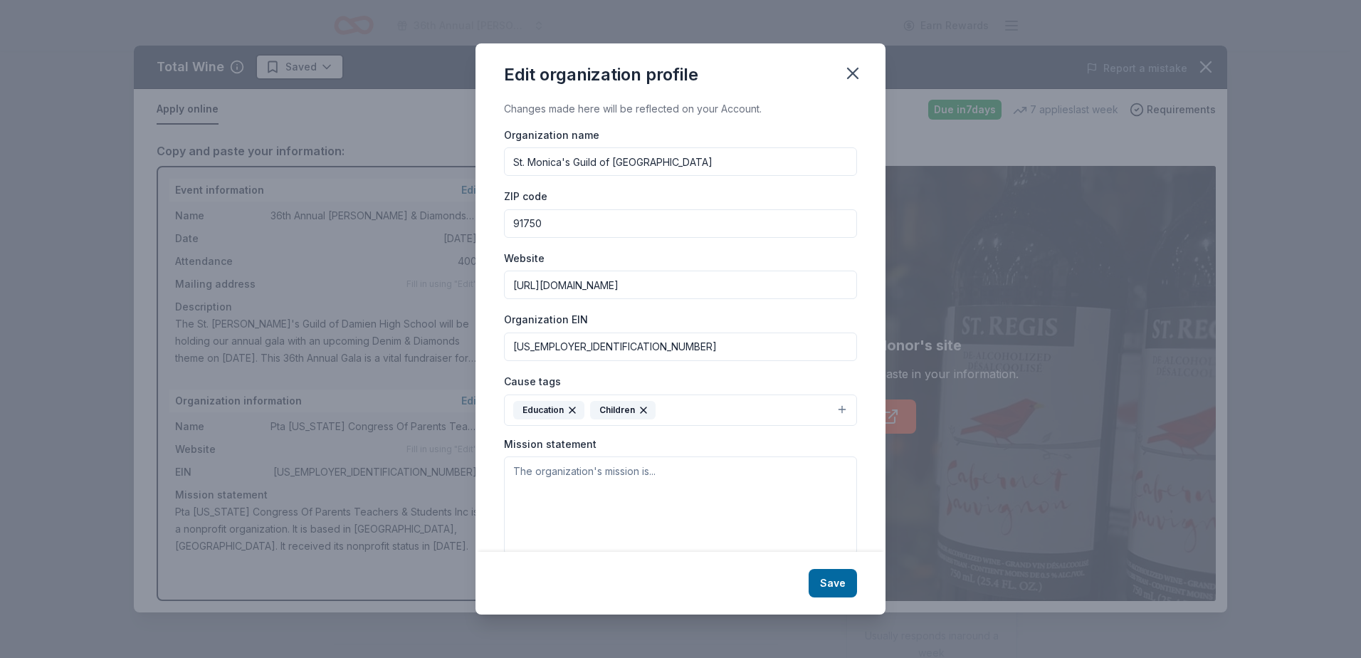
scroll to position [26, 0]
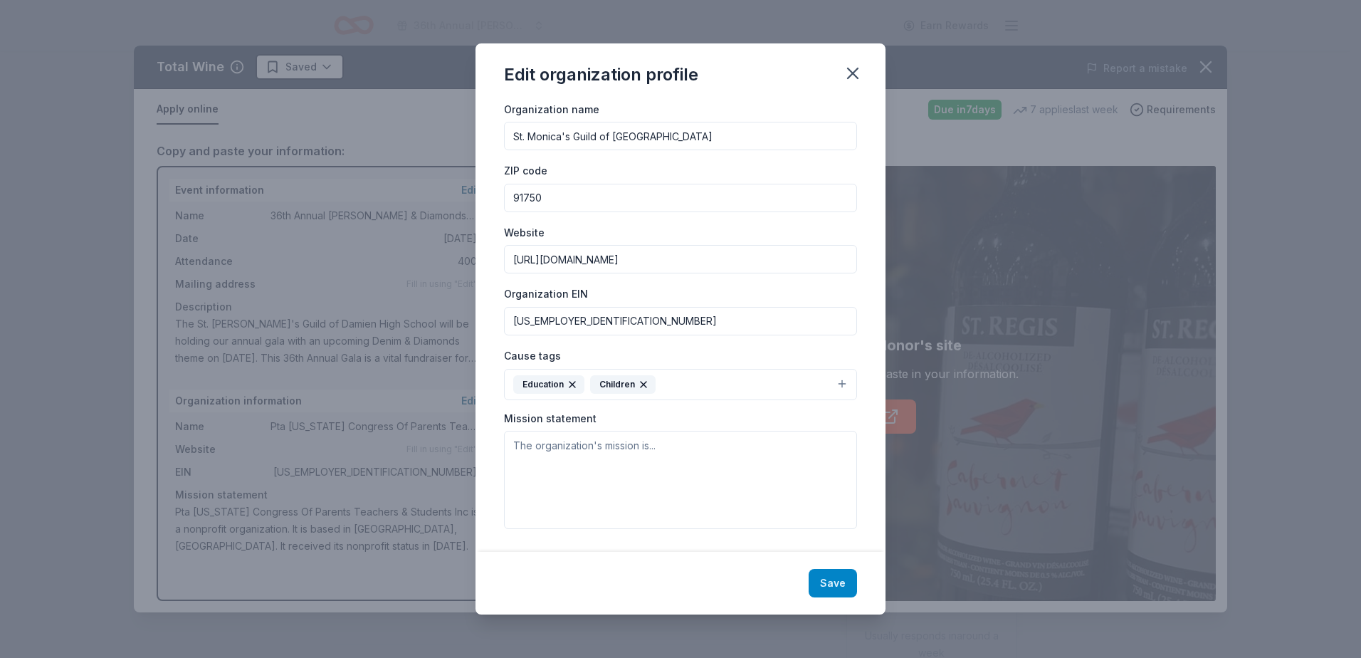
click at [839, 581] on button "Save" at bounding box center [832, 583] width 48 height 28
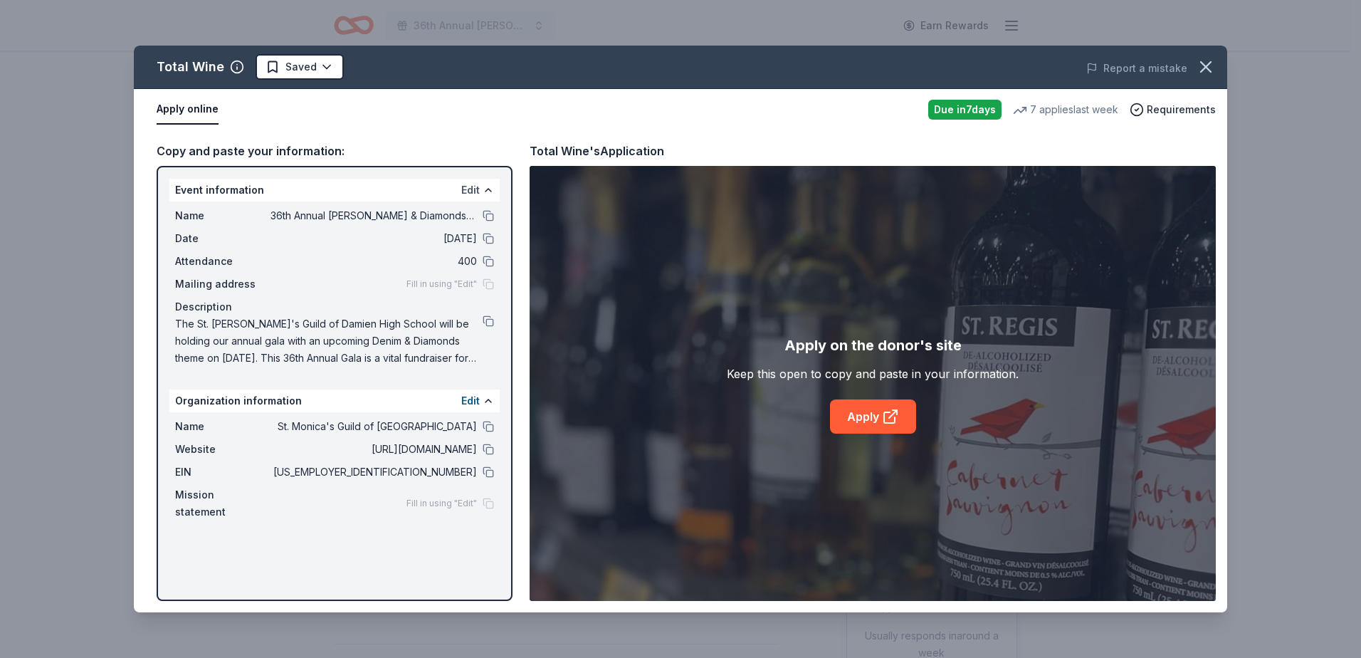
click at [473, 190] on button "Edit" at bounding box center [470, 189] width 19 height 17
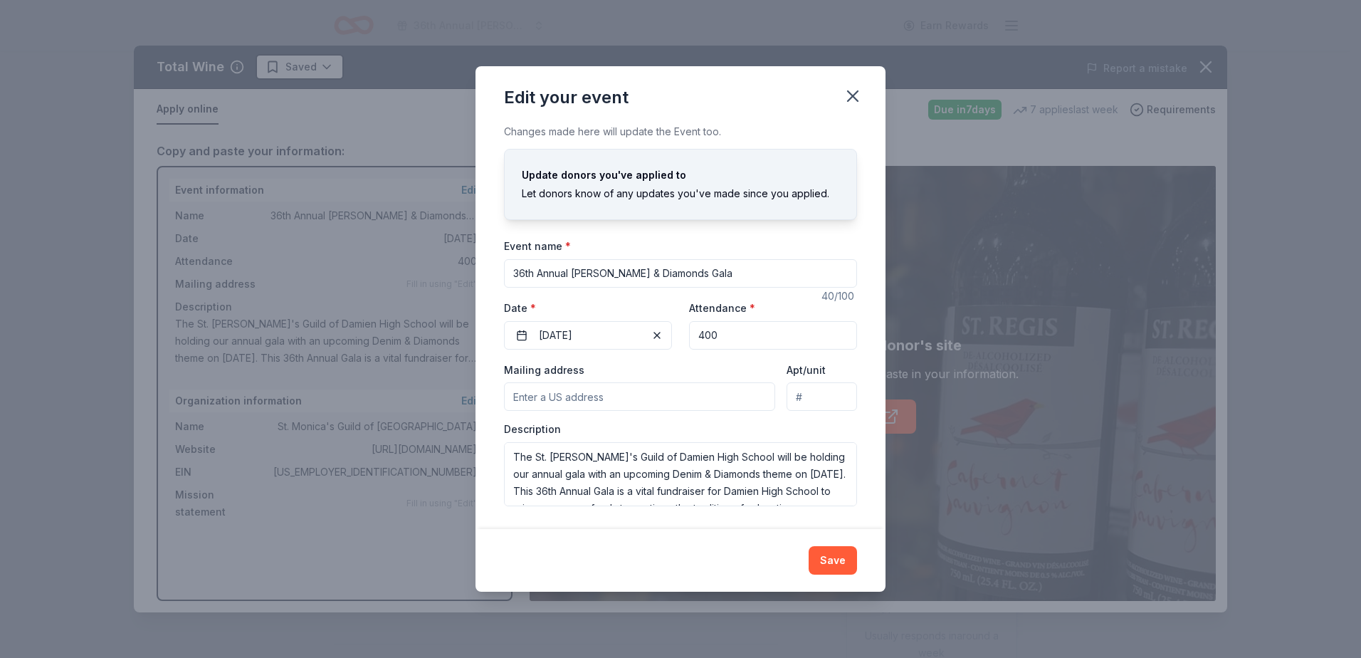
click at [693, 396] on input "Mailing address" at bounding box center [639, 396] width 271 height 28
type input "2280 Damien Avenue, La Verne, CA, 91750"
click at [838, 568] on button "Save" at bounding box center [832, 560] width 48 height 28
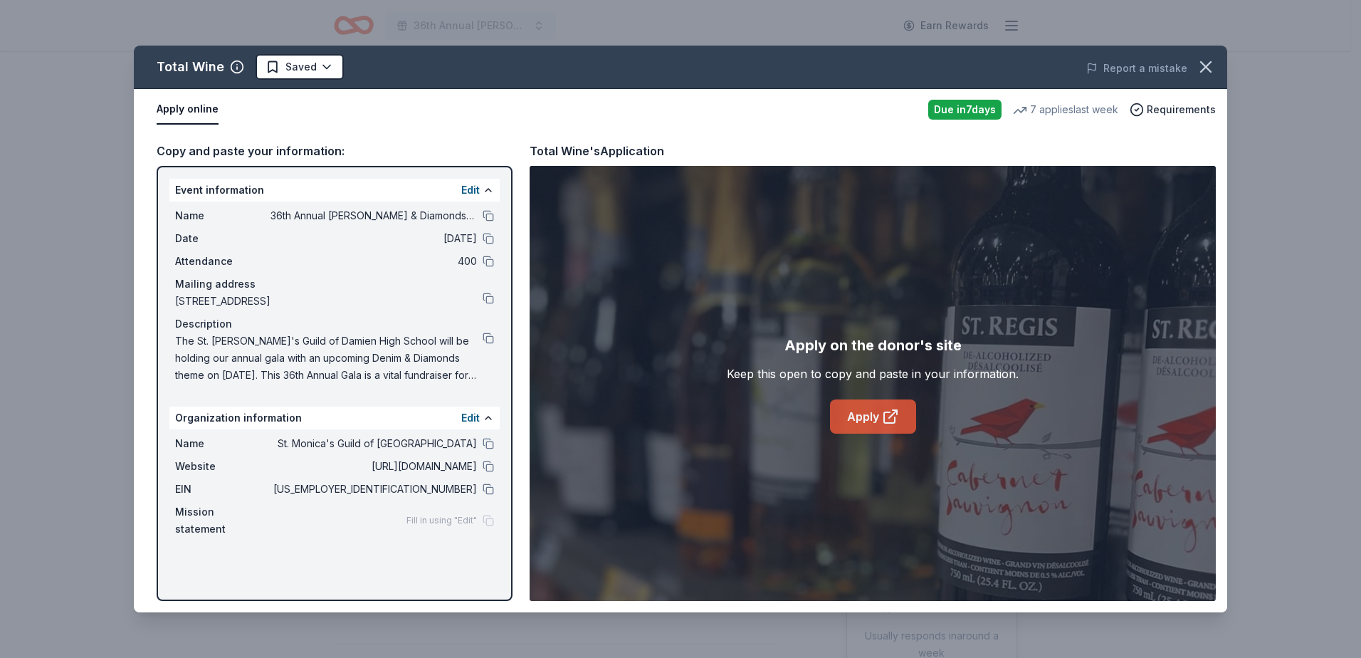
click at [868, 420] on link "Apply" at bounding box center [873, 416] width 86 height 34
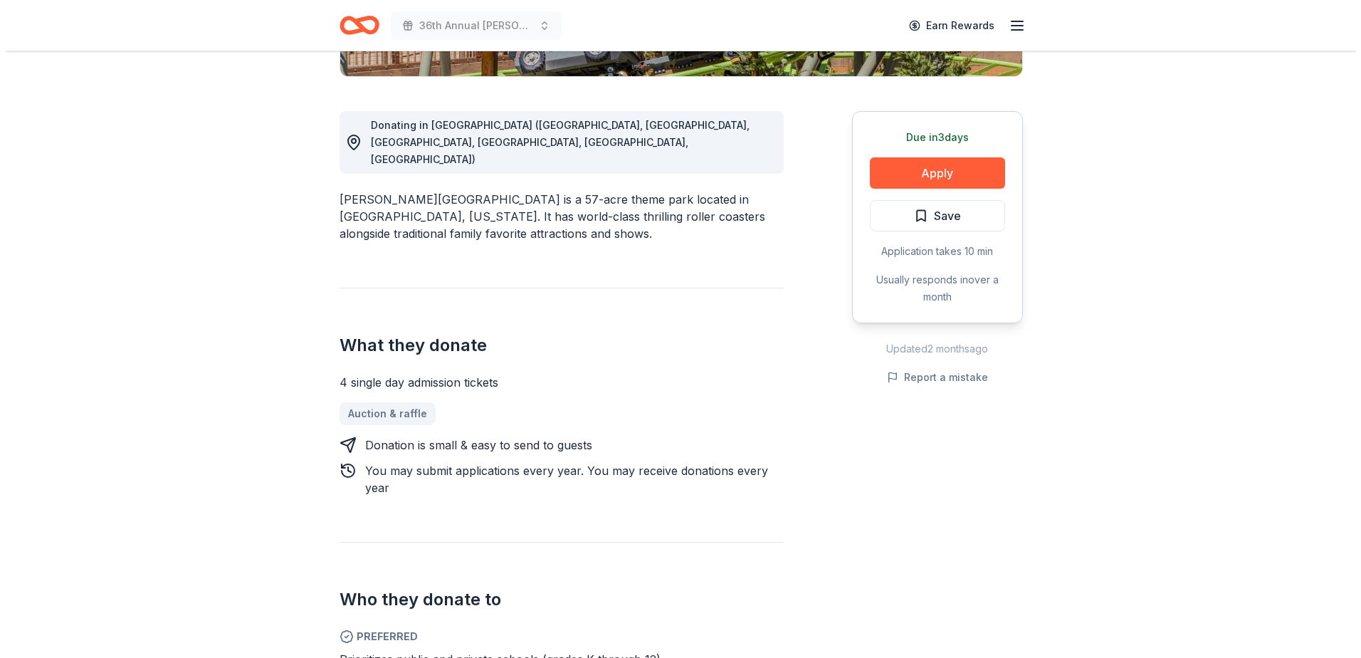
scroll to position [285, 0]
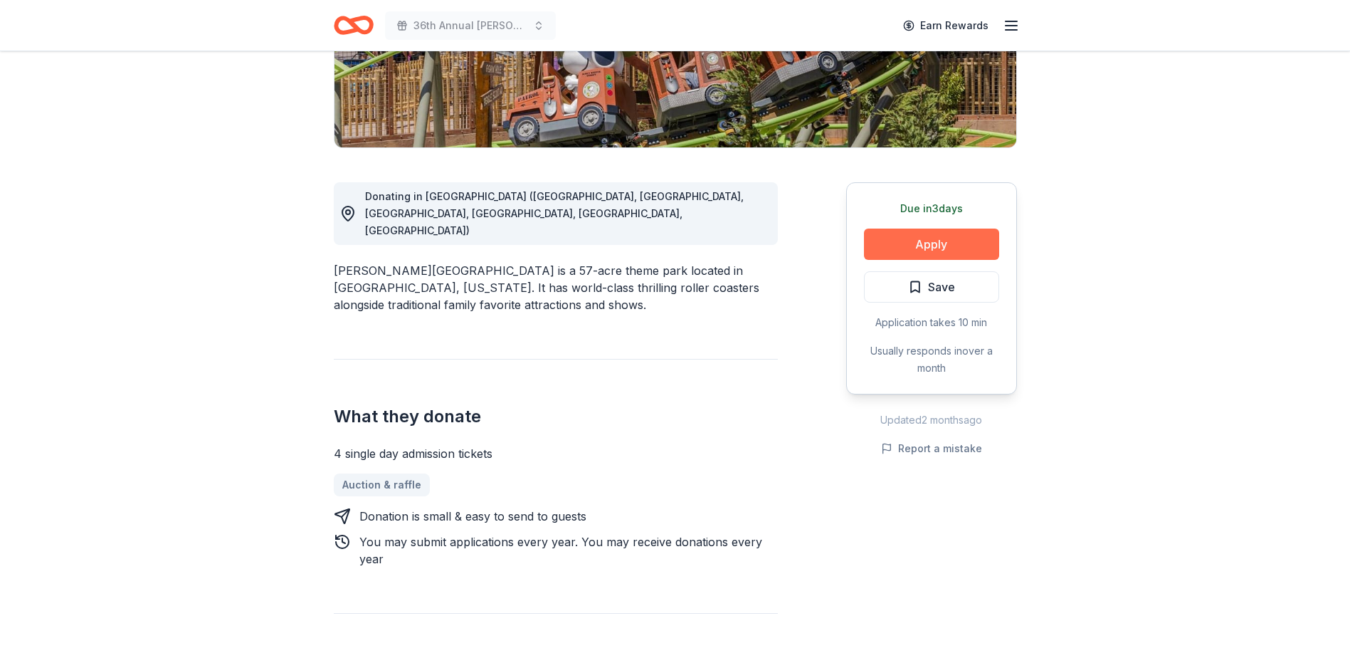
click at [975, 237] on button "Apply" at bounding box center [931, 243] width 135 height 31
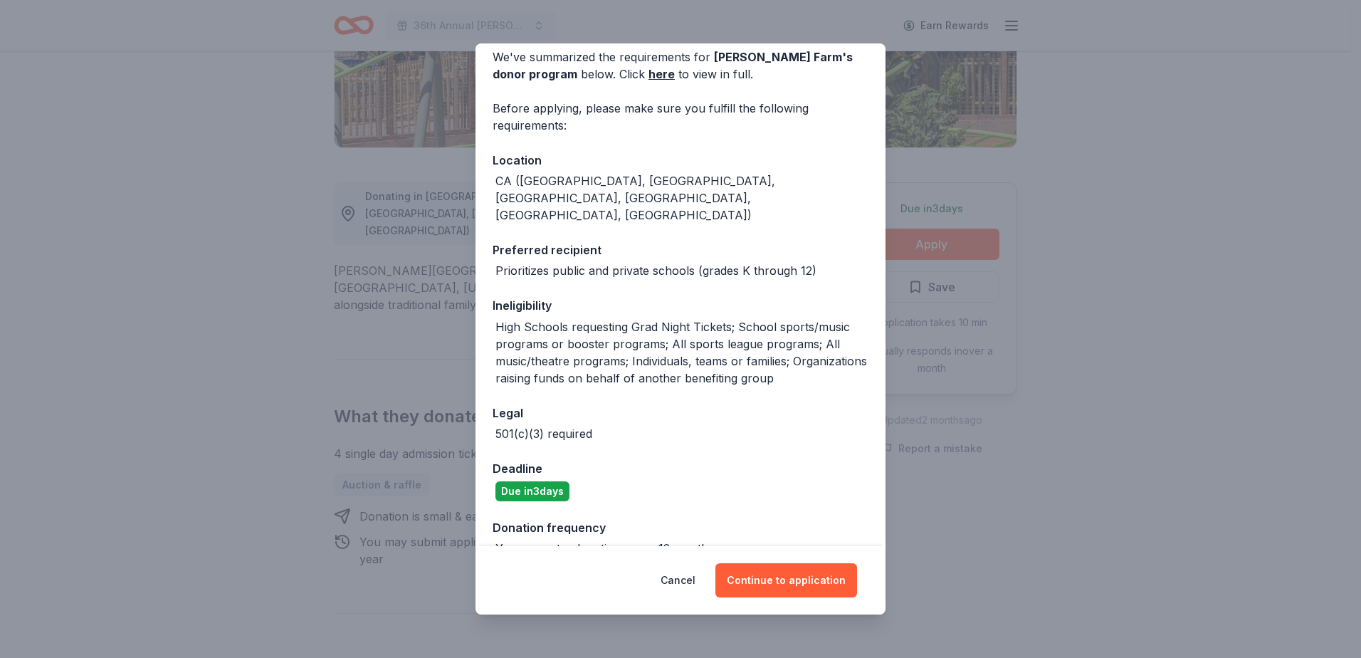
scroll to position [0, 0]
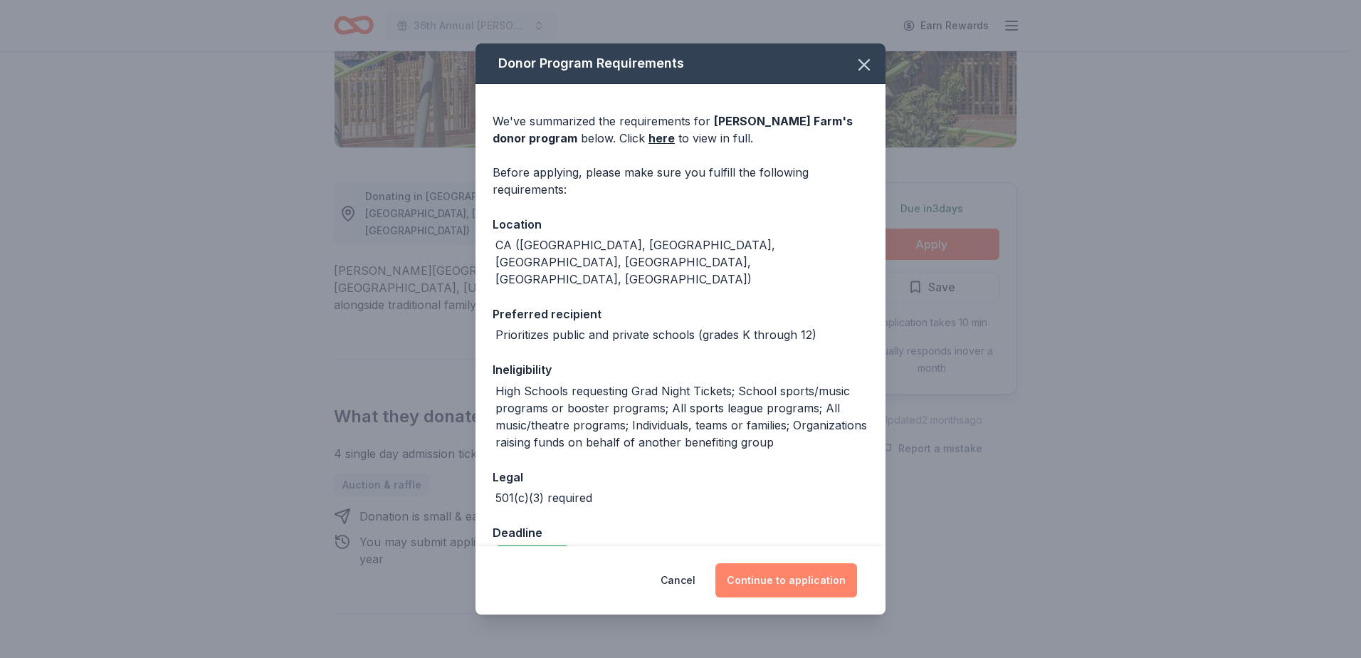
click at [781, 577] on button "Continue to application" at bounding box center [786, 580] width 142 height 34
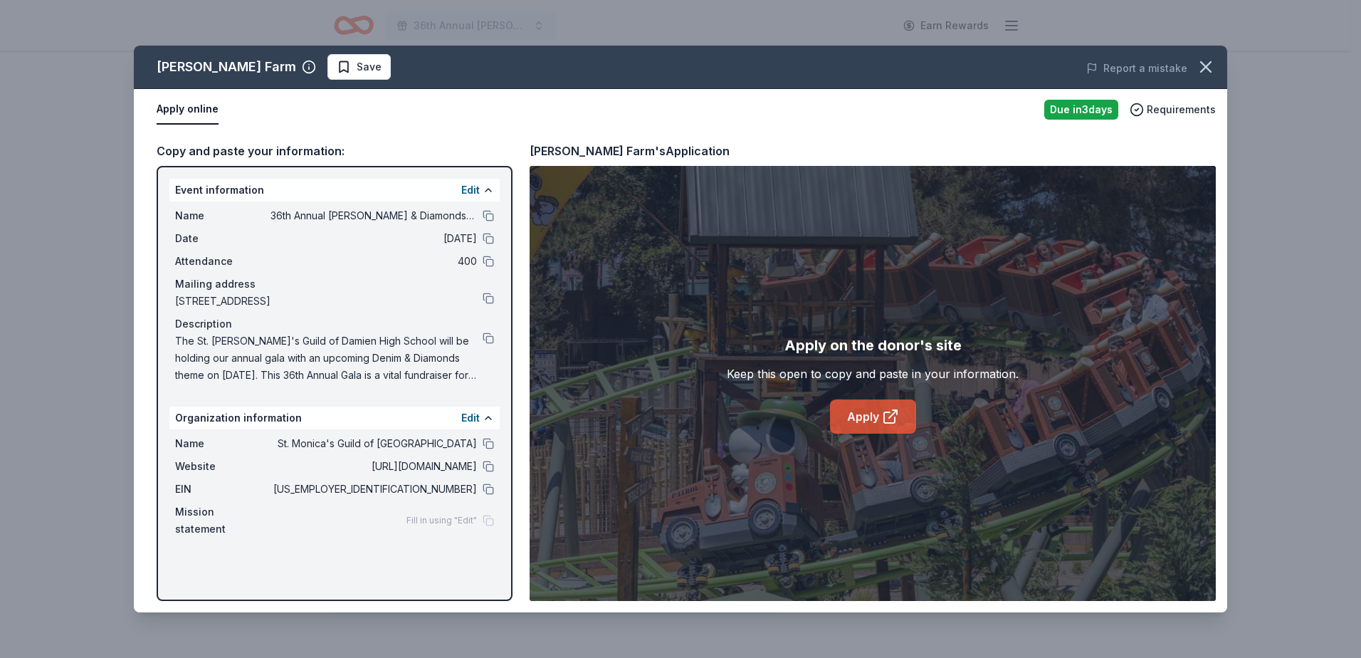
click at [891, 416] on icon at bounding box center [893, 414] width 8 height 8
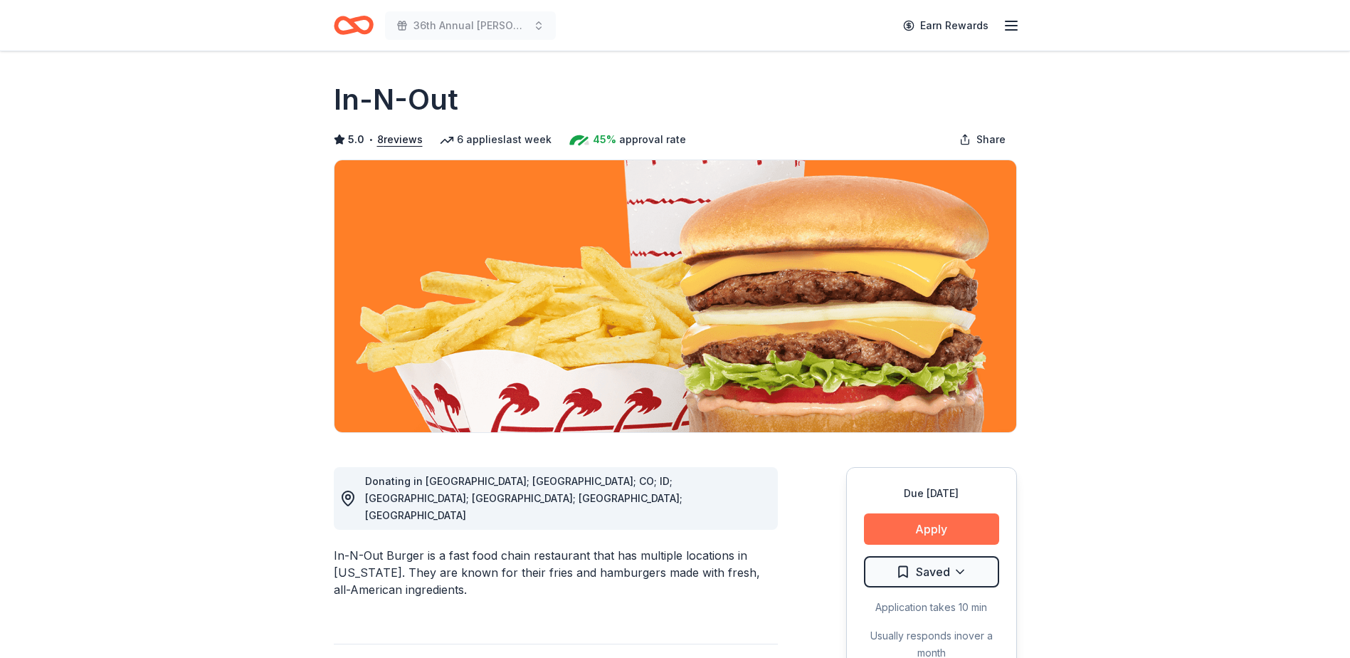
click at [918, 527] on button "Apply" at bounding box center [931, 528] width 135 height 31
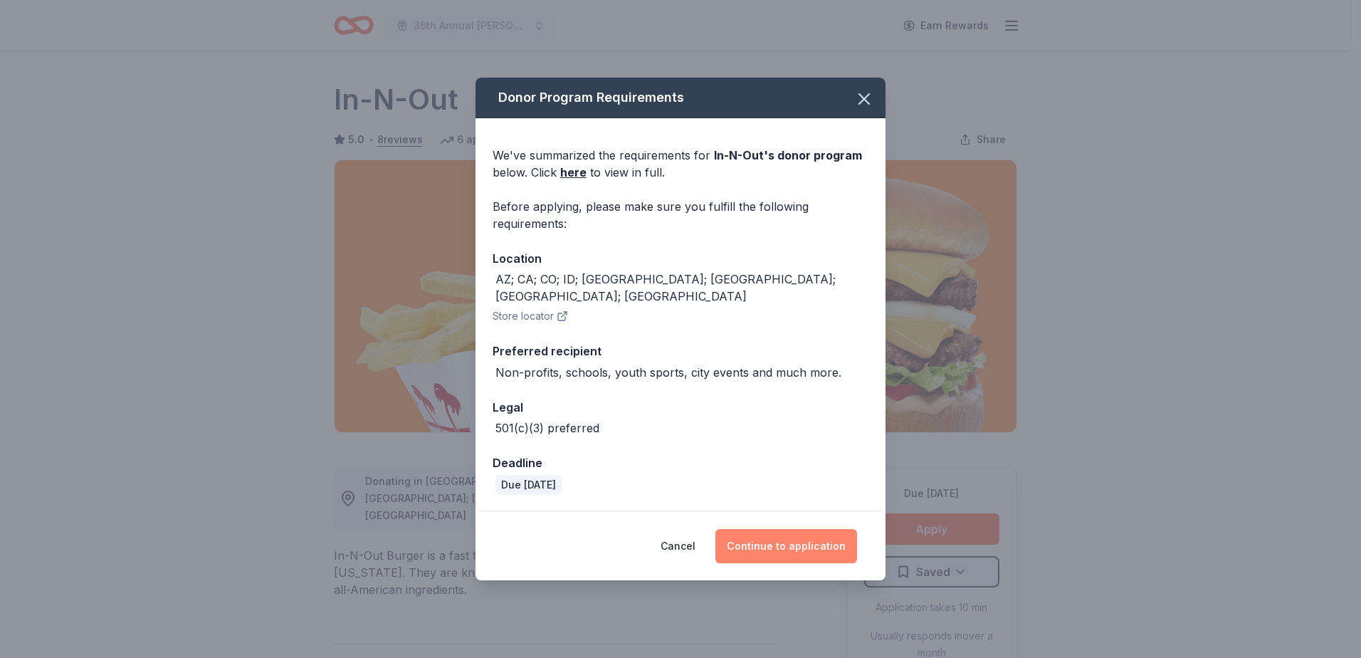
click at [793, 544] on button "Continue to application" at bounding box center [786, 546] width 142 height 34
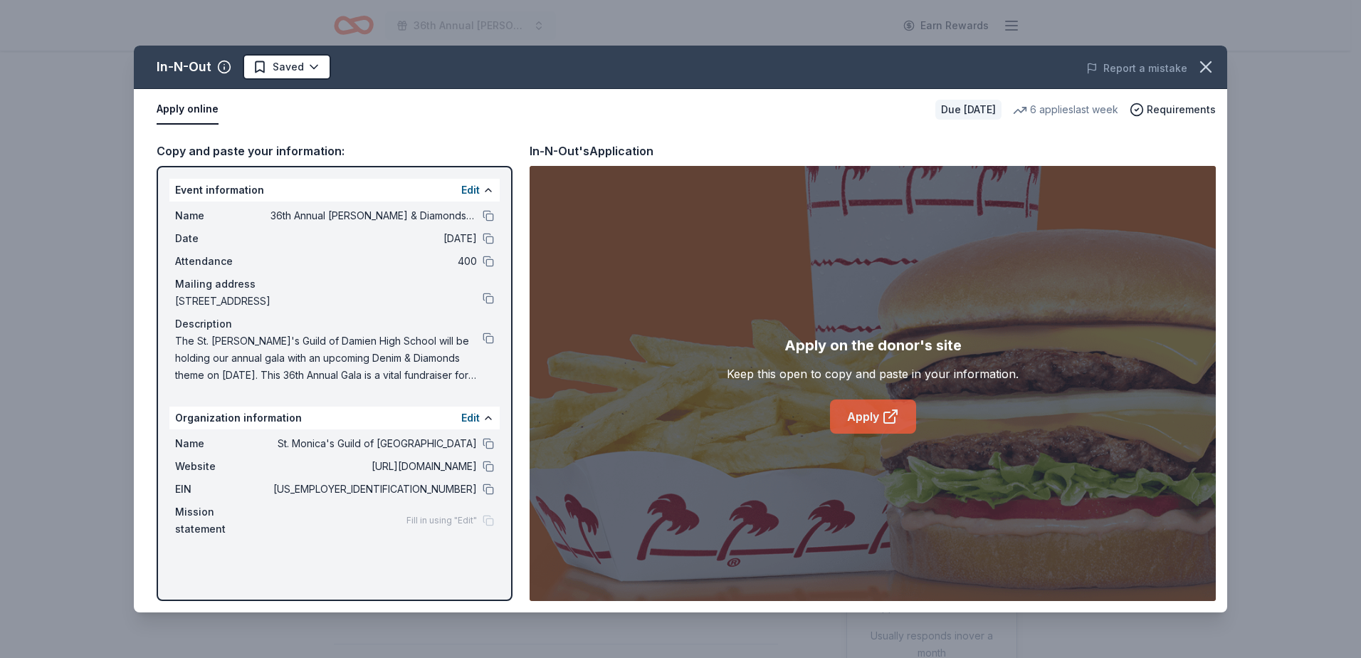
click at [879, 418] on link "Apply" at bounding box center [873, 416] width 86 height 34
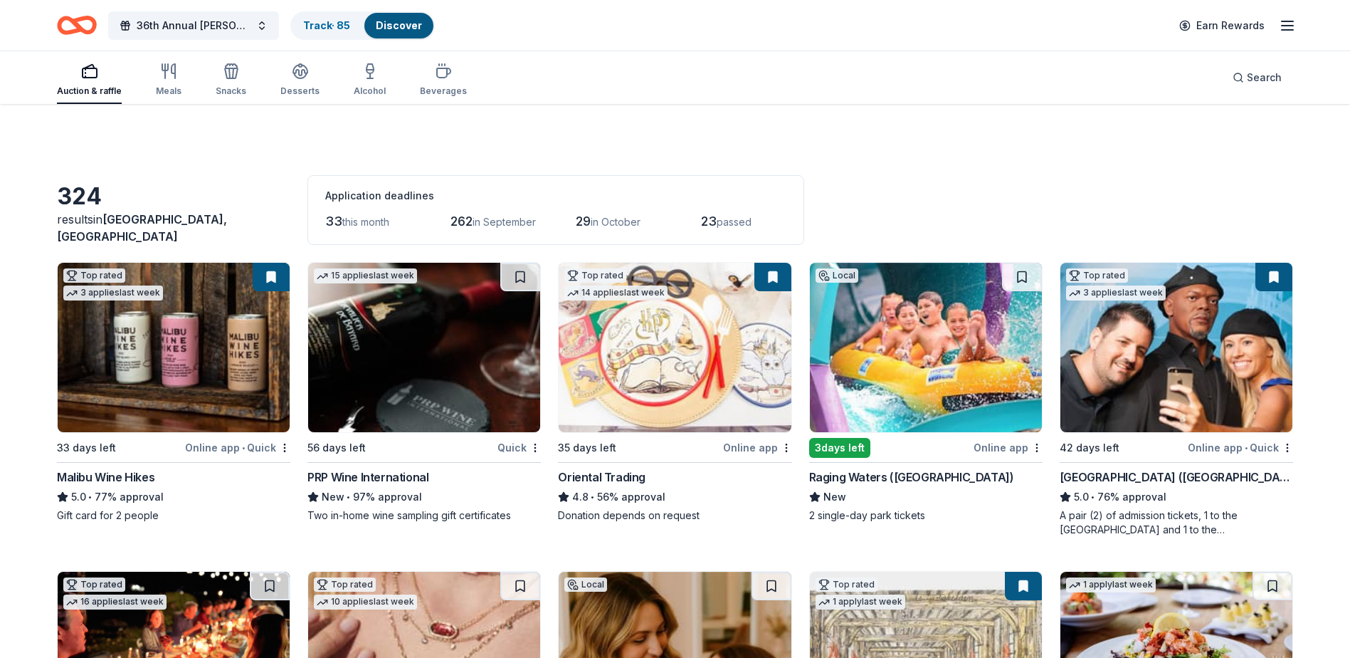
scroll to position [71, 0]
